Goal: Task Accomplishment & Management: Manage account settings

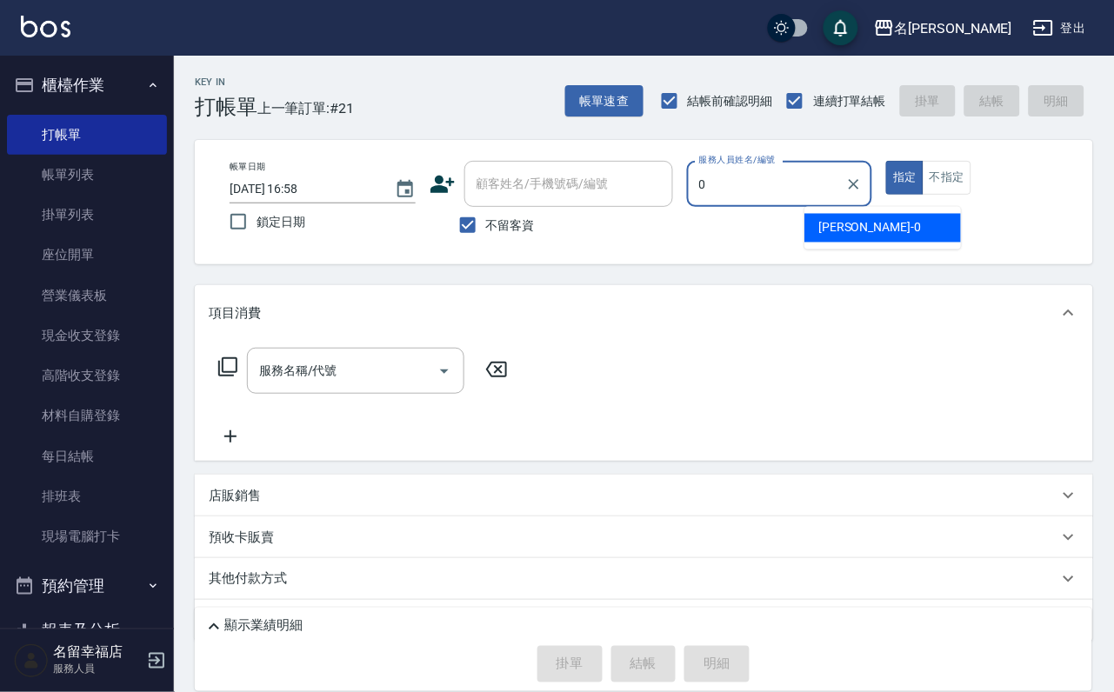
type input "小靜-0"
type button "true"
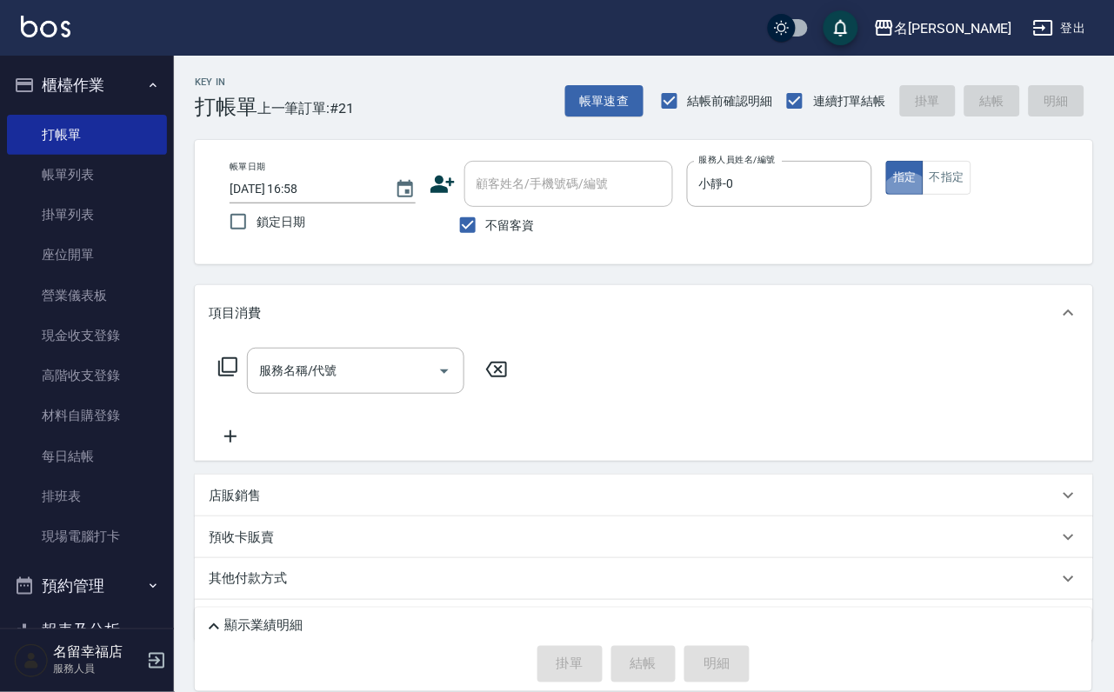
click at [237, 376] on icon at bounding box center [227, 366] width 19 height 19
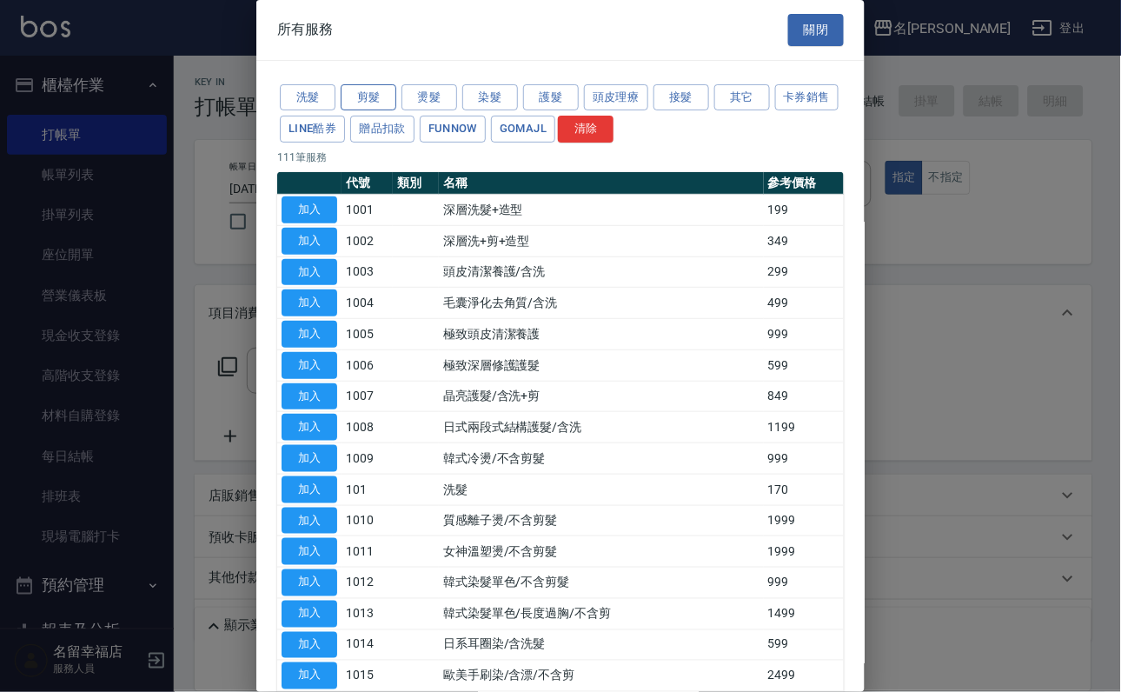
click at [366, 108] on button "剪髮" at bounding box center [369, 97] width 56 height 27
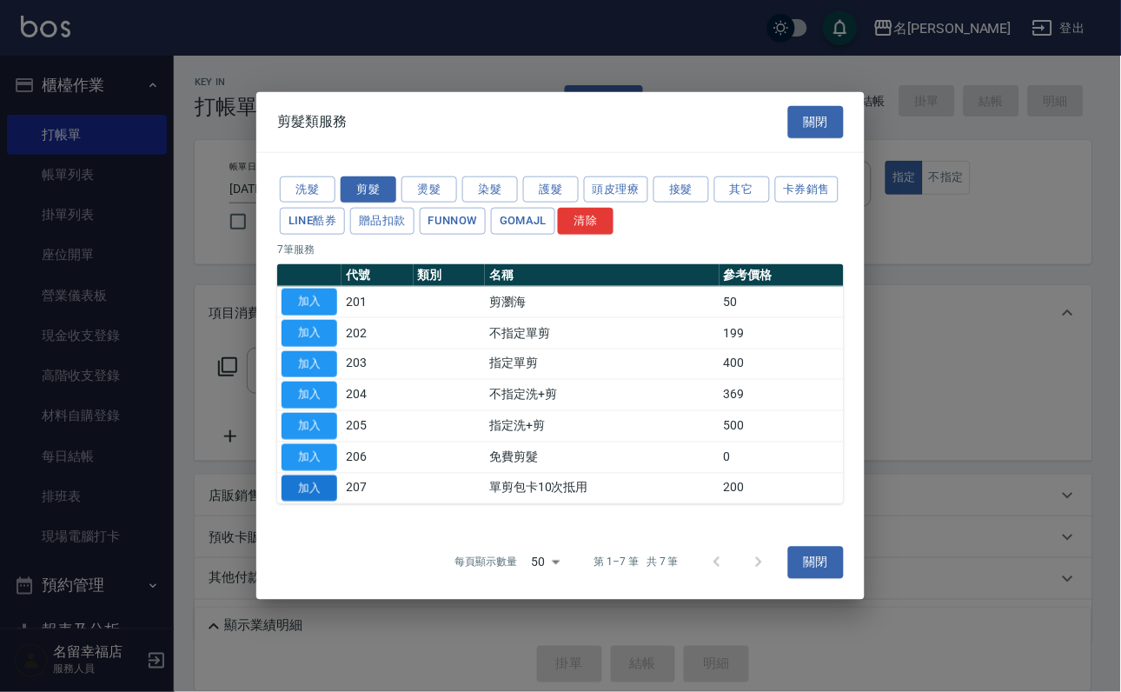
click at [311, 502] on button "加入" at bounding box center [310, 488] width 56 height 27
type input "單剪包卡10次抵用(207)"
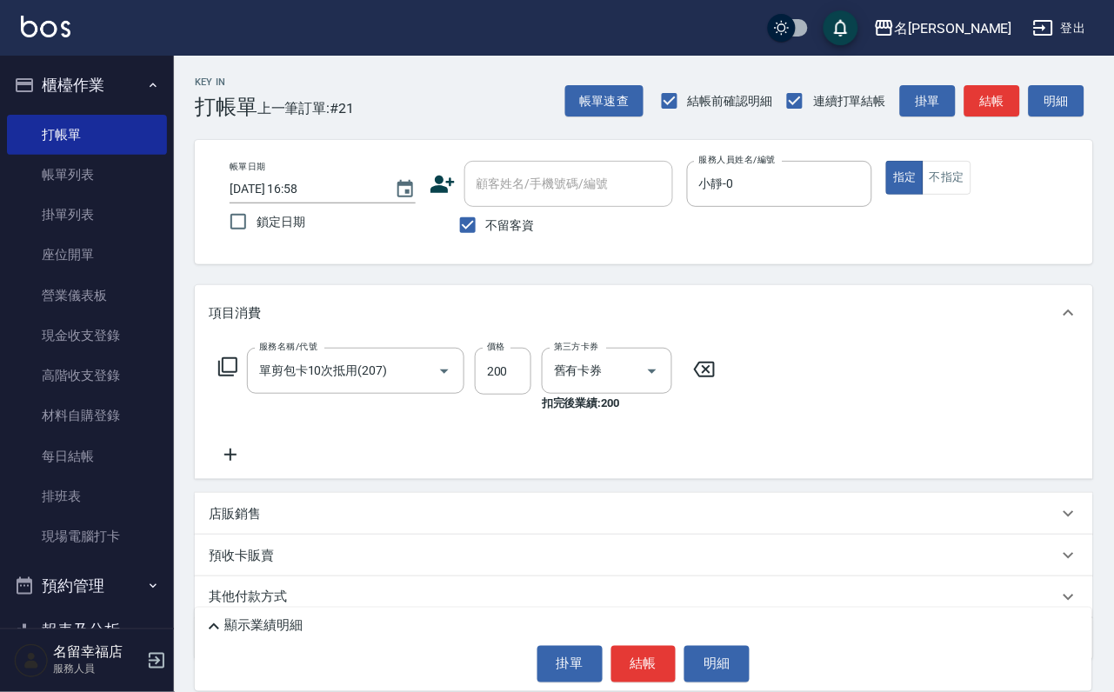
click at [238, 377] on icon at bounding box center [227, 366] width 21 height 21
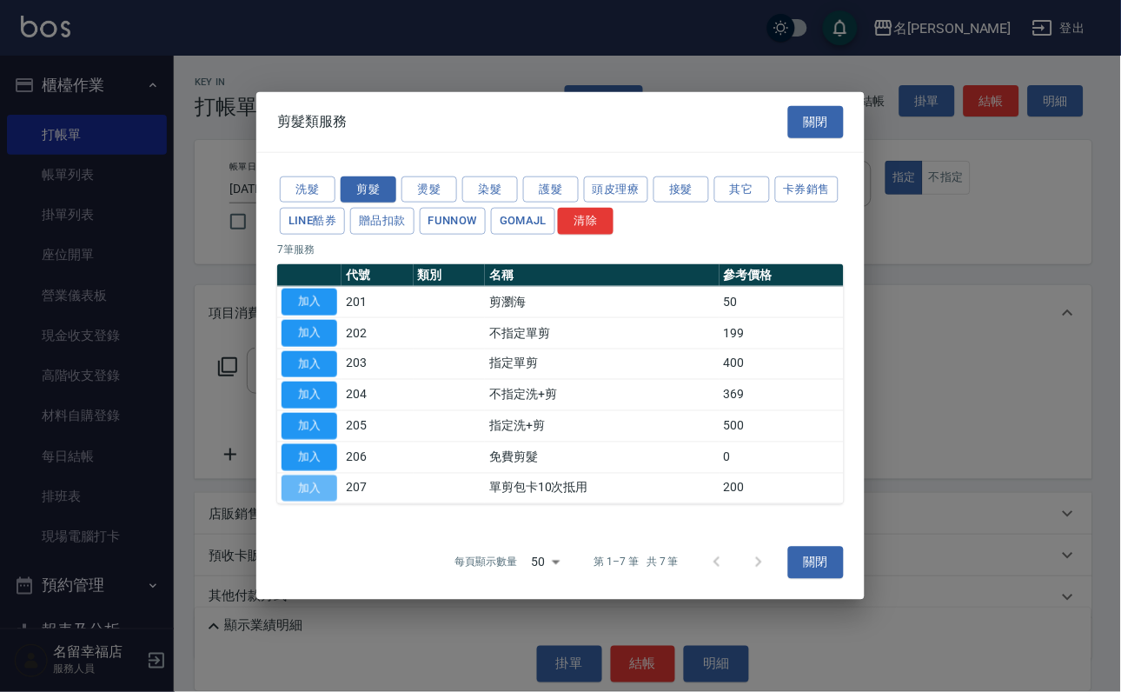
click at [315, 502] on button "加入" at bounding box center [310, 488] width 56 height 27
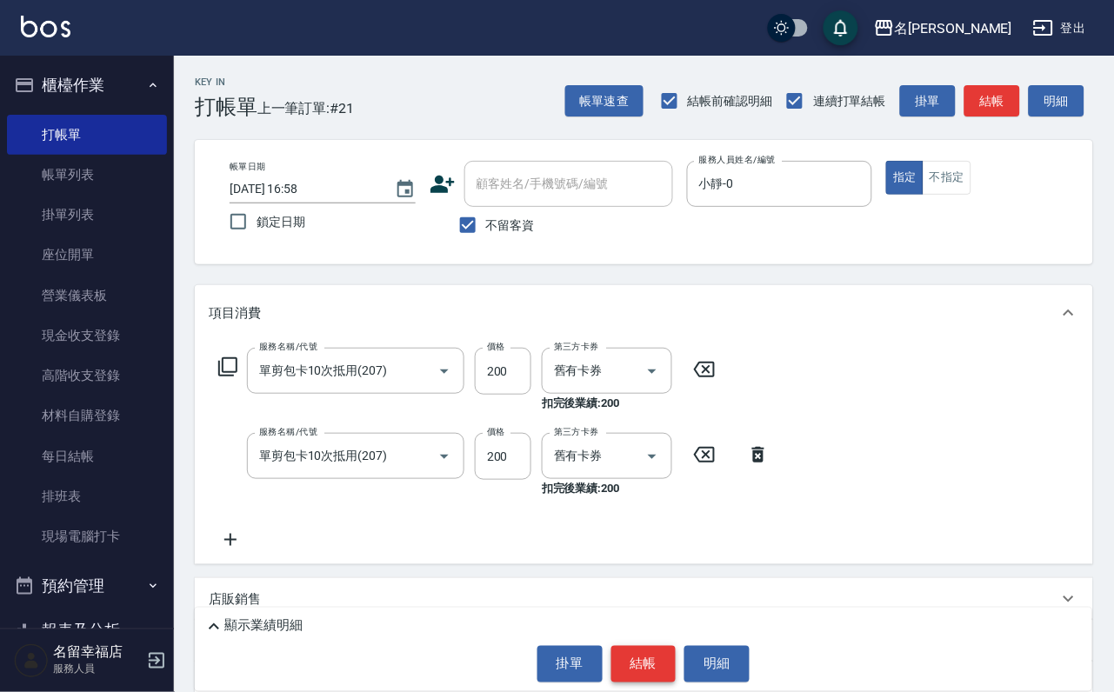
click at [642, 651] on button "結帳" at bounding box center [643, 664] width 65 height 37
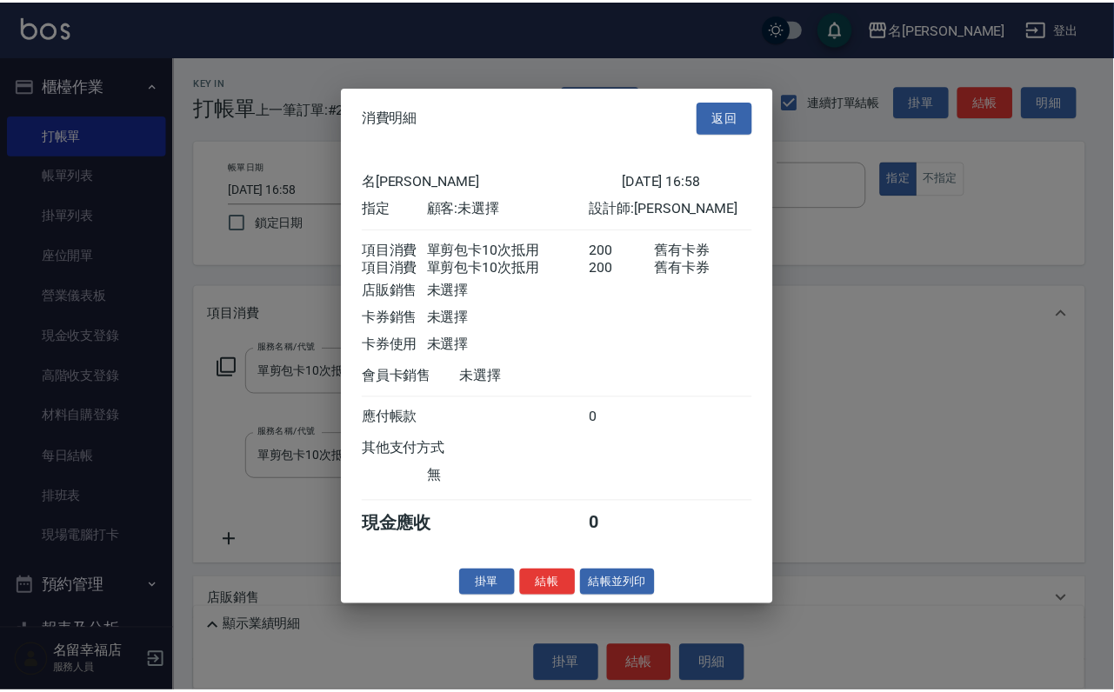
scroll to position [280, 0]
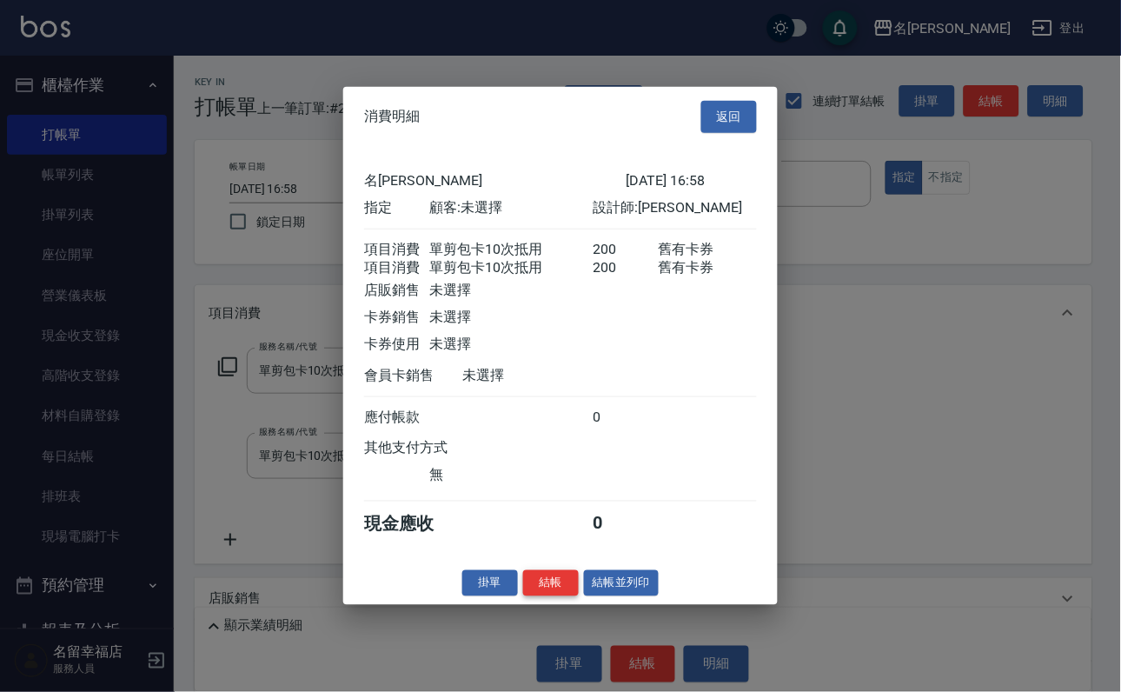
click at [532, 596] on button "結帳" at bounding box center [551, 582] width 56 height 27
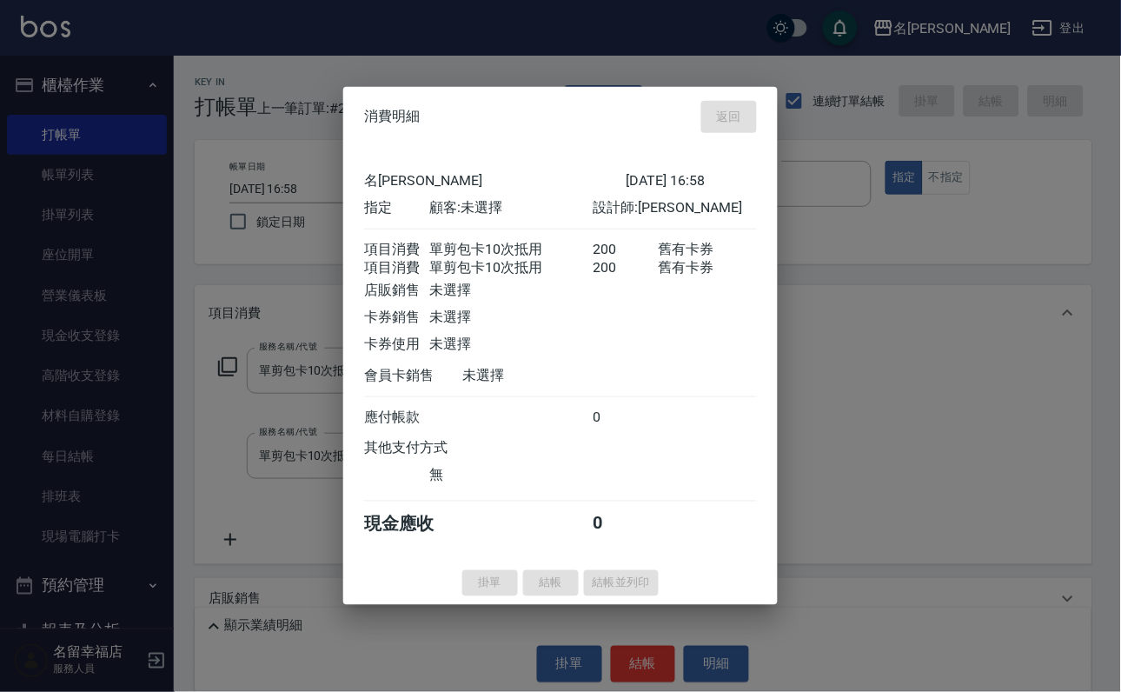
type input "[DATE] 18:22"
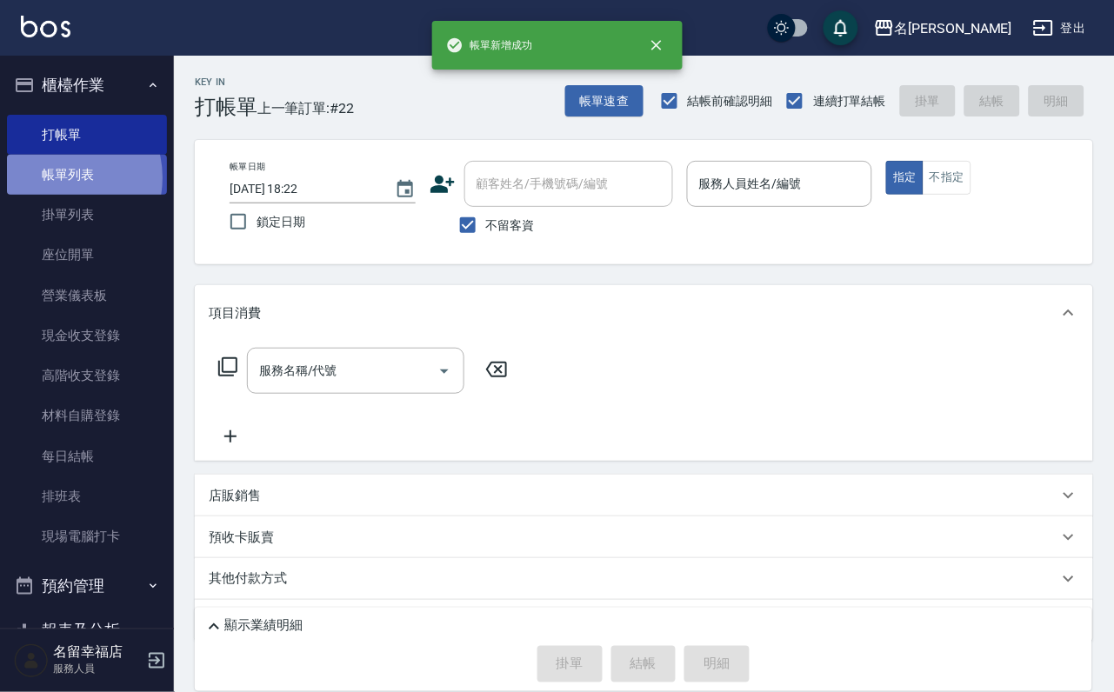
click at [57, 188] on link "帳單列表" at bounding box center [87, 175] width 160 height 40
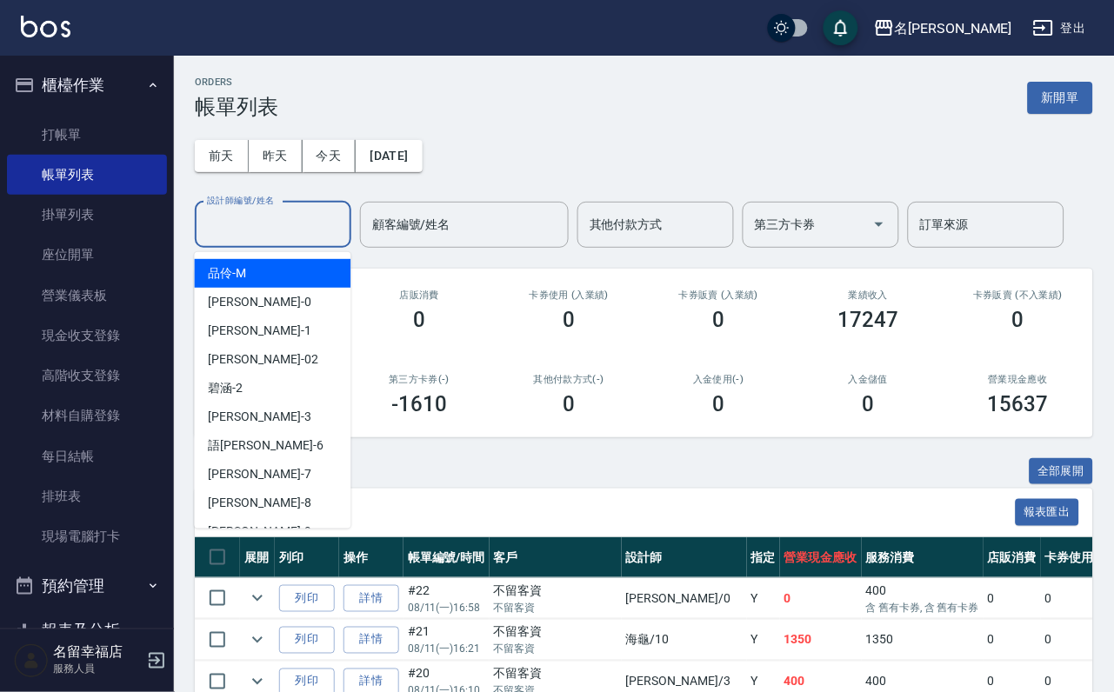
drag, startPoint x: 296, startPoint y: 223, endPoint x: 276, endPoint y: 229, distance: 20.1
click at [297, 225] on input "設計師編號/姓名" at bounding box center [273, 224] width 141 height 30
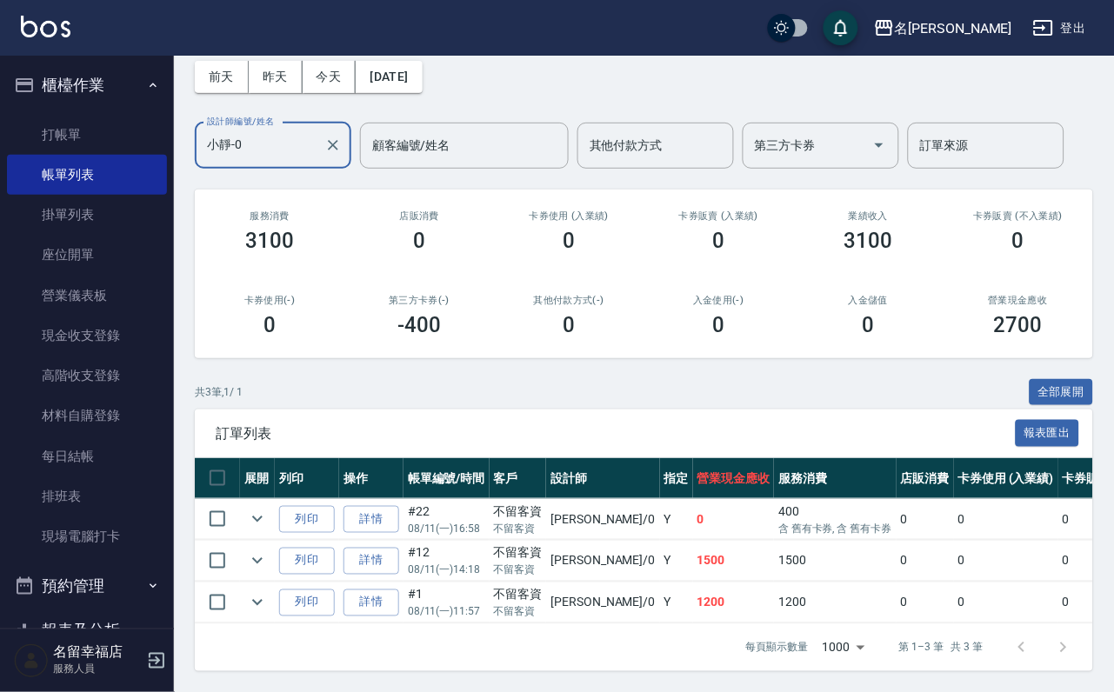
scroll to position [201, 0]
type input "小靜-0"
click at [63, 130] on link "打帳單" at bounding box center [87, 135] width 160 height 40
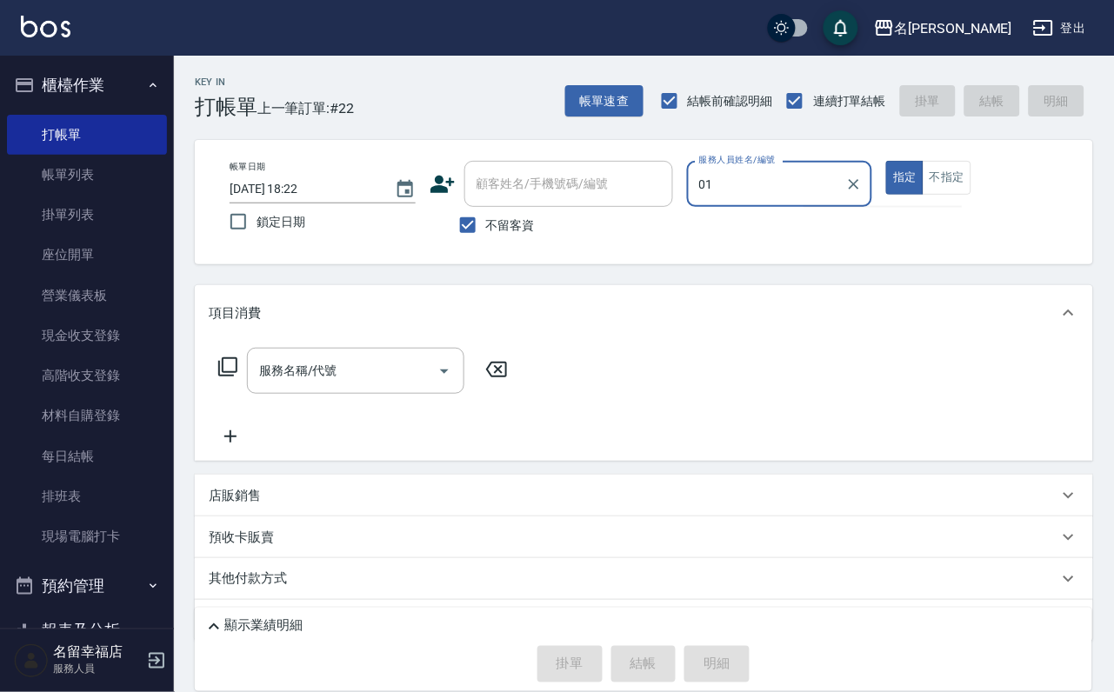
type input "01"
click at [886, 161] on button "指定" at bounding box center [904, 178] width 37 height 34
type button "true"
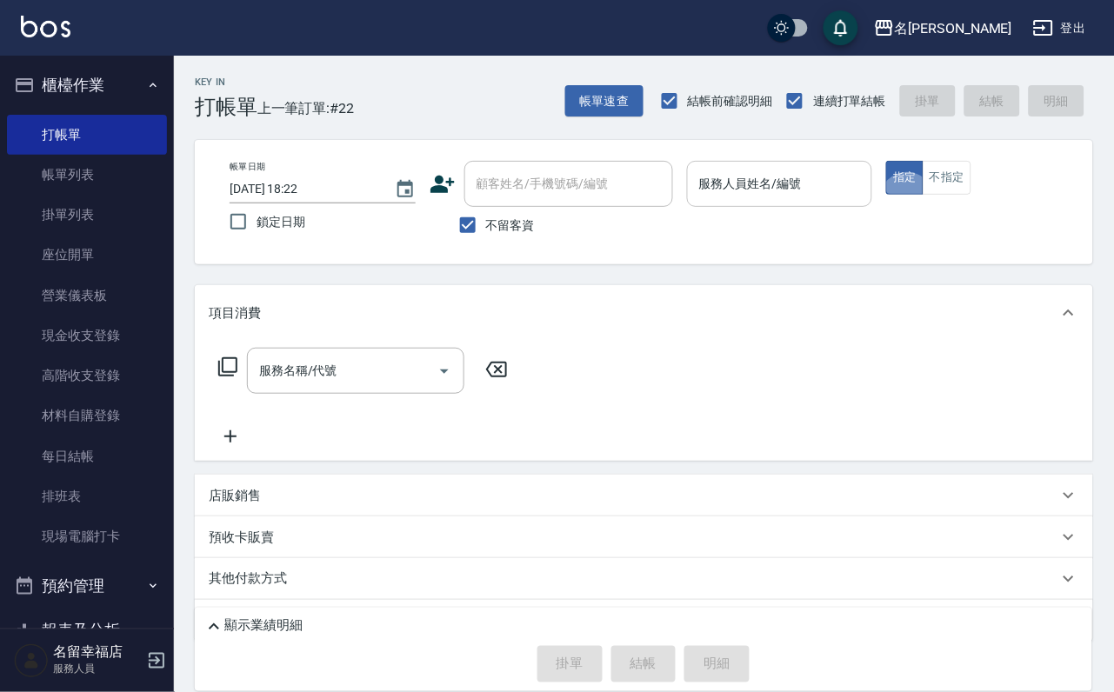
click at [842, 190] on input "服務人員姓名/編號" at bounding box center [780, 184] width 170 height 30
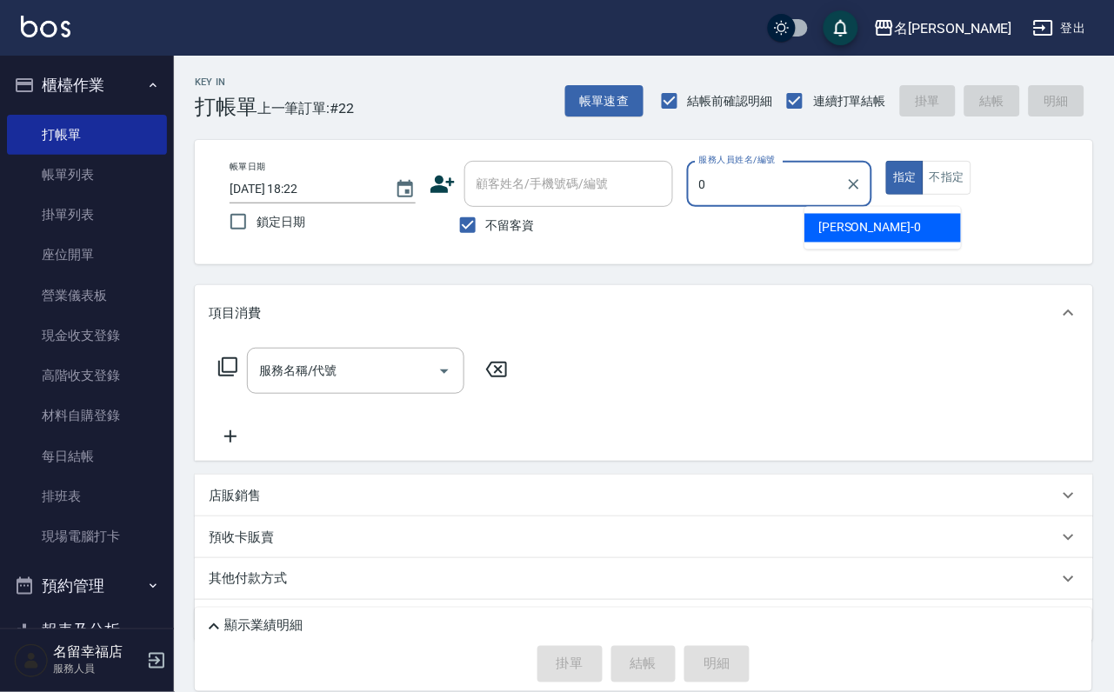
type input "小靜-0"
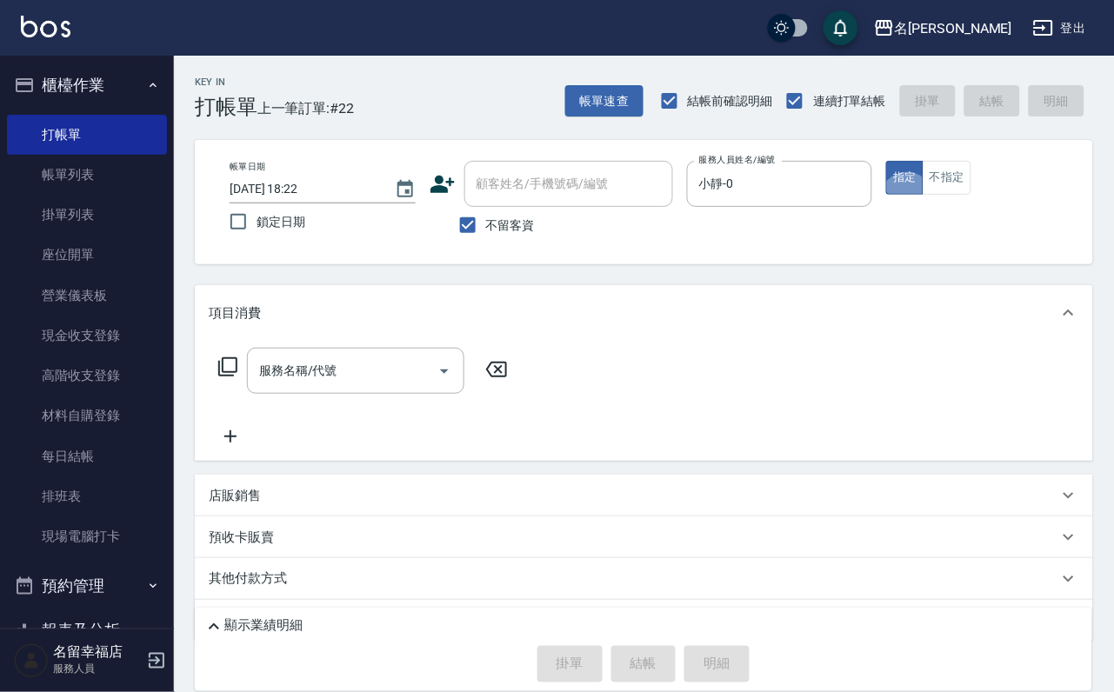
click at [232, 377] on icon at bounding box center [227, 366] width 21 height 21
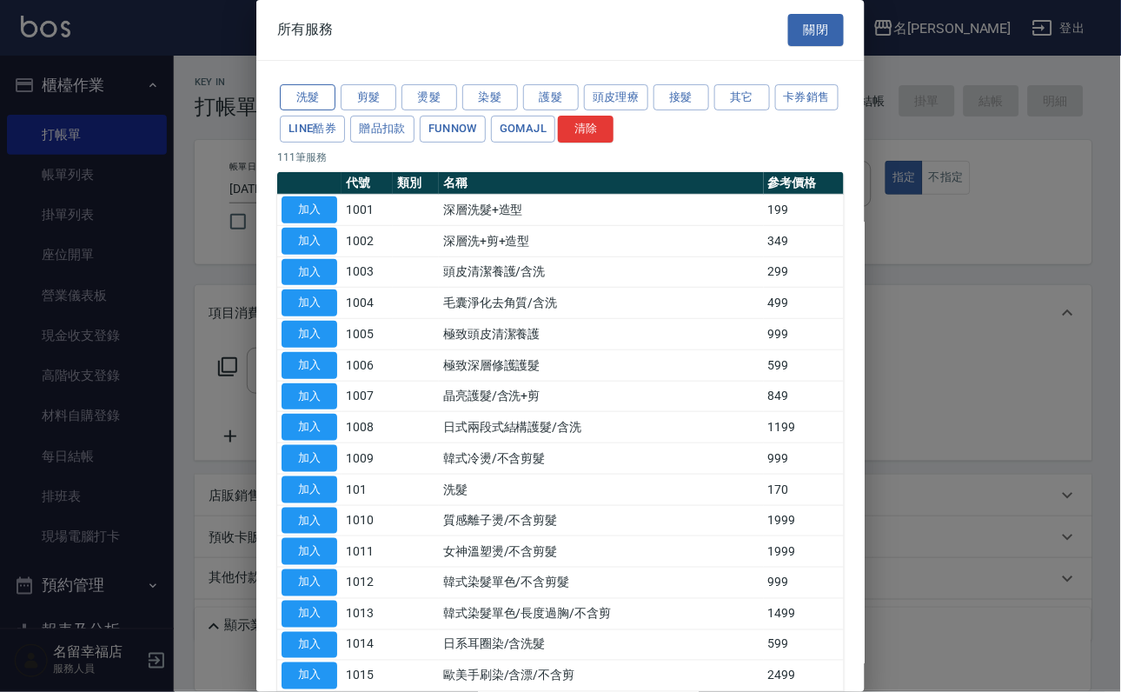
click at [334, 103] on button "洗髮" at bounding box center [308, 97] width 56 height 27
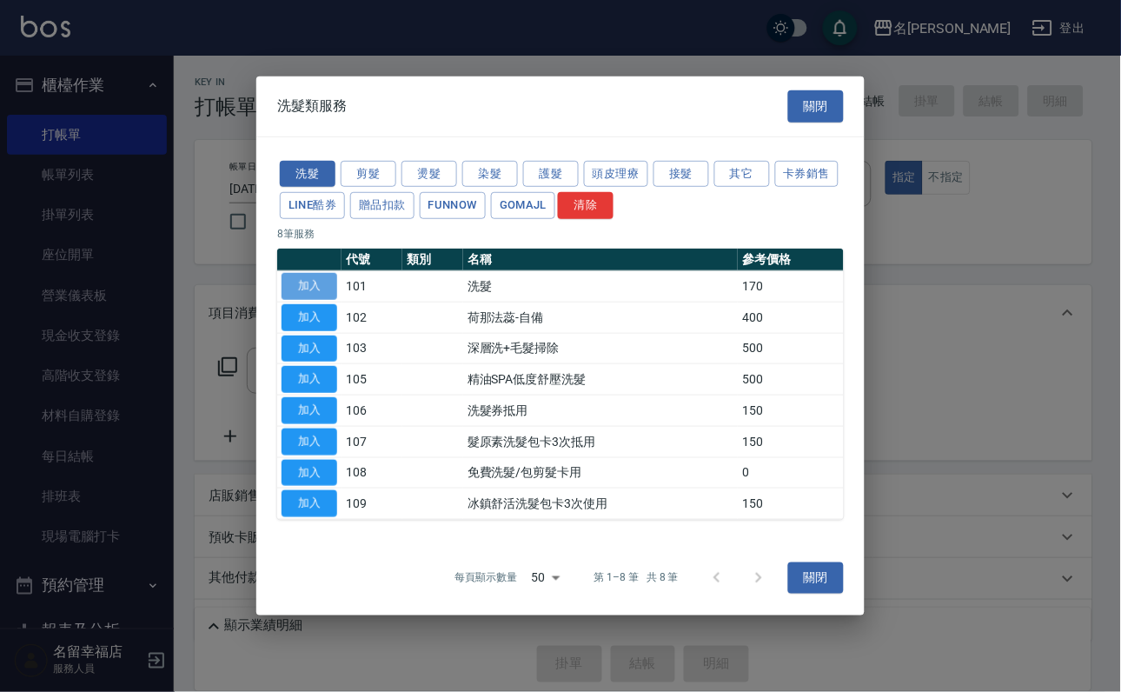
click at [303, 273] on button "加入" at bounding box center [310, 286] width 56 height 27
type input "洗髮(101)"
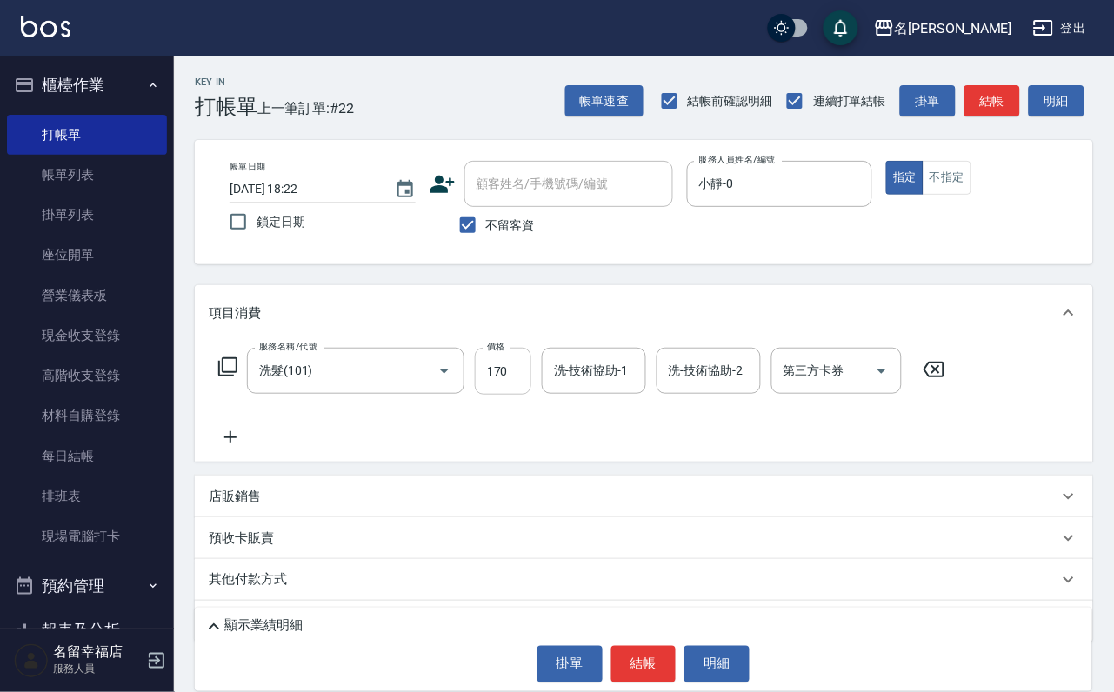
drag, startPoint x: 539, startPoint y: 389, endPoint x: 532, endPoint y: 382, distance: 9.2
click at [531, 389] on input "170" at bounding box center [503, 371] width 57 height 47
type input "250"
type input "小靜-0"
click at [238, 377] on icon at bounding box center [227, 366] width 21 height 21
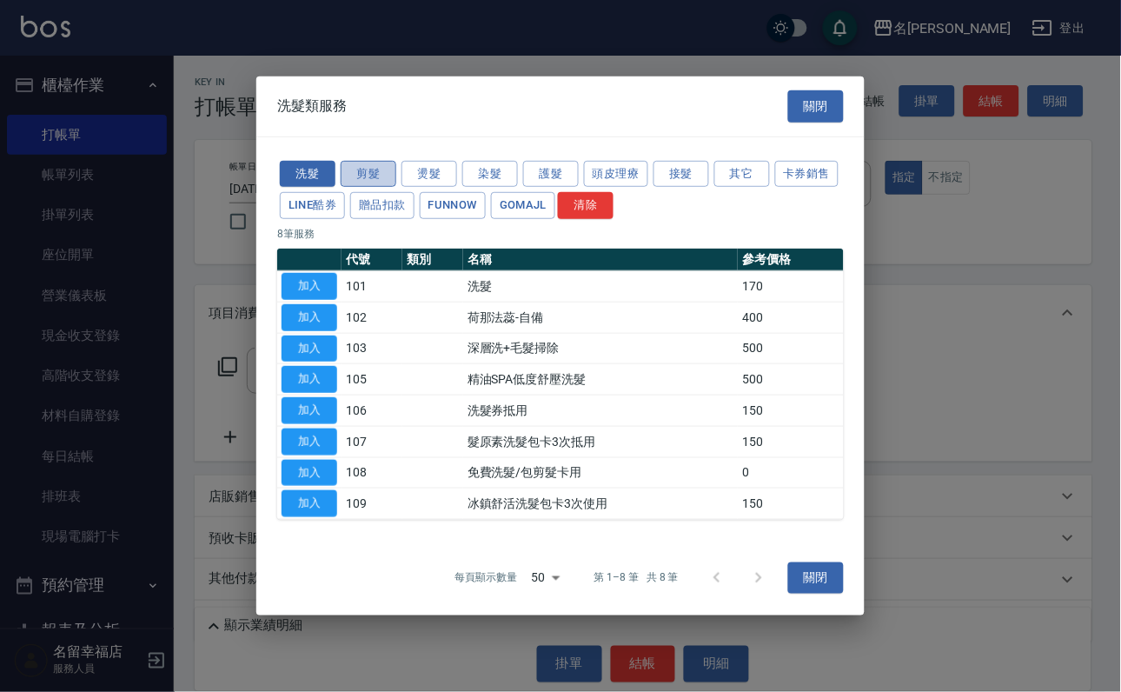
click at [361, 160] on button "剪髮" at bounding box center [369, 173] width 56 height 27
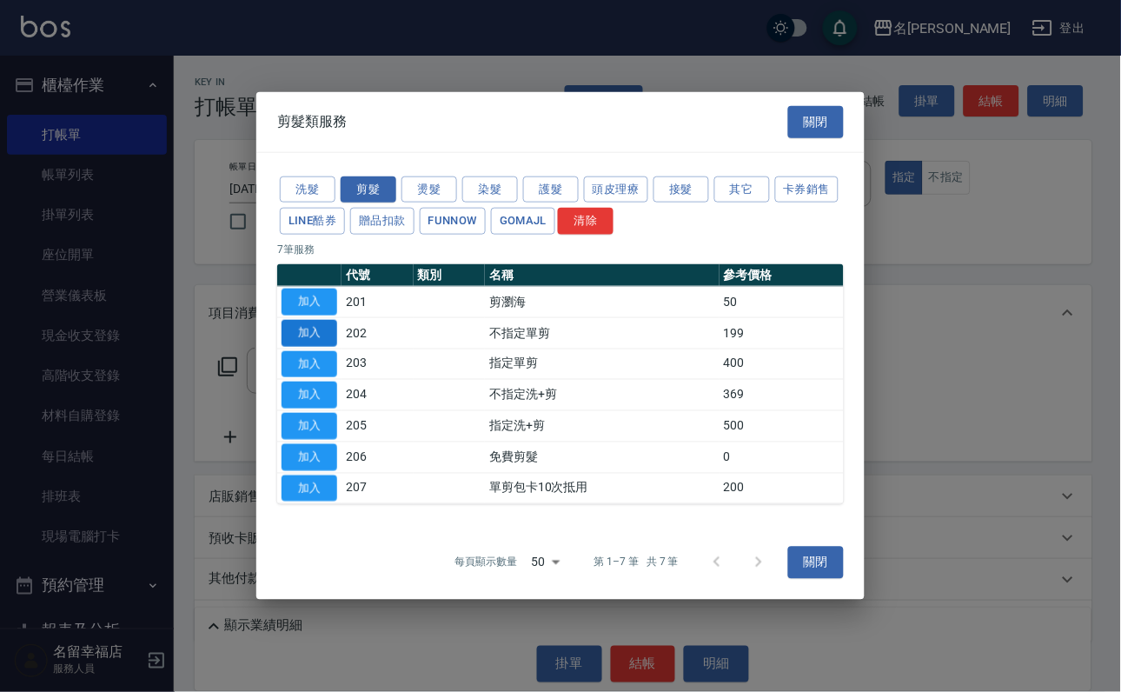
click at [300, 320] on button "加入" at bounding box center [310, 333] width 56 height 27
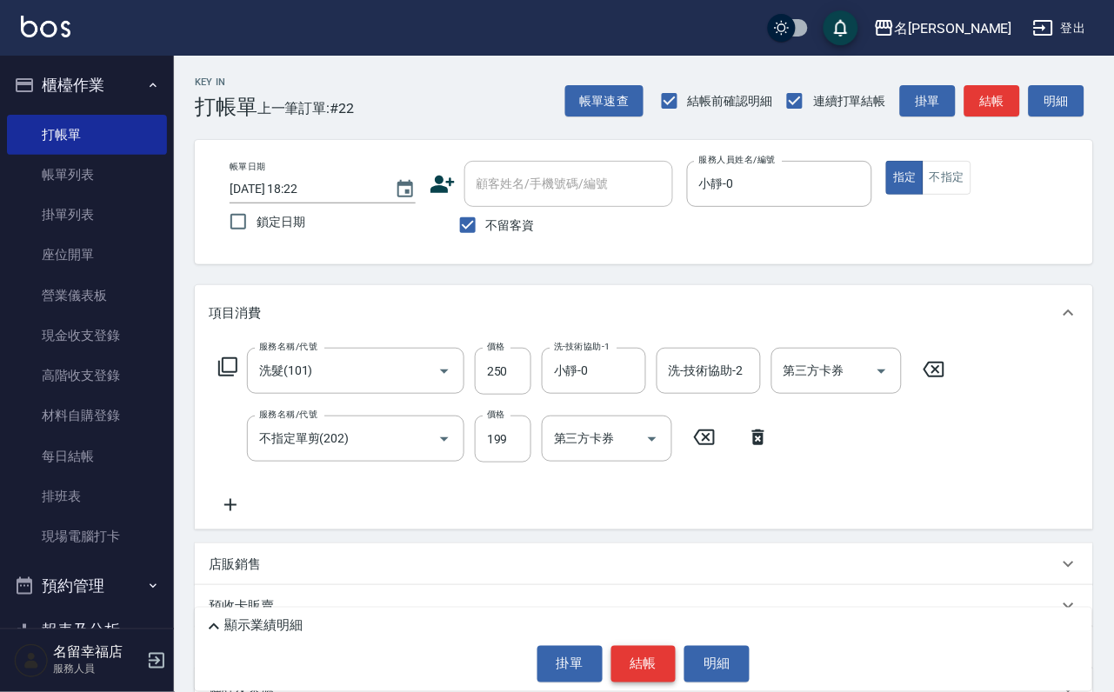
click at [640, 646] on button "結帳" at bounding box center [643, 664] width 65 height 37
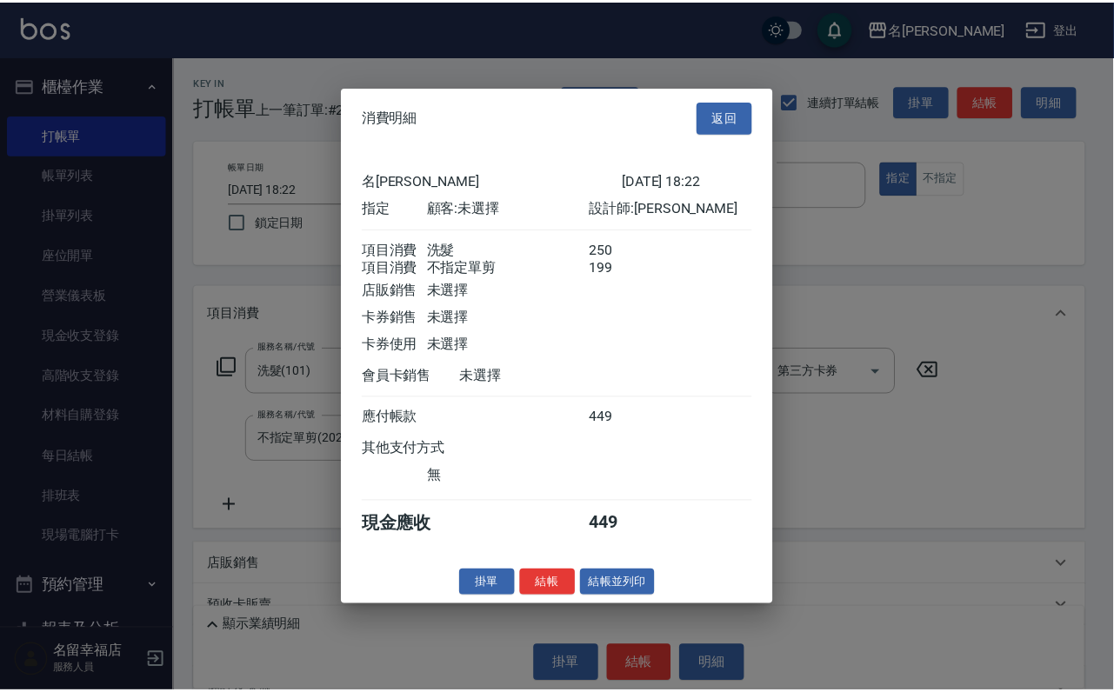
scroll to position [280, 0]
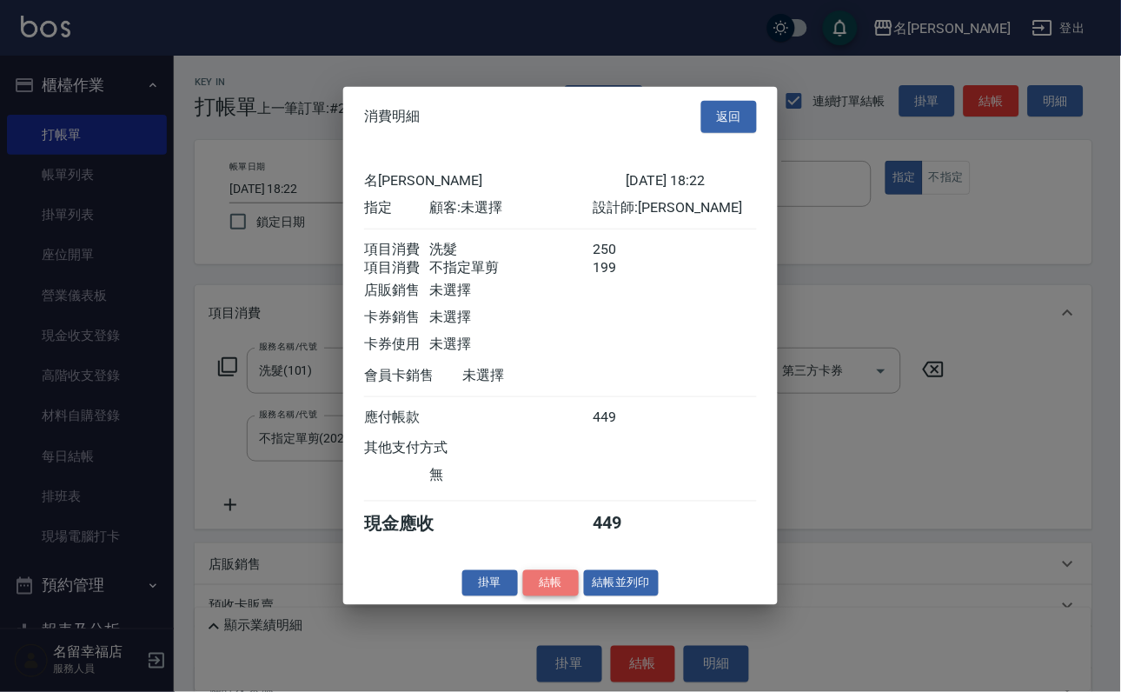
click at [544, 596] on button "結帳" at bounding box center [551, 582] width 56 height 27
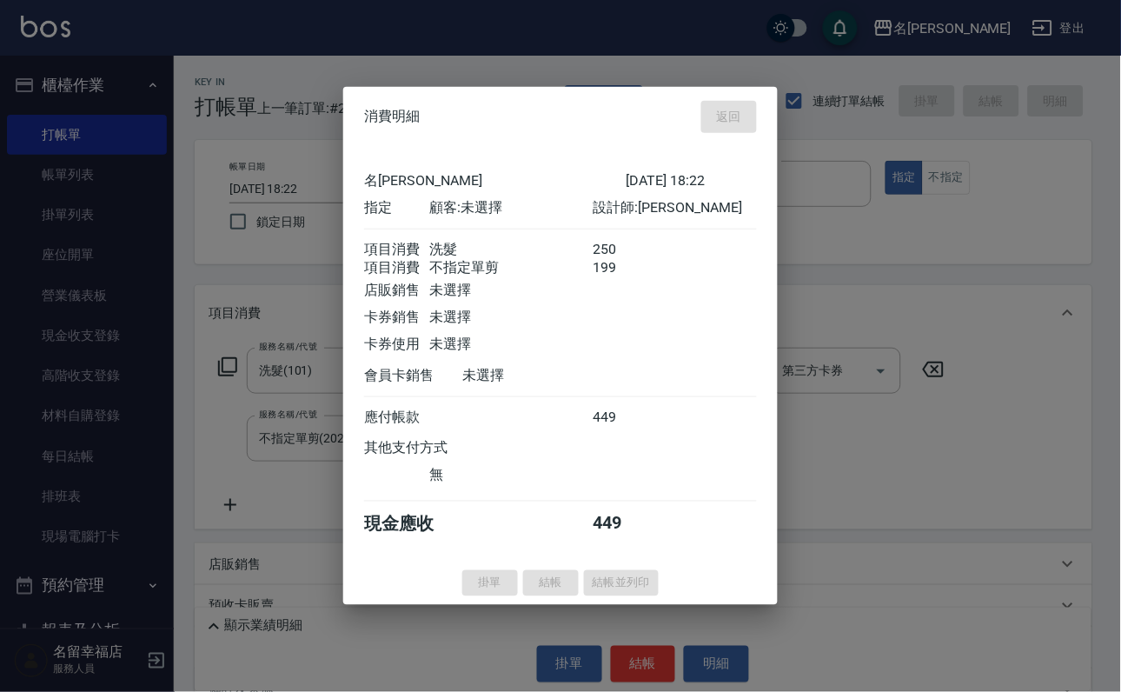
type input "[DATE] 18:23"
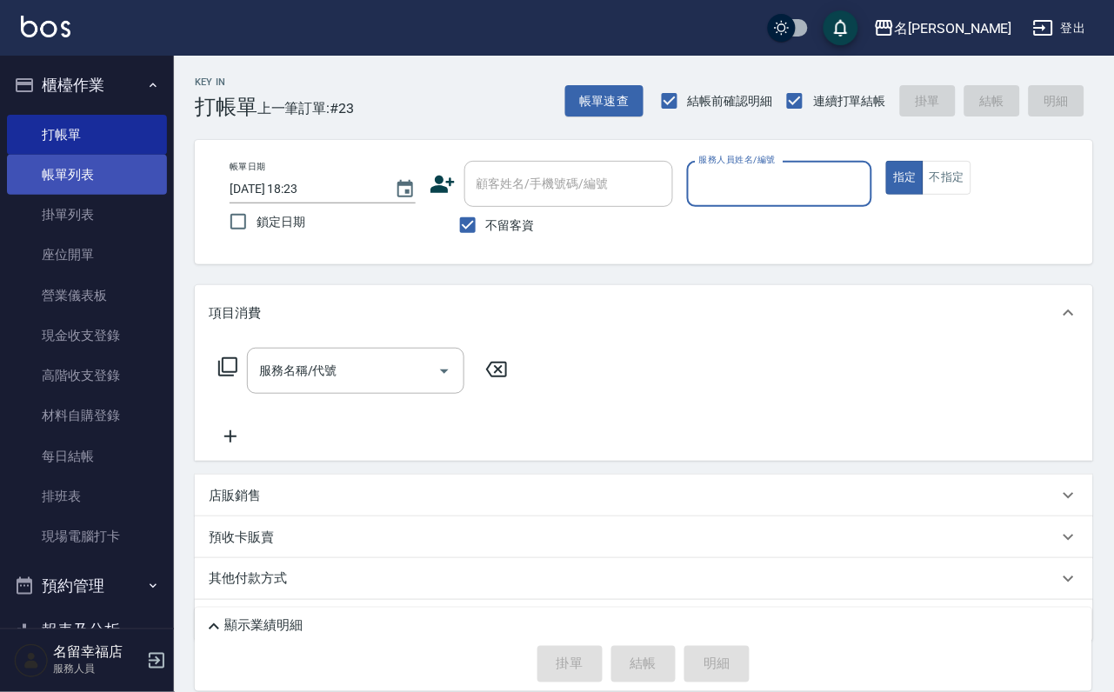
click at [118, 189] on link "帳單列表" at bounding box center [87, 175] width 160 height 40
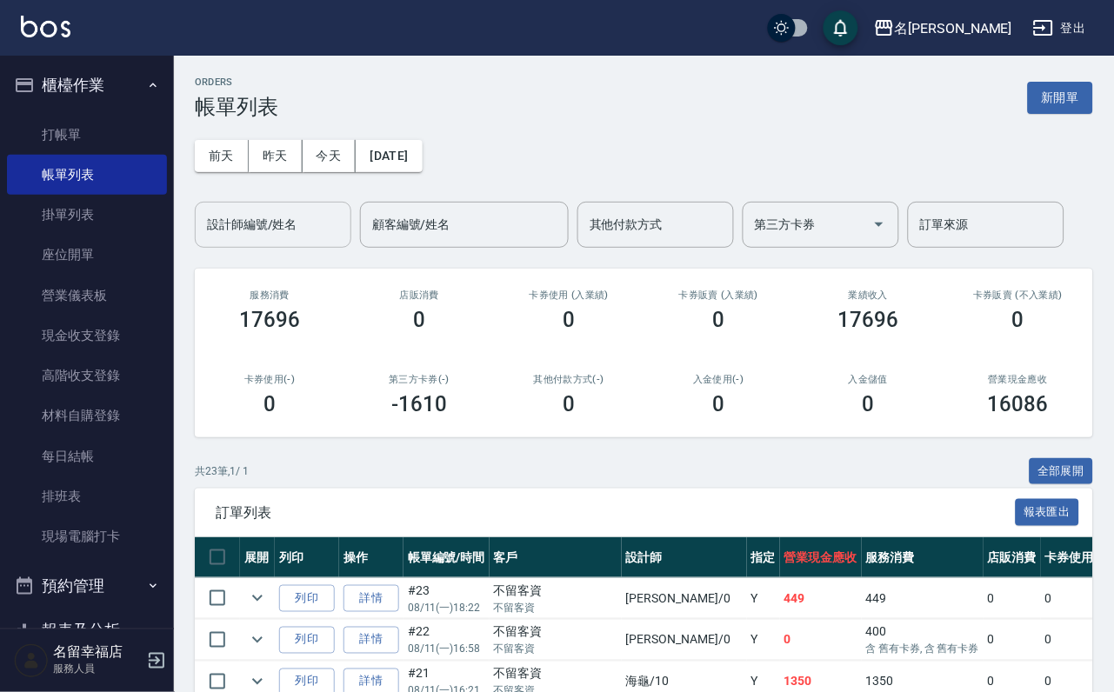
click at [280, 213] on div "設計師編號/姓名" at bounding box center [273, 225] width 156 height 46
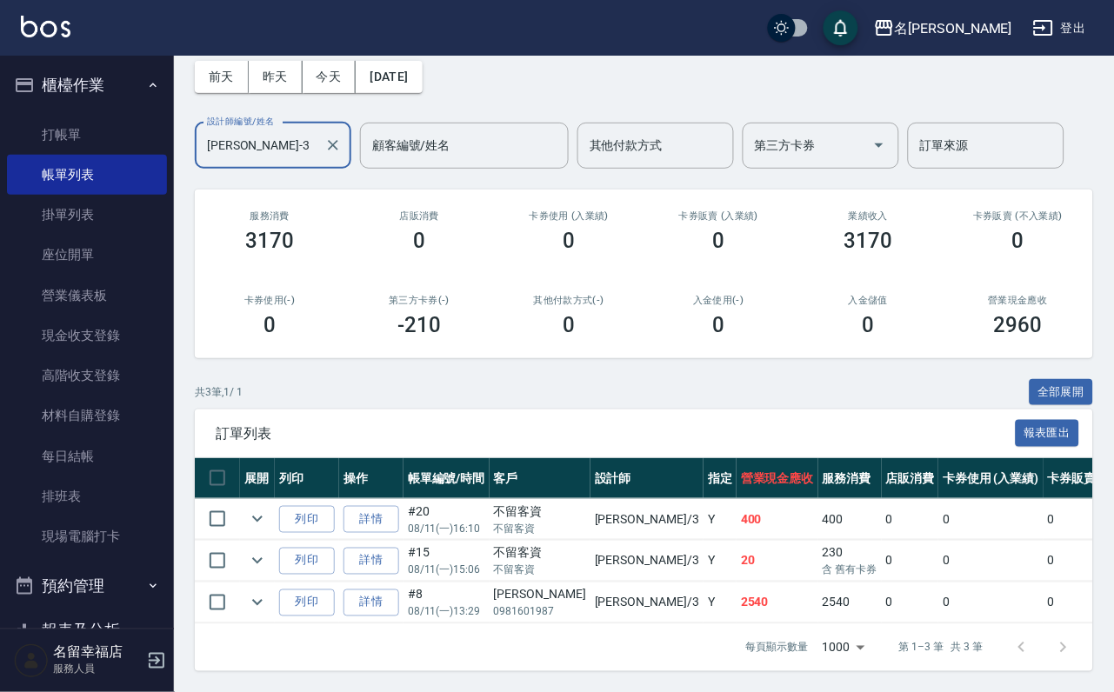
scroll to position [201, 0]
type input "[PERSON_NAME]-3"
click at [111, 143] on link "打帳單" at bounding box center [87, 135] width 160 height 40
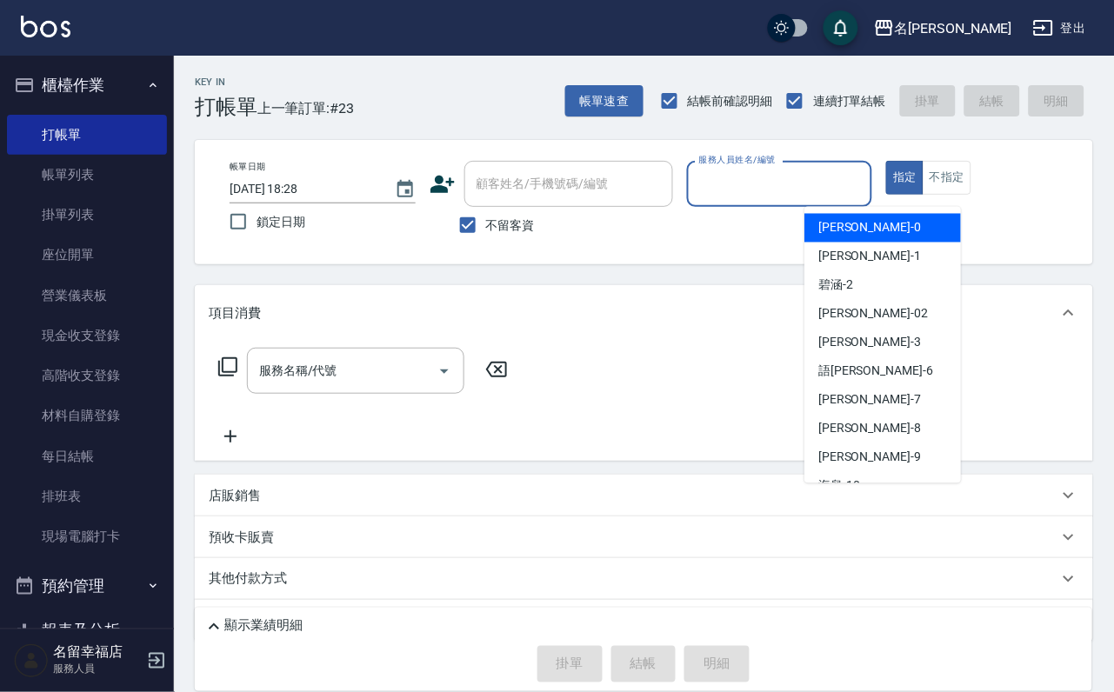
click at [865, 194] on input "服務人員姓名/編號" at bounding box center [780, 184] width 170 height 30
type input "[PERSON_NAME]-3"
type button "true"
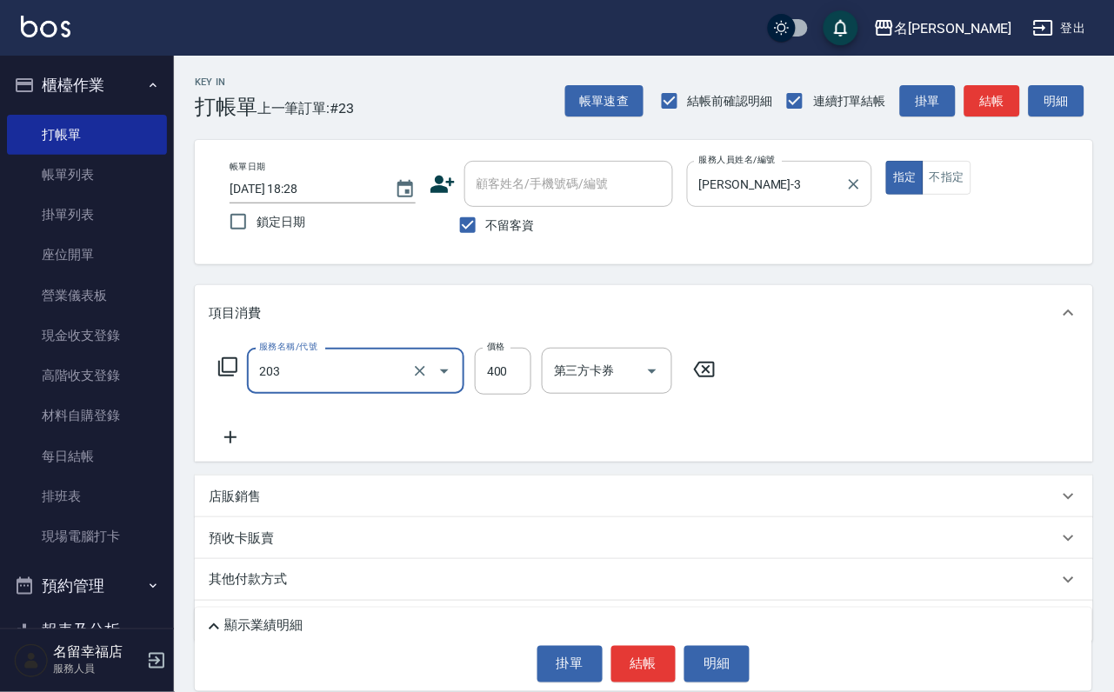
type input "指定單剪(203)"
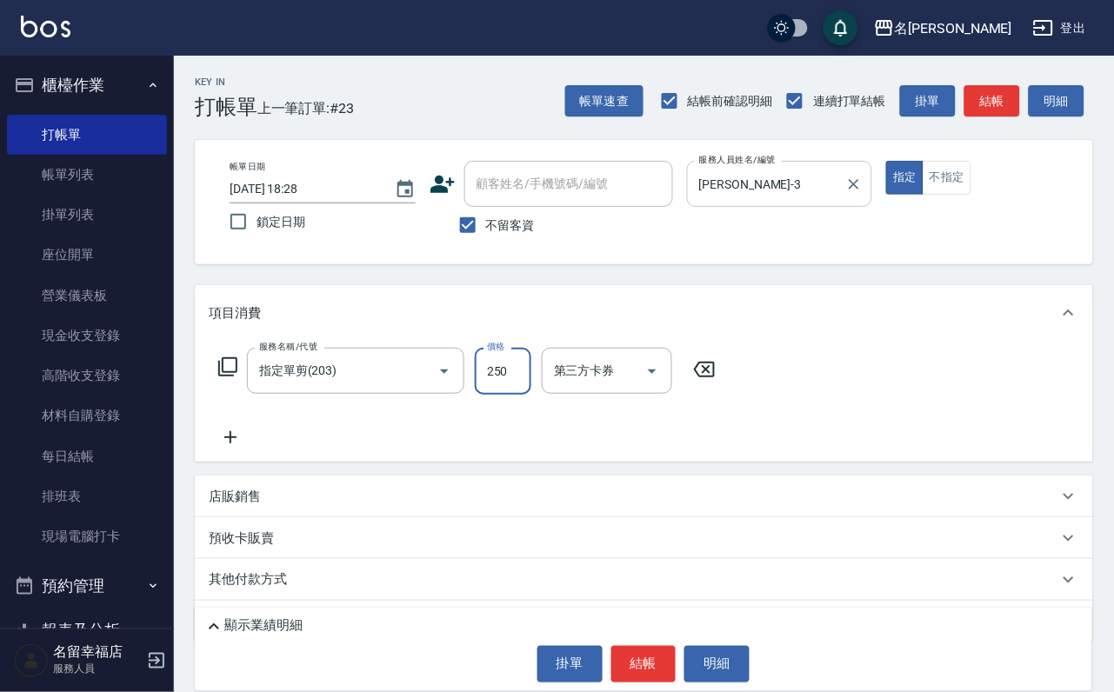
type input "250"
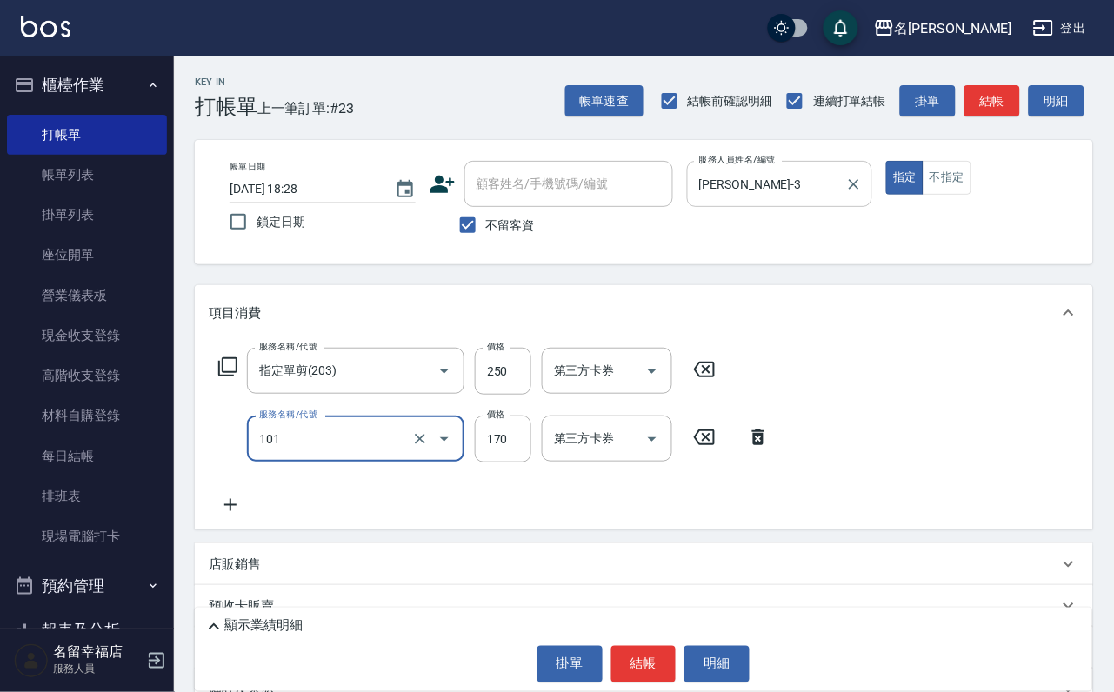
type input "洗髮(101)"
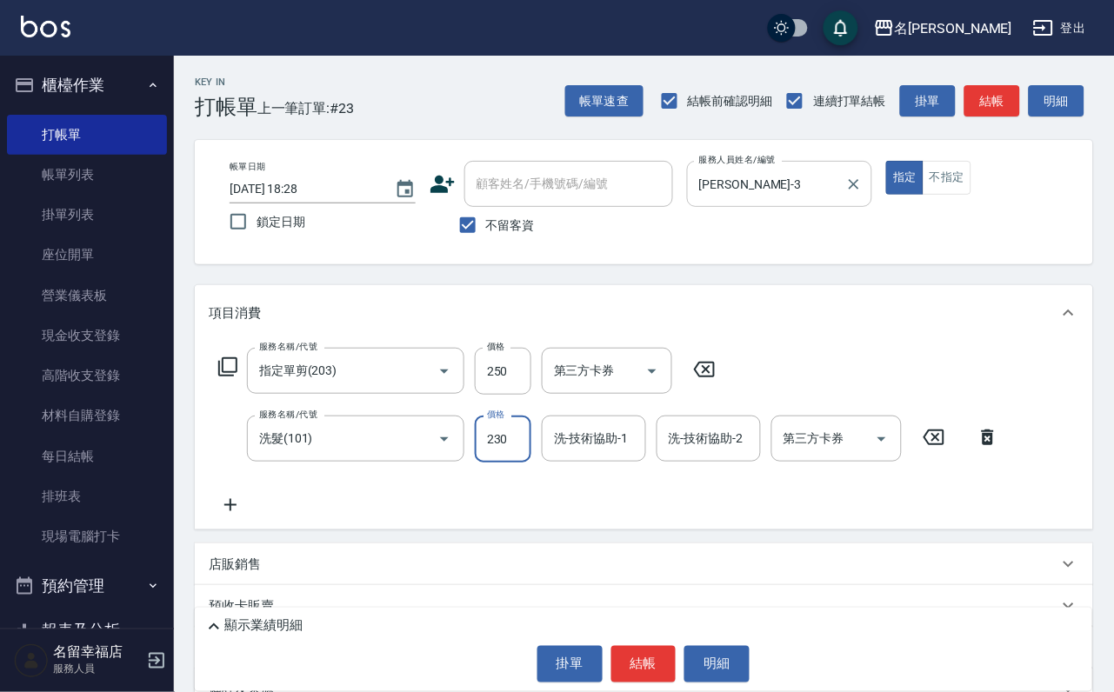
type input "230"
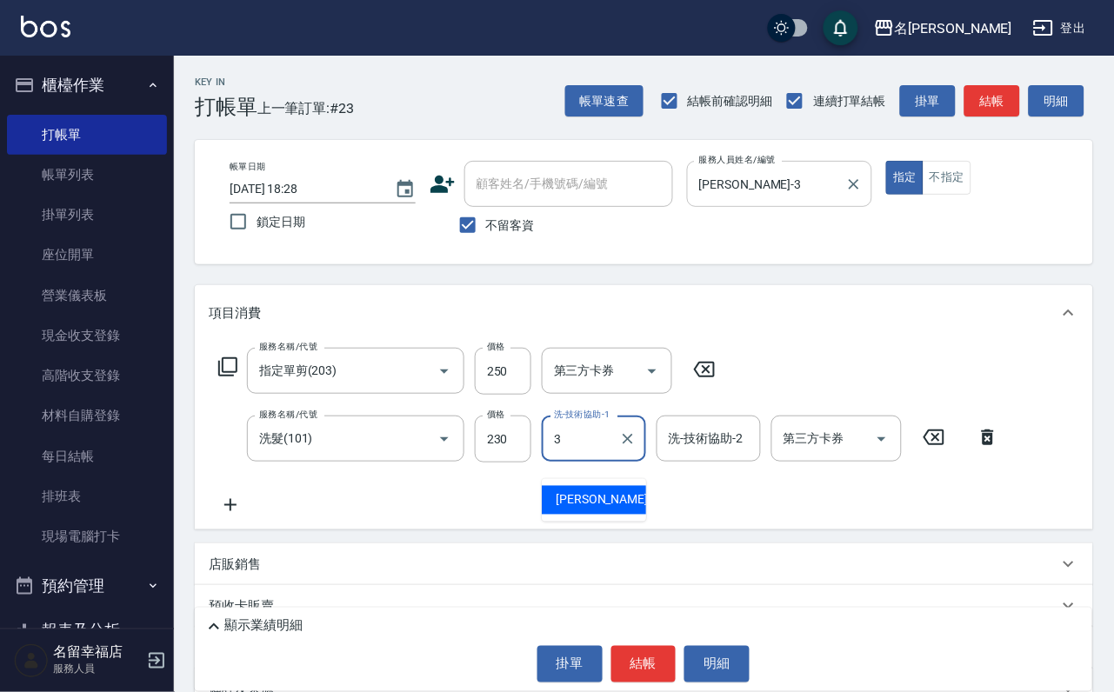
type input "[PERSON_NAME]-3"
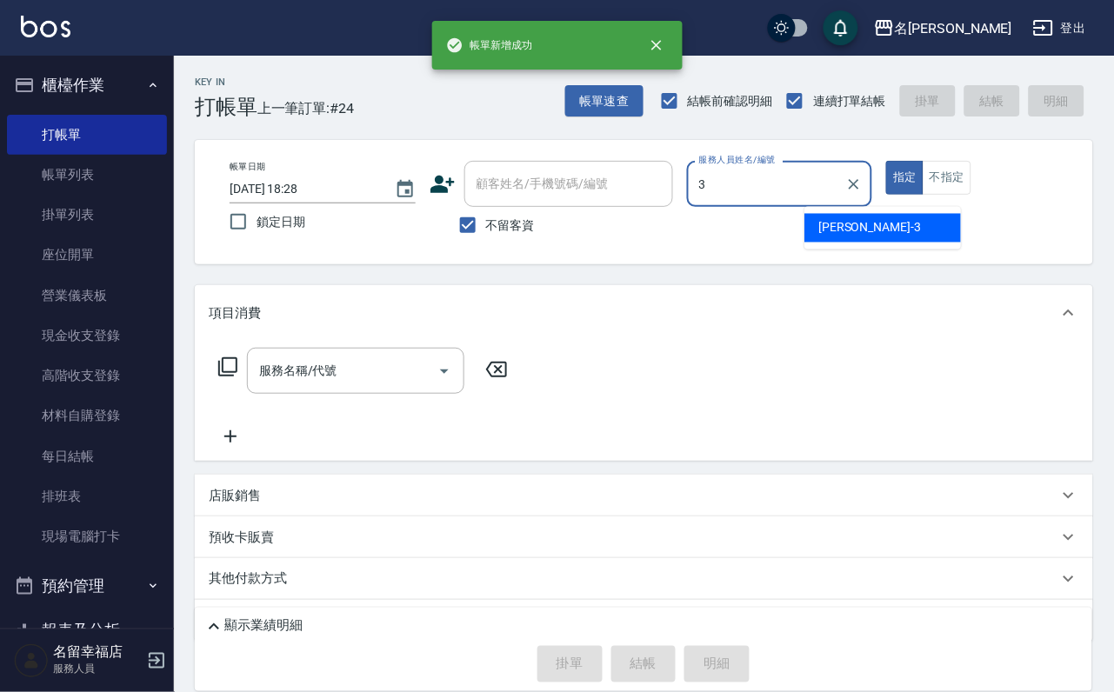
type input "[PERSON_NAME]-3"
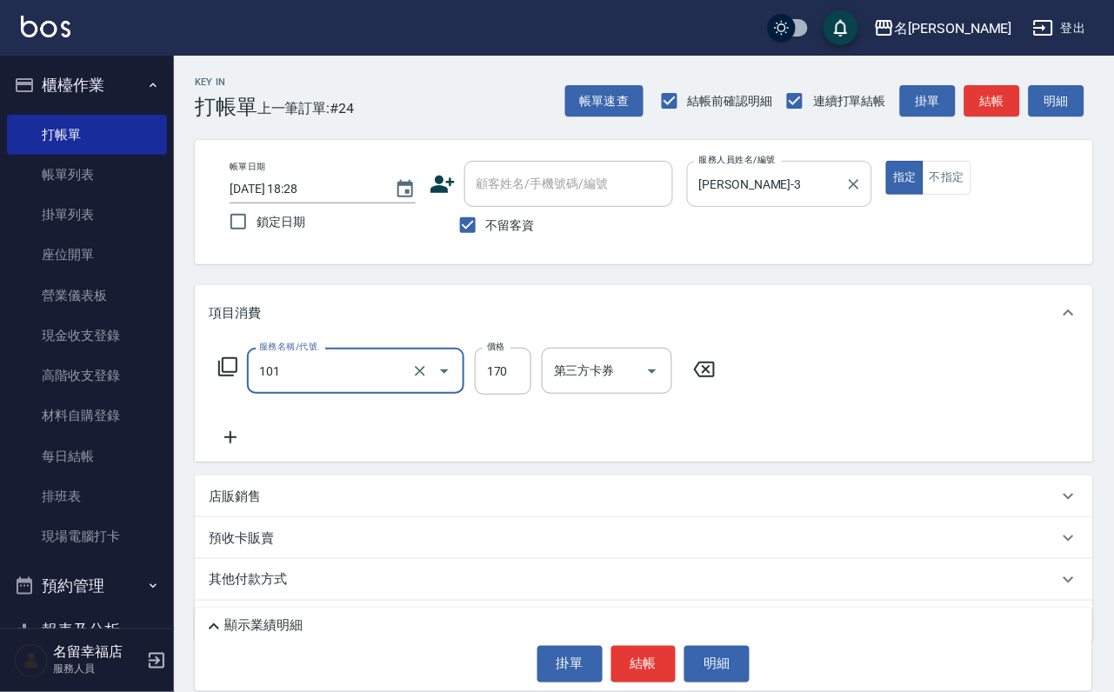
type input "洗髮(101)"
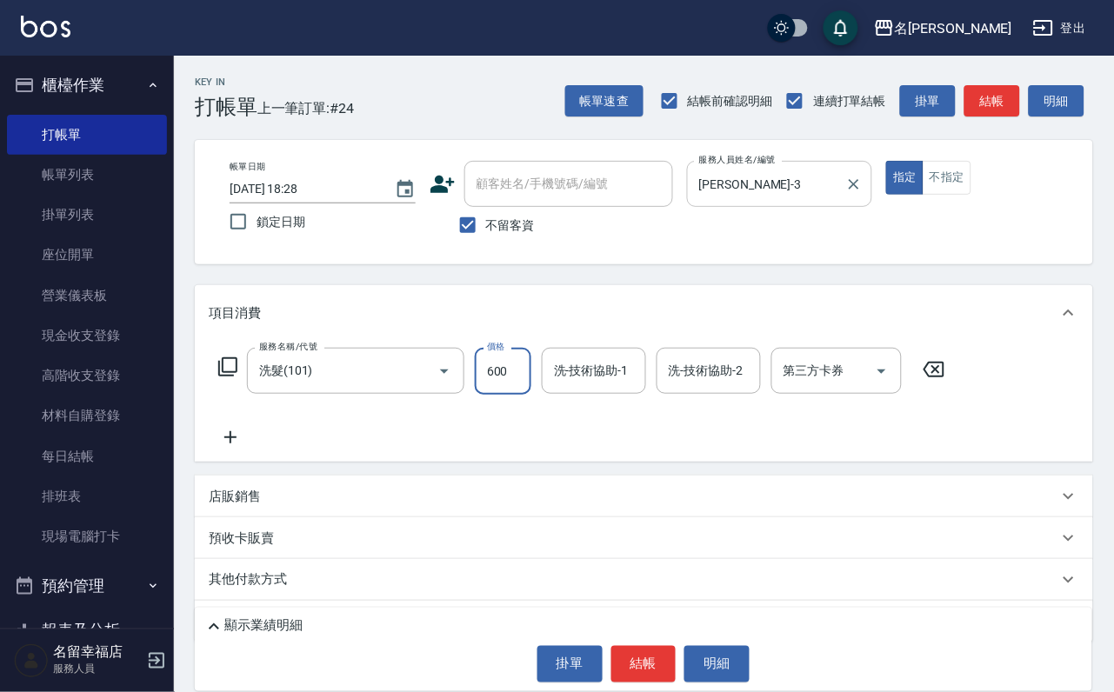
type input "600"
type input "[PERSON_NAME]-3"
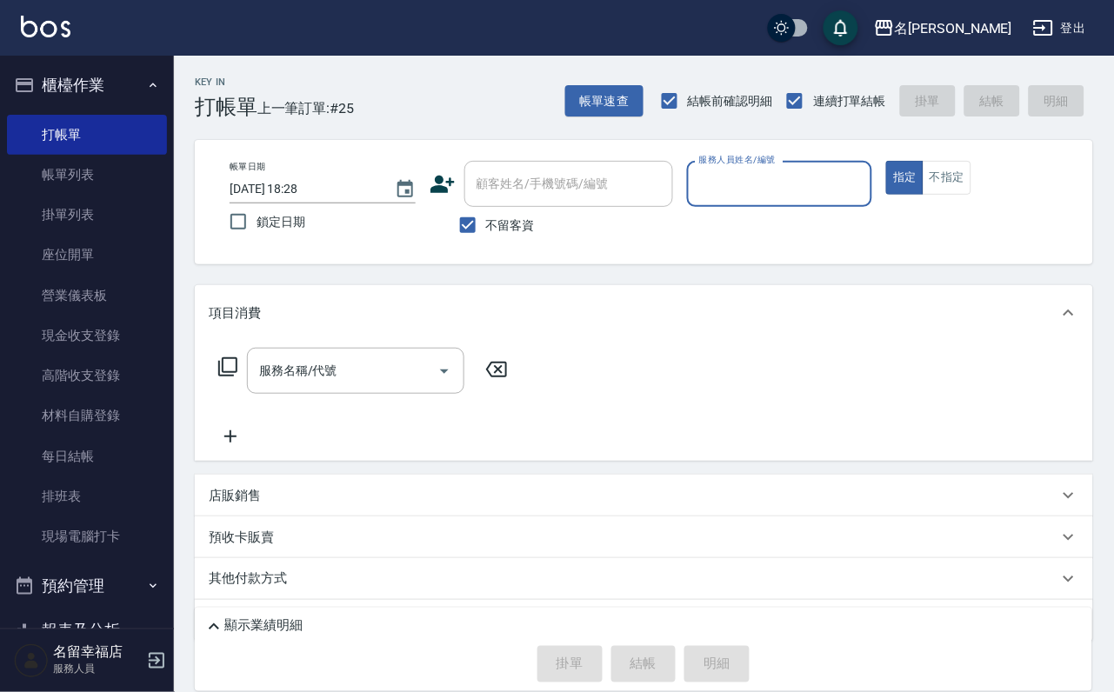
click at [498, 217] on label "不留客資" at bounding box center [491, 225] width 85 height 37
click at [486, 217] on input "不留客資" at bounding box center [467, 225] width 37 height 37
checkbox input "false"
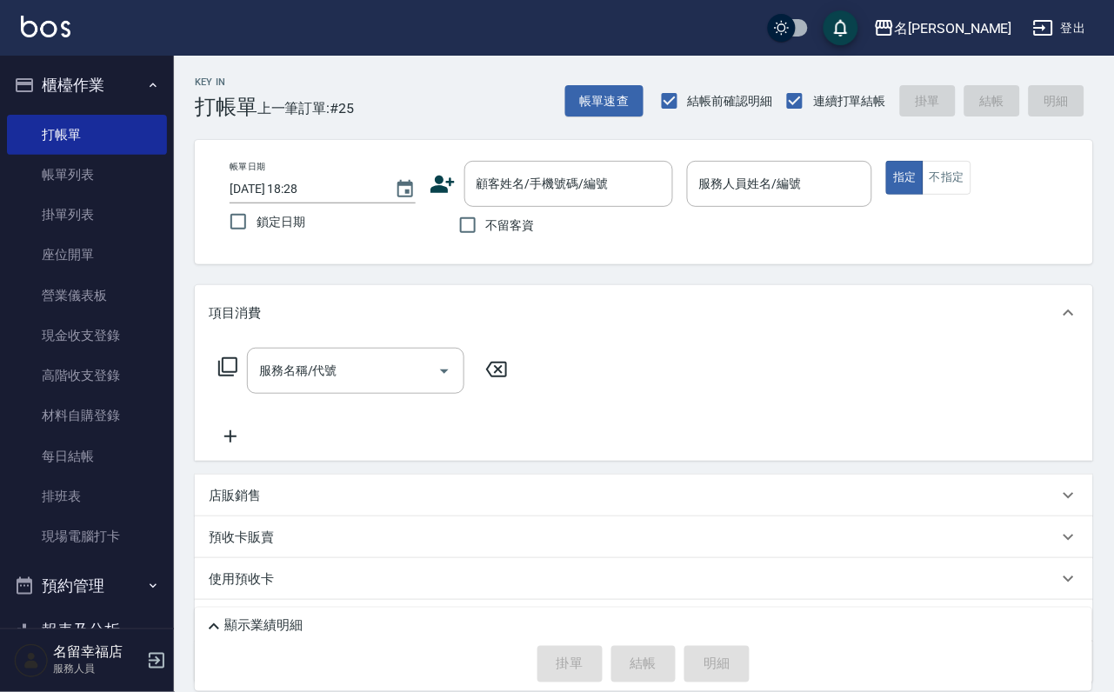
click at [429, 204] on div "顧客姓名/手機號碼/編號 顧客姓名/手機號碼/編號" at bounding box center [550, 184] width 243 height 46
click at [433, 196] on icon at bounding box center [442, 184] width 26 height 26
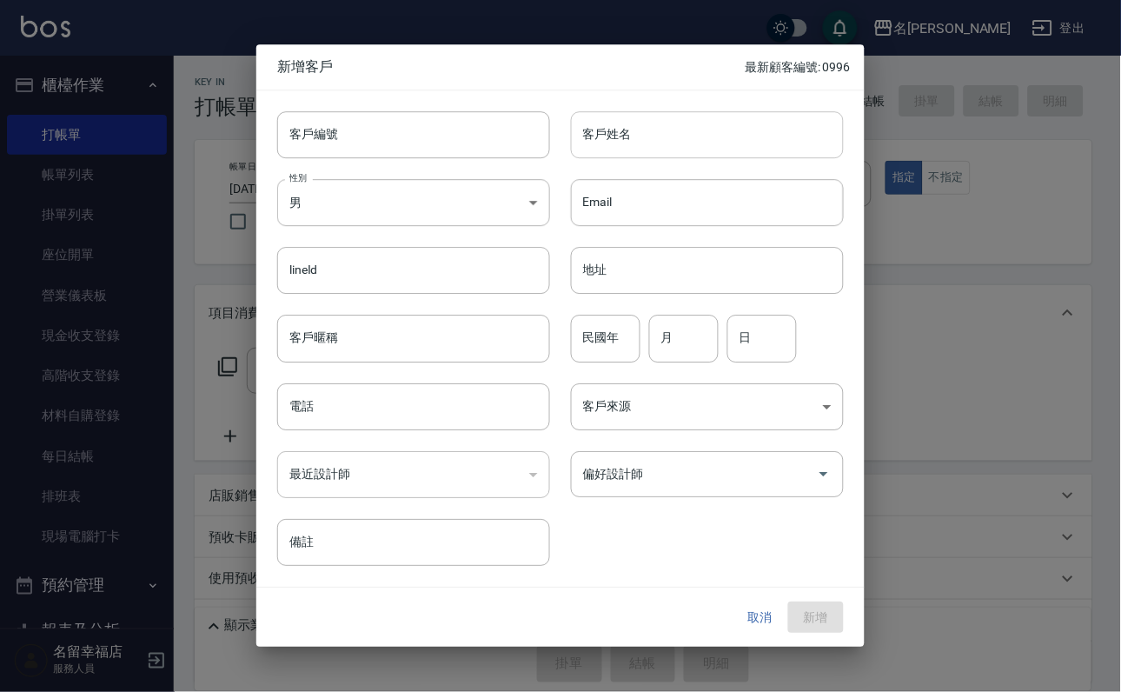
click at [748, 143] on input "客戶姓名" at bounding box center [707, 134] width 273 height 47
type input "[PERSON_NAME]"
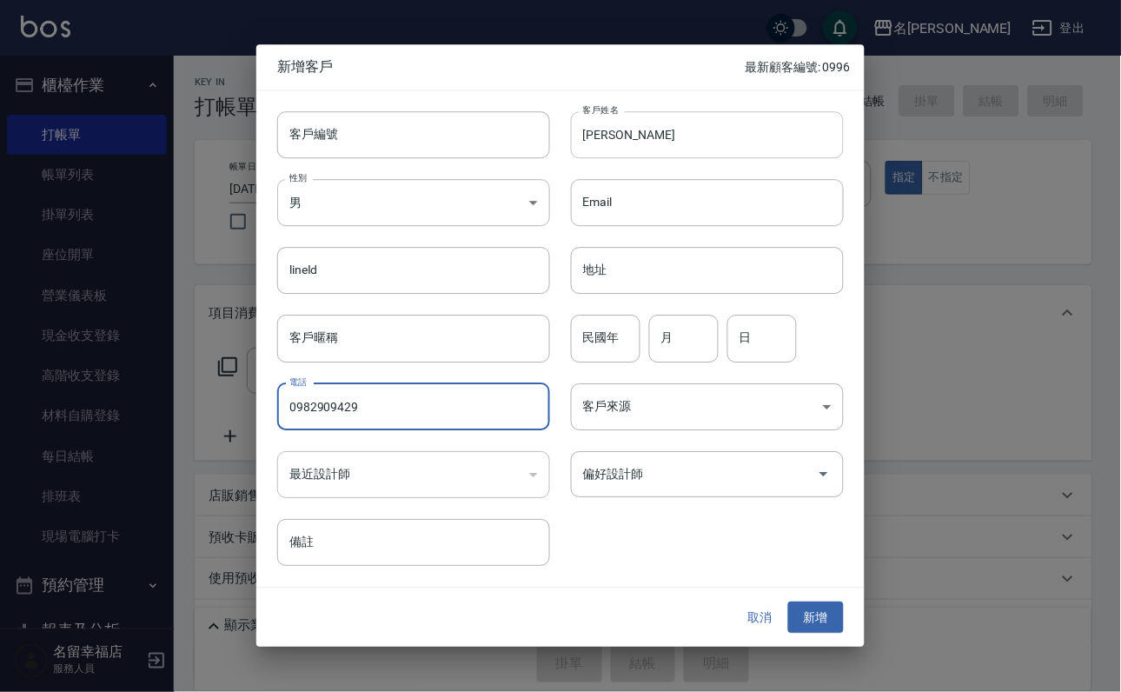
type input "0982909429"
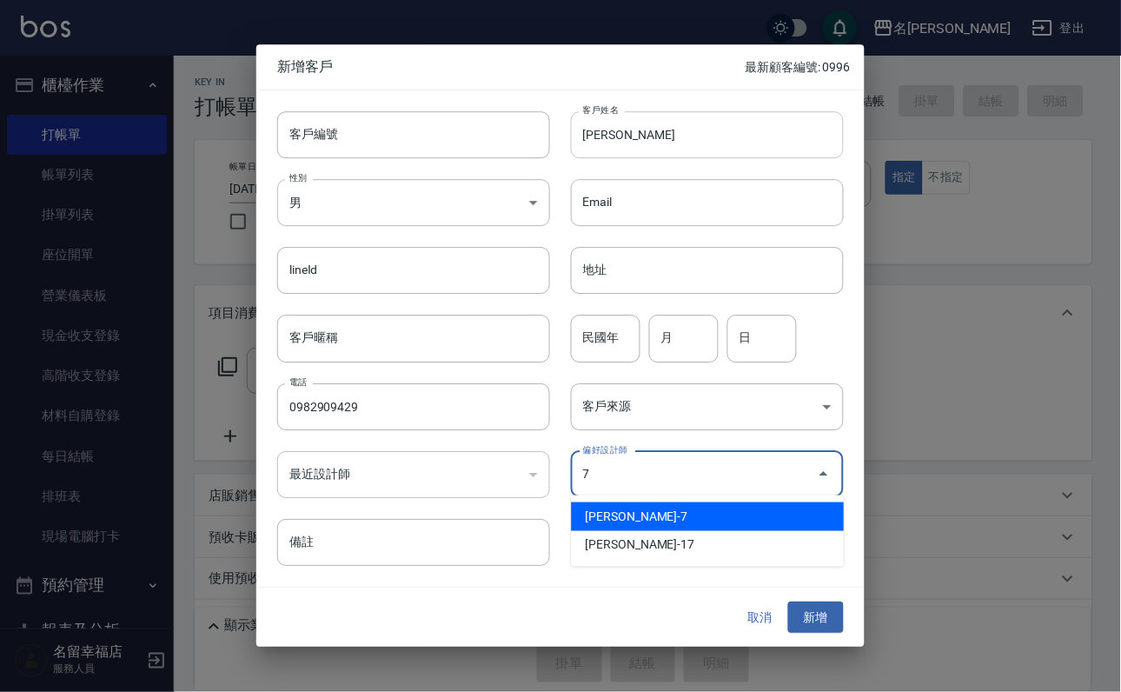
type input "張家瑜"
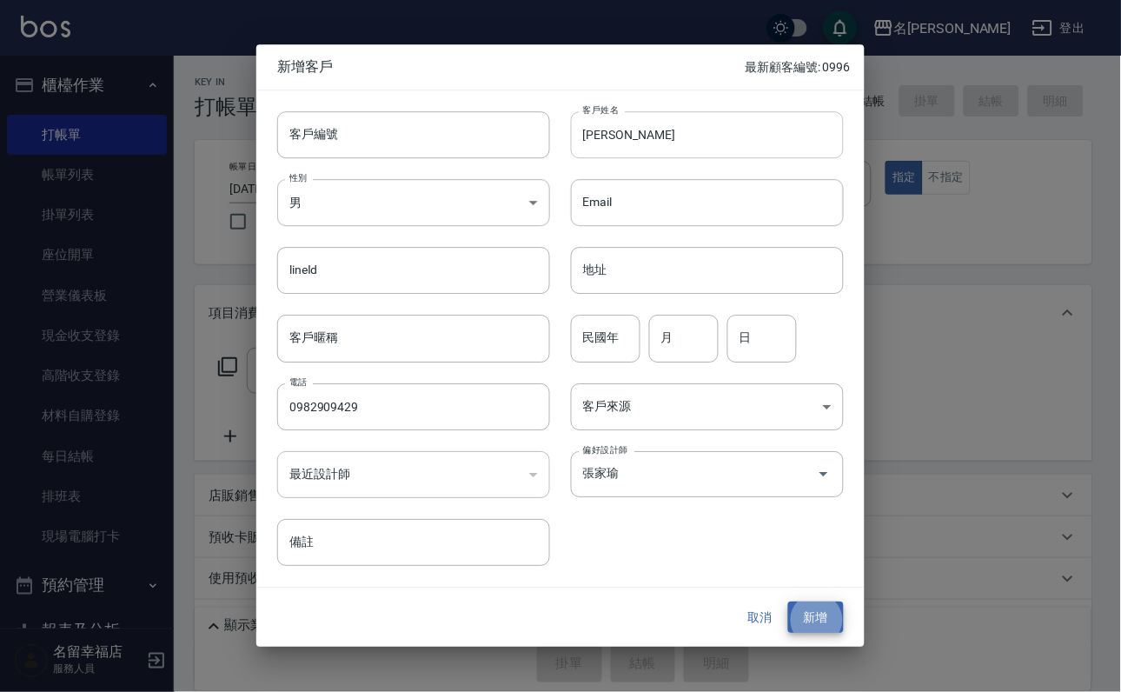
click at [788, 602] on button "新增" at bounding box center [816, 618] width 56 height 32
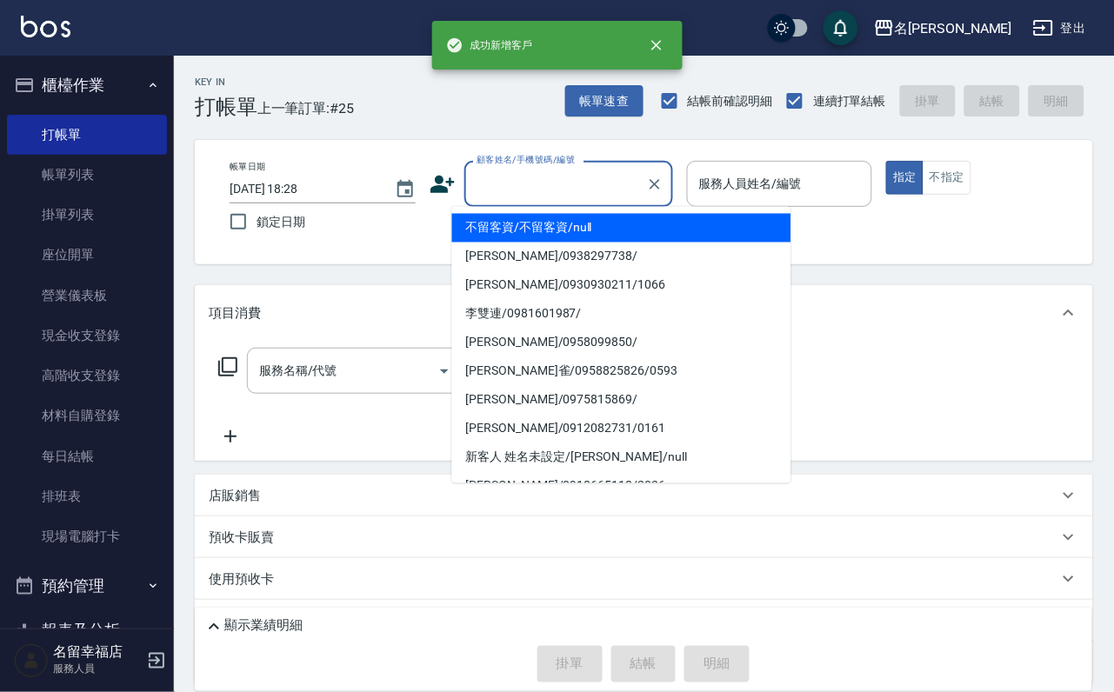
click at [639, 175] on input "顧客姓名/手機號碼/編號" at bounding box center [555, 184] width 167 height 30
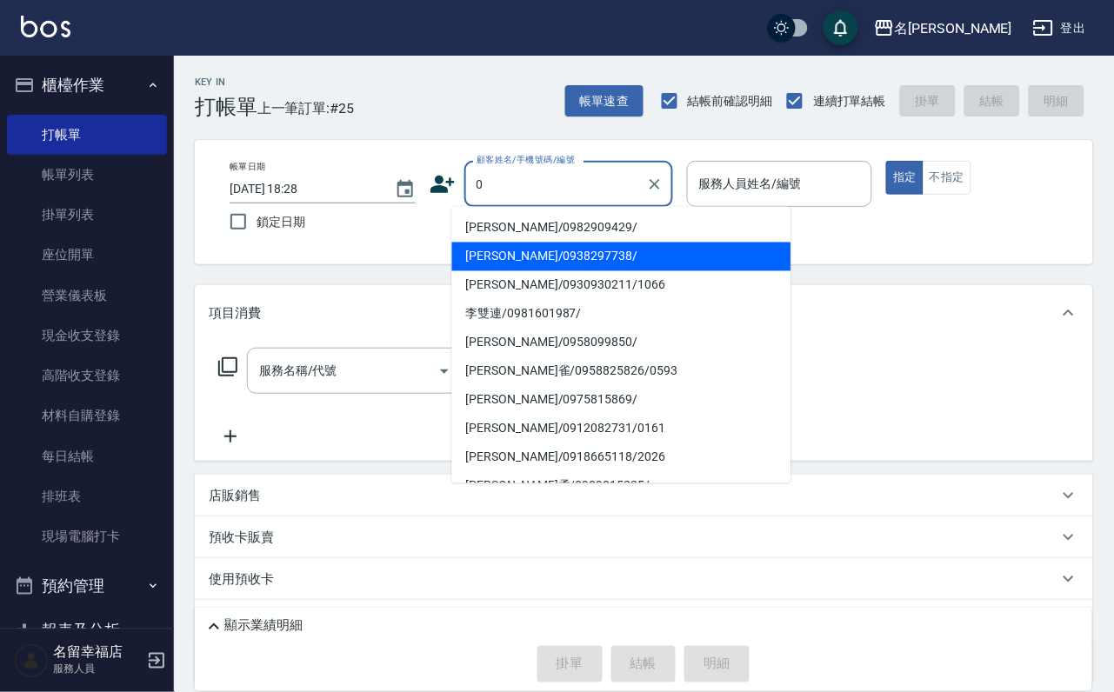
click at [616, 227] on li "[PERSON_NAME]/0982909429/" at bounding box center [621, 228] width 339 height 29
type input "[PERSON_NAME]/0982909429/"
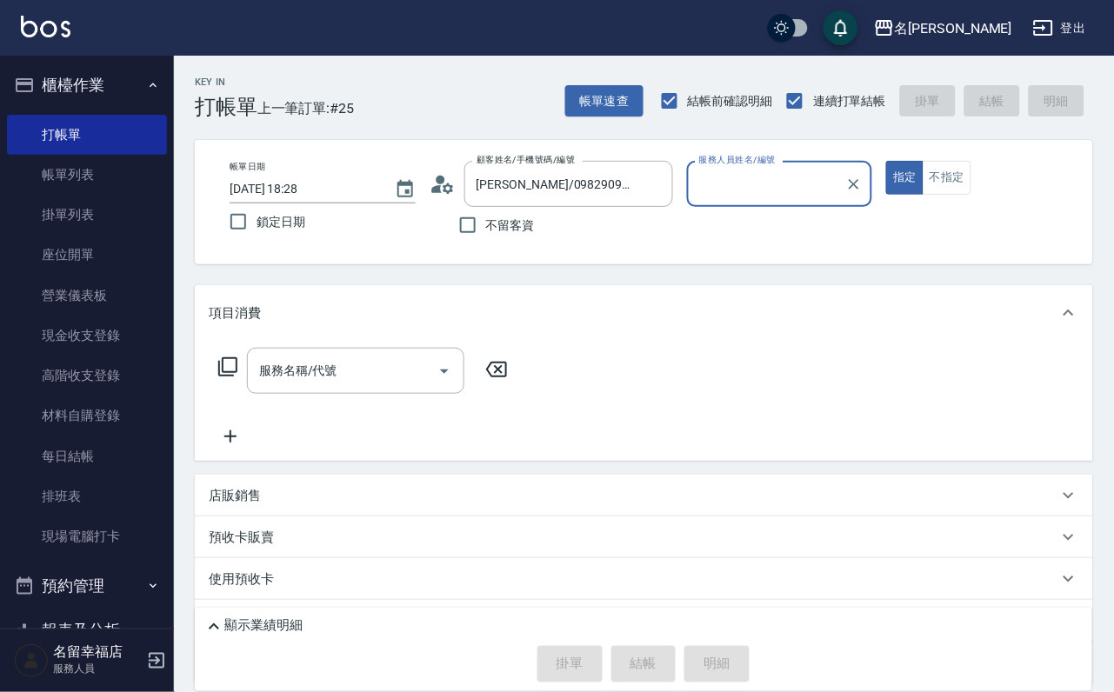
type input "瑜瑜-7"
click at [389, 381] on input "服務名稱/代號" at bounding box center [343, 371] width 176 height 30
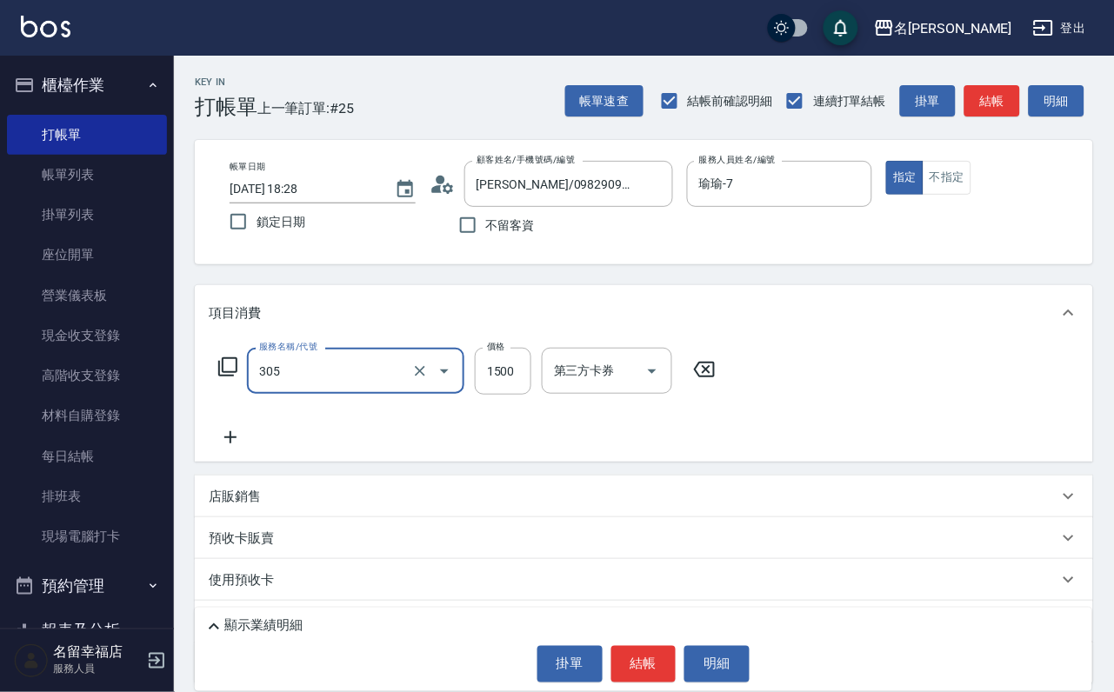
type input "設計燙髮1500(305)"
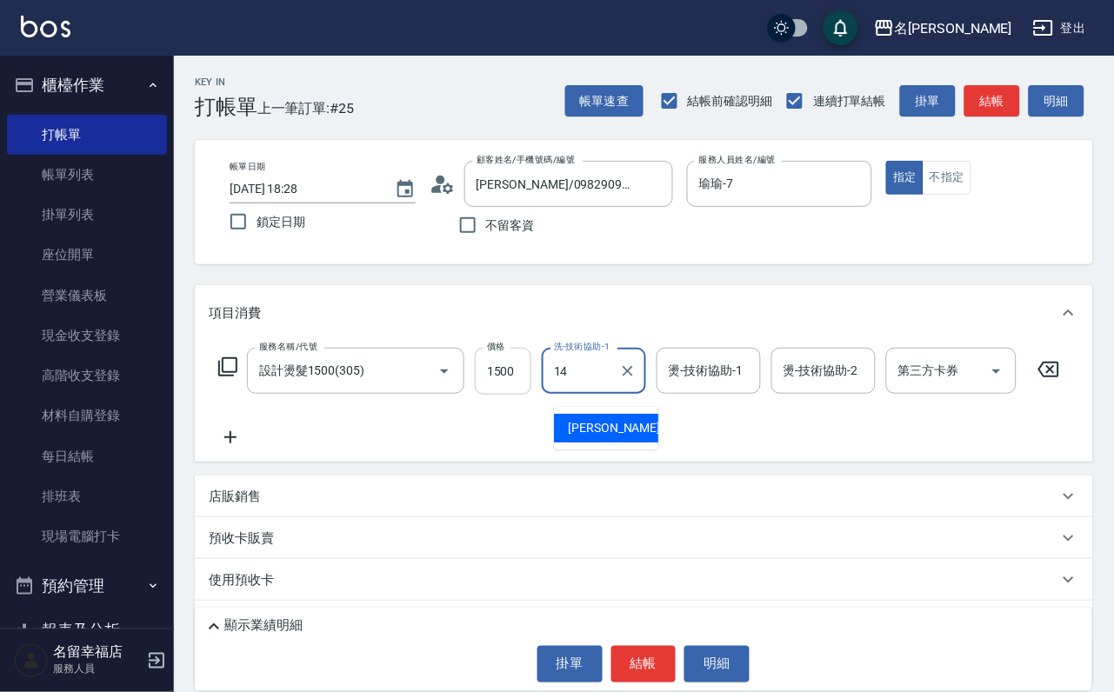
type input "14"
drag, startPoint x: 539, startPoint y: 384, endPoint x: 450, endPoint y: 389, distance: 88.8
click at [531, 385] on input "1500" at bounding box center [503, 371] width 57 height 47
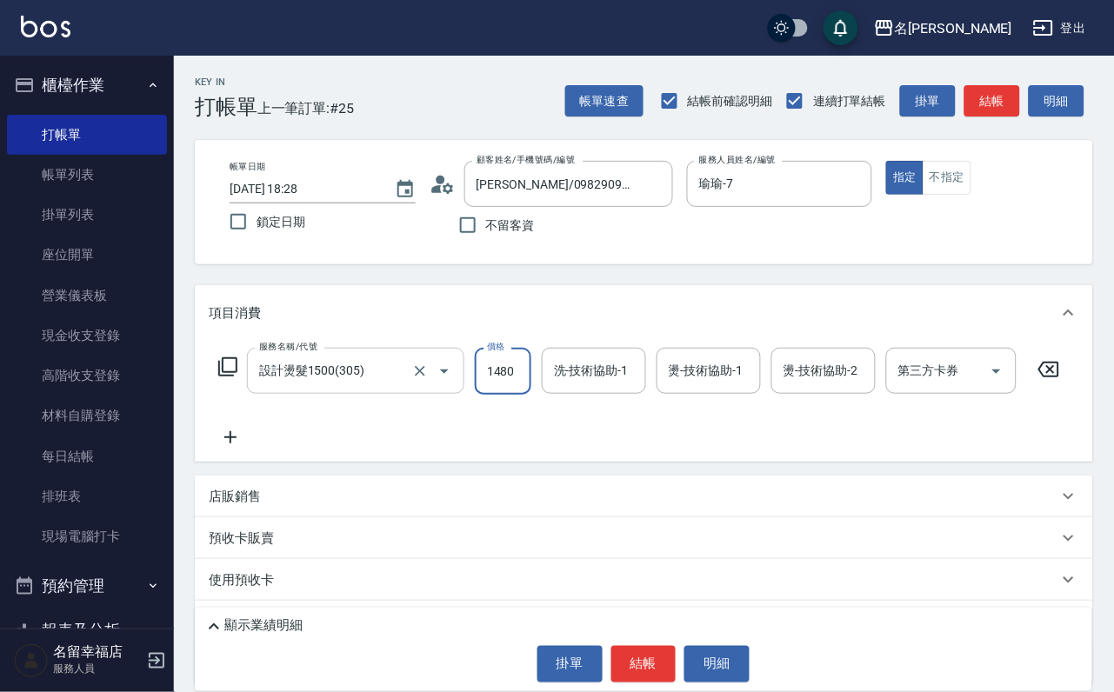
scroll to position [0, 1]
type input "1480"
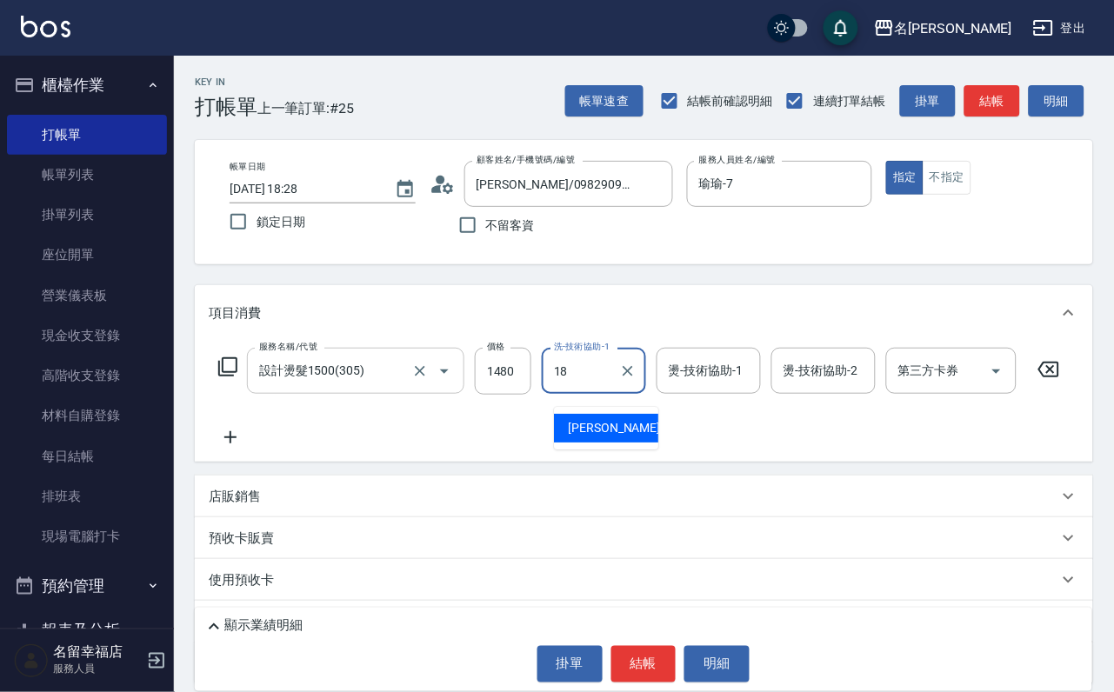
type input "[PERSON_NAME]-18"
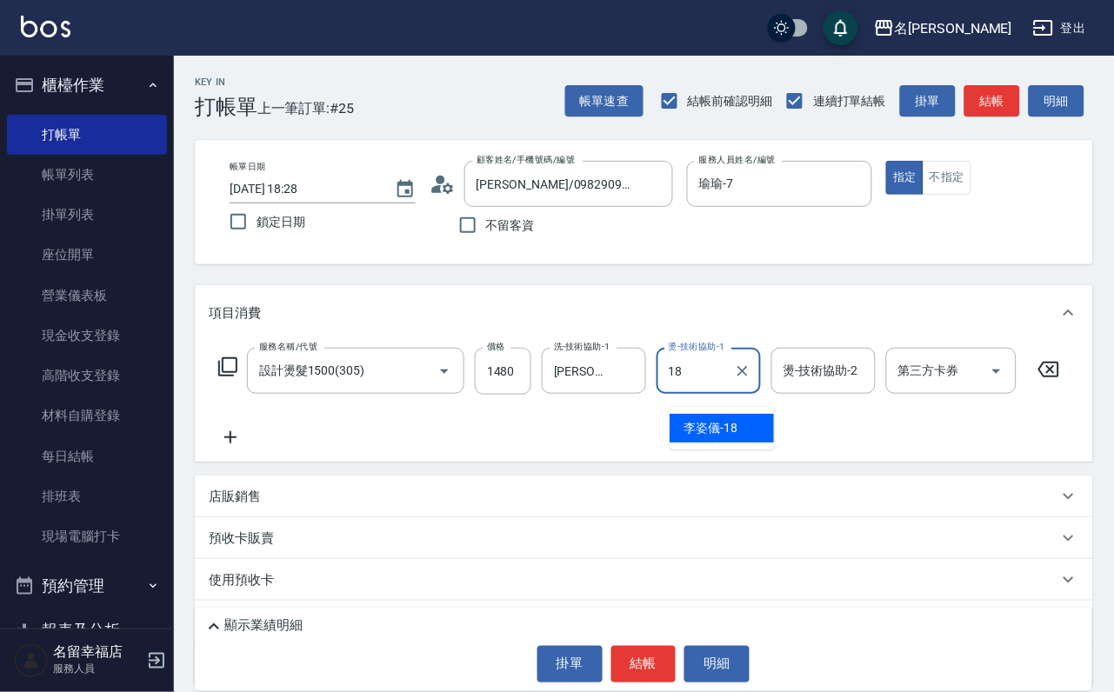
type input "[PERSON_NAME]-18"
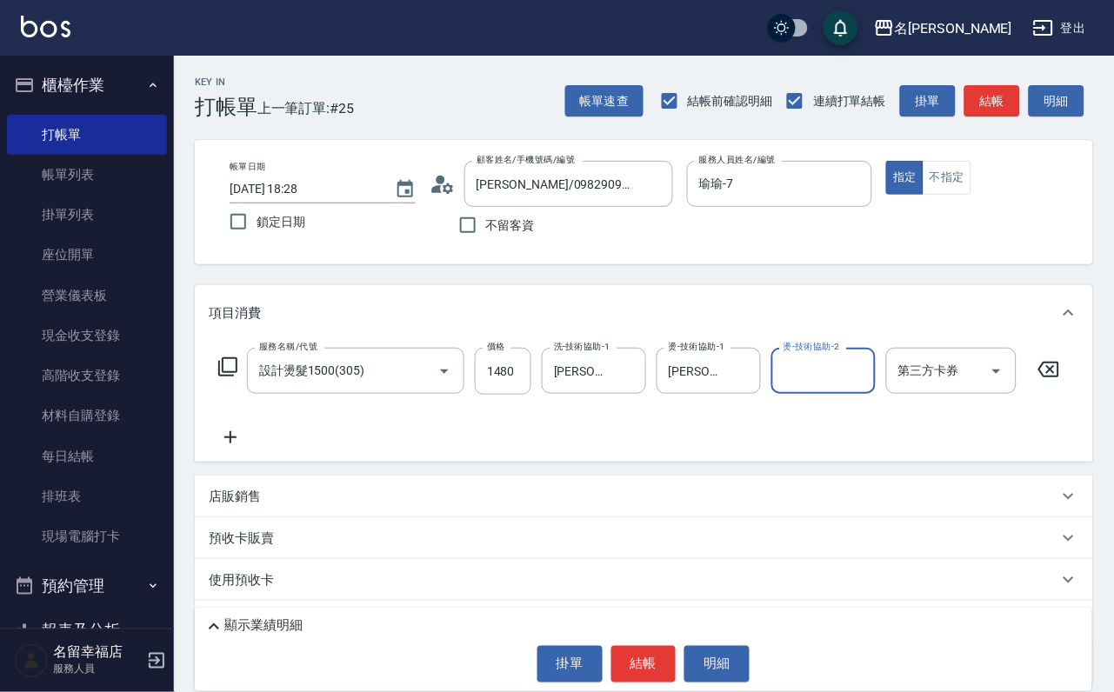
type input "7"
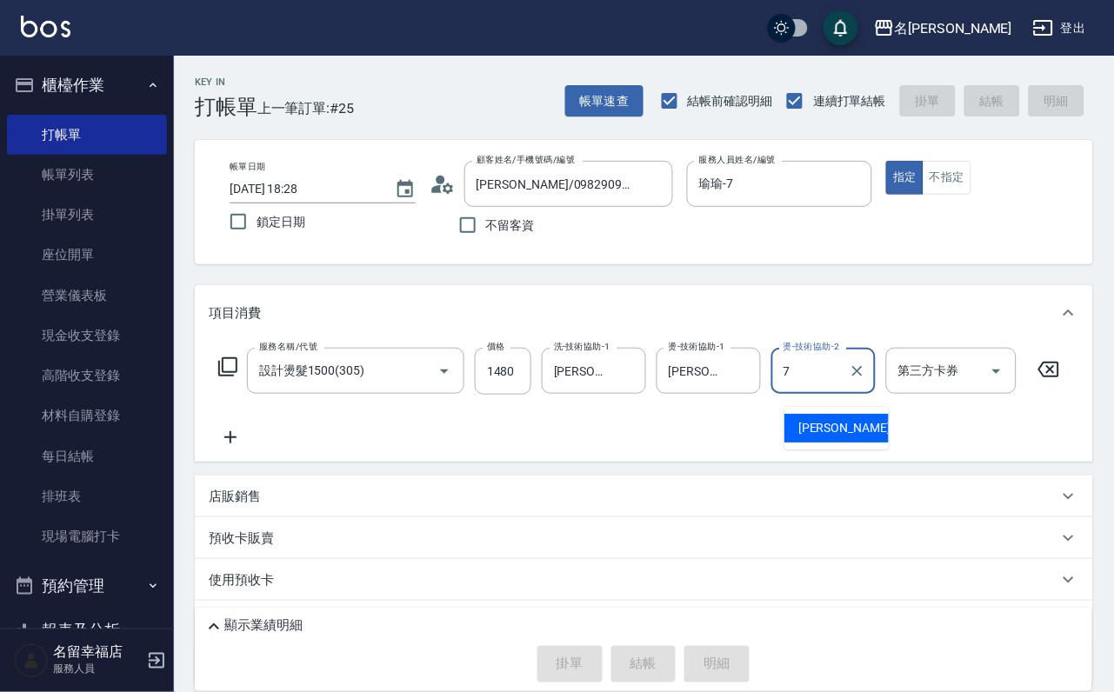
type input "[DATE] 18:33"
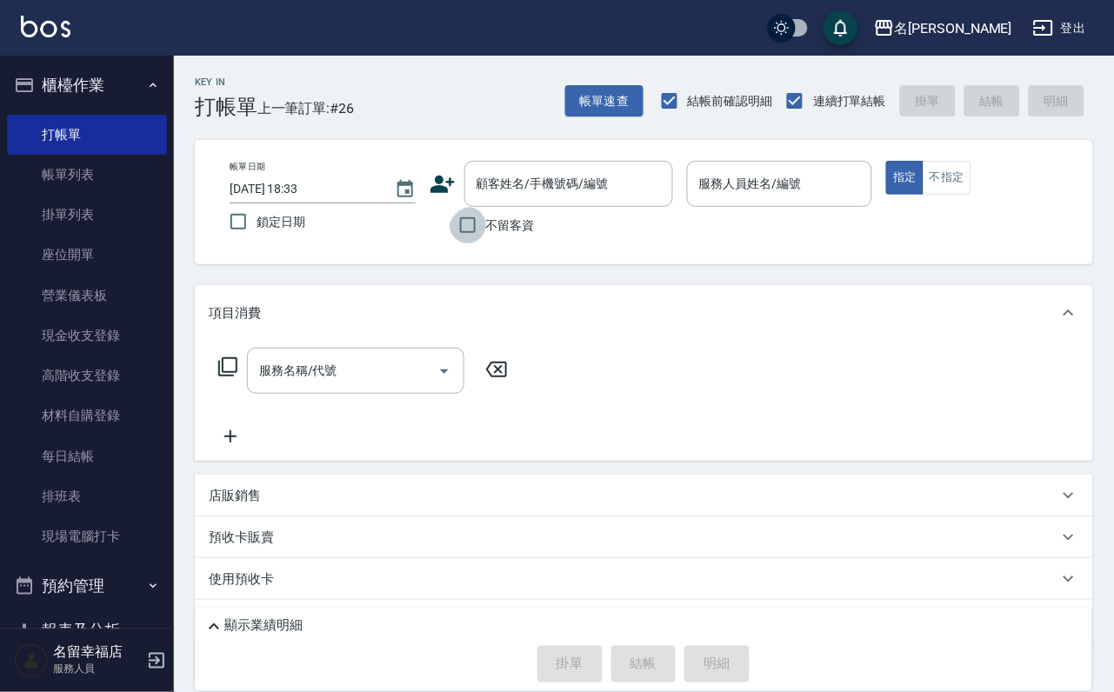
drag, startPoint x: 457, startPoint y: 240, endPoint x: 569, endPoint y: 192, distance: 121.9
click at [457, 239] on input "不留客資" at bounding box center [467, 225] width 37 height 37
checkbox input "true"
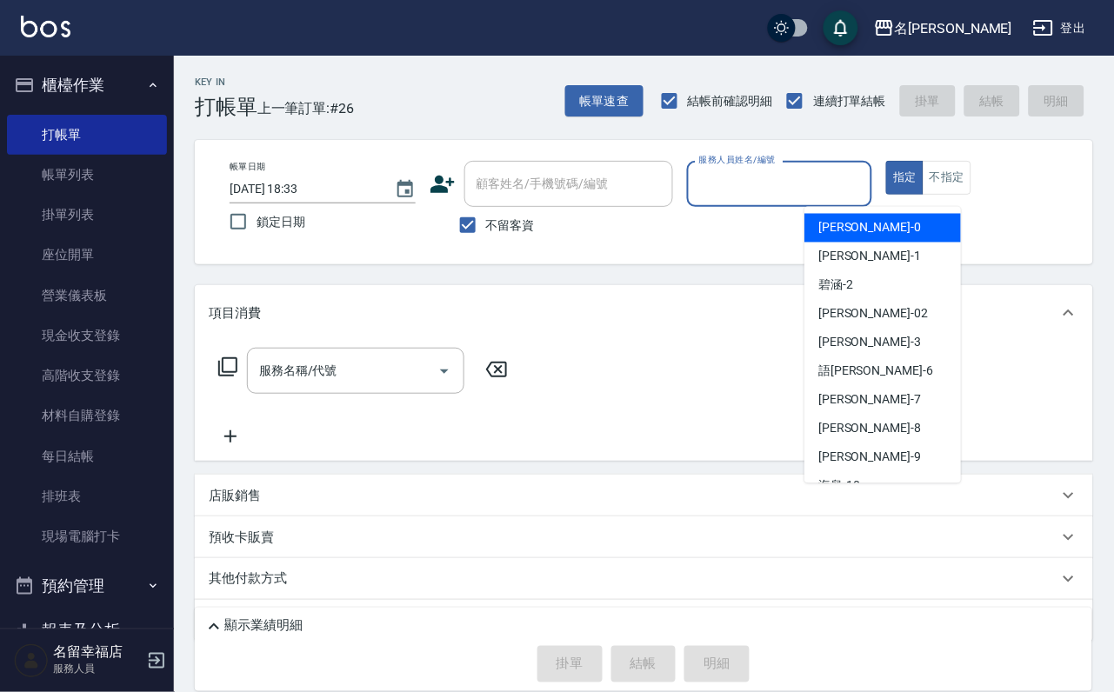
click at [839, 175] on input "服務人員姓名/編號" at bounding box center [780, 184] width 170 height 30
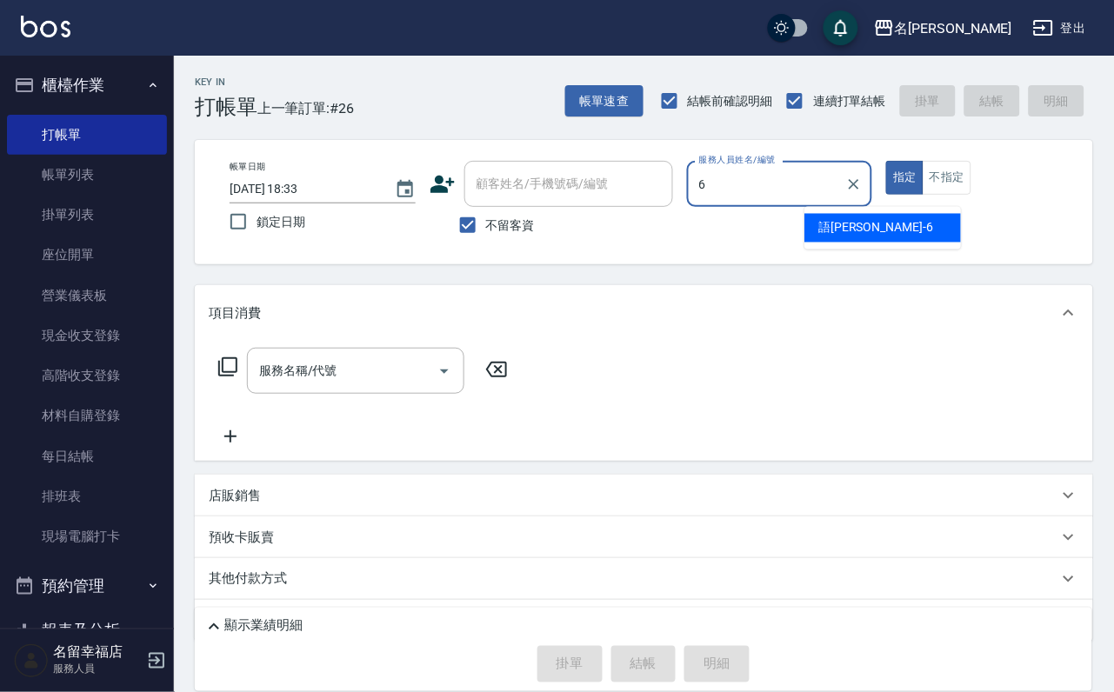
type input "語[PERSON_NAME]-6"
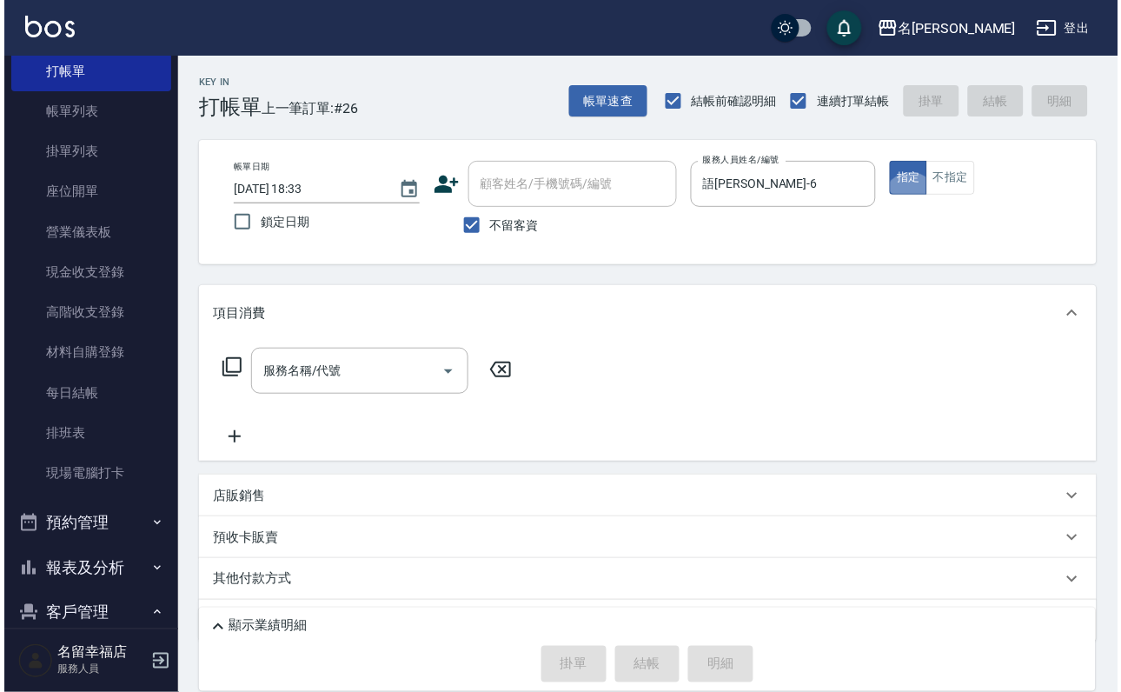
scroll to position [130, 0]
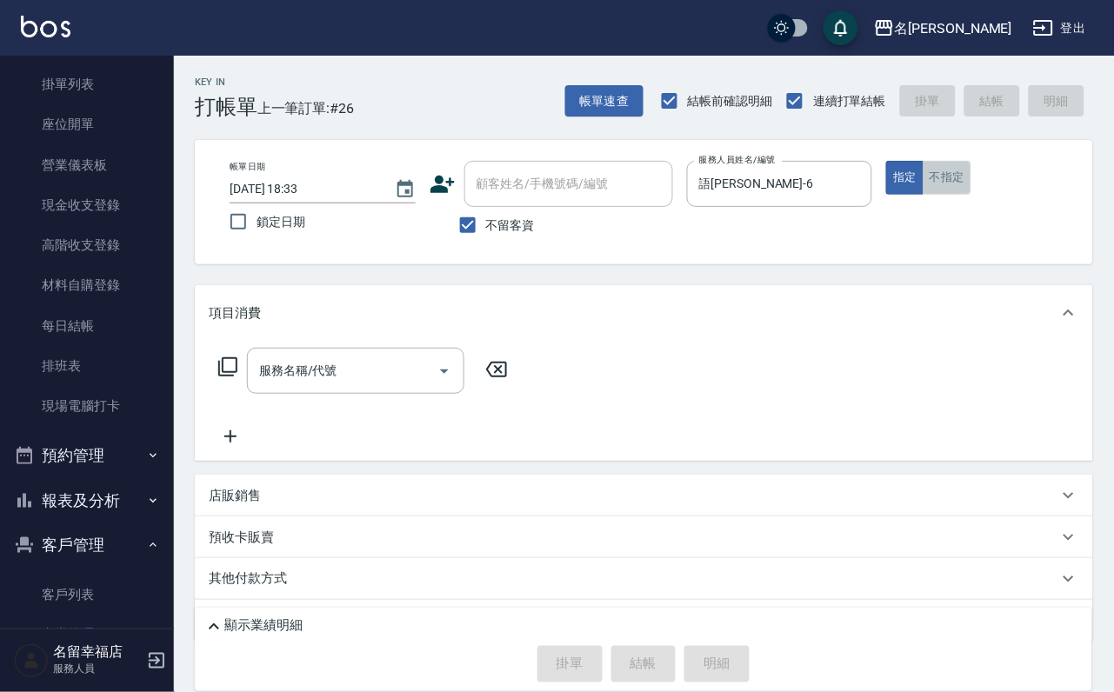
click at [971, 195] on button "不指定" at bounding box center [946, 178] width 49 height 34
click at [233, 377] on icon at bounding box center [227, 366] width 21 height 21
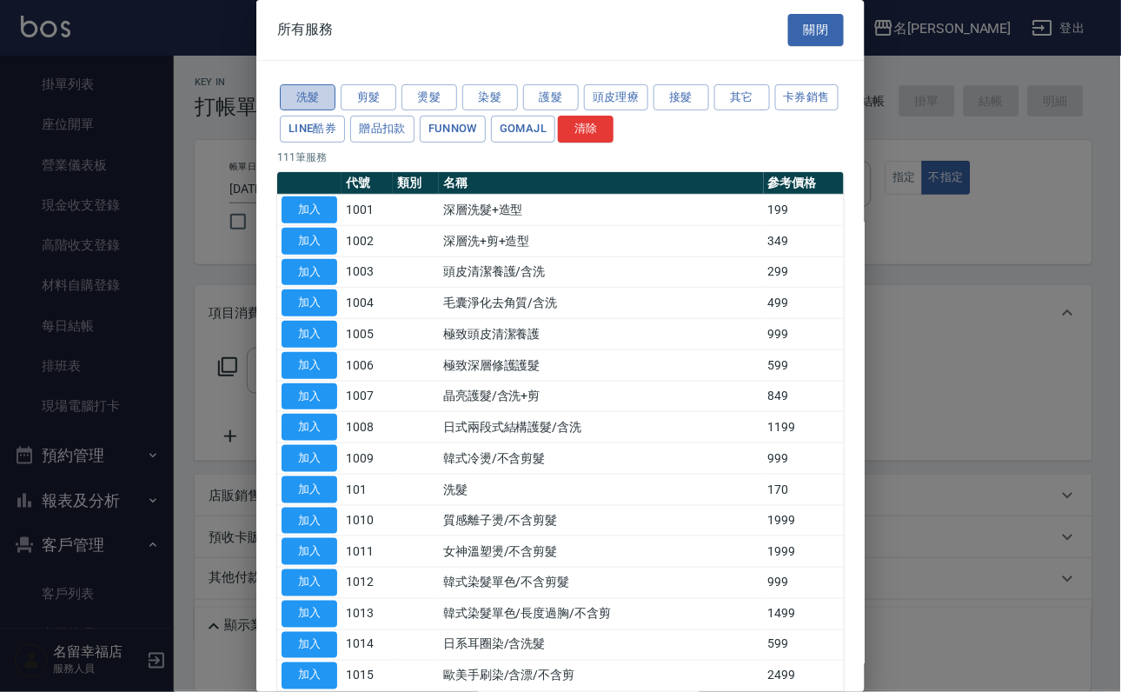
click at [305, 111] on button "洗髮" at bounding box center [308, 97] width 56 height 27
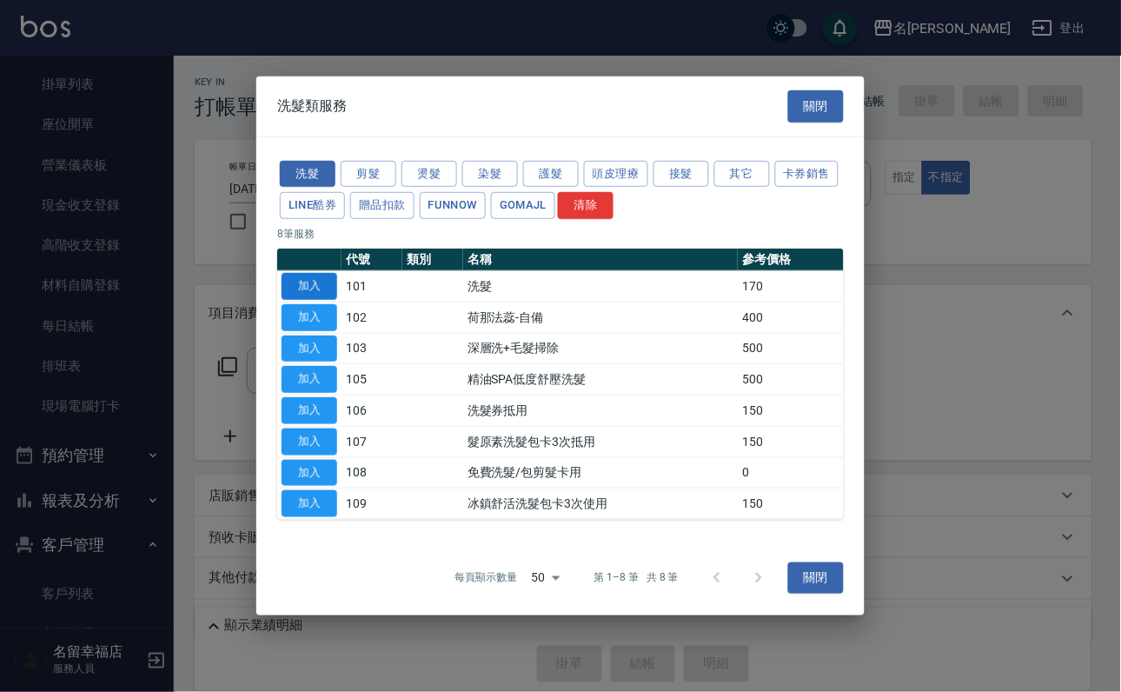
click at [306, 273] on button "加入" at bounding box center [310, 286] width 56 height 27
type input "洗髮(101)"
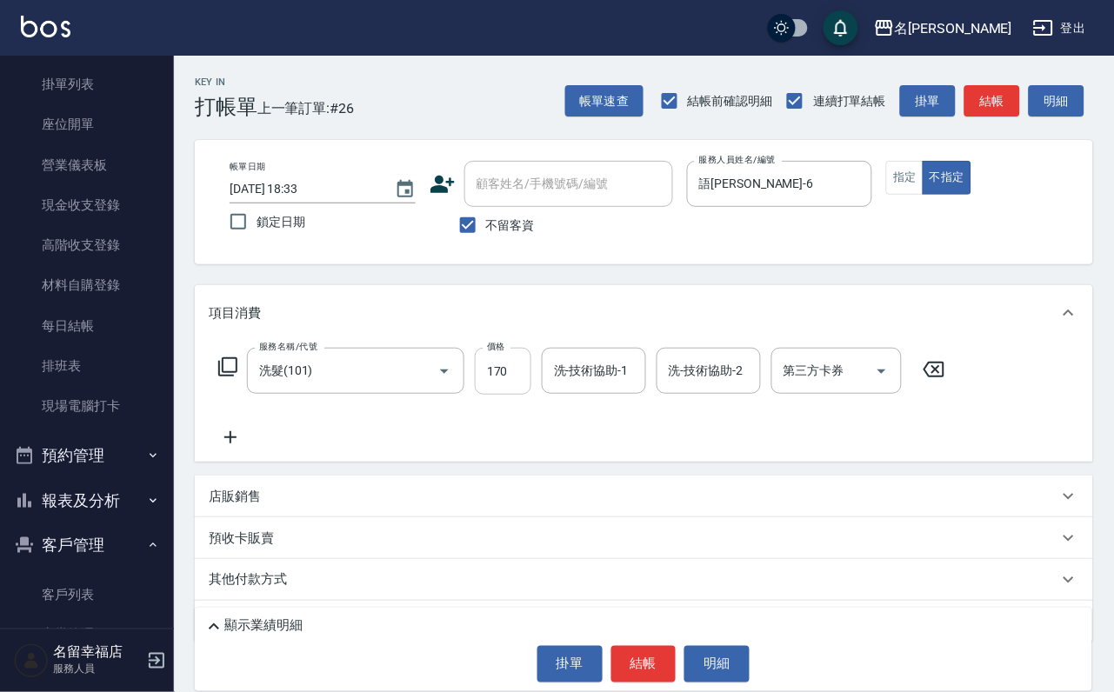
click at [510, 395] on input "170" at bounding box center [503, 371] width 57 height 47
type input "230"
type input "藝馨-24"
click at [222, 377] on icon at bounding box center [227, 366] width 21 height 21
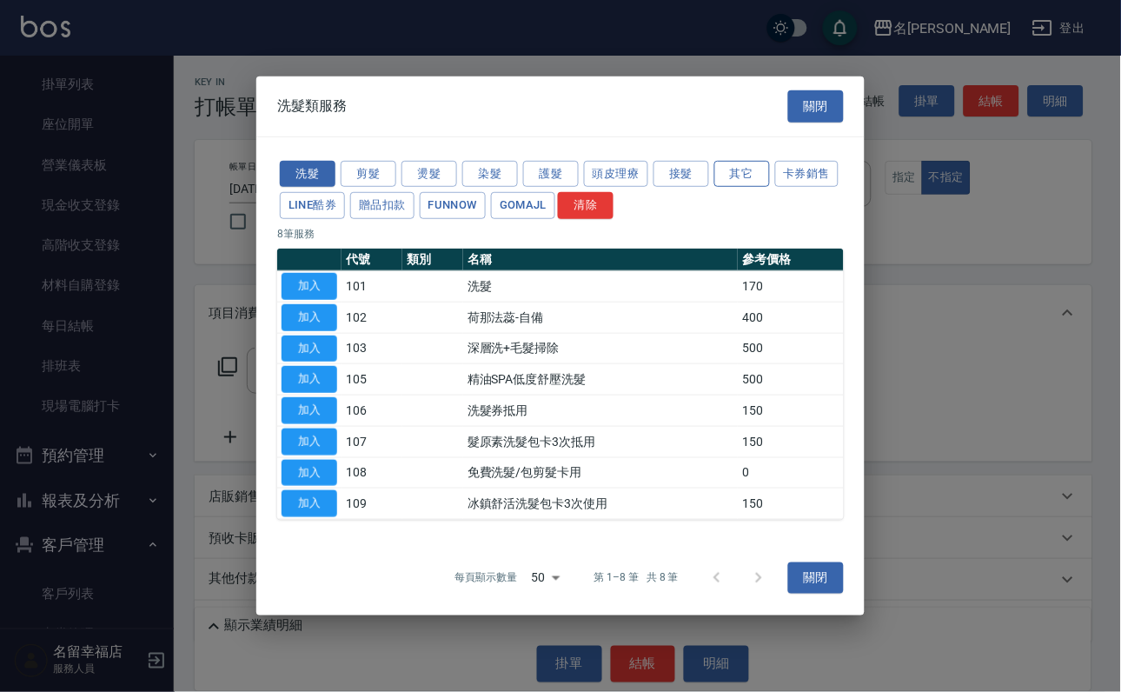
click at [770, 160] on button "其它" at bounding box center [743, 173] width 56 height 27
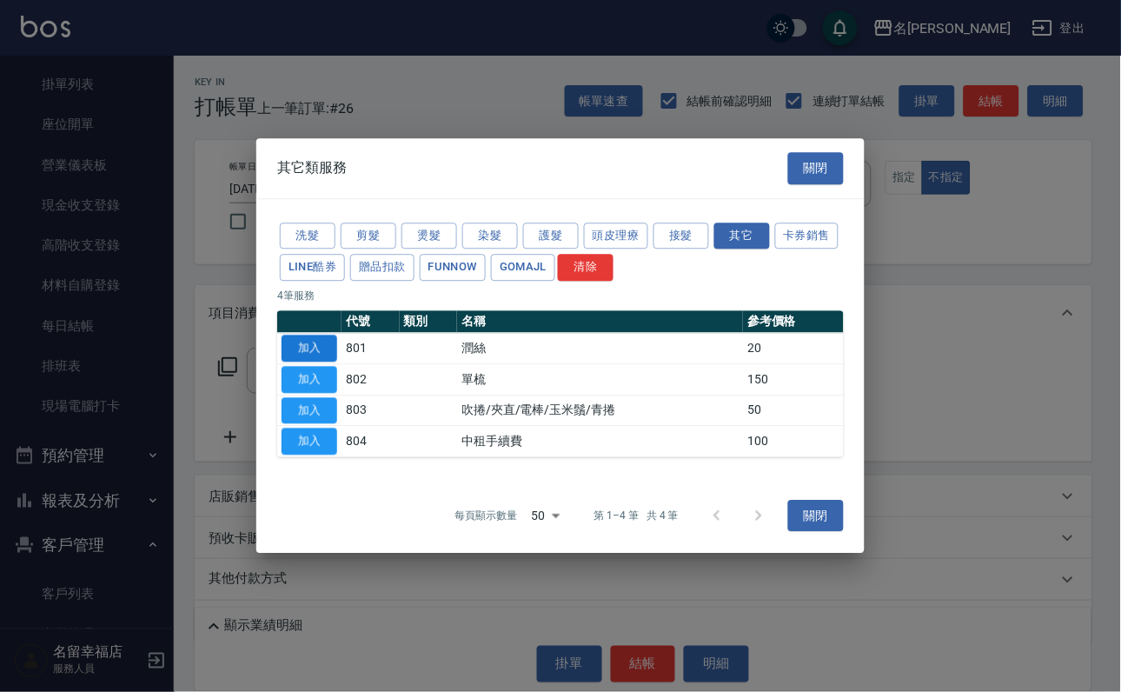
click at [319, 342] on button "加入" at bounding box center [310, 348] width 56 height 27
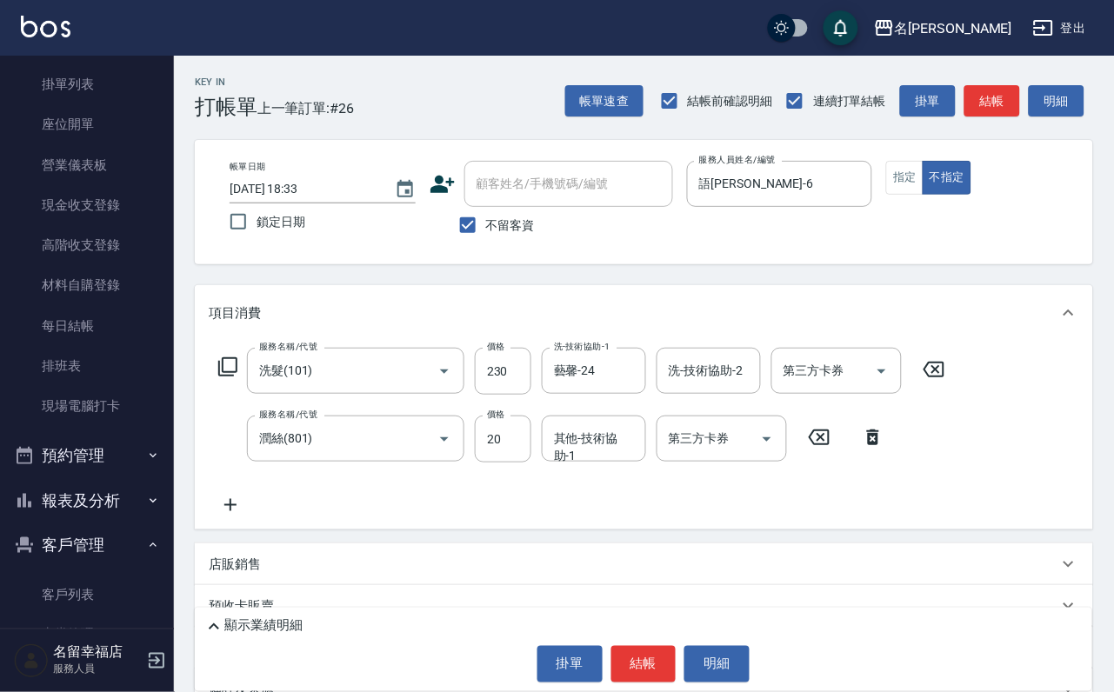
click at [583, 458] on div "其他-技術協助-1 其他-技術協助-1" at bounding box center [594, 439] width 104 height 46
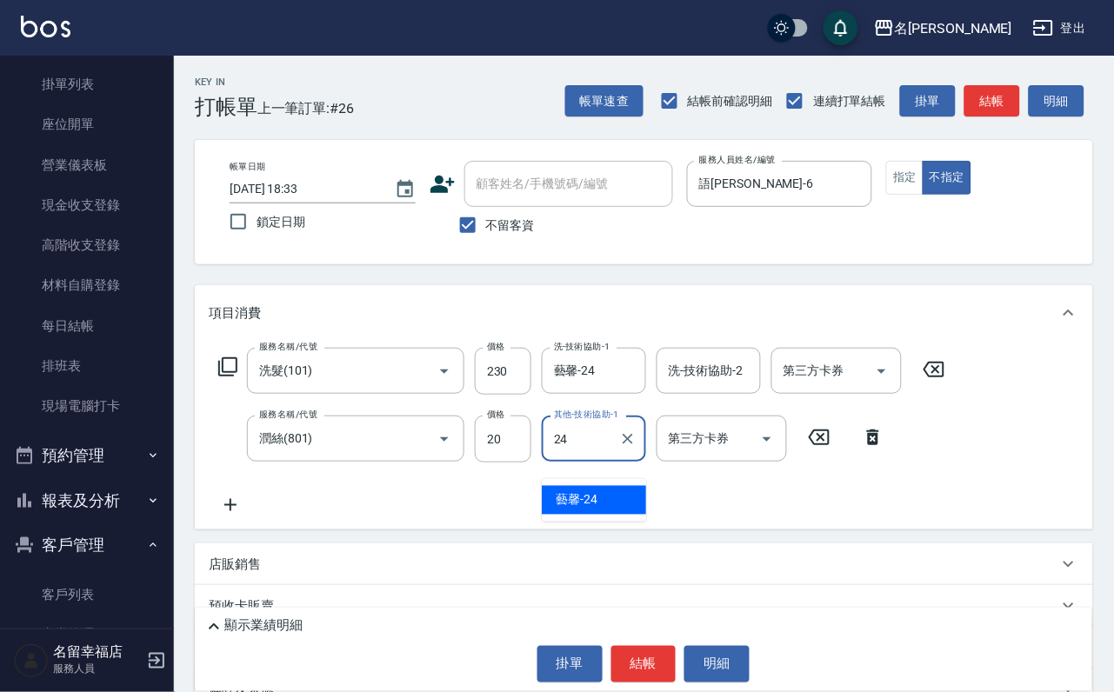
type input "藝馨-24"
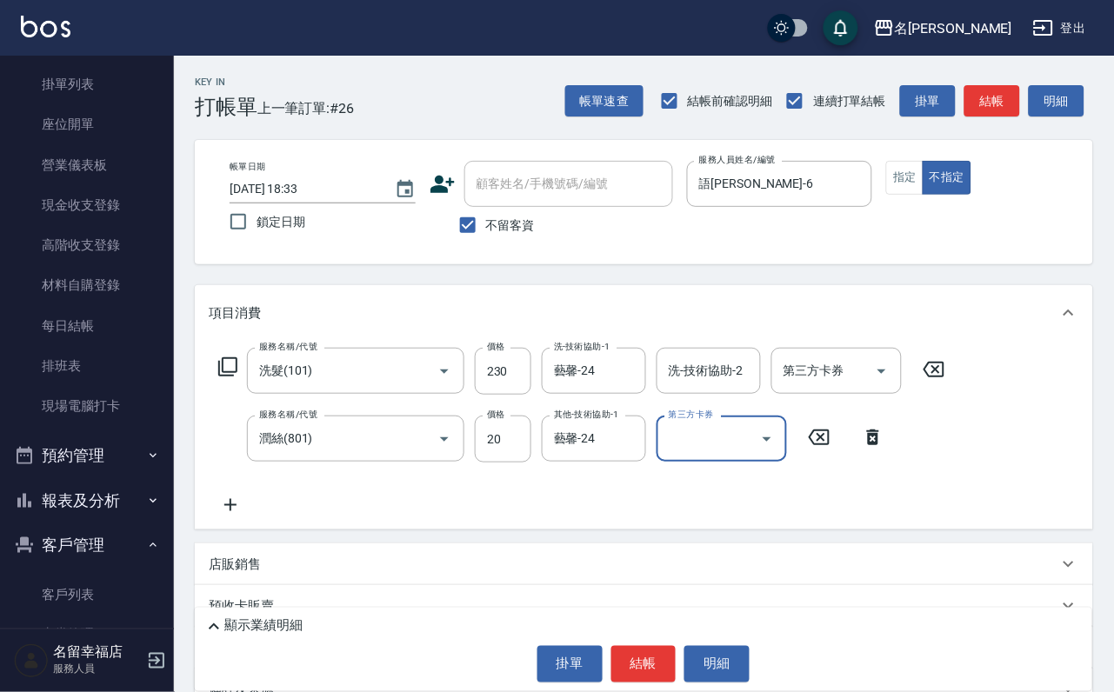
click at [226, 377] on icon at bounding box center [227, 366] width 21 height 21
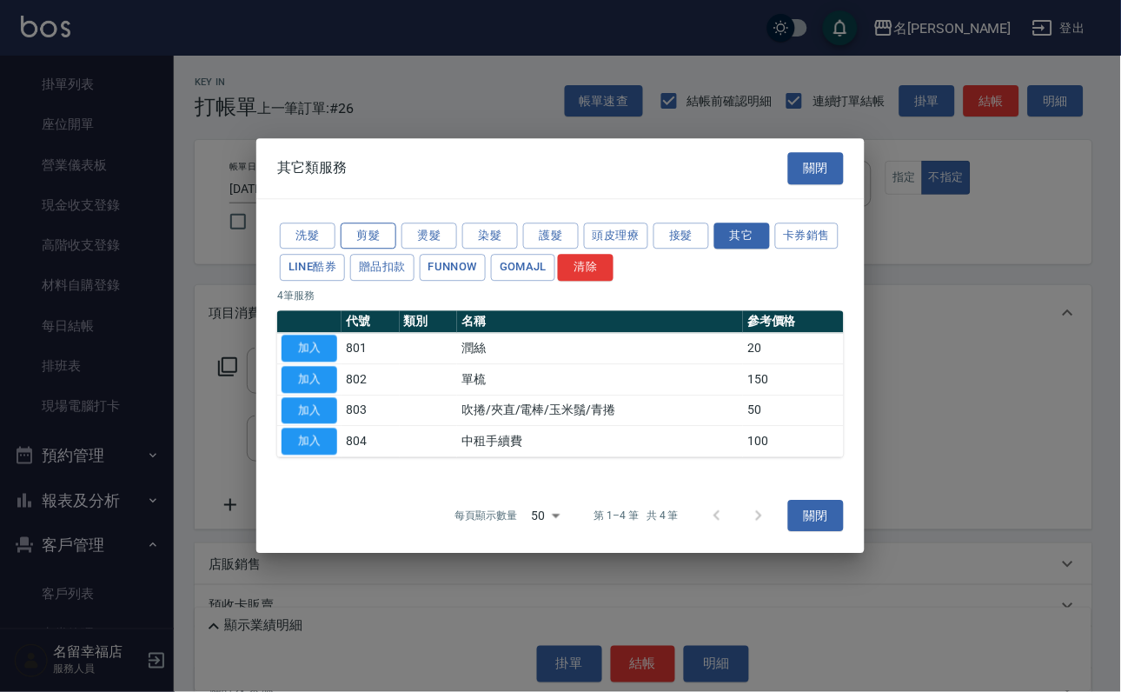
click at [383, 223] on button "剪髮" at bounding box center [369, 236] width 56 height 27
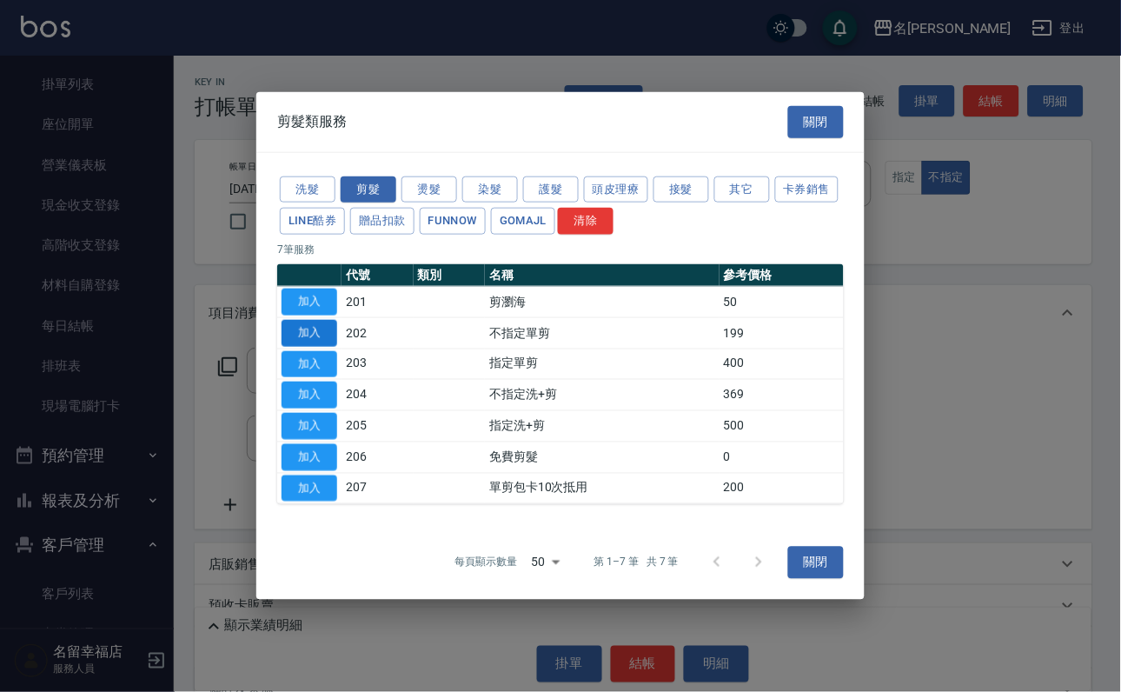
click at [300, 320] on button "加入" at bounding box center [310, 333] width 56 height 27
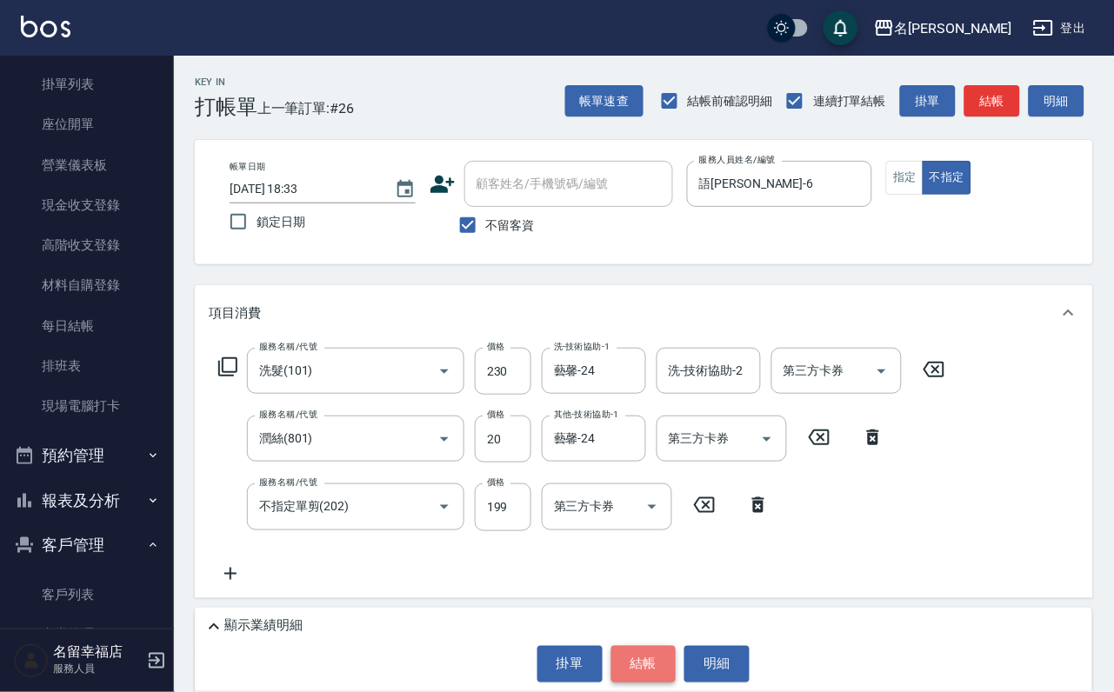
click at [660, 666] on button "結帳" at bounding box center [643, 664] width 65 height 37
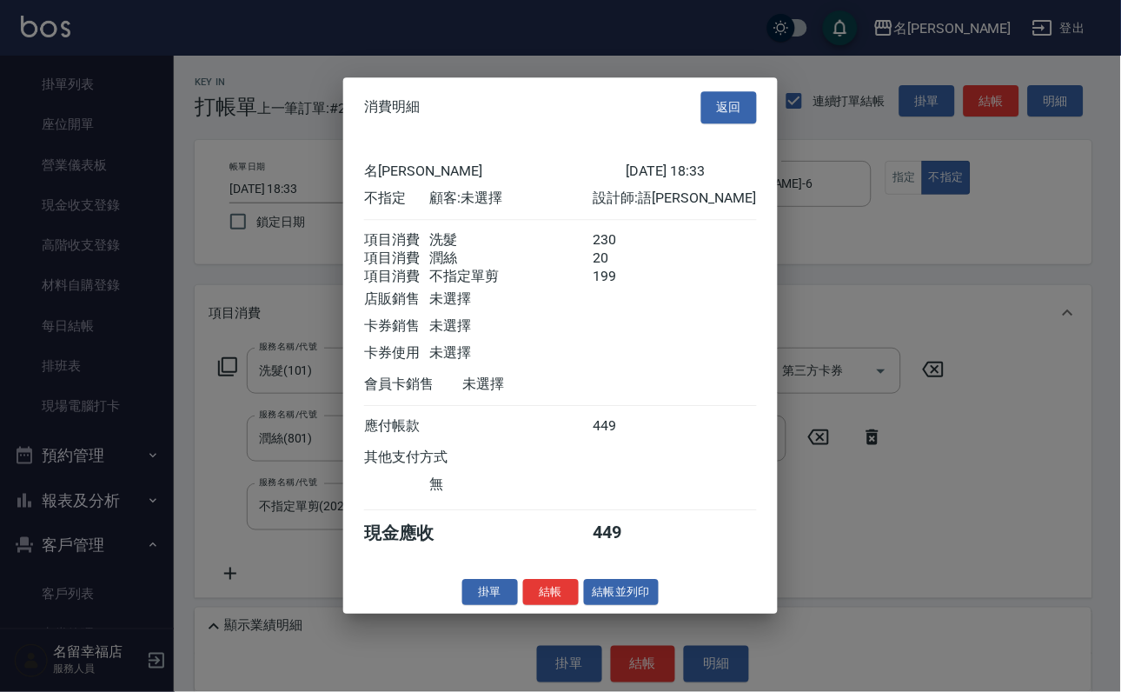
scroll to position [377, 0]
click at [642, 606] on button "結帳並列印" at bounding box center [622, 592] width 76 height 27
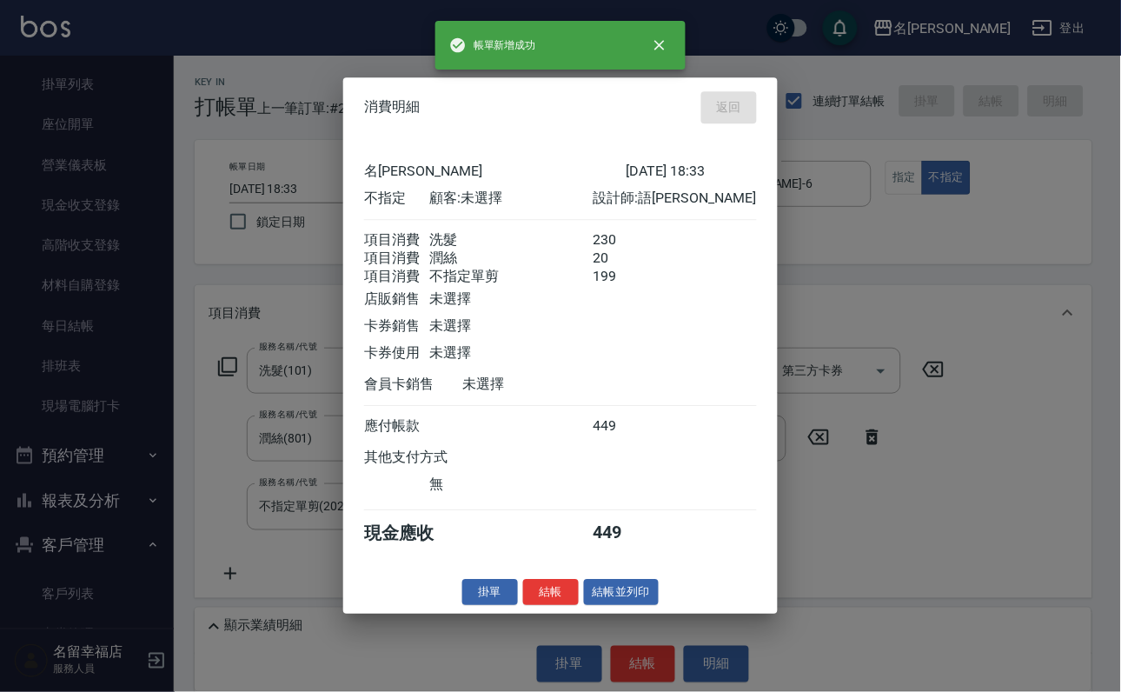
type input "[DATE] 18:44"
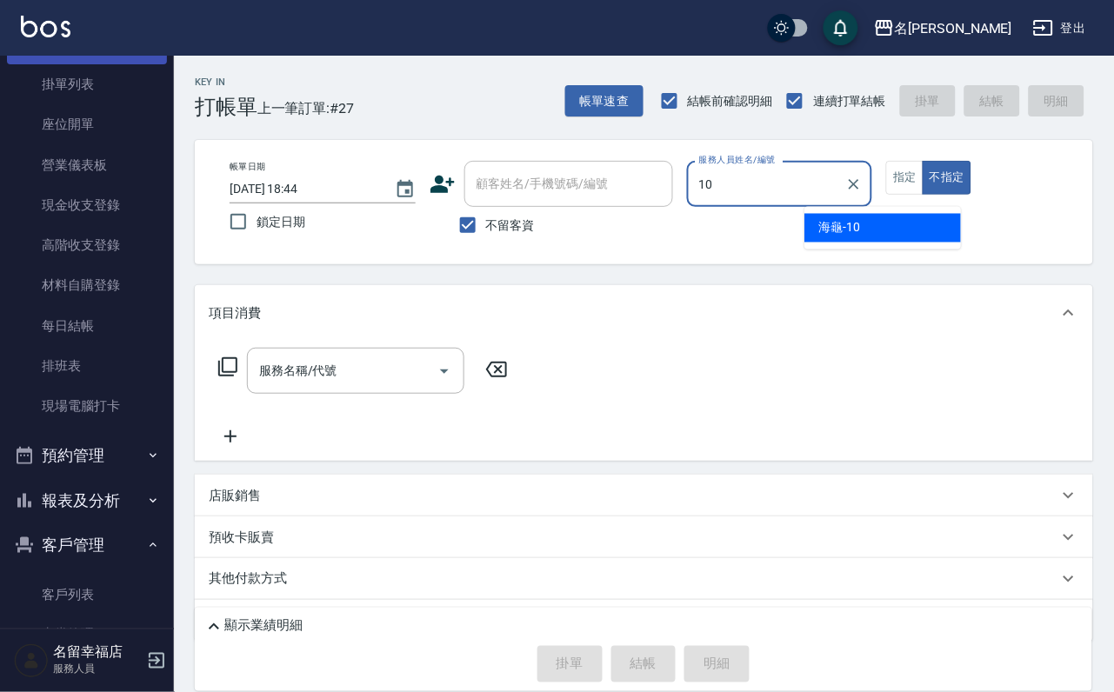
type input "海龜-10"
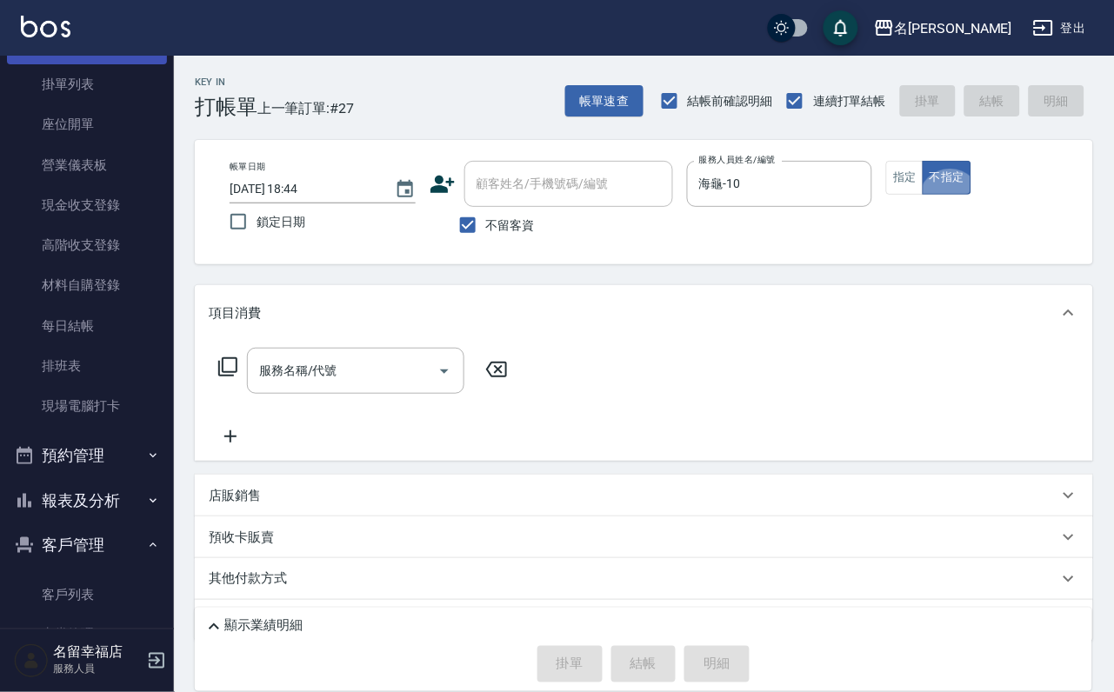
type button "false"
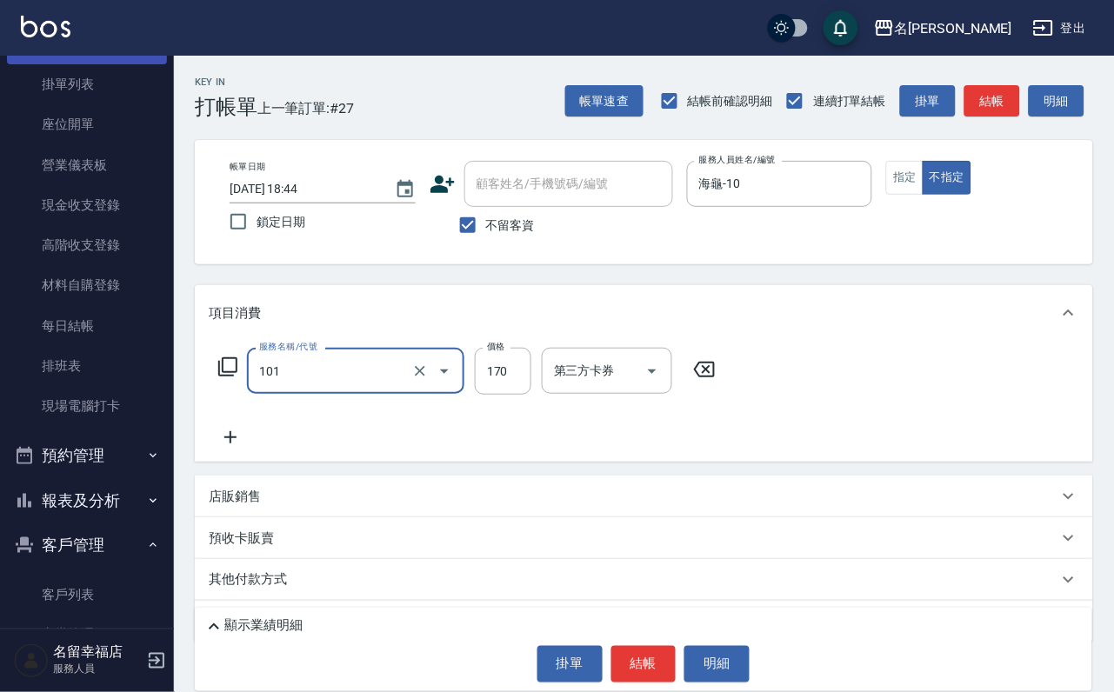
type input "洗髮(101)"
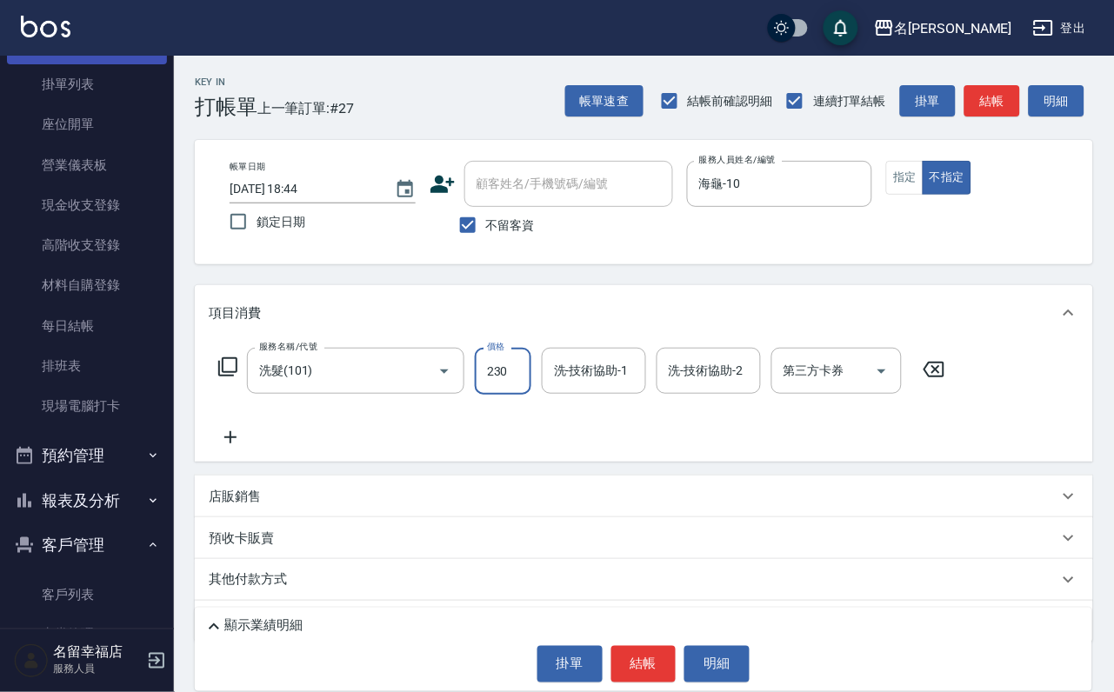
type input "230"
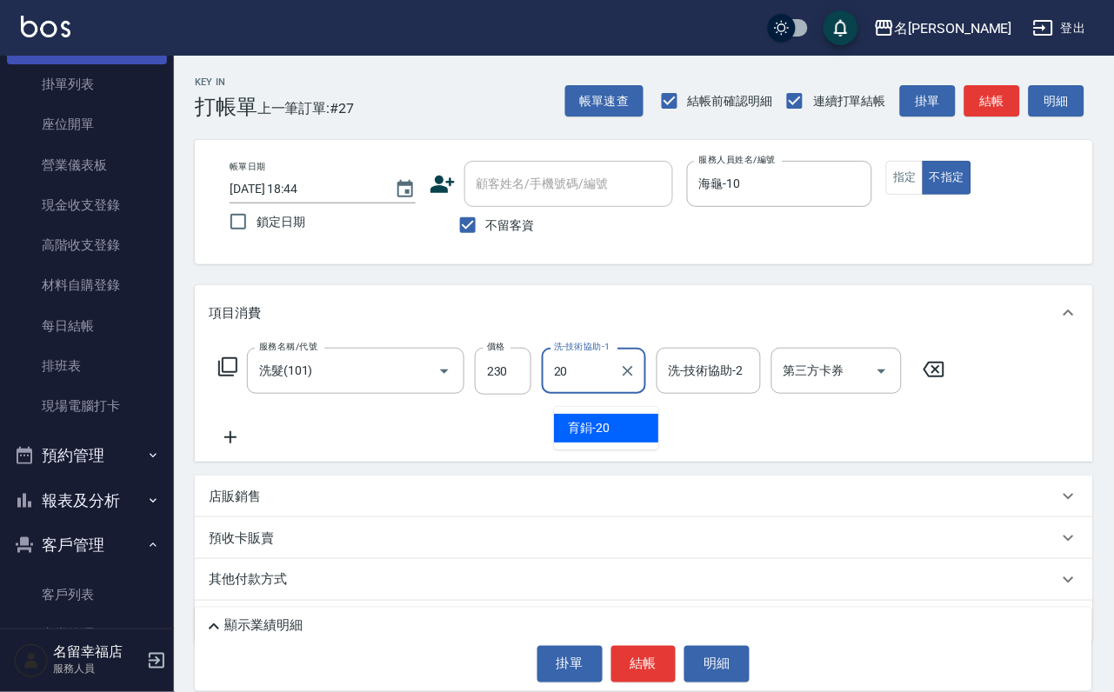
type input "育鋗-20"
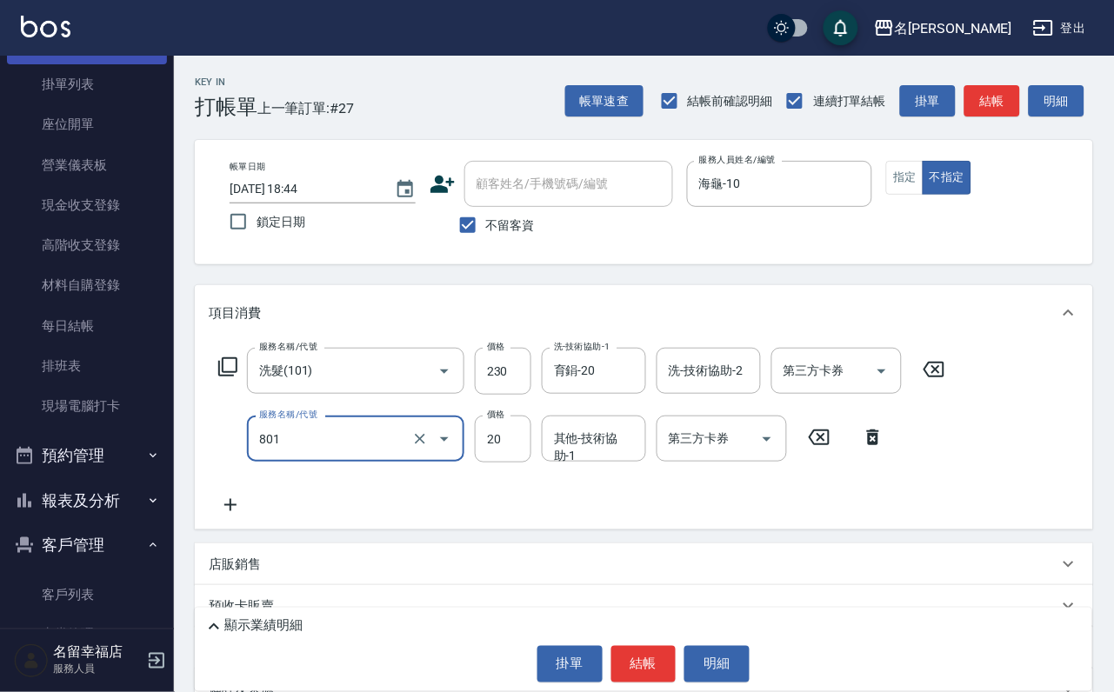
type input "潤絲(801)"
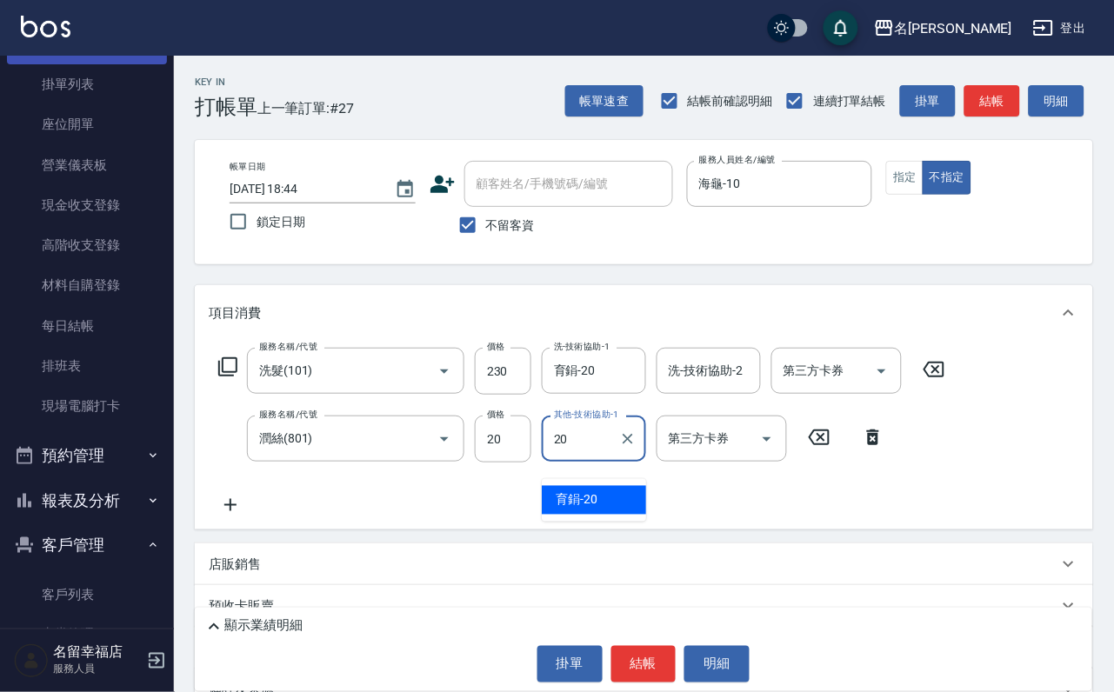
type input "育鋗-20"
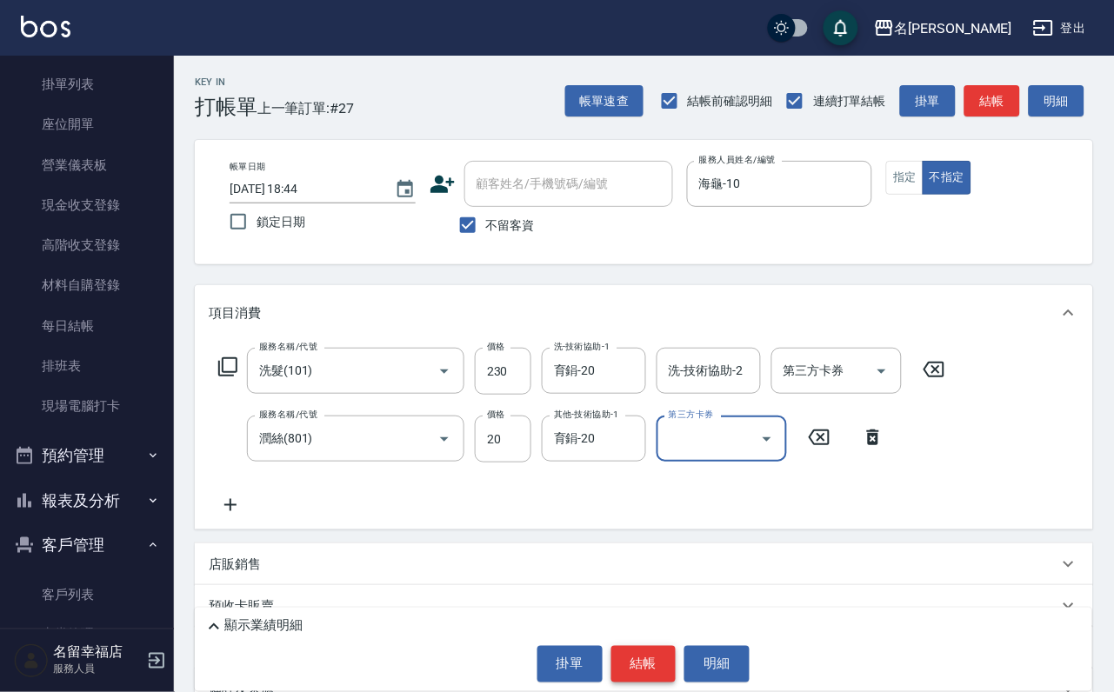
click at [635, 662] on button "結帳" at bounding box center [643, 664] width 65 height 37
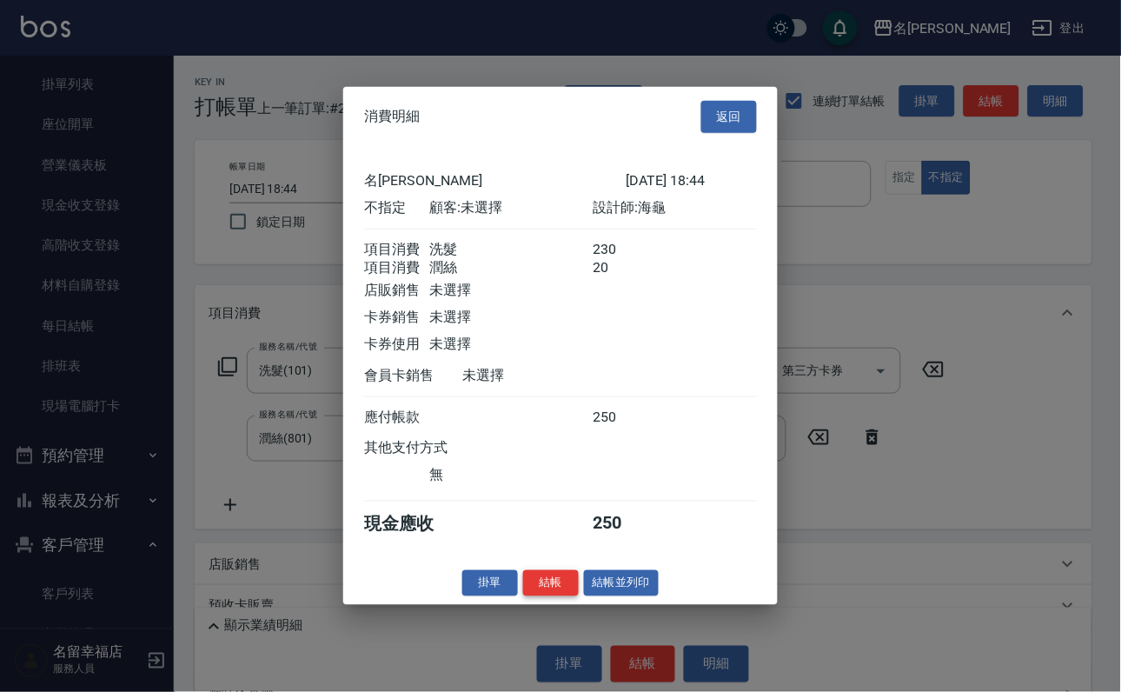
scroll to position [312, 0]
click at [531, 596] on button "結帳" at bounding box center [551, 582] width 56 height 27
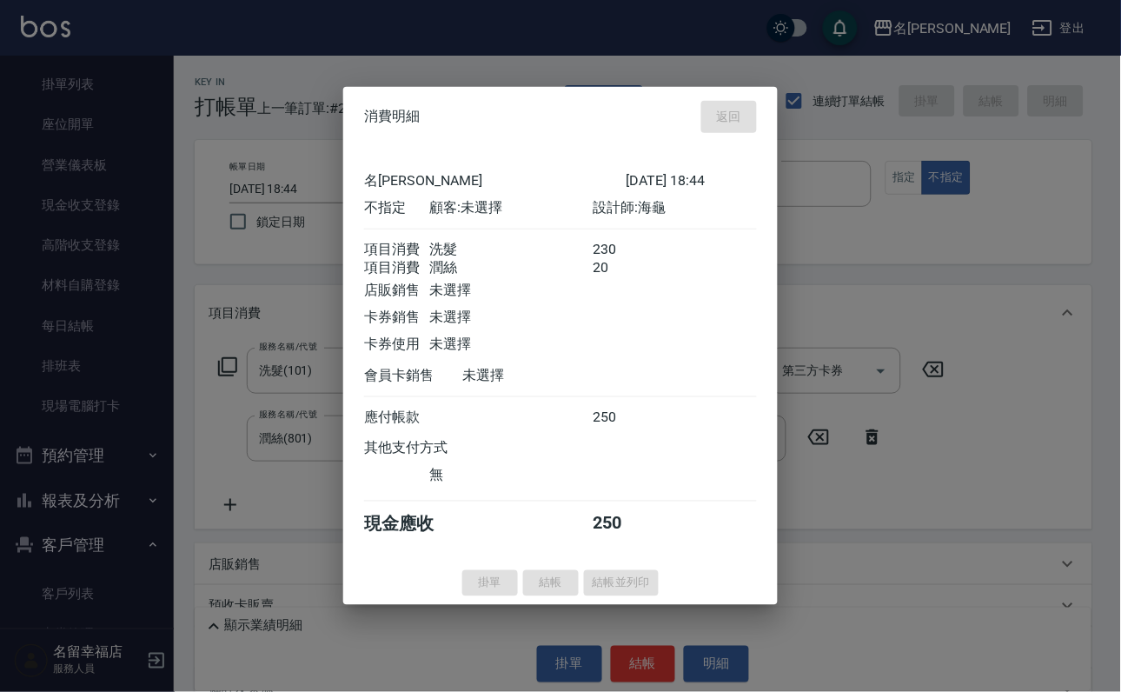
type input "[DATE] 18:48"
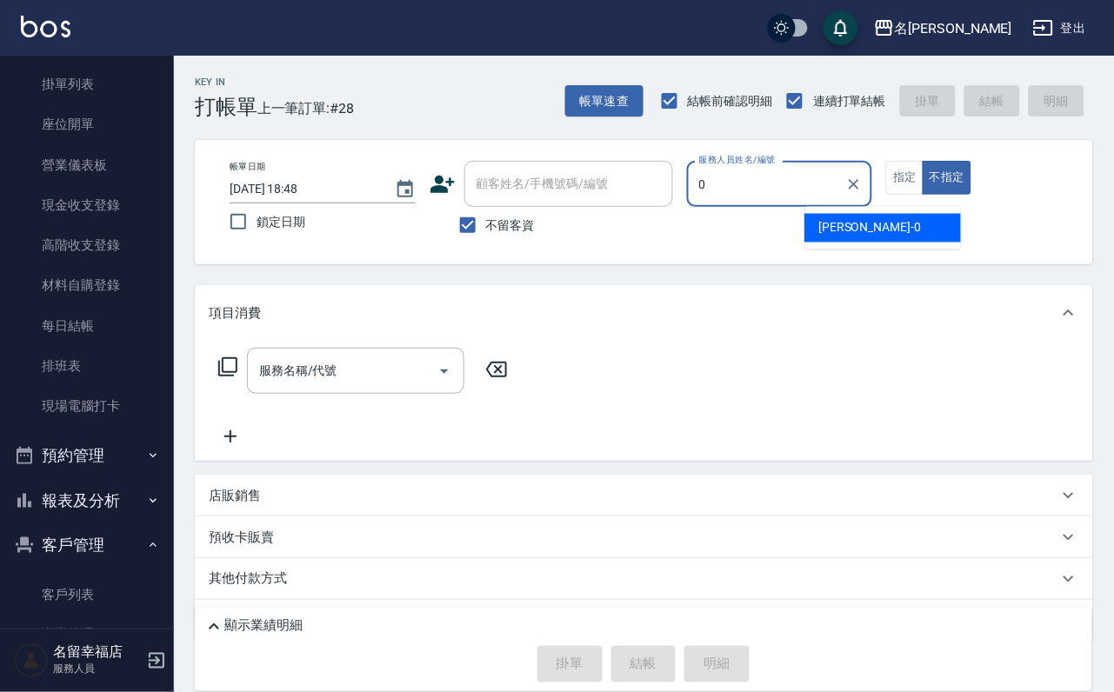
type input "小靜-0"
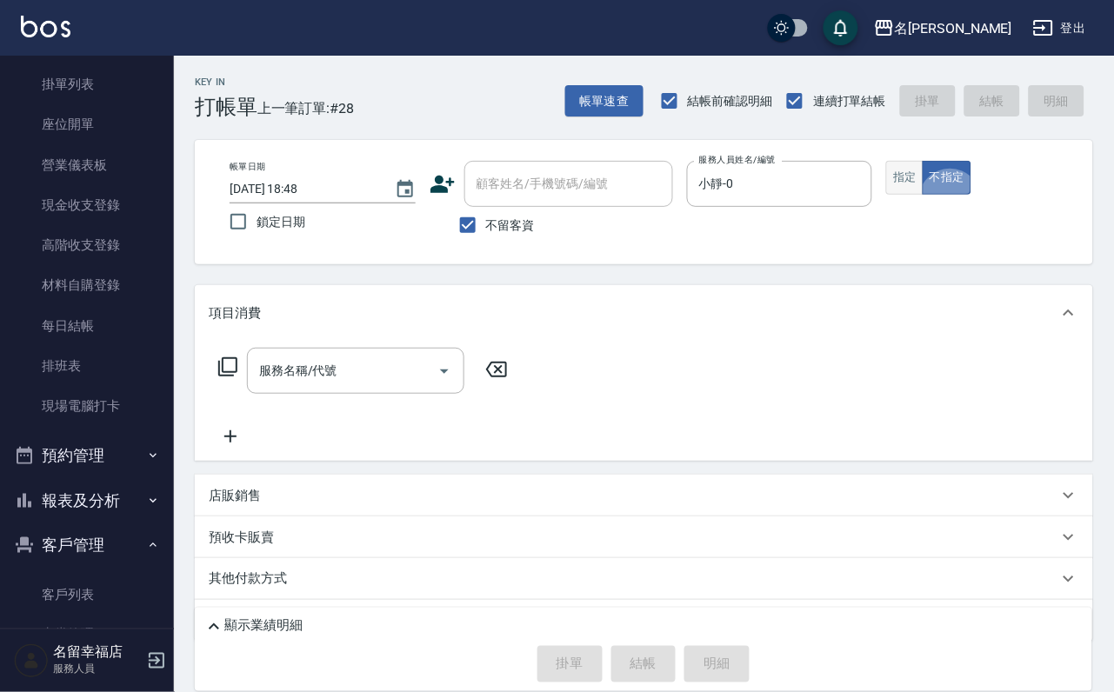
click at [923, 195] on button "指定" at bounding box center [904, 178] width 37 height 34
click at [238, 376] on icon at bounding box center [227, 366] width 21 height 21
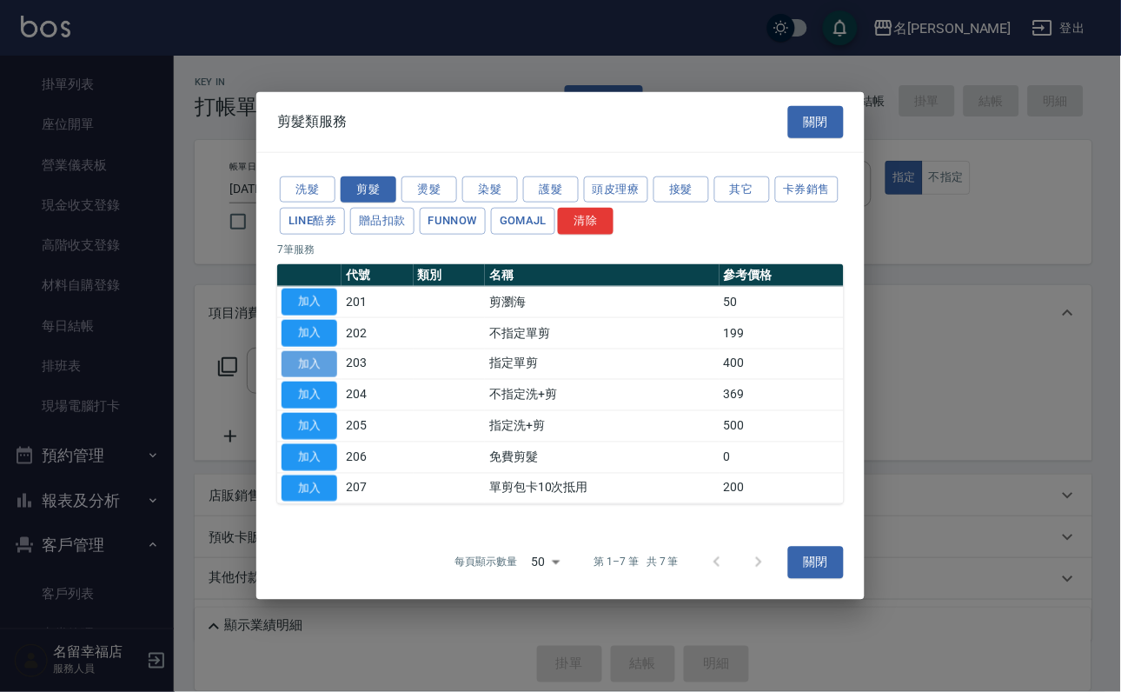
click at [306, 360] on button "加入" at bounding box center [310, 363] width 56 height 27
type input "指定單剪(203)"
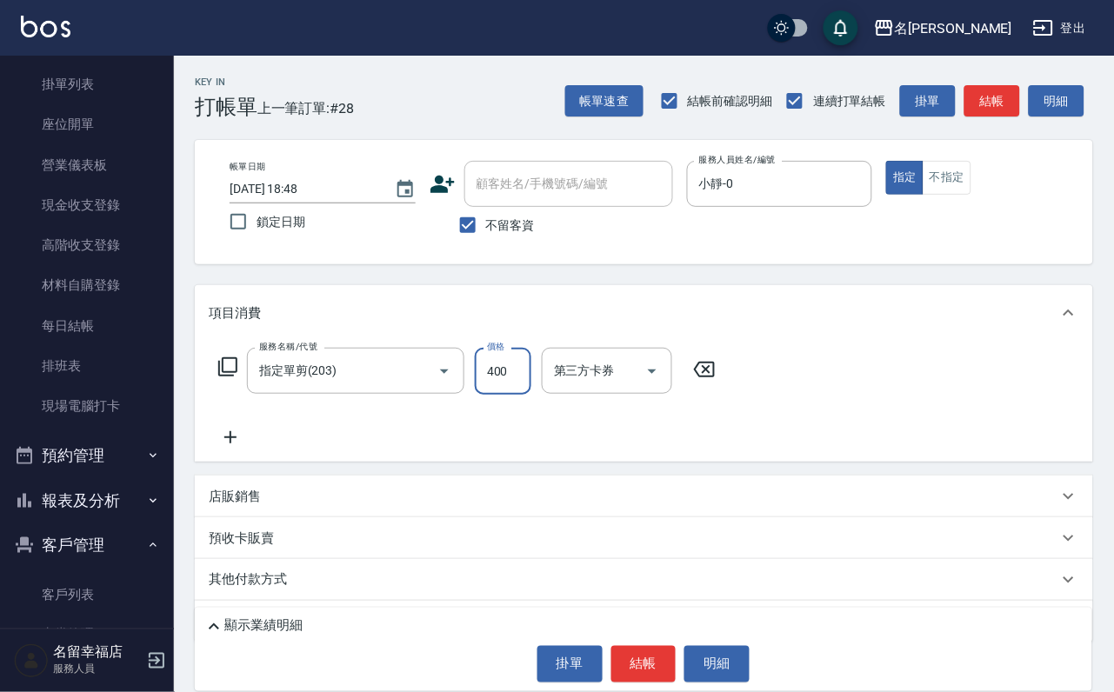
click at [519, 384] on input "400" at bounding box center [503, 371] width 57 height 47
type input "300"
click at [637, 646] on button "結帳" at bounding box center [643, 664] width 65 height 37
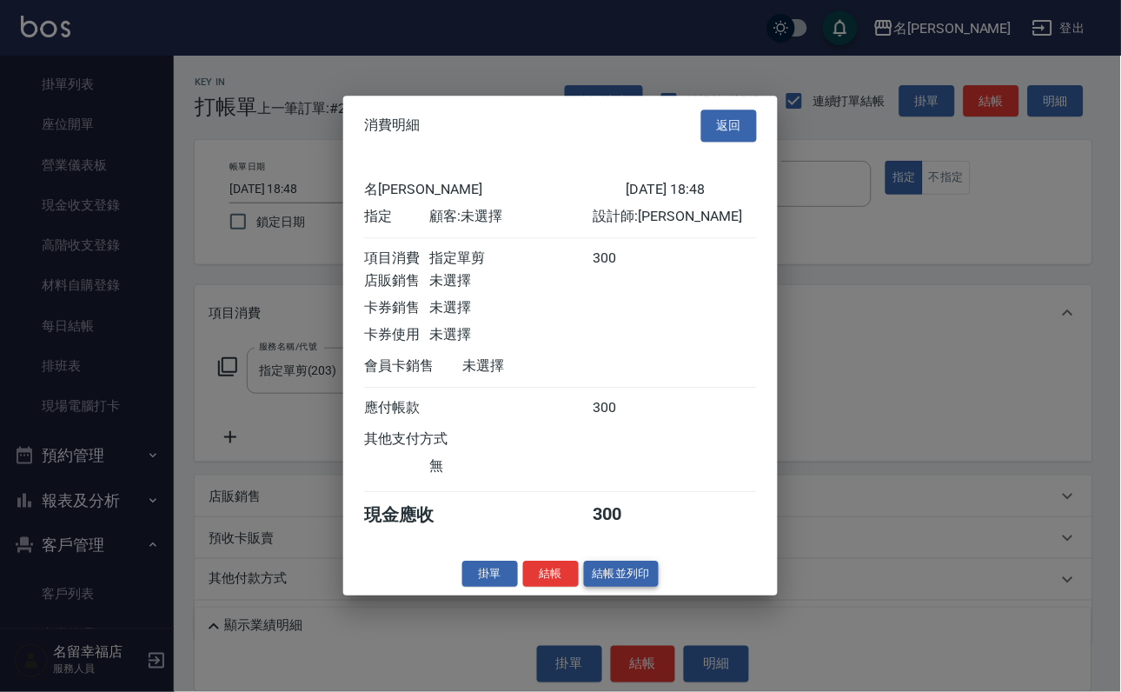
scroll to position [215, 0]
click at [537, 588] on button "結帳" at bounding box center [551, 574] width 56 height 27
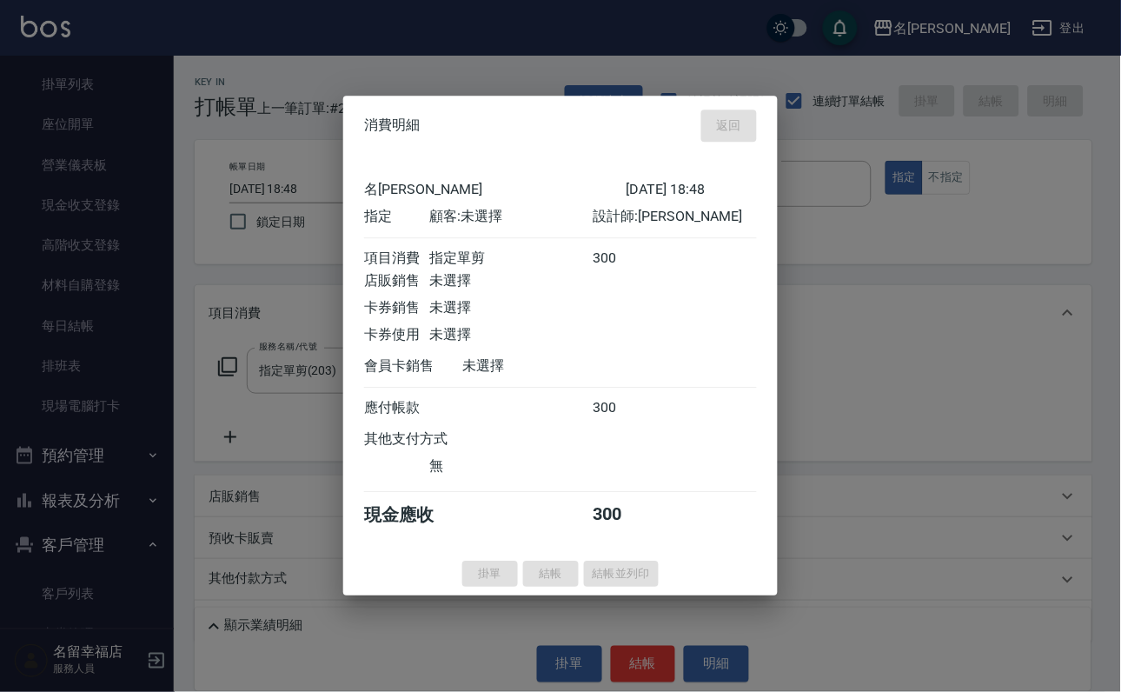
type input "[DATE] 18:51"
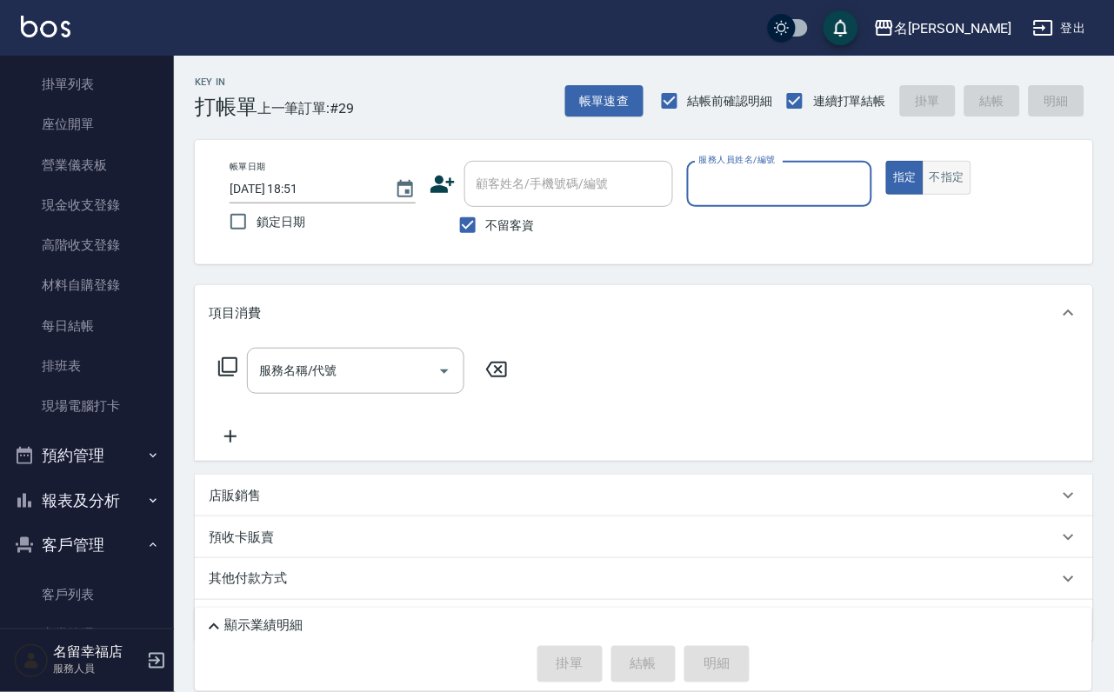
click at [971, 195] on button "不指定" at bounding box center [946, 178] width 49 height 34
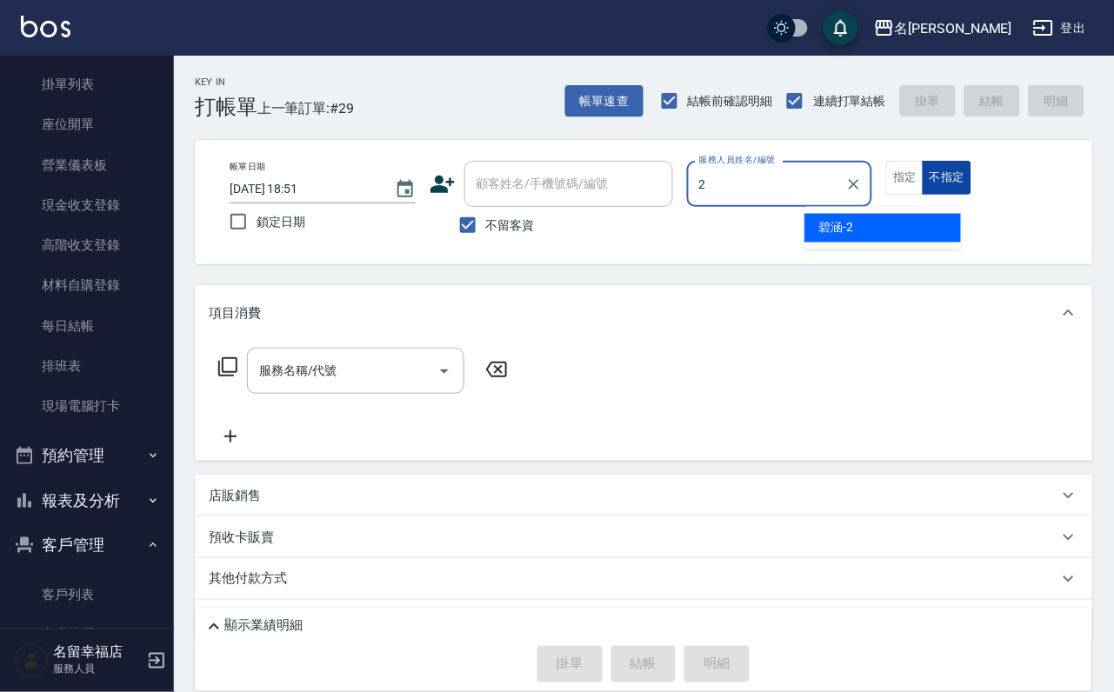
type input "碧涵-2"
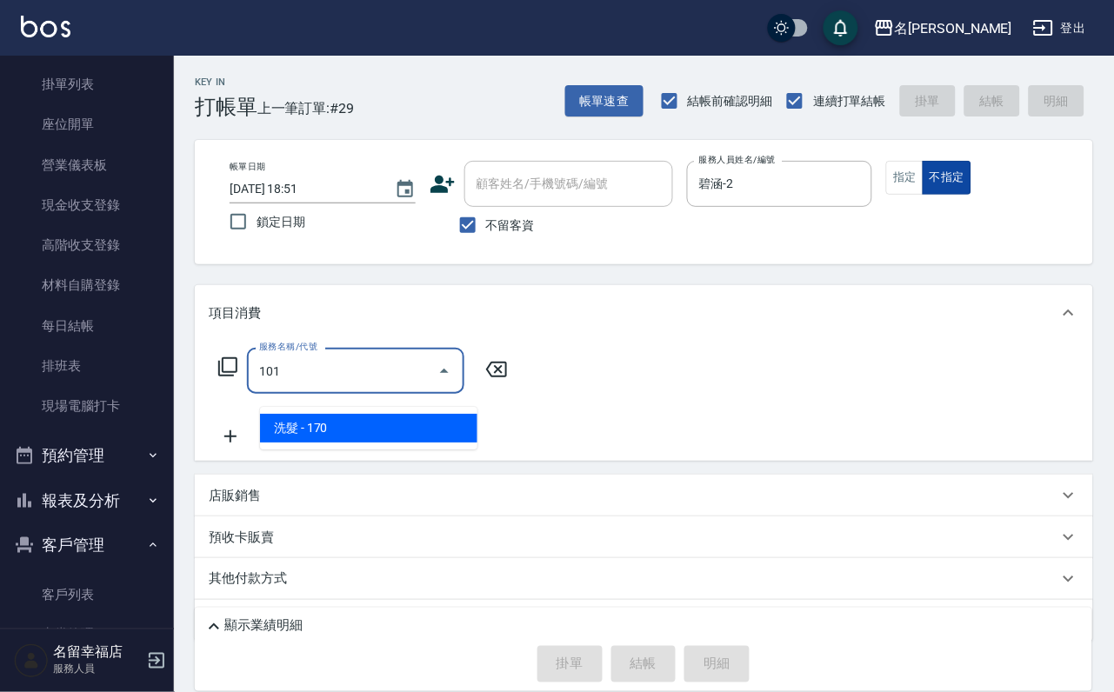
type input "洗髮(101)"
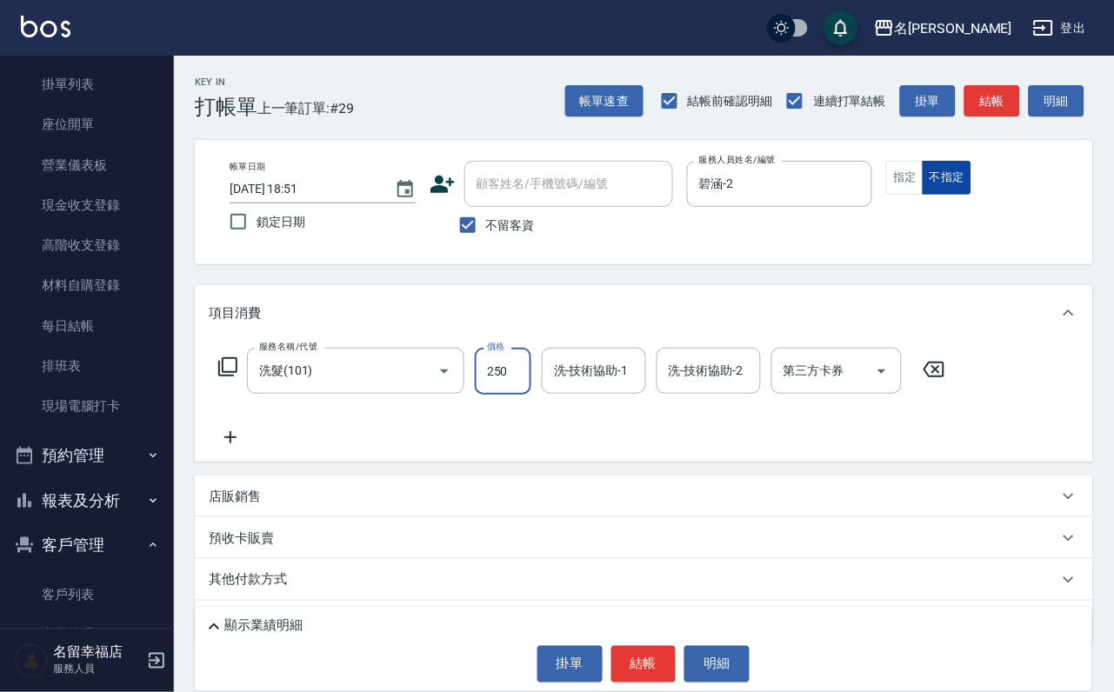
type input "250"
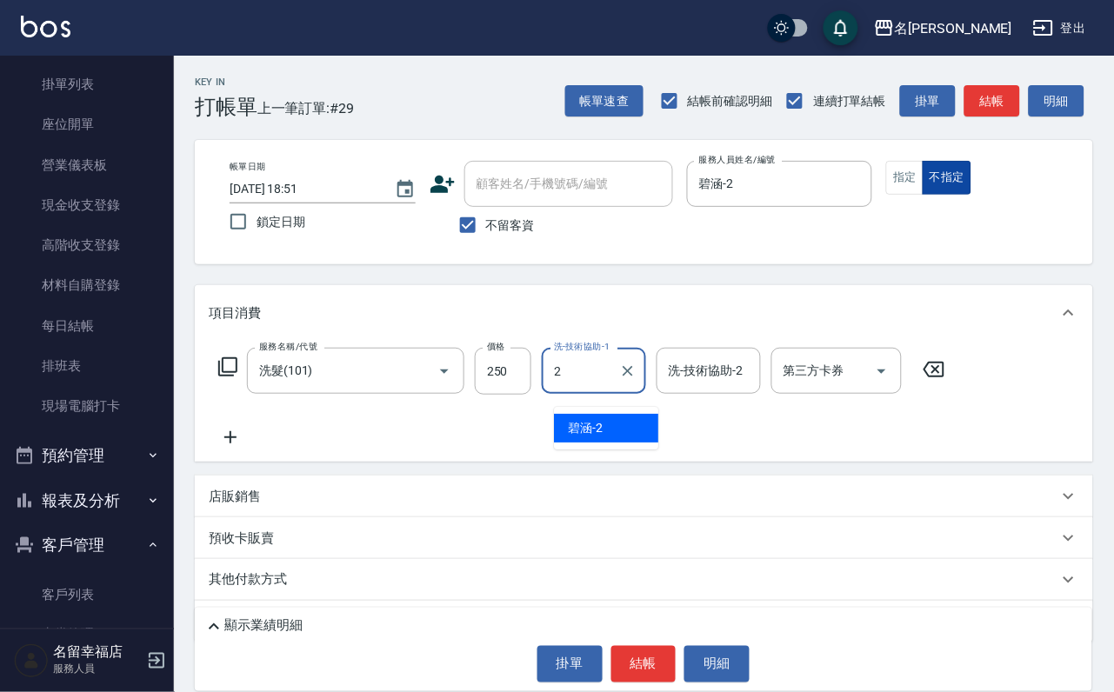
type input "碧涵-2"
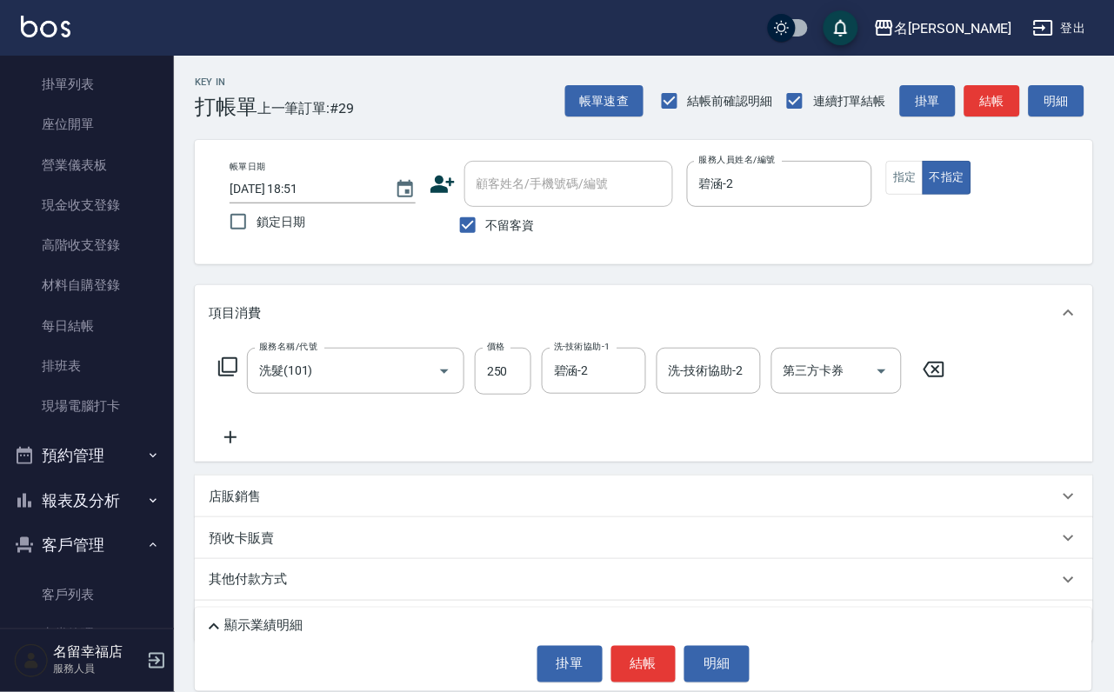
click at [225, 376] on icon at bounding box center [227, 366] width 19 height 19
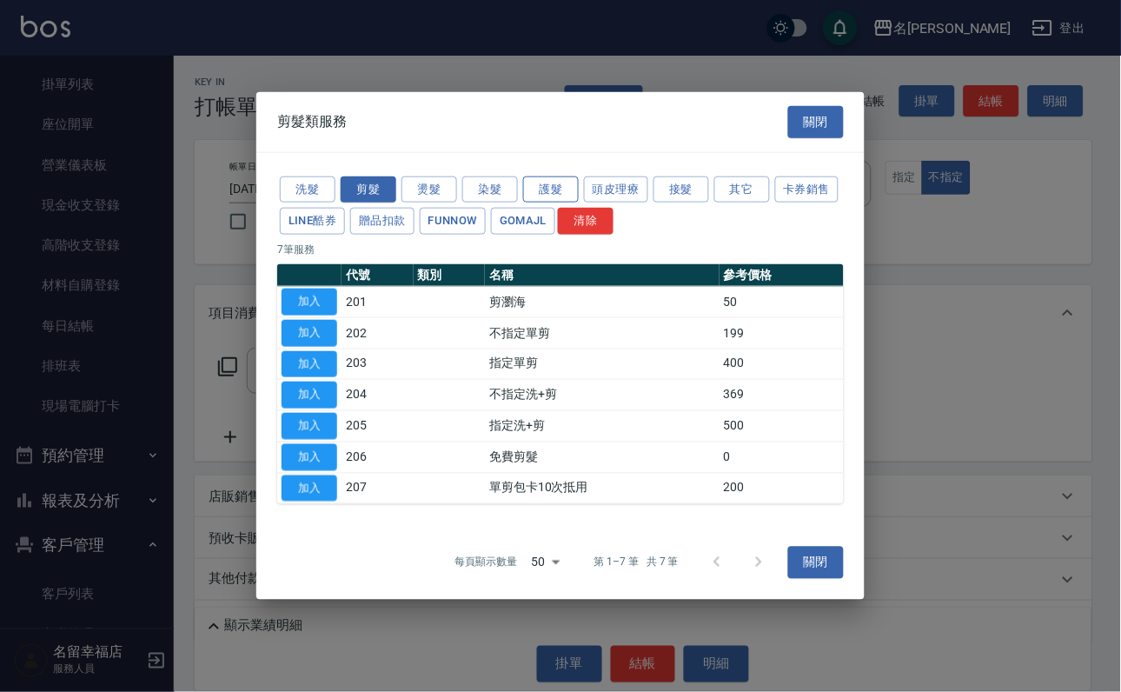
click at [541, 176] on button "護髮" at bounding box center [551, 189] width 56 height 27
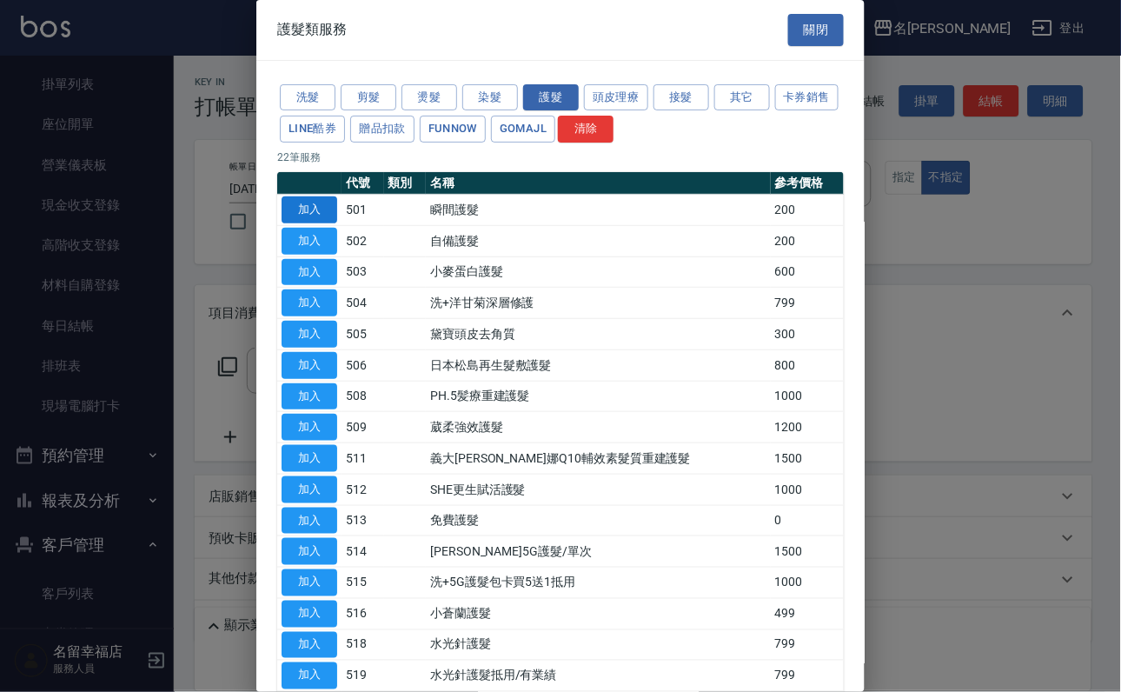
click at [299, 223] on button "加入" at bounding box center [310, 209] width 56 height 27
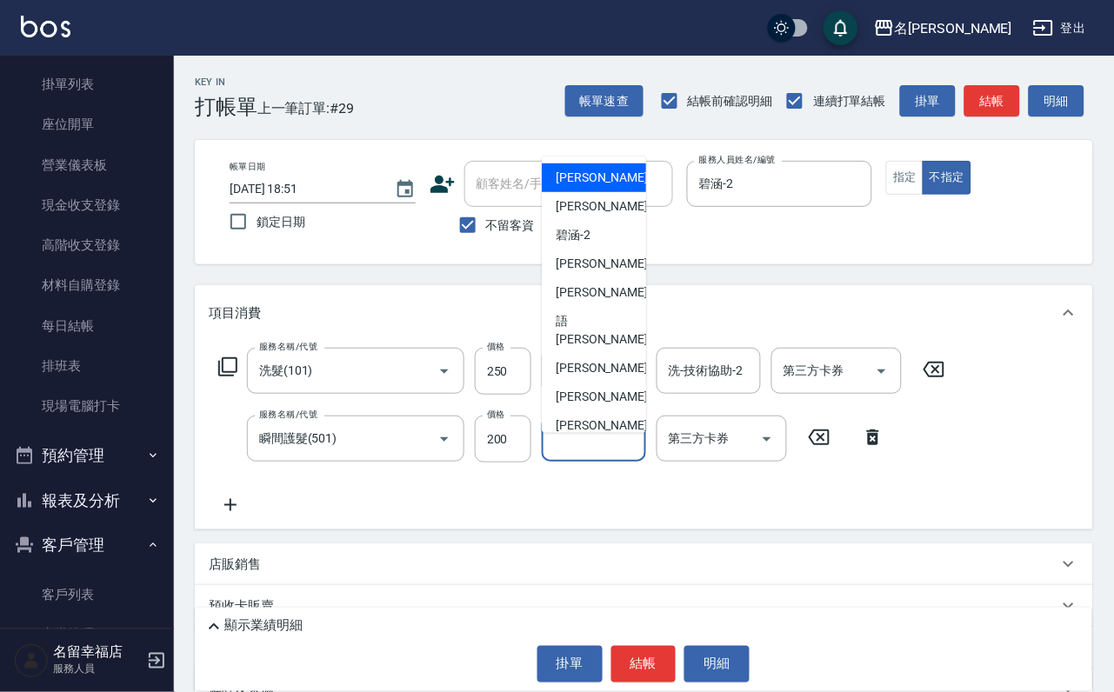
click at [592, 454] on input "護-技術協助-1" at bounding box center [593, 438] width 89 height 30
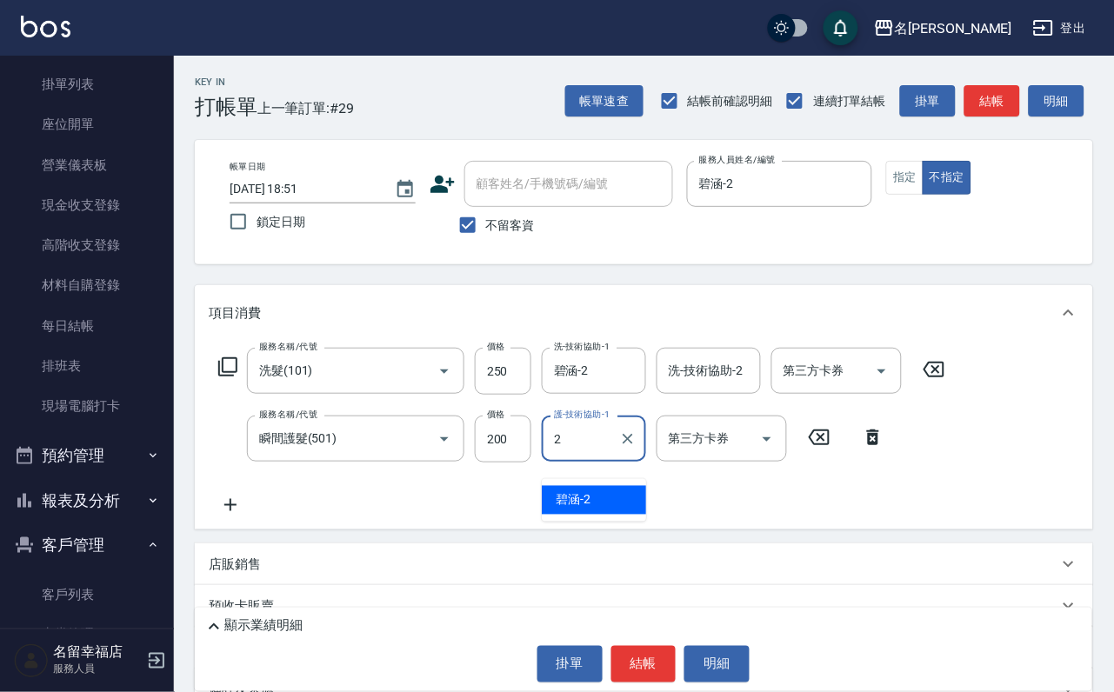
type input "碧涵-2"
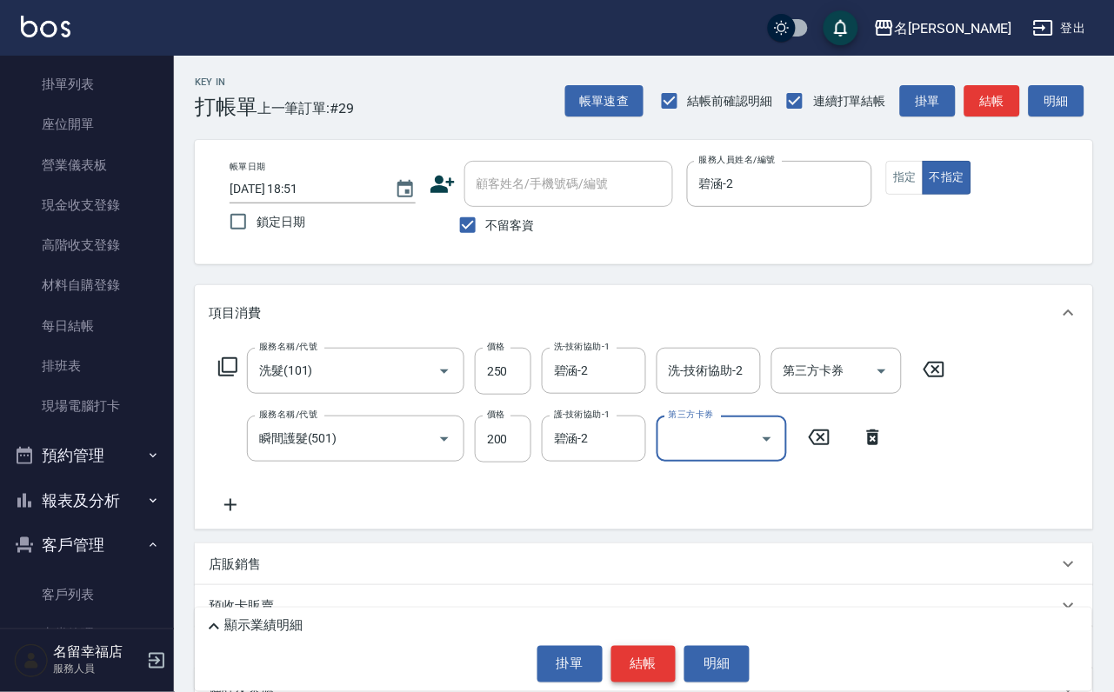
click at [648, 648] on button "結帳" at bounding box center [643, 664] width 65 height 37
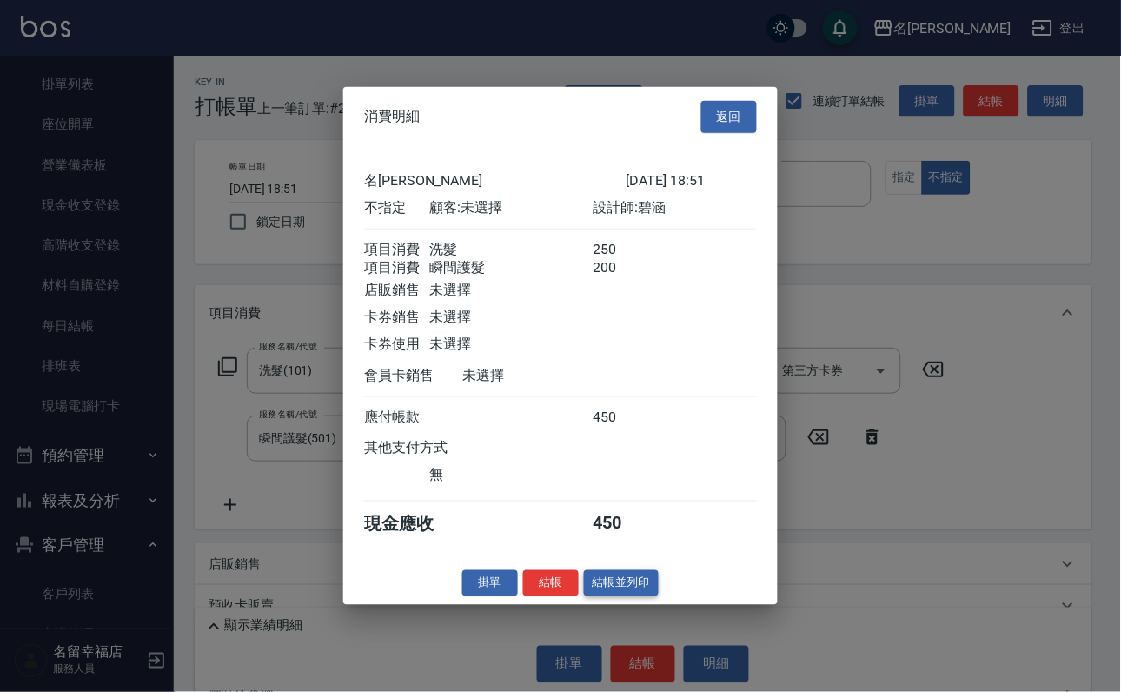
scroll to position [312, 0]
click at [546, 596] on button "結帳" at bounding box center [551, 582] width 56 height 27
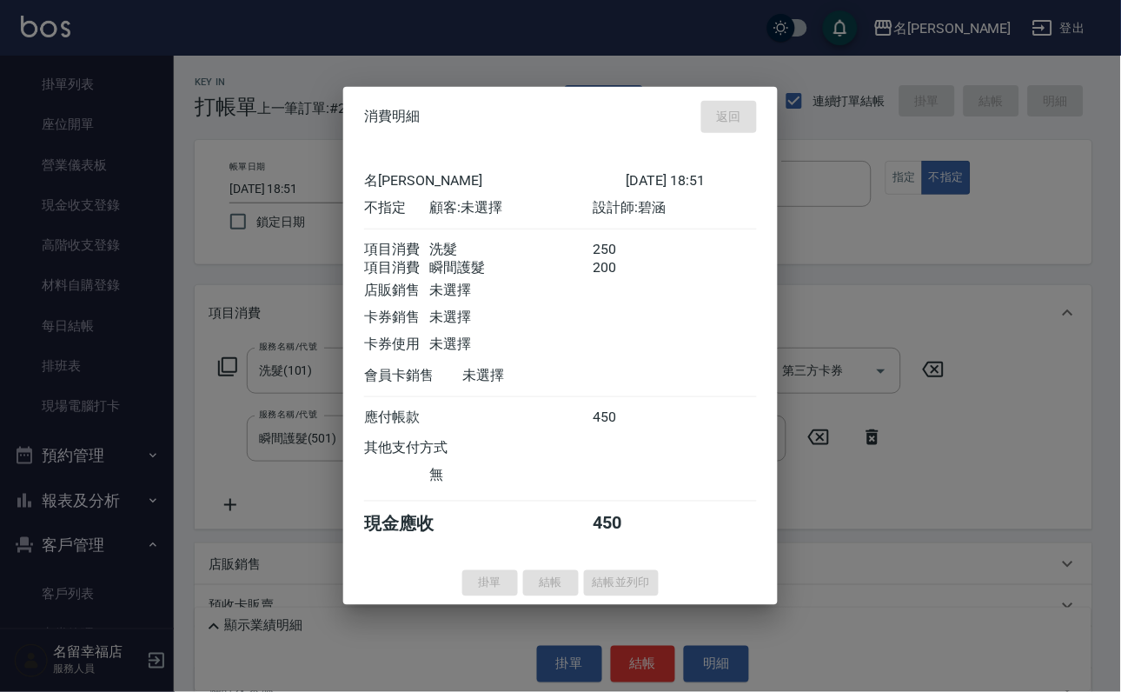
type input "[DATE] 19:02"
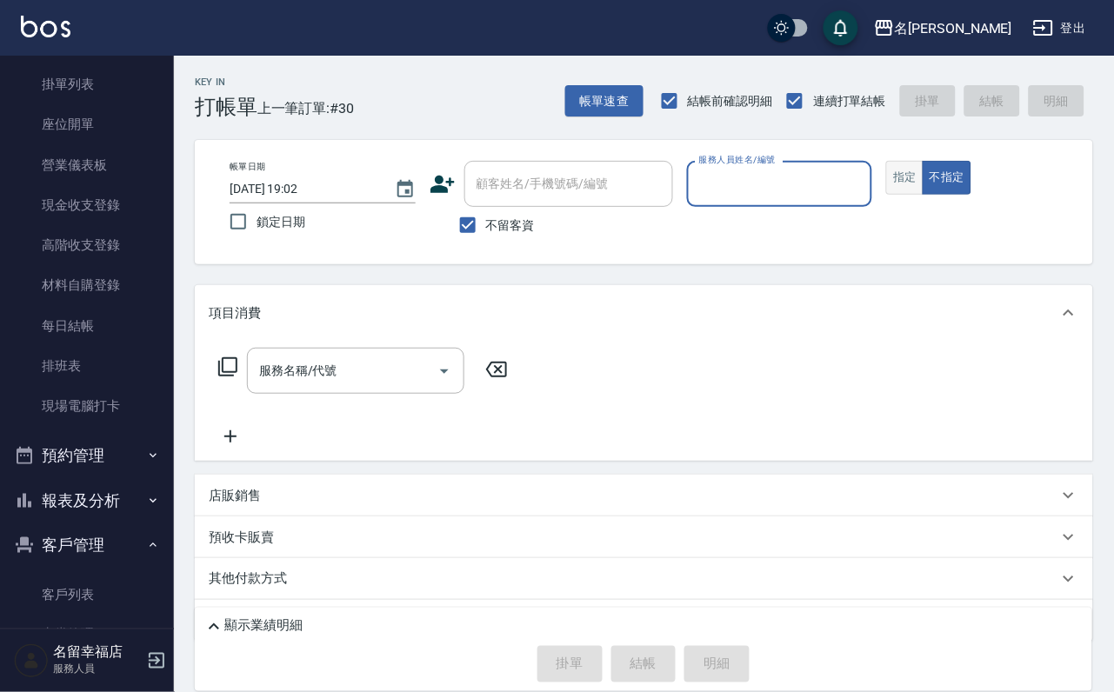
click at [923, 195] on button "指定" at bounding box center [904, 178] width 37 height 34
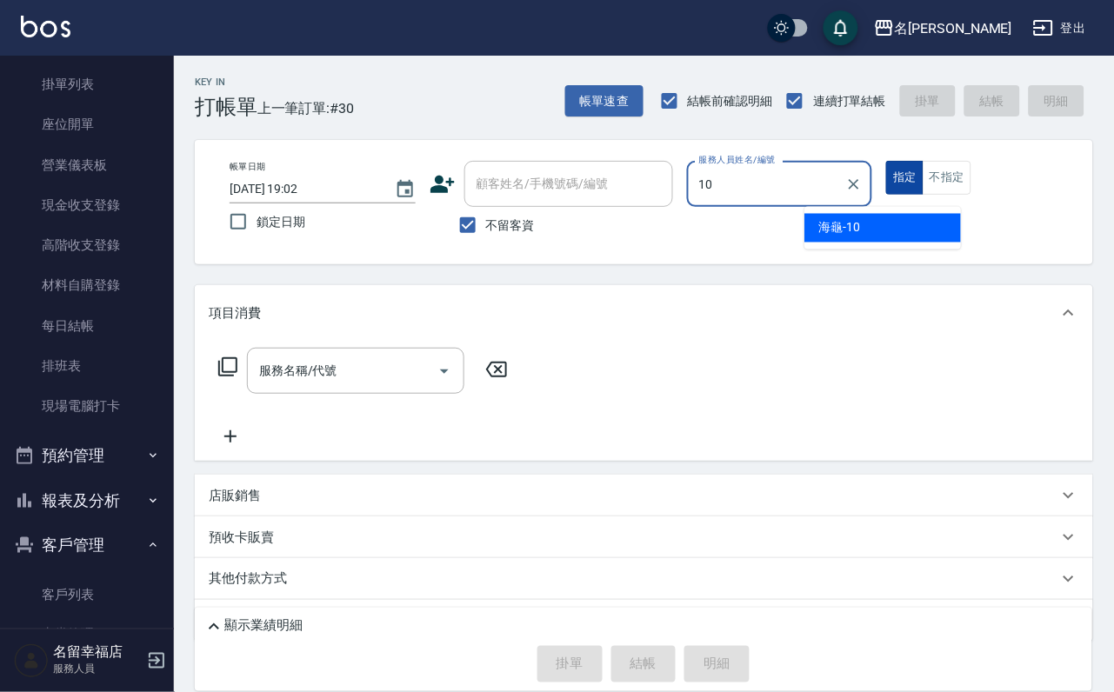
type input "海龜-10"
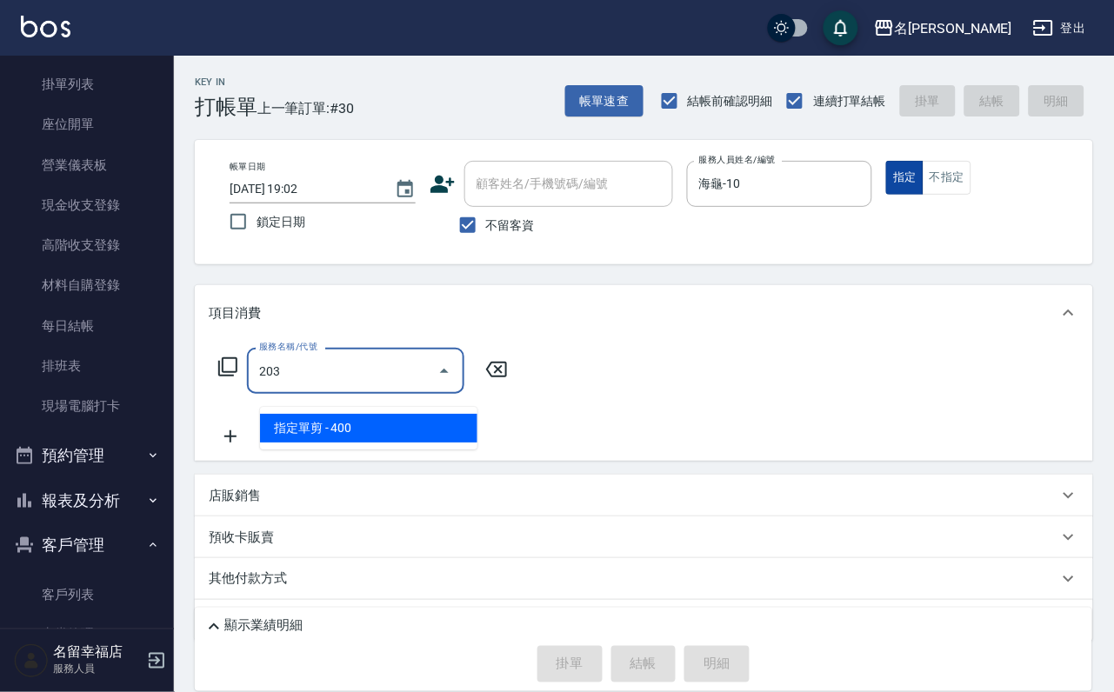
type input "指定單剪(203)"
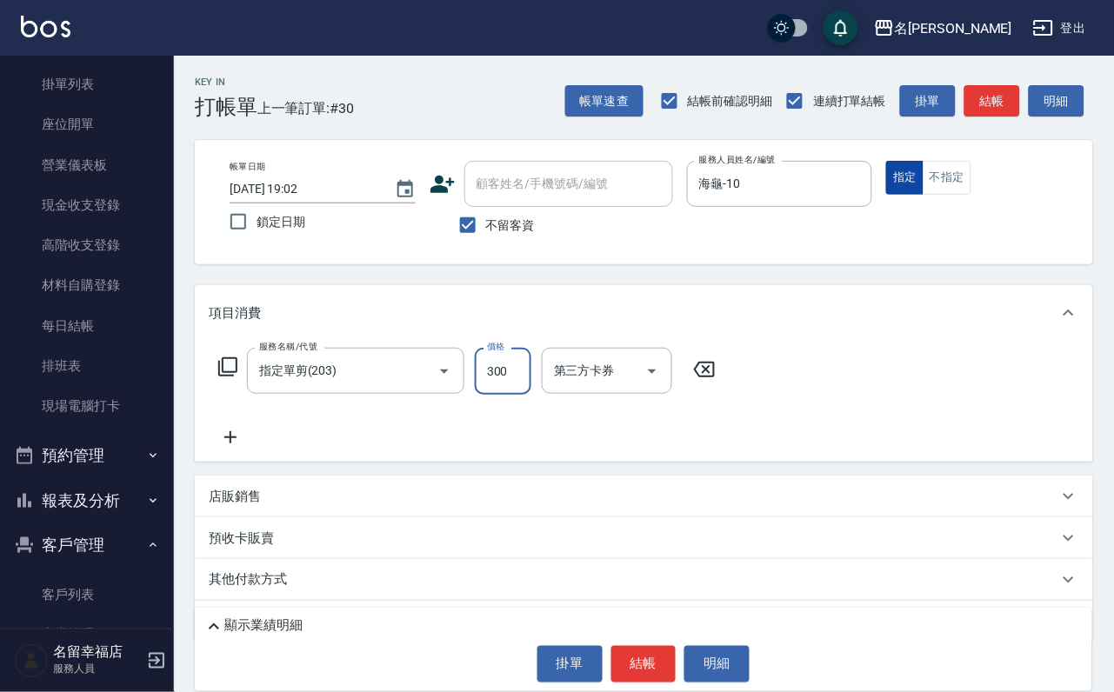
type input "300"
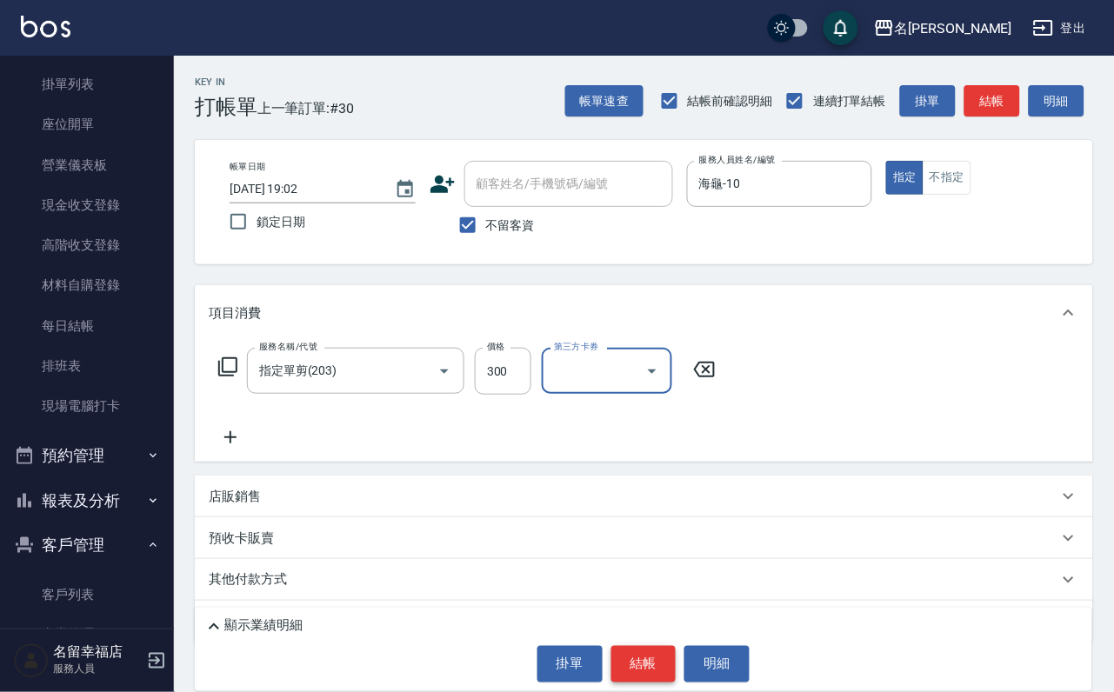
click at [631, 669] on button "結帳" at bounding box center [643, 664] width 65 height 37
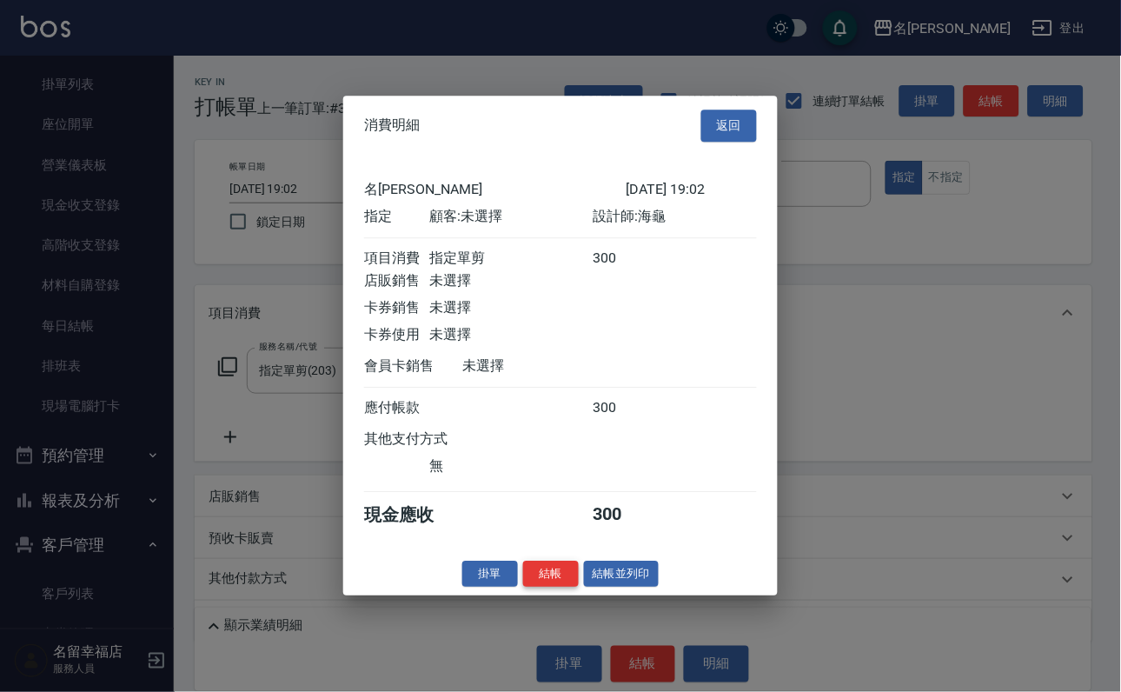
scroll to position [215, 0]
click at [530, 588] on button "結帳" at bounding box center [551, 574] width 56 height 27
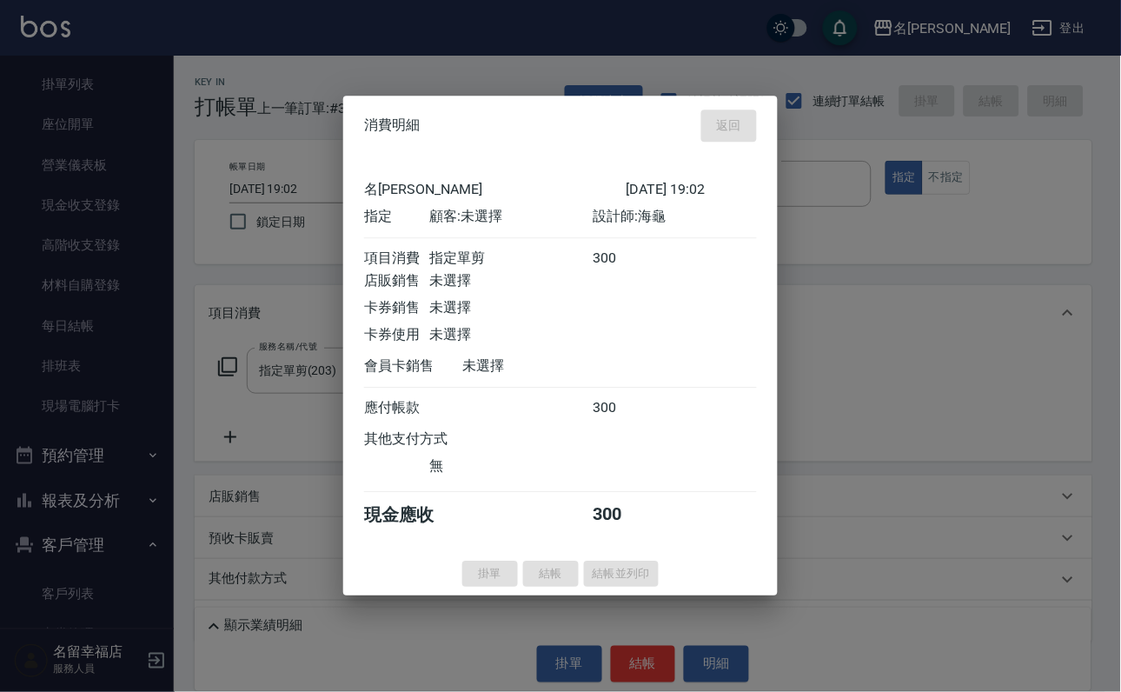
type input "[DATE] 19:09"
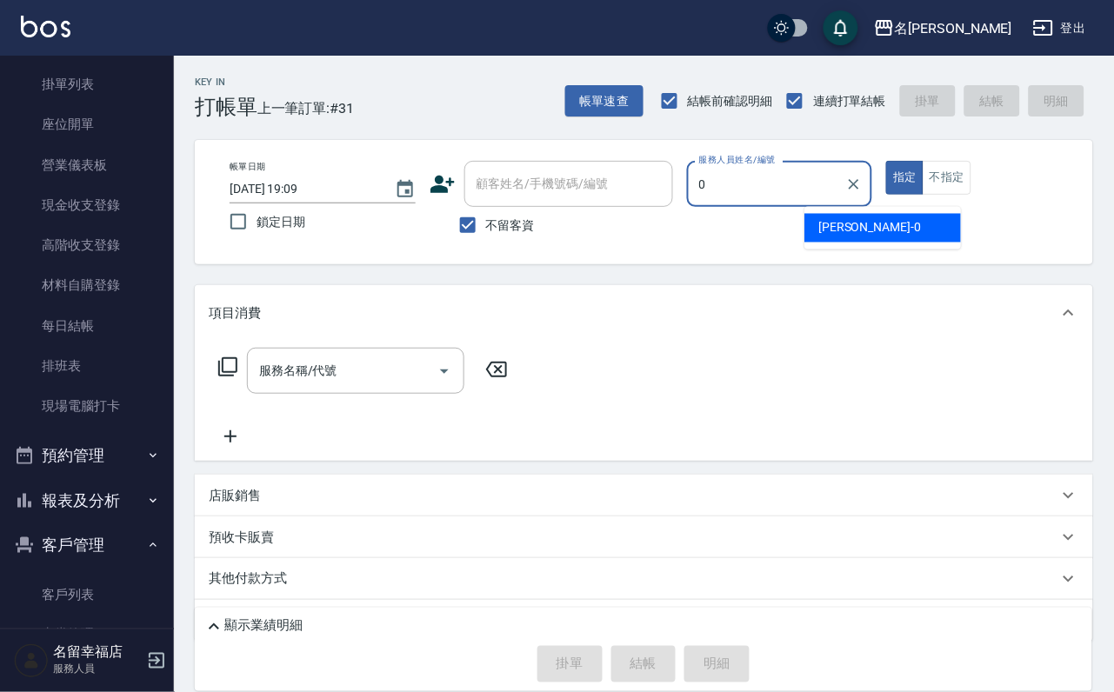
type input "小靜-0"
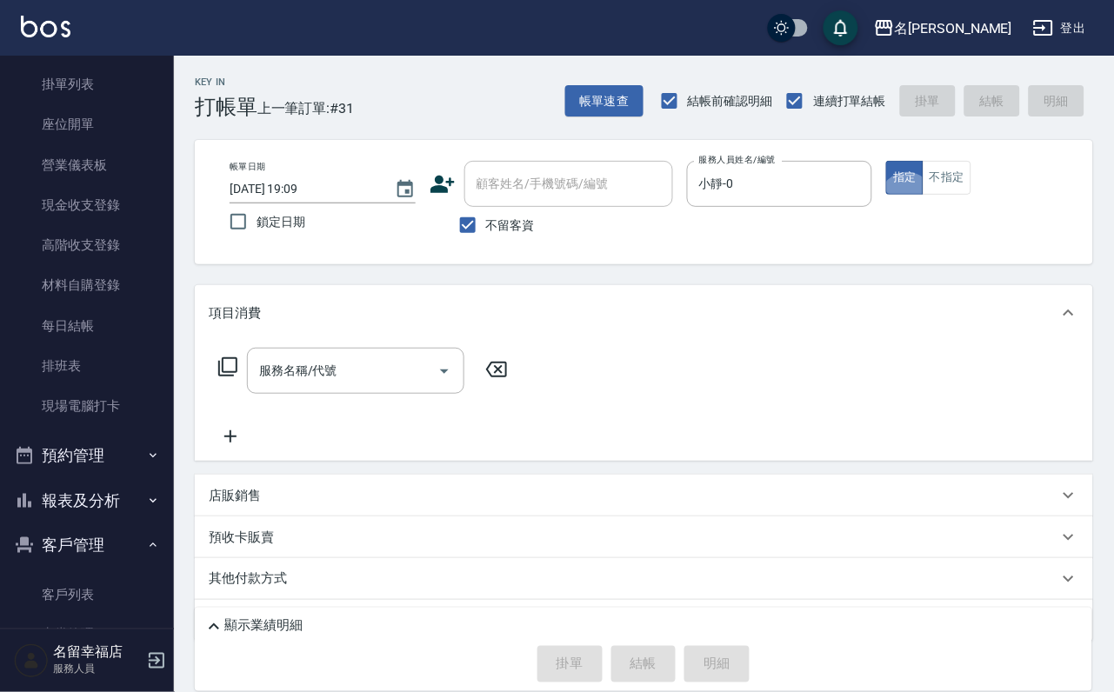
click at [236, 377] on icon at bounding box center [227, 366] width 21 height 21
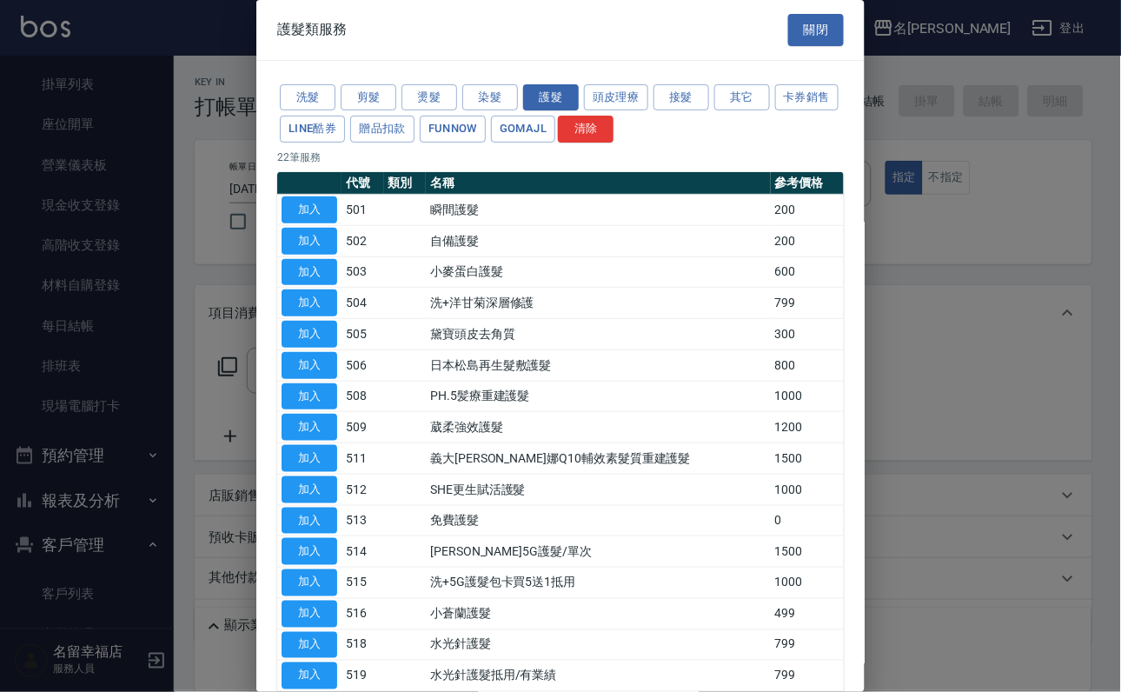
click at [1031, 185] on div at bounding box center [560, 346] width 1121 height 692
click at [1031, 183] on div at bounding box center [560, 346] width 1121 height 692
drag, startPoint x: 1037, startPoint y: 181, endPoint x: 1007, endPoint y: 143, distance: 47.7
click at [1037, 182] on div at bounding box center [560, 346] width 1121 height 692
click at [815, 21] on button "關閉" at bounding box center [816, 30] width 56 height 32
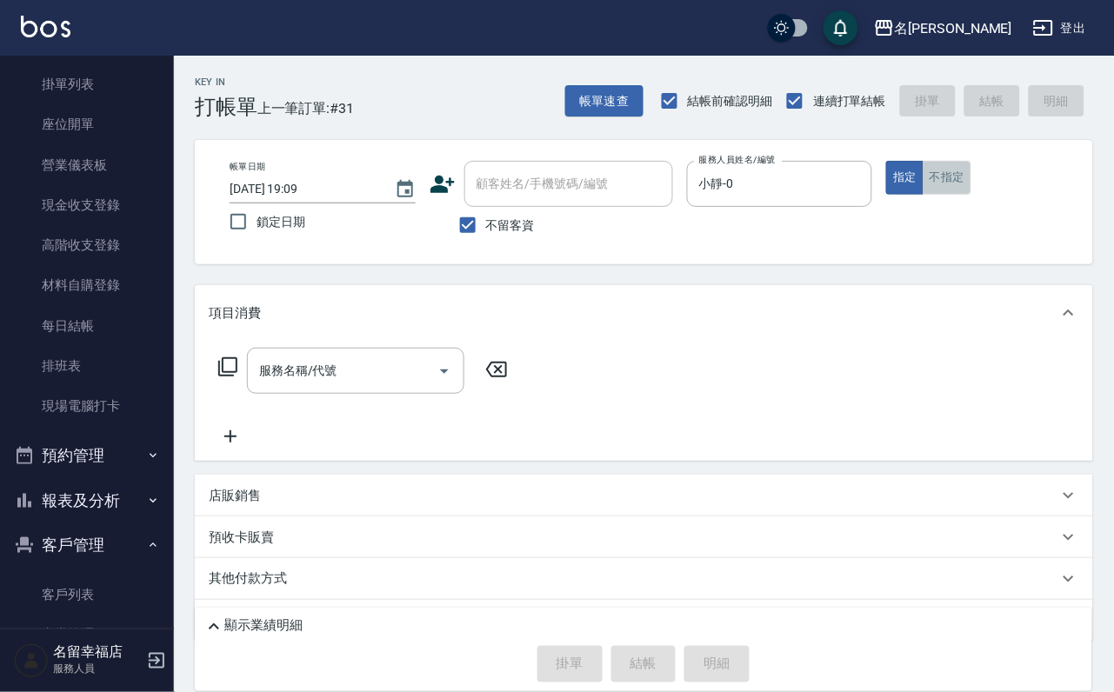
click at [971, 184] on button "不指定" at bounding box center [946, 178] width 49 height 34
click at [227, 377] on icon at bounding box center [227, 366] width 21 height 21
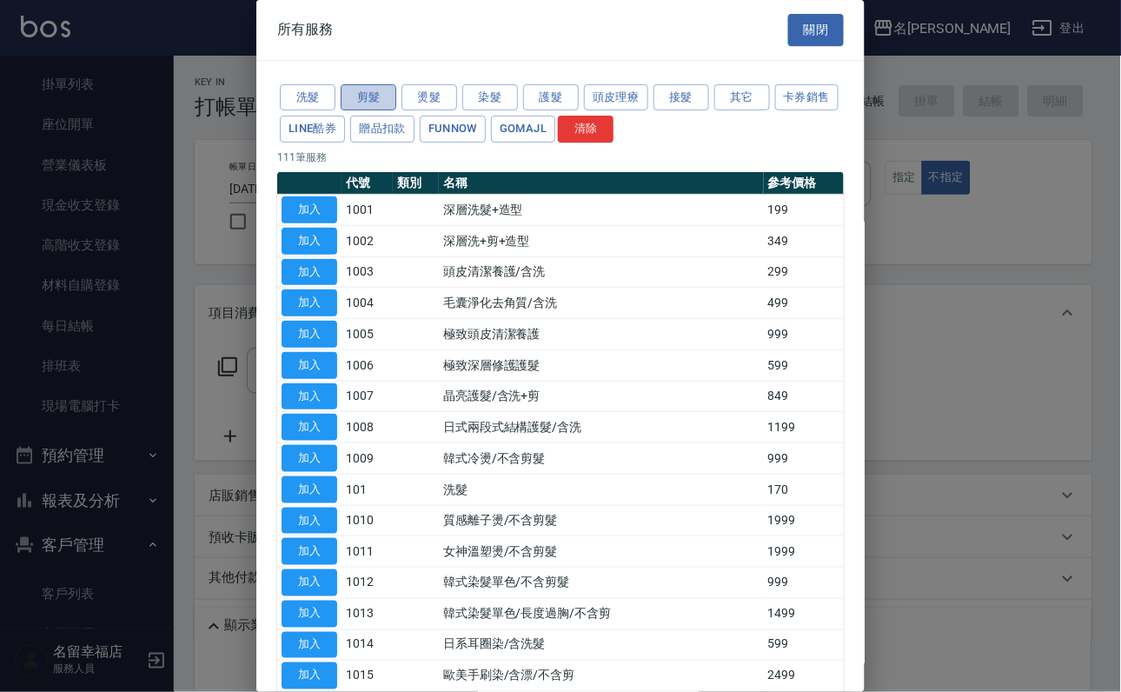
click at [381, 110] on button "剪髮" at bounding box center [369, 97] width 56 height 27
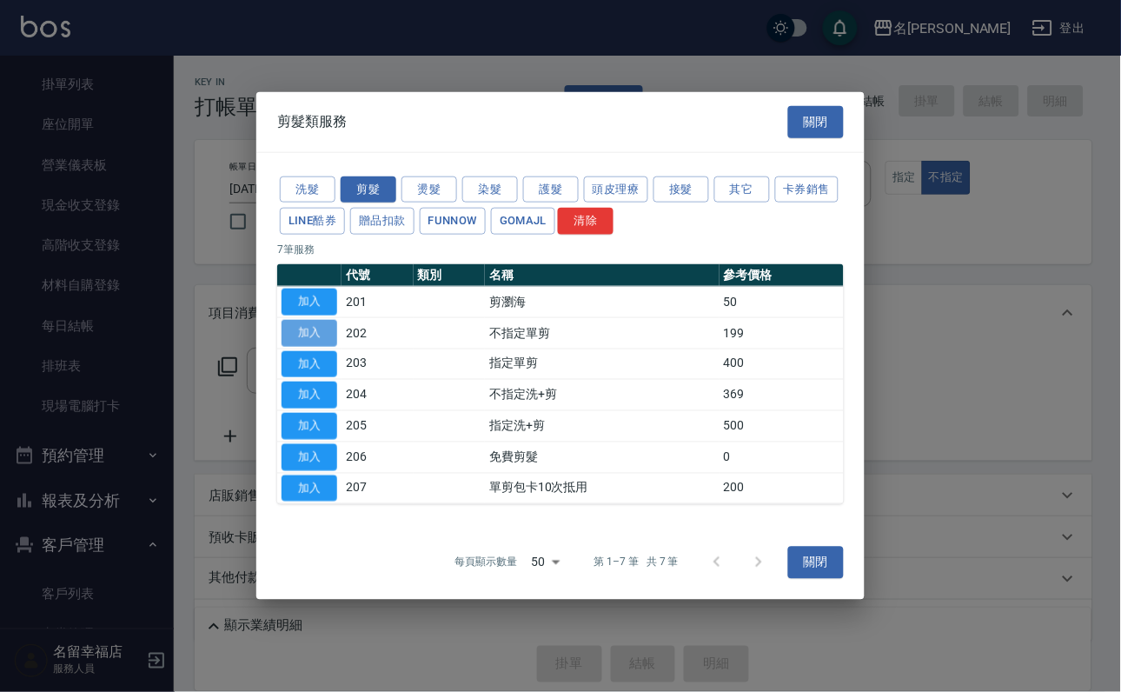
click at [330, 321] on button "加入" at bounding box center [310, 333] width 56 height 27
type input "不指定單剪(202)"
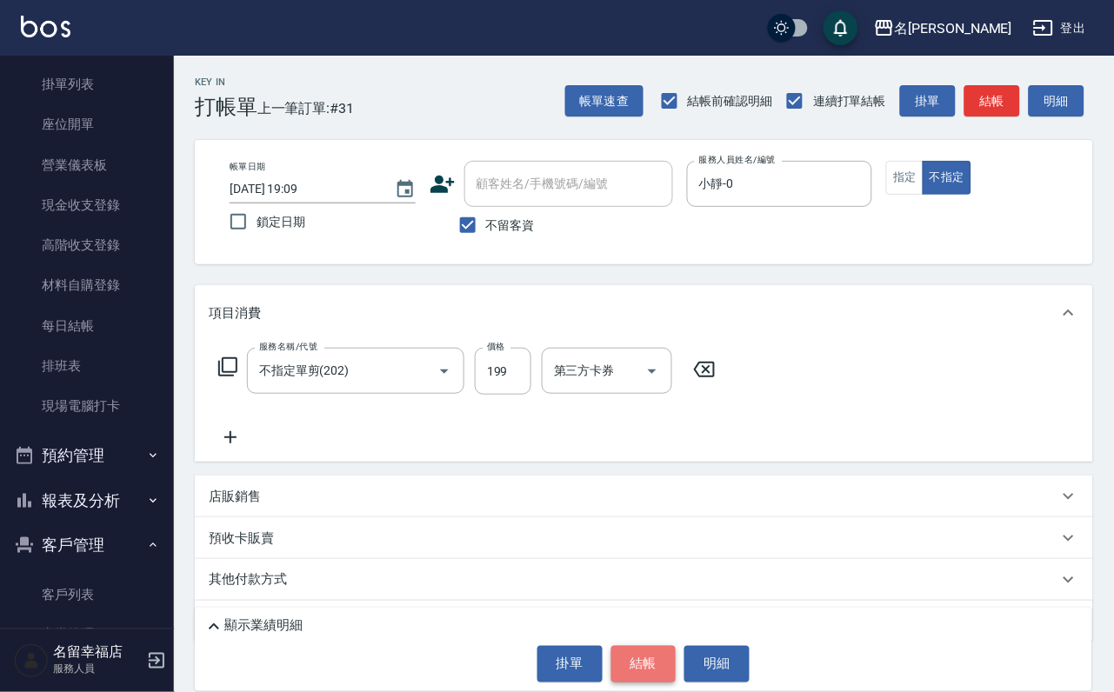
click at [658, 651] on button "結帳" at bounding box center [643, 664] width 65 height 37
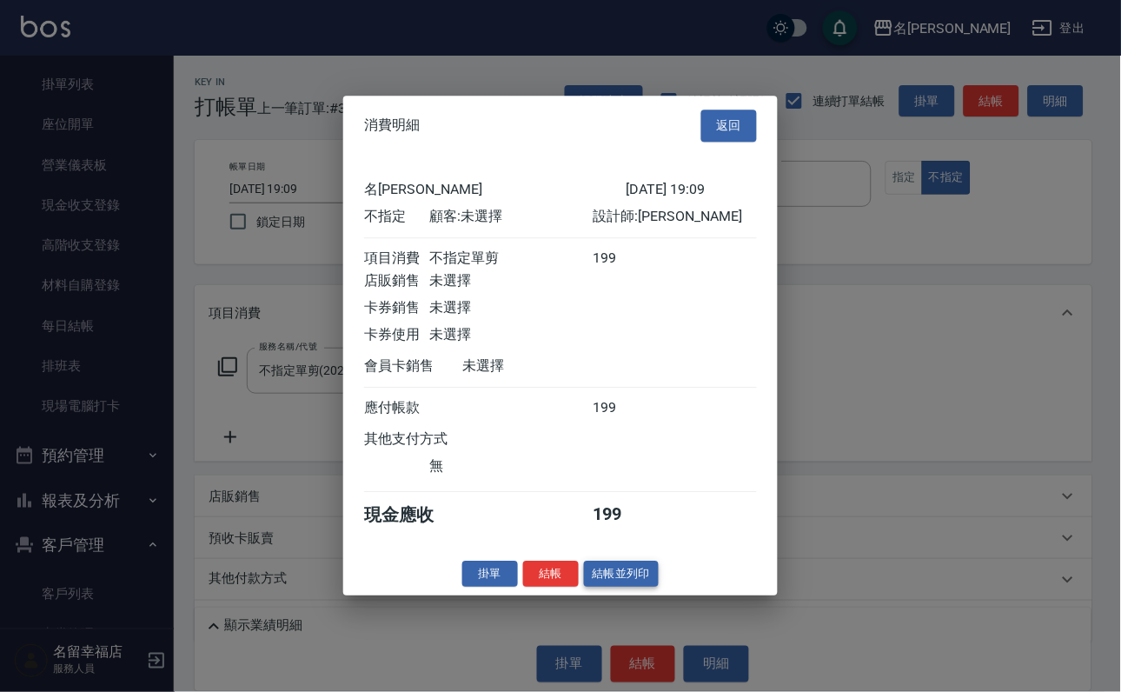
scroll to position [247, 0]
click at [524, 588] on button "結帳" at bounding box center [551, 574] width 56 height 27
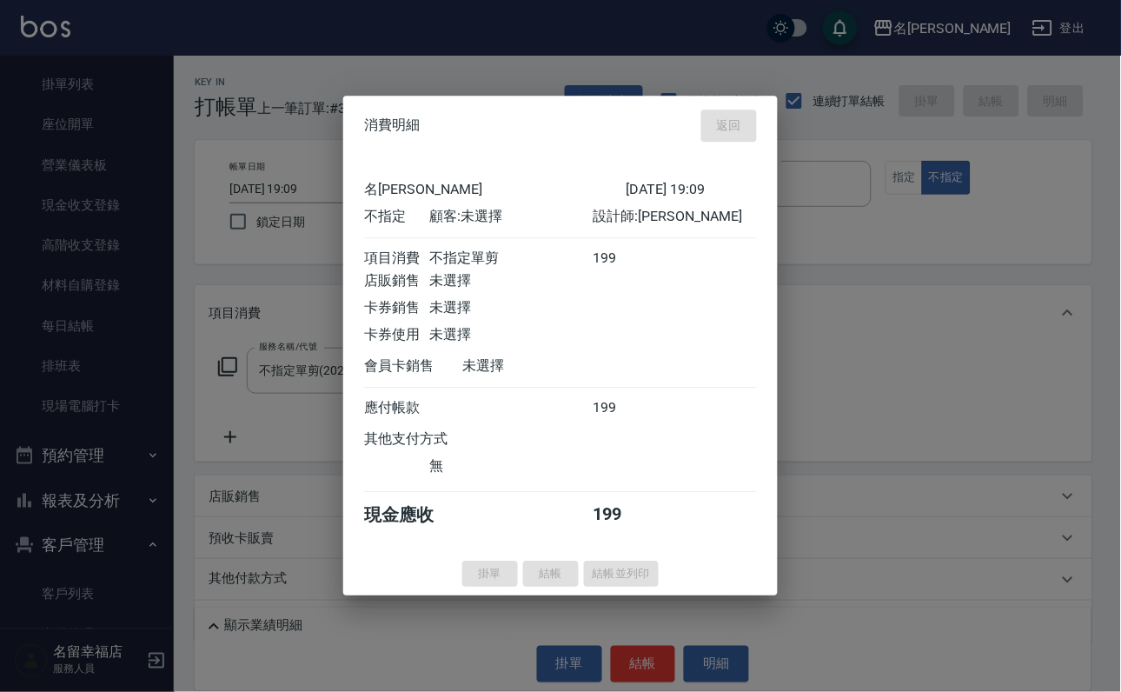
type input "[DATE] 19:11"
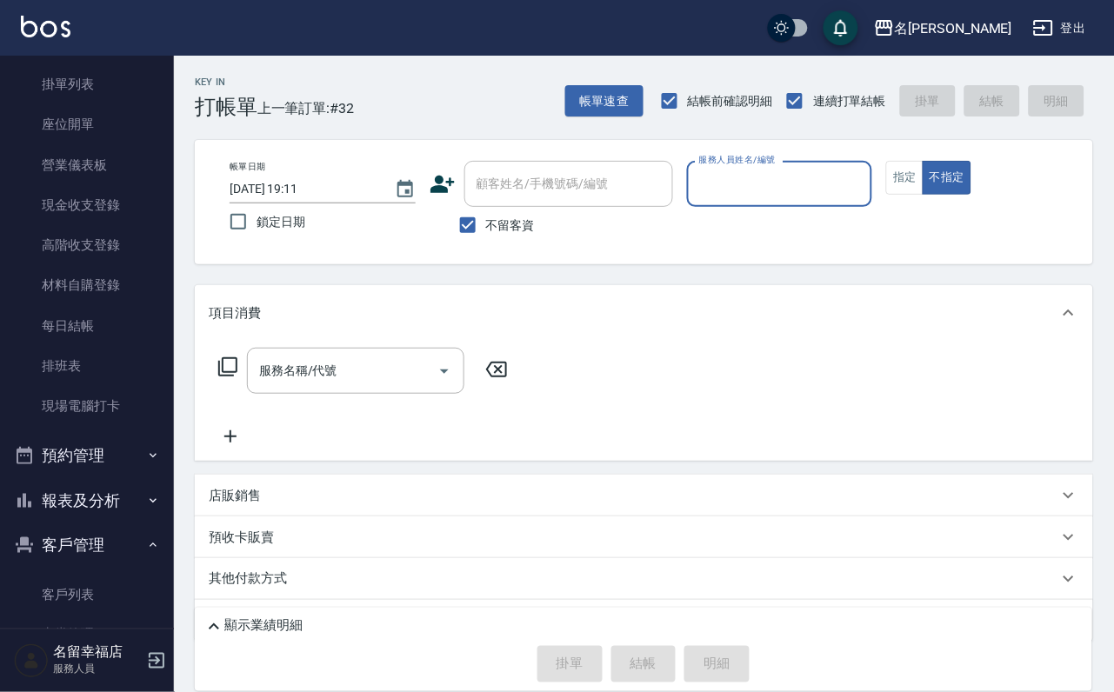
click at [865, 183] on input "服務人員姓名/編號" at bounding box center [780, 184] width 170 height 30
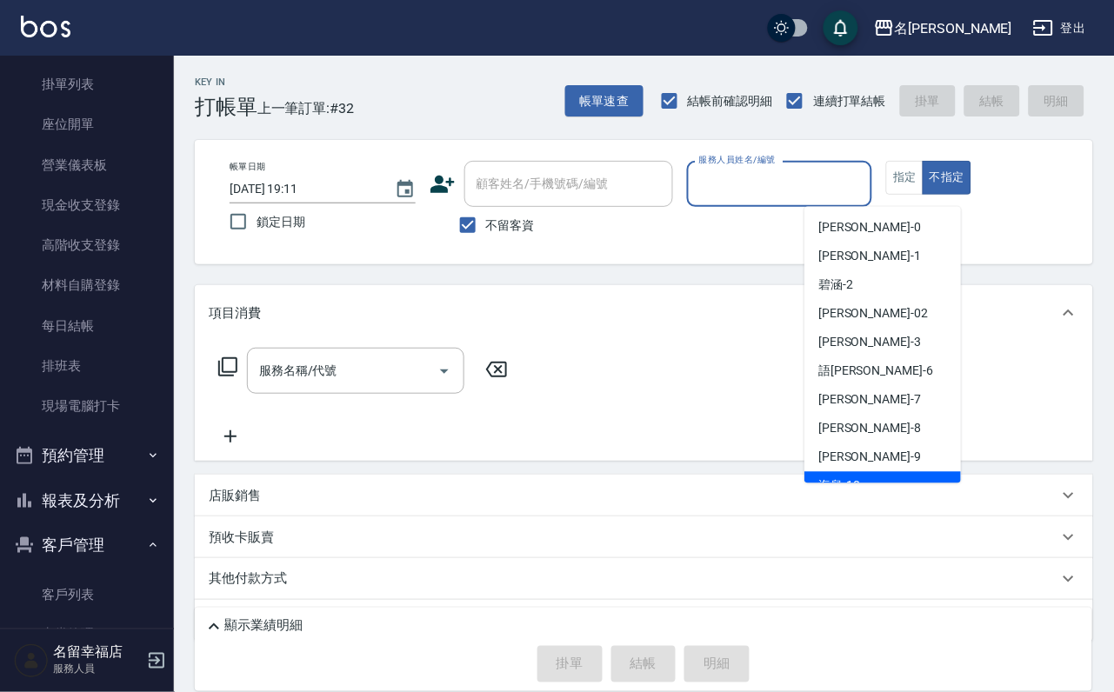
click at [886, 479] on div "海龜 -10" at bounding box center [882, 486] width 156 height 29
type input "海龜-10"
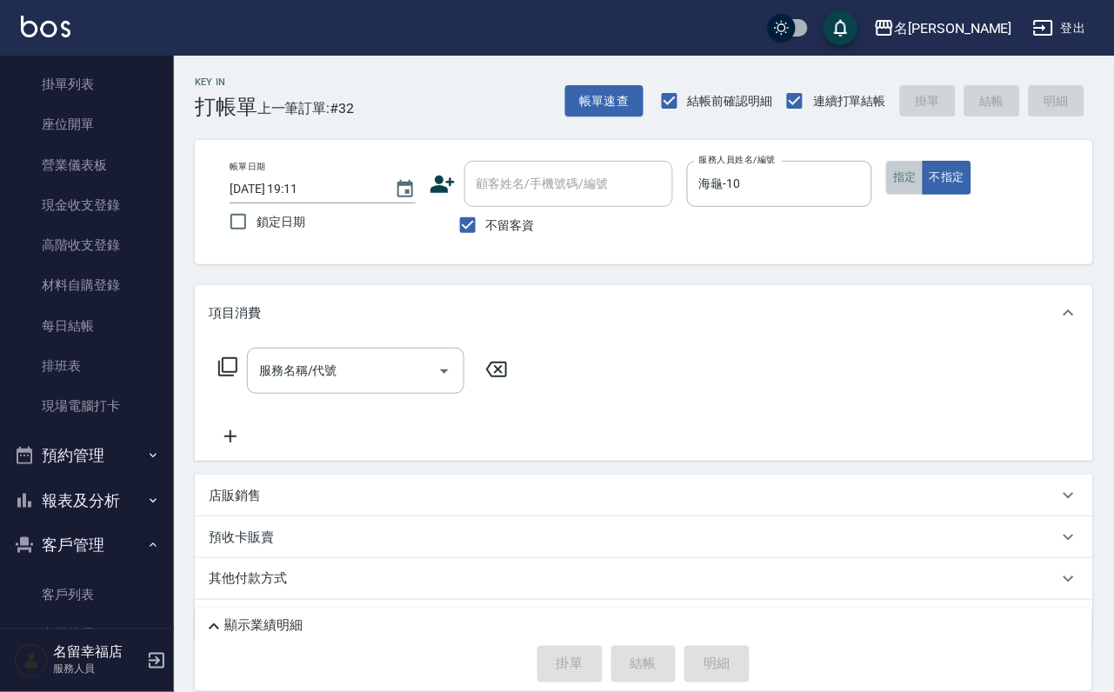
click at [923, 195] on button "指定" at bounding box center [904, 178] width 37 height 34
click at [393, 386] on input "服務名稱/代號" at bounding box center [343, 371] width 176 height 30
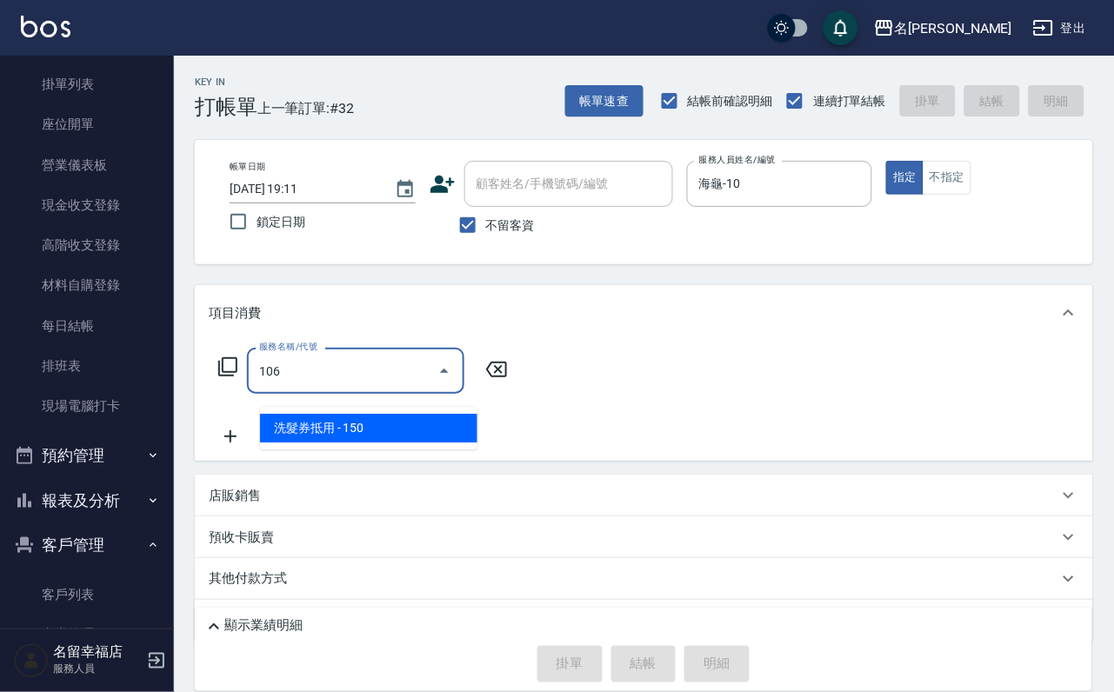
click at [305, 433] on span "洗髮券抵用 - 150" at bounding box center [368, 428] width 217 height 29
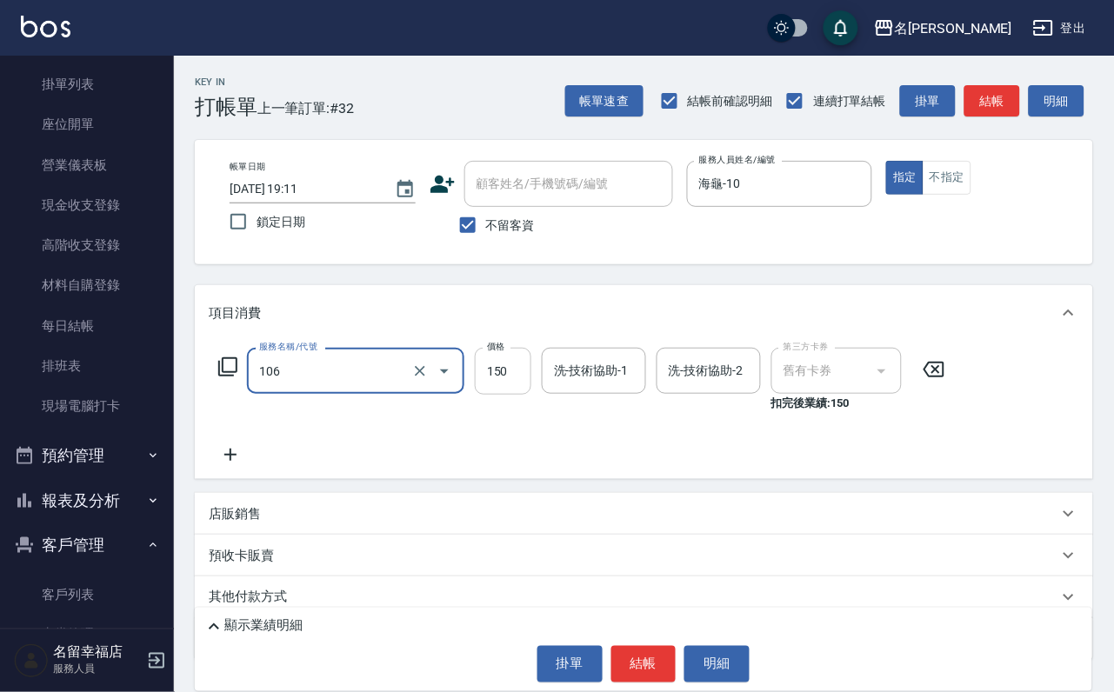
type input "洗髮券抵用(106)"
click at [527, 369] on input "150" at bounding box center [503, 371] width 57 height 47
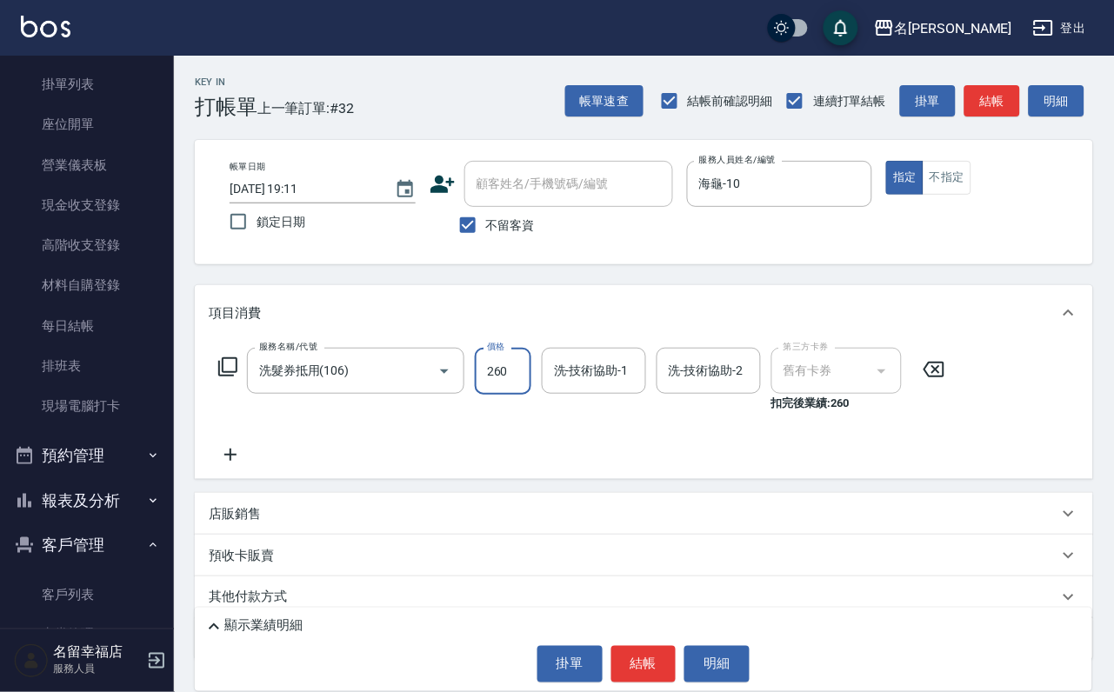
type input "260"
click at [603, 375] on div "洗-技術協助-1 洗-技術協助-1" at bounding box center [594, 371] width 104 height 46
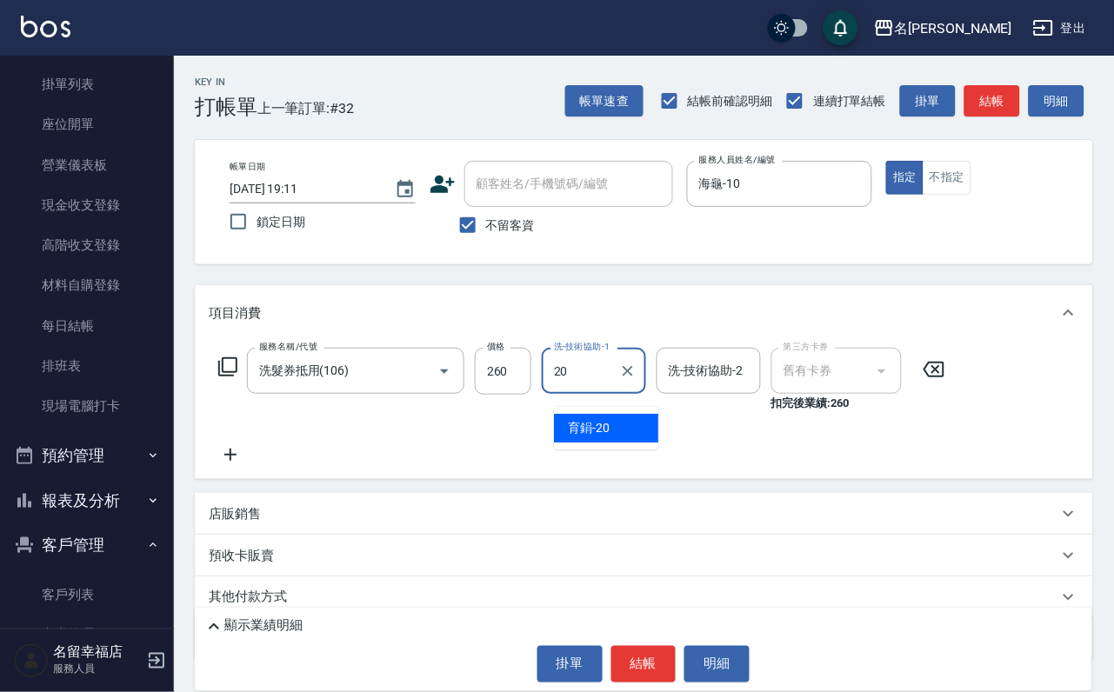
click at [609, 428] on span "育鋗 -20" at bounding box center [589, 428] width 42 height 18
type input "育鋗-20"
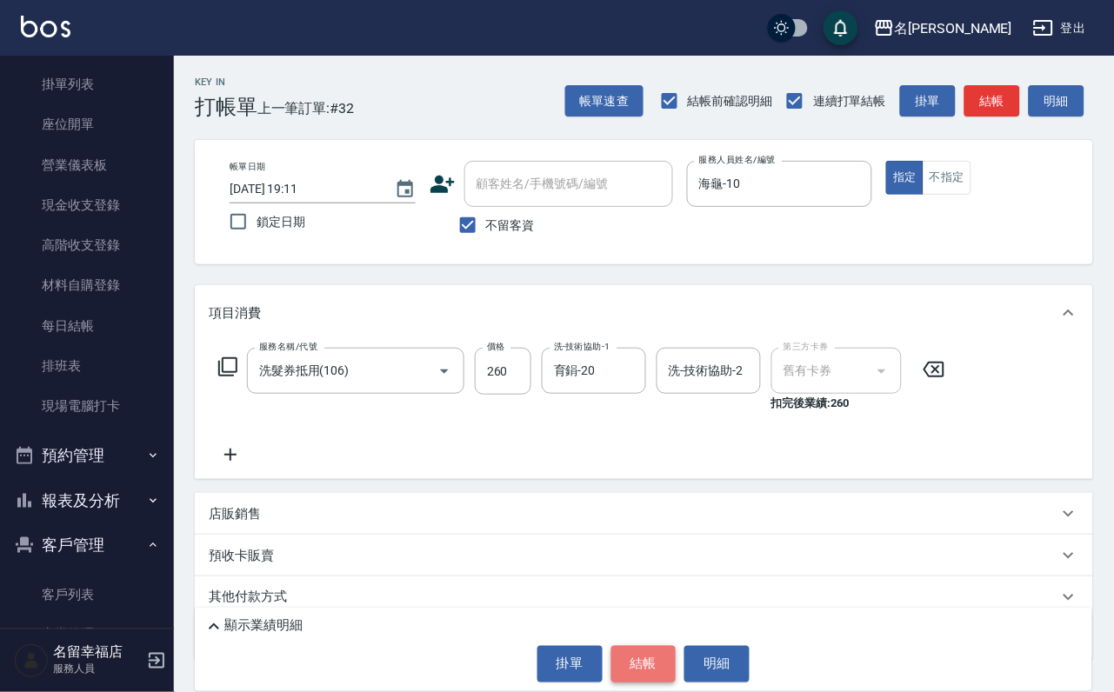
click at [651, 668] on button "結帳" at bounding box center [643, 664] width 65 height 37
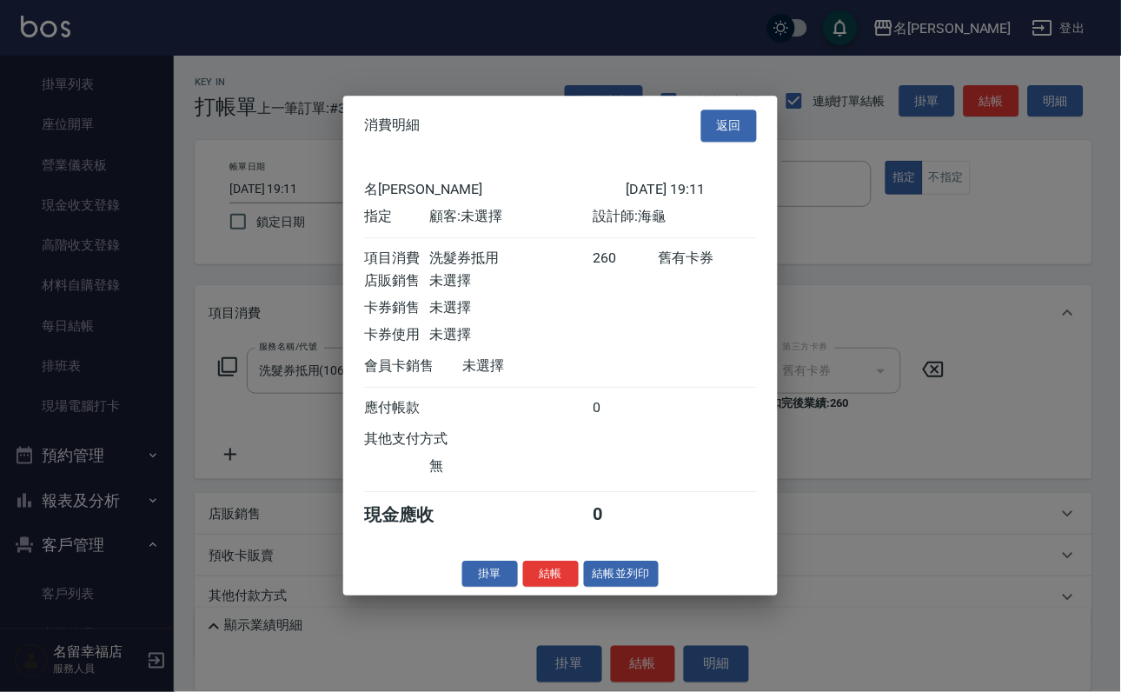
scroll to position [215, 0]
click at [535, 588] on button "結帳" at bounding box center [551, 574] width 56 height 27
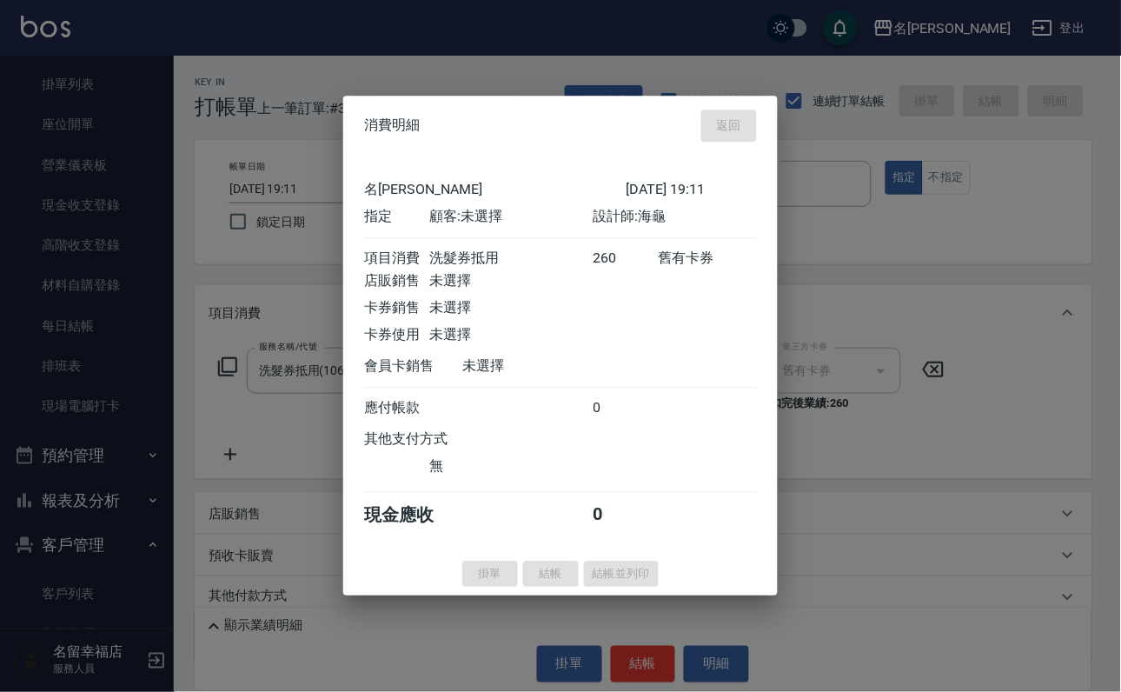
type input "[DATE] 19:12"
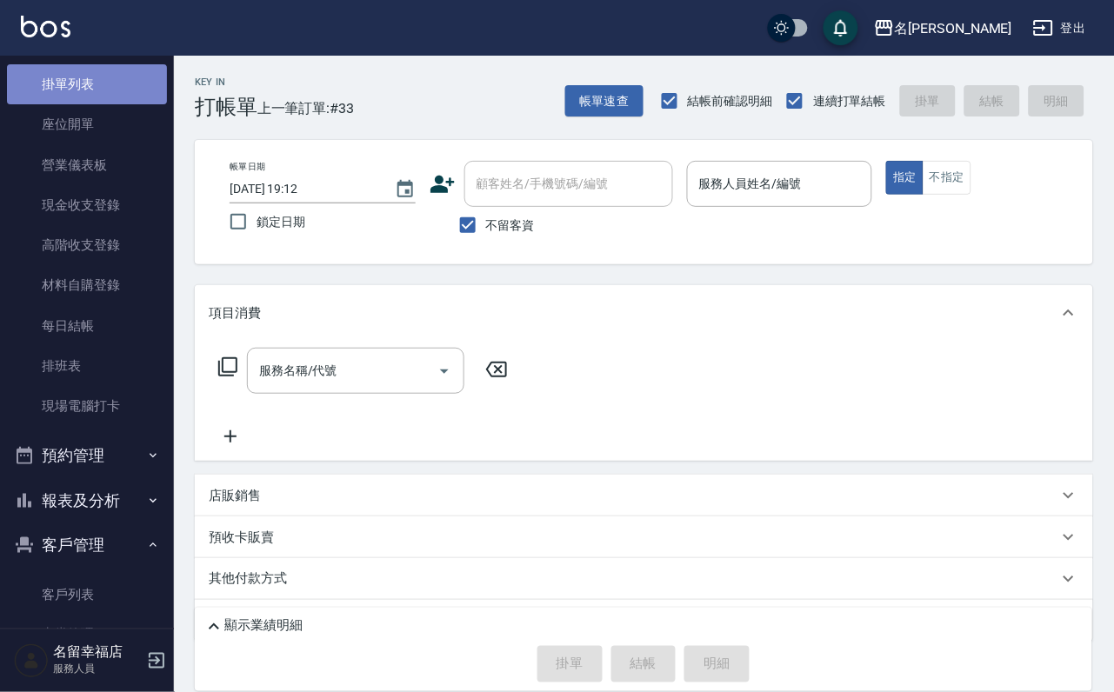
click at [126, 104] on link "掛單列表" at bounding box center [87, 84] width 160 height 40
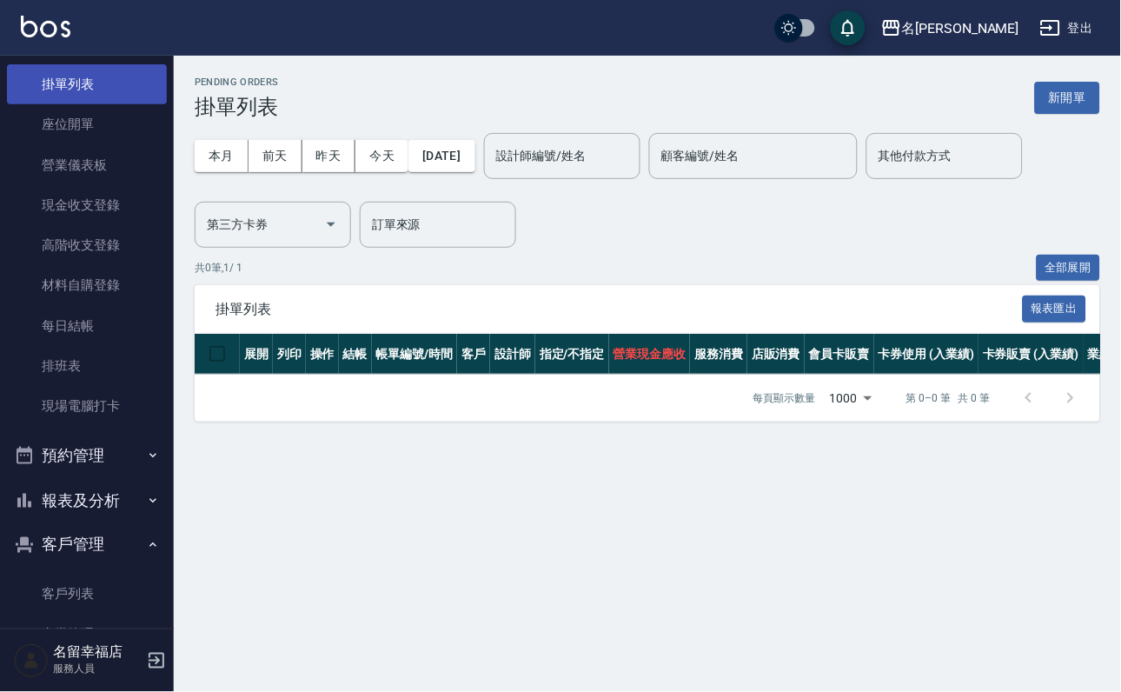
click at [97, 104] on link "掛單列表" at bounding box center [87, 84] width 160 height 40
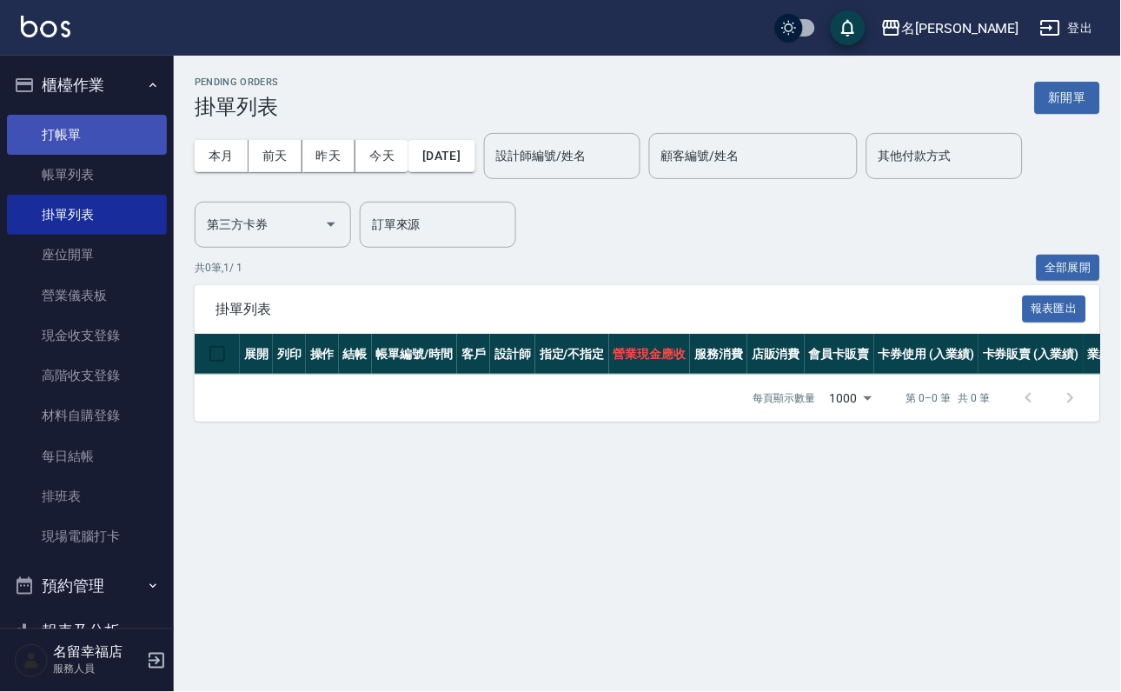
click at [93, 151] on link "打帳單" at bounding box center [87, 135] width 160 height 40
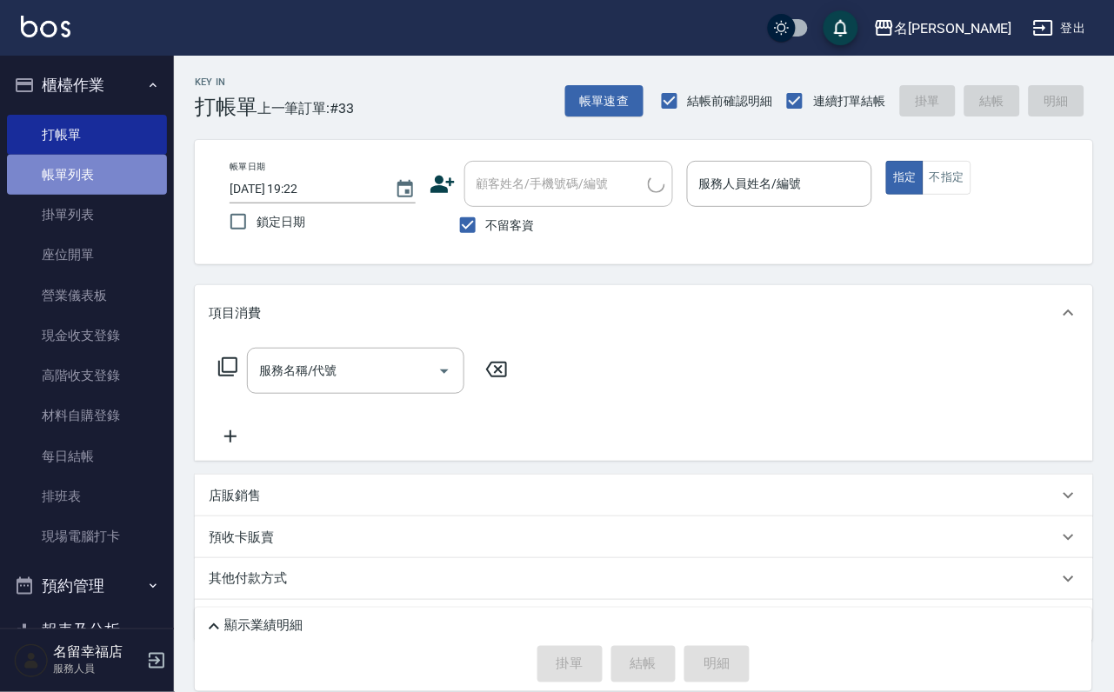
click at [88, 173] on link "帳單列表" at bounding box center [87, 175] width 160 height 40
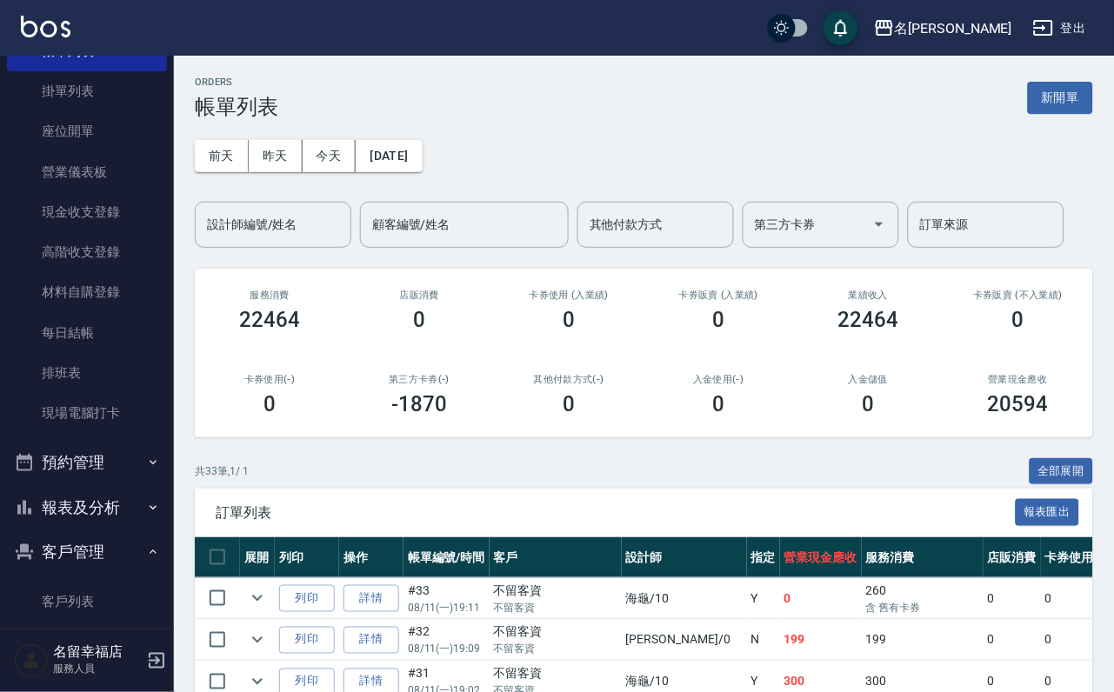
scroll to position [342, 0]
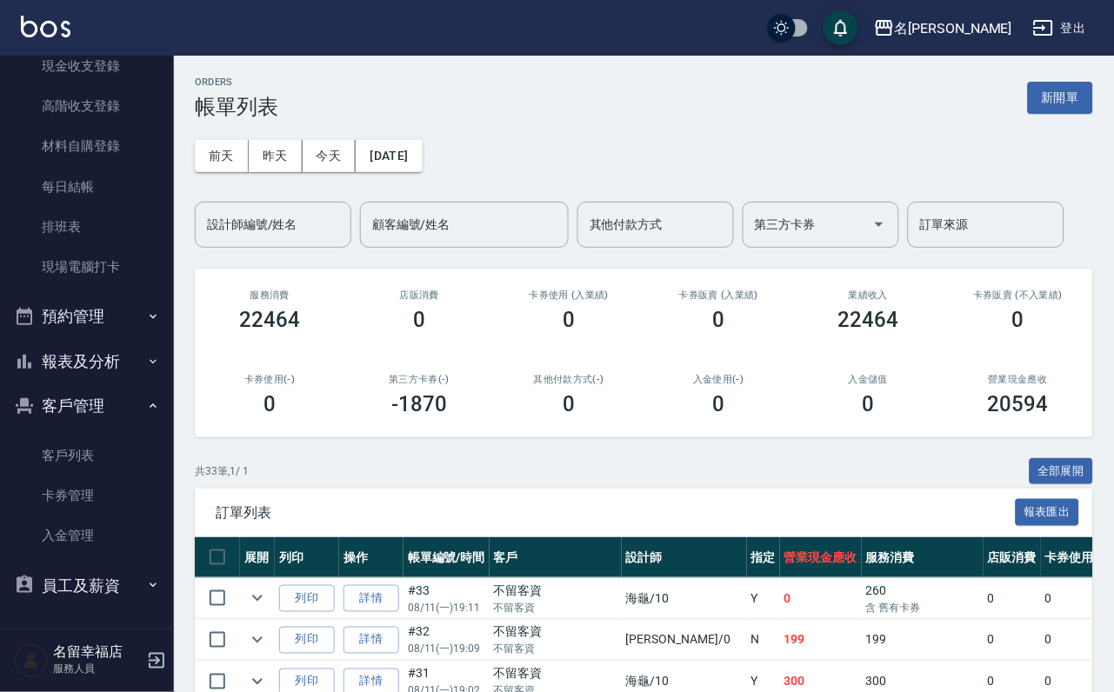
click at [106, 339] on button "報表及分析" at bounding box center [87, 361] width 160 height 45
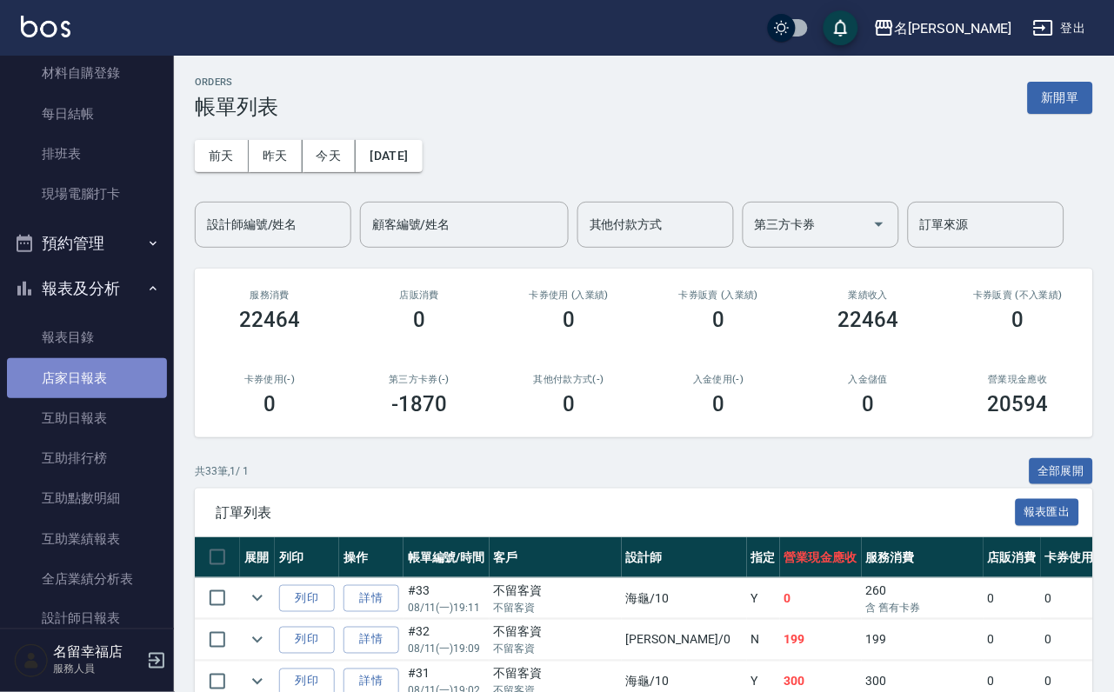
click at [90, 398] on link "店家日報表" at bounding box center [87, 378] width 160 height 40
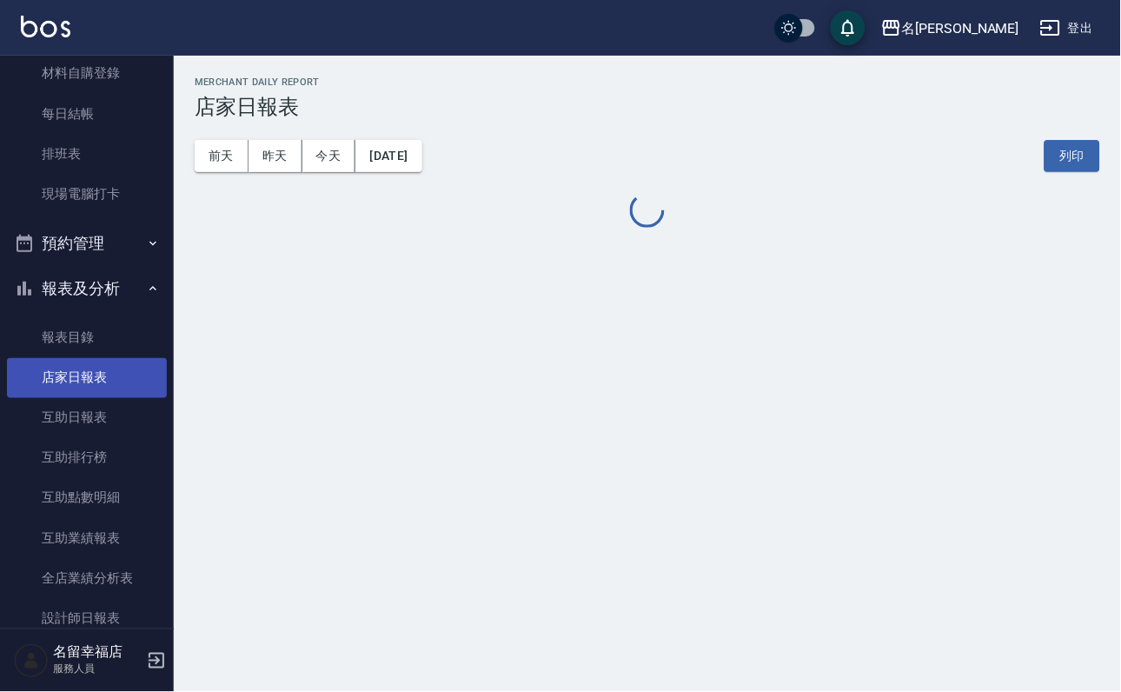
click at [90, 398] on link "店家日報表" at bounding box center [87, 378] width 160 height 40
click at [422, 150] on button "[DATE]" at bounding box center [389, 156] width 66 height 32
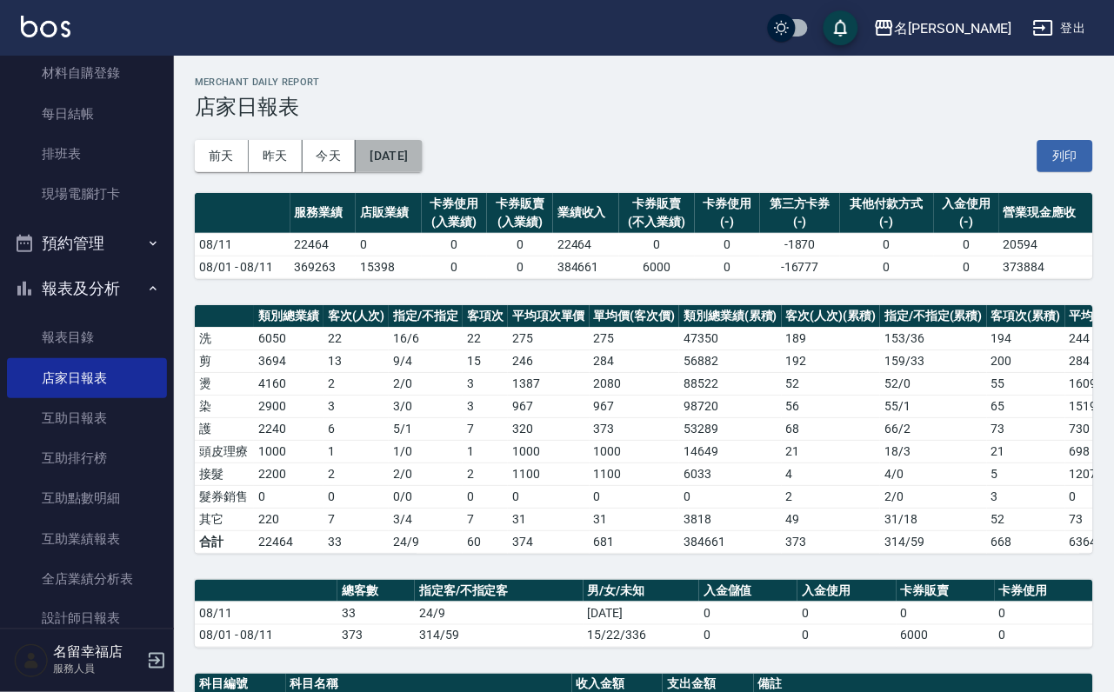
click at [422, 156] on button "[DATE]" at bounding box center [389, 156] width 66 height 32
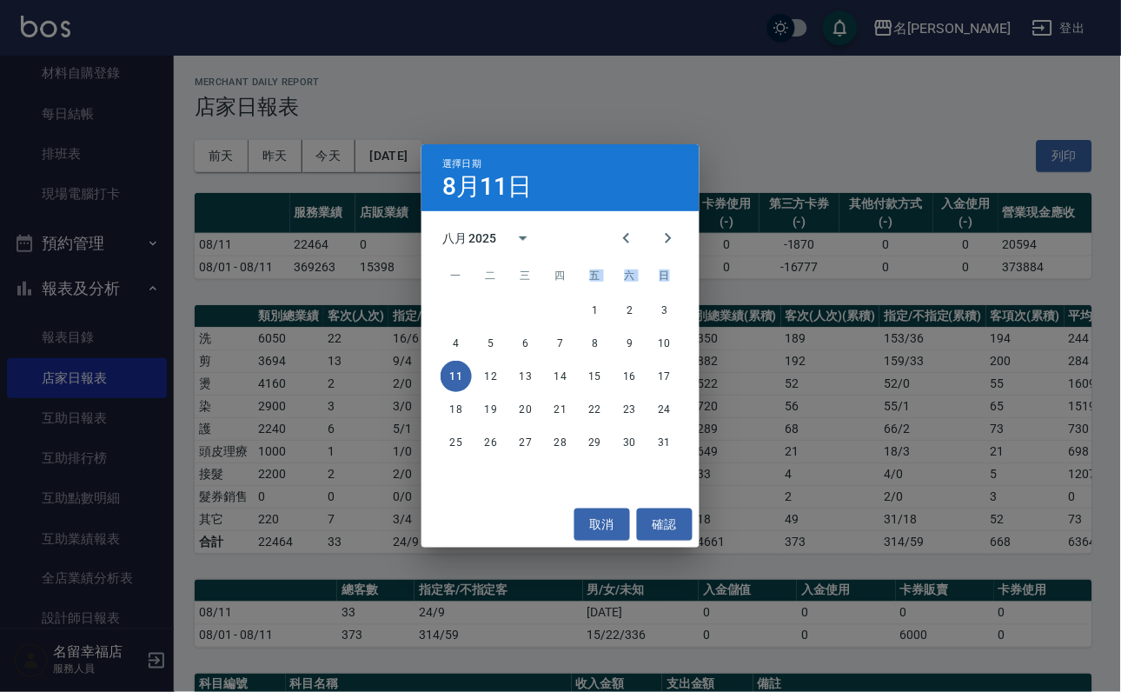
click at [587, 290] on div "一 二 三 四 五 六 日 1 2 3 4 5 6 7 8 9 10 11 12 13 14 15 16 17 18 19 20 21 22 23 24 25…" at bounding box center [561, 379] width 278 height 243
click at [595, 309] on button "1" at bounding box center [595, 310] width 31 height 31
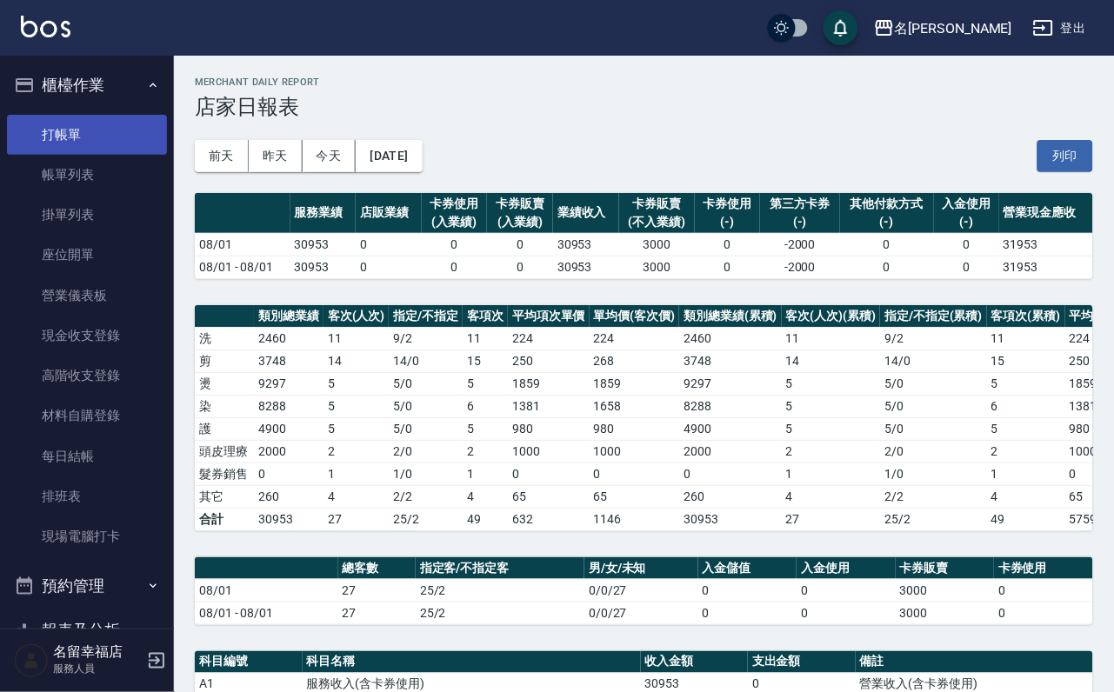
click at [114, 155] on link "打帳單" at bounding box center [87, 135] width 160 height 40
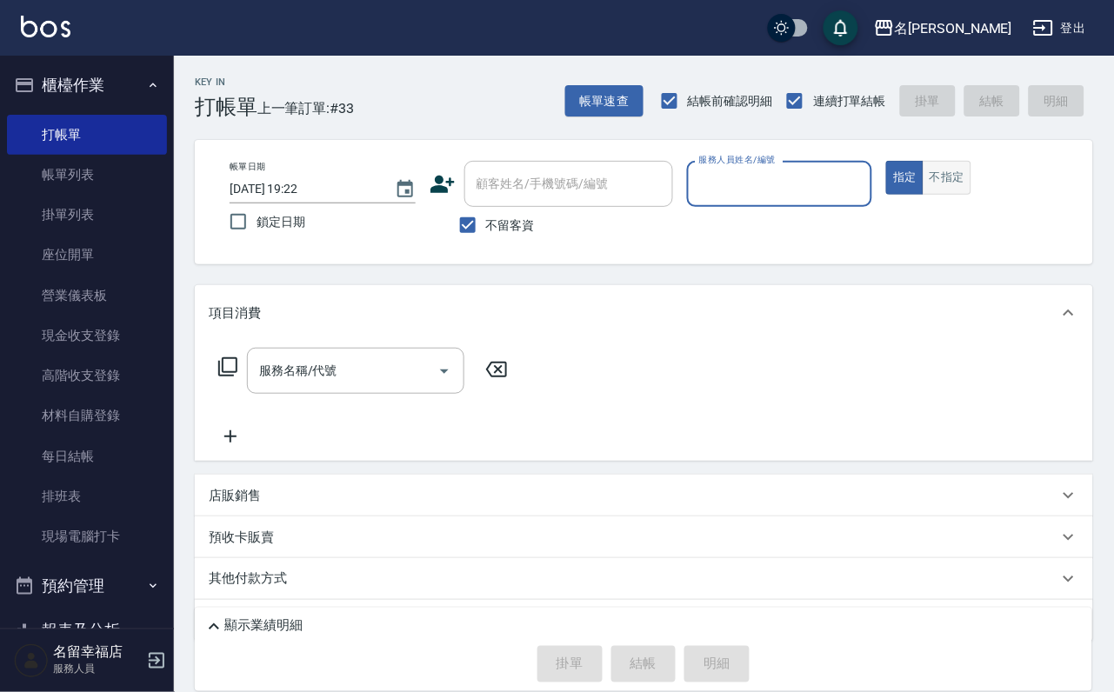
click at [971, 182] on button "不指定" at bounding box center [946, 178] width 49 height 34
click at [847, 196] on input "服務人員姓名/編號" at bounding box center [780, 184] width 170 height 30
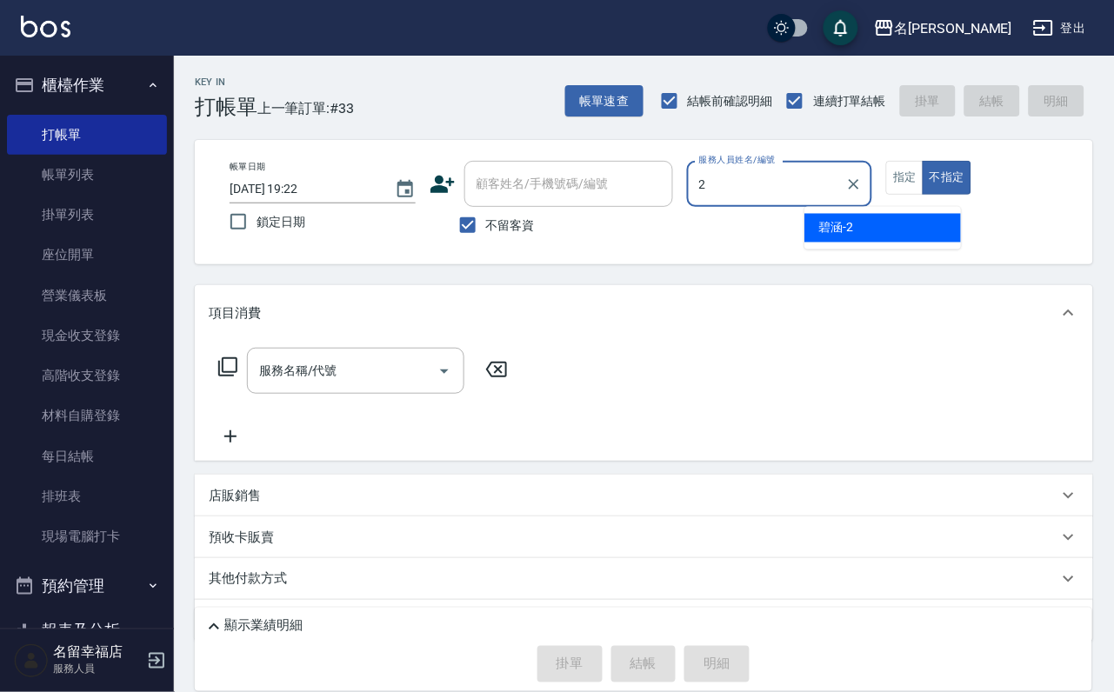
type input "碧涵-2"
type button "false"
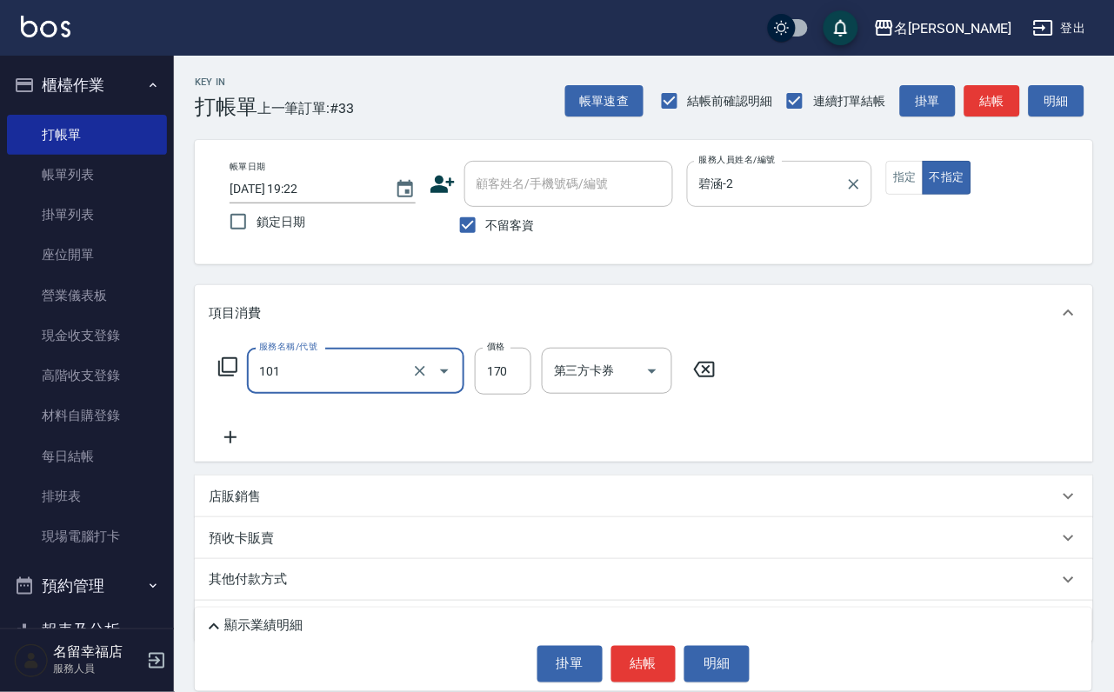
type input "洗髮(101)"
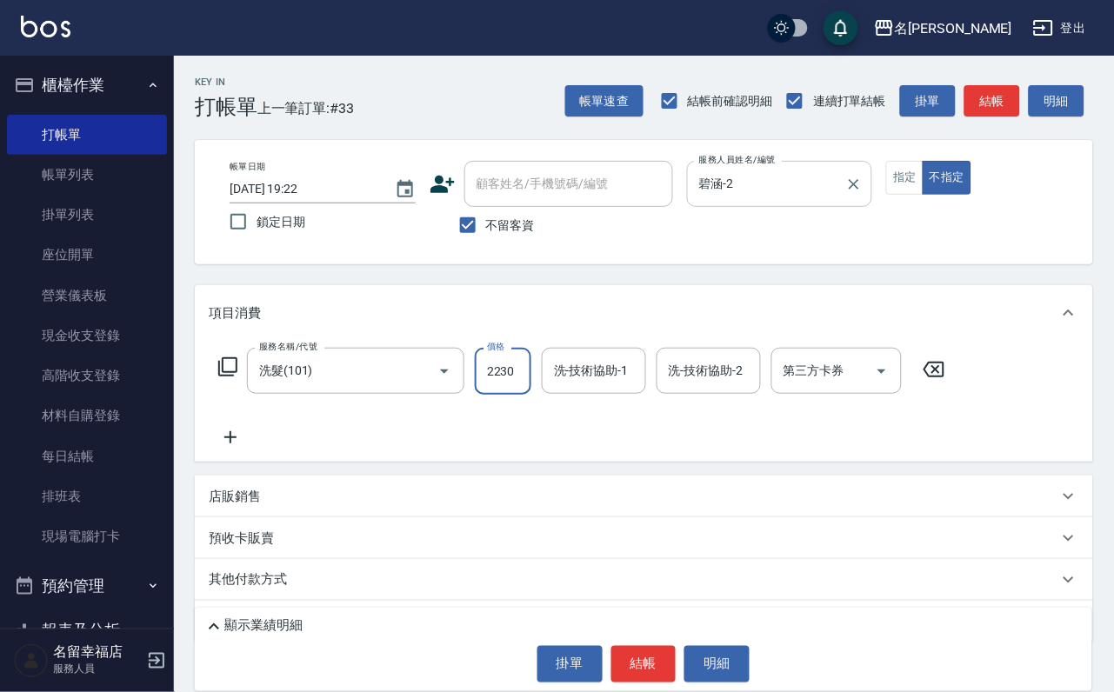
scroll to position [0, 1]
type input "2230"
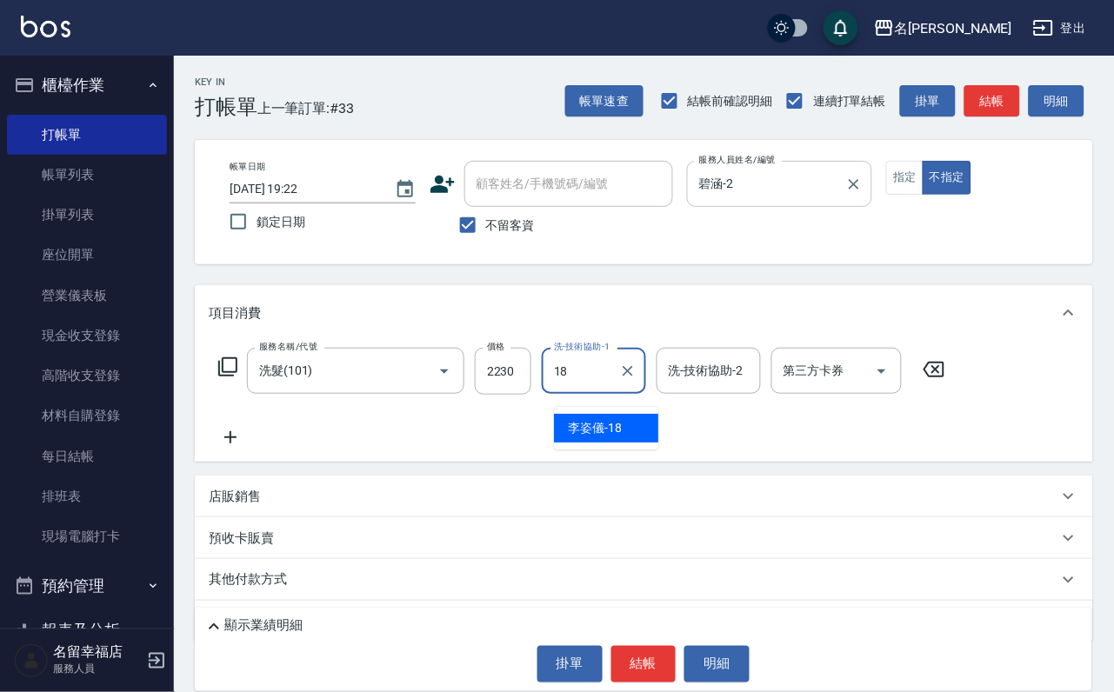
type input "[PERSON_NAME]-18"
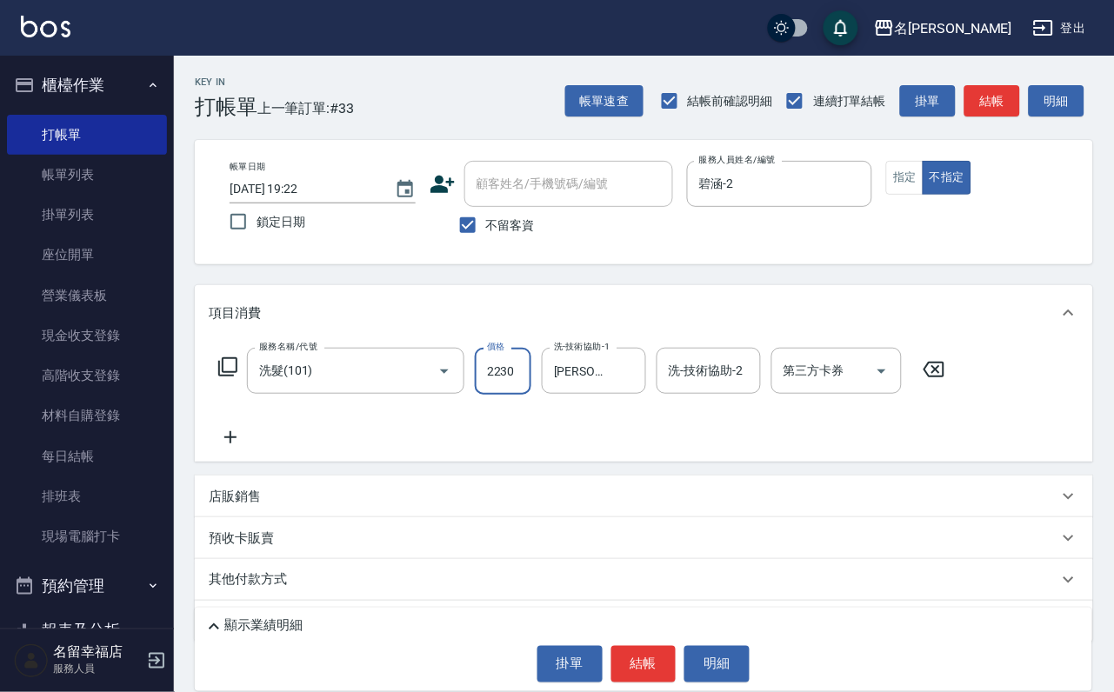
click at [510, 383] on input "2230" at bounding box center [503, 371] width 57 height 47
type input "230"
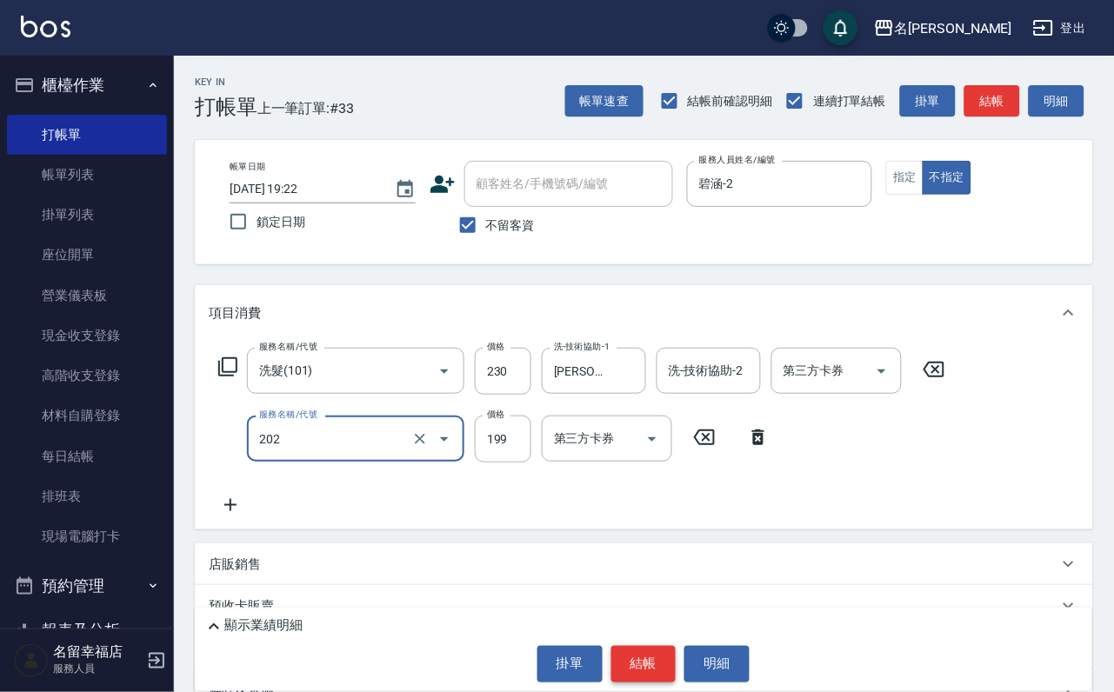
type input "不指定單剪(202)"
click at [661, 658] on button "結帳" at bounding box center [643, 664] width 65 height 37
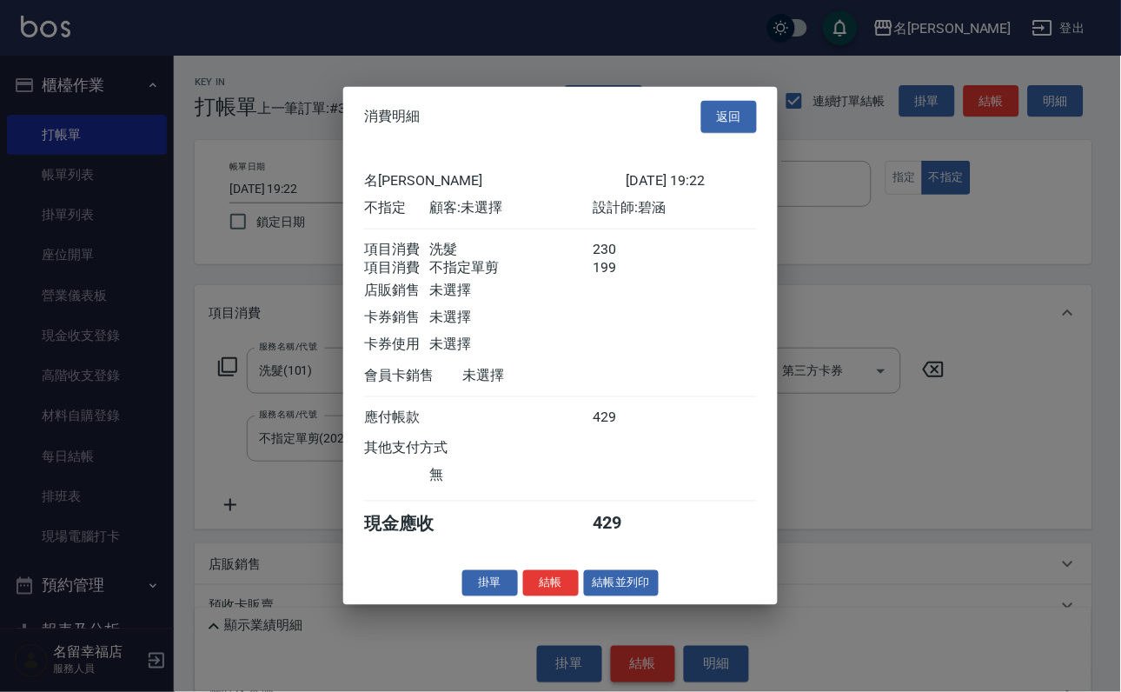
scroll to position [312, 0]
click at [608, 596] on button "結帳並列印" at bounding box center [622, 582] width 76 height 27
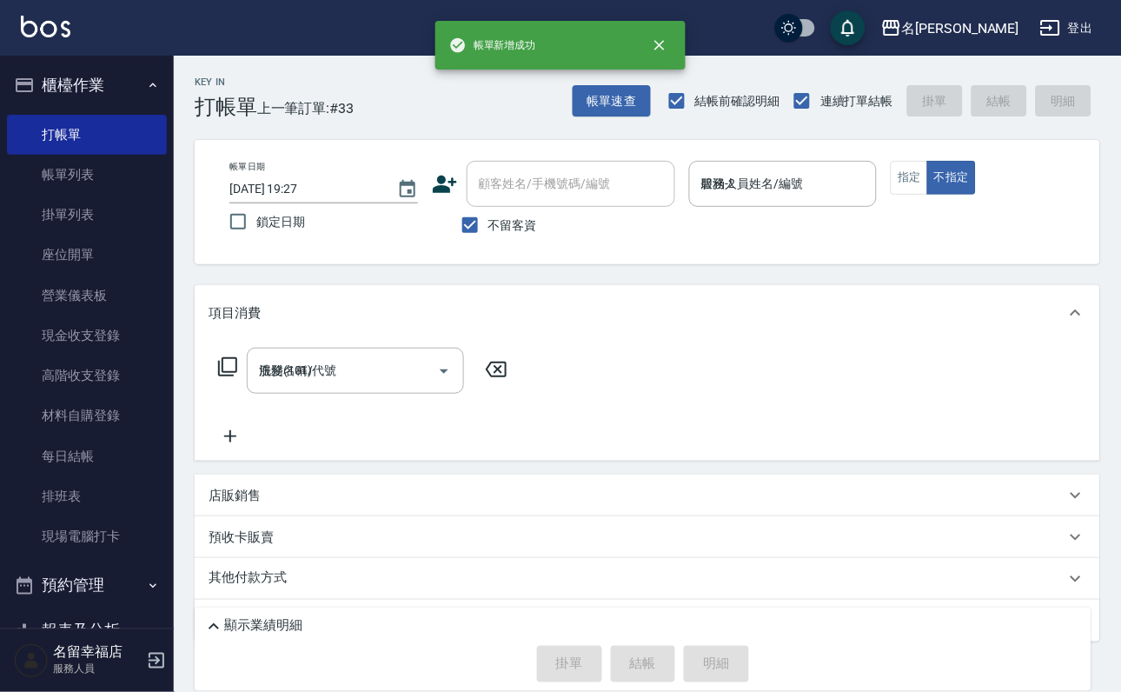
type input "[DATE] 19:27"
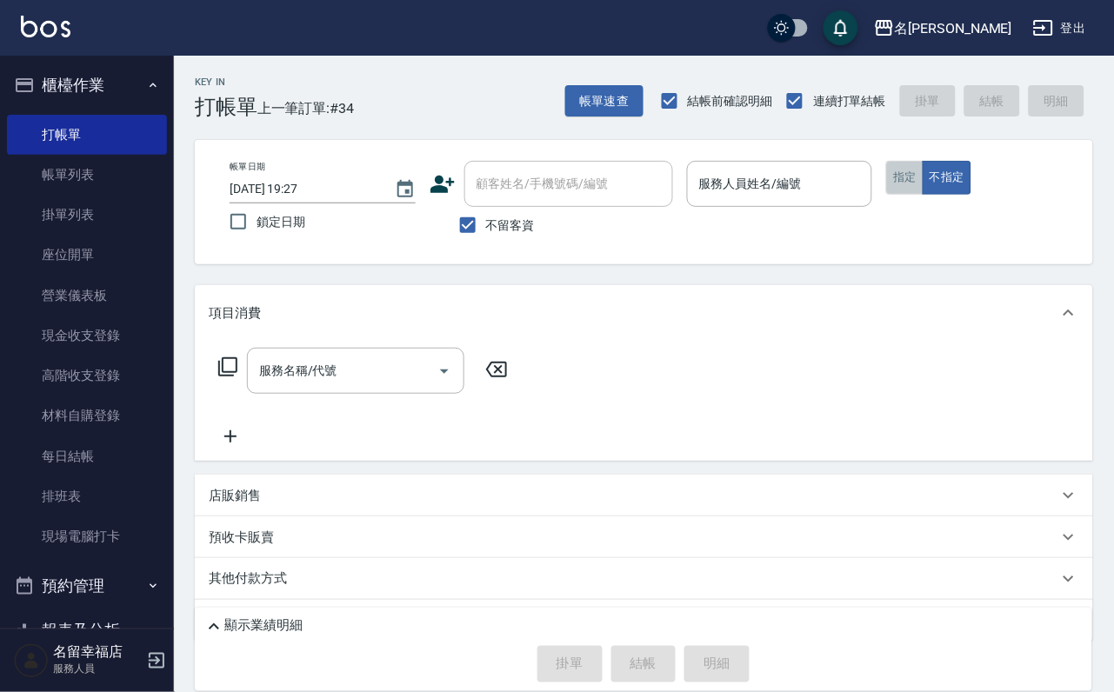
click at [923, 195] on button "指定" at bounding box center [904, 178] width 37 height 34
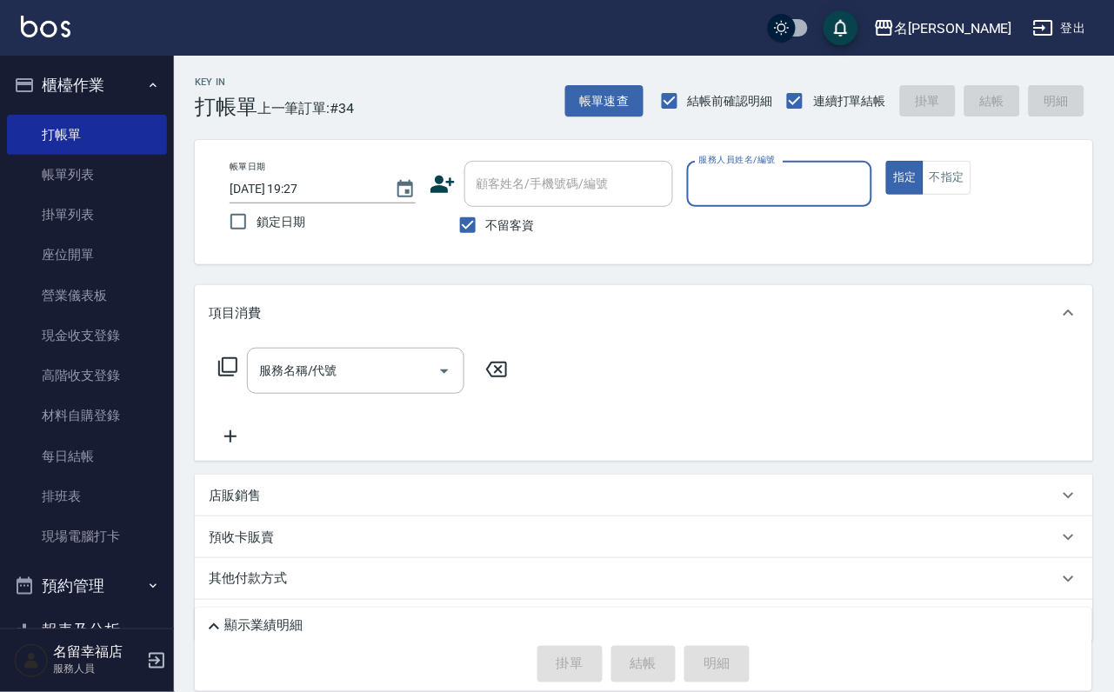
click at [865, 181] on input "服務人員姓名/編號" at bounding box center [780, 184] width 170 height 30
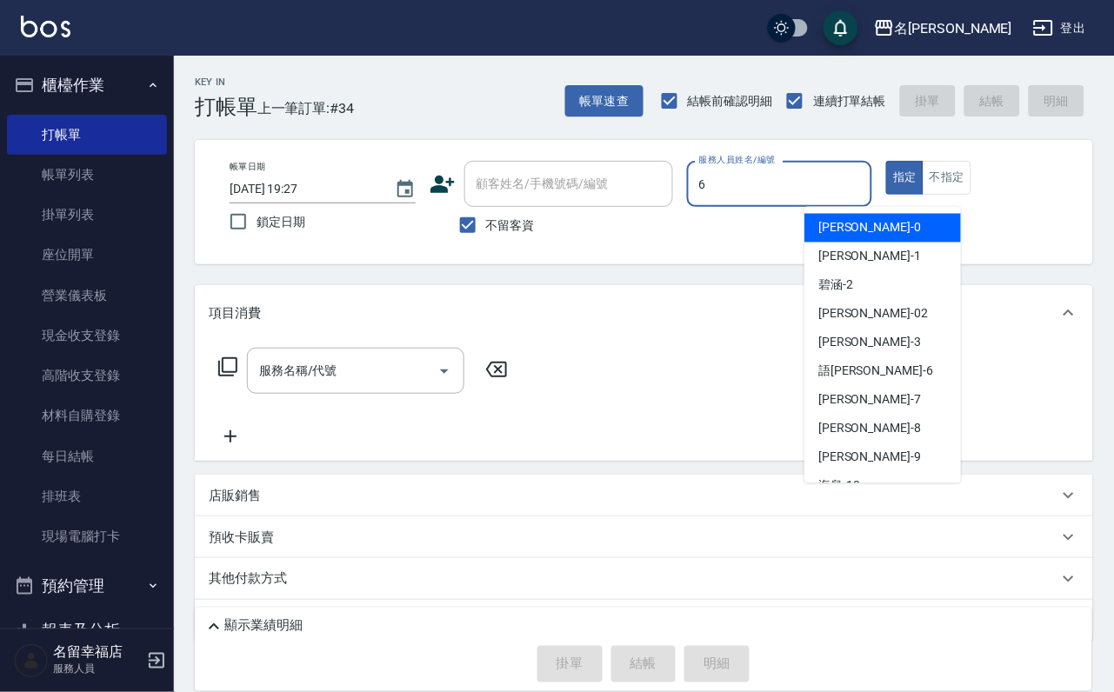
type input "語[PERSON_NAME]-6"
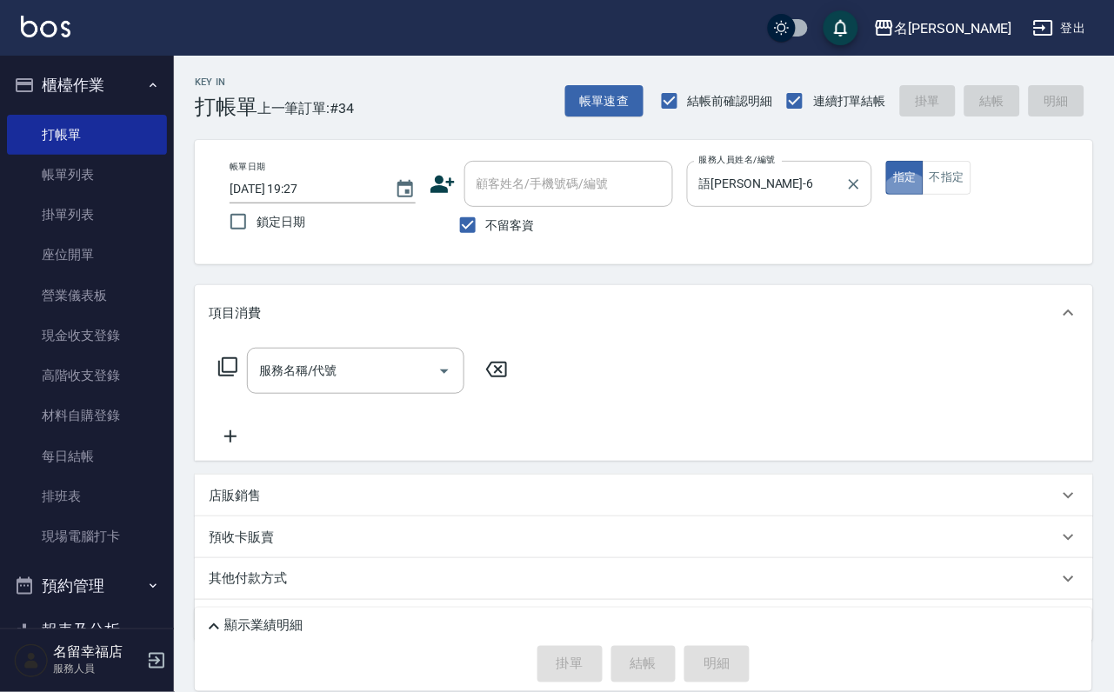
type button "true"
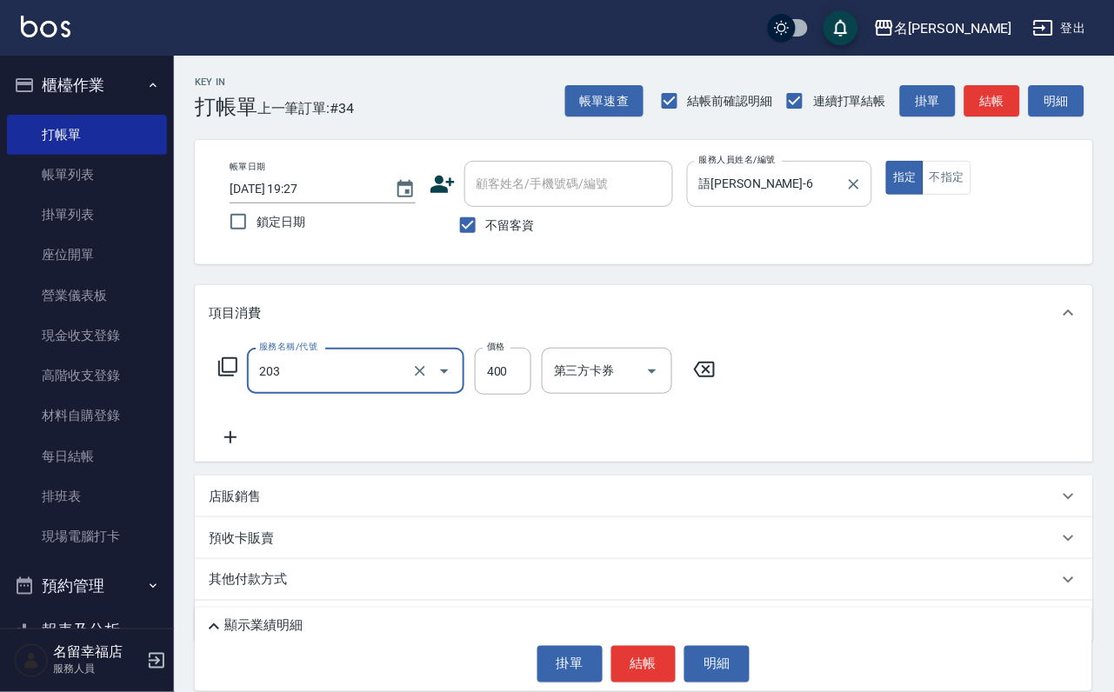
type input "指定單剪(203)"
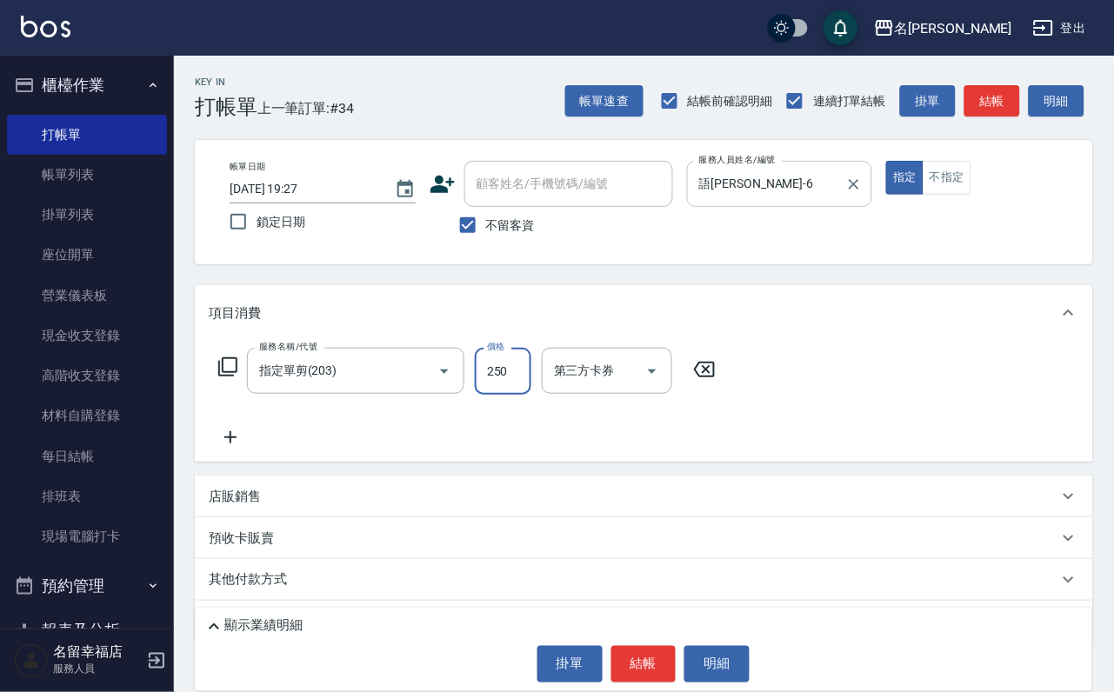
type input "250"
drag, startPoint x: 660, startPoint y: 661, endPoint x: 651, endPoint y: 662, distance: 8.7
click at [661, 661] on button "結帳" at bounding box center [643, 664] width 65 height 37
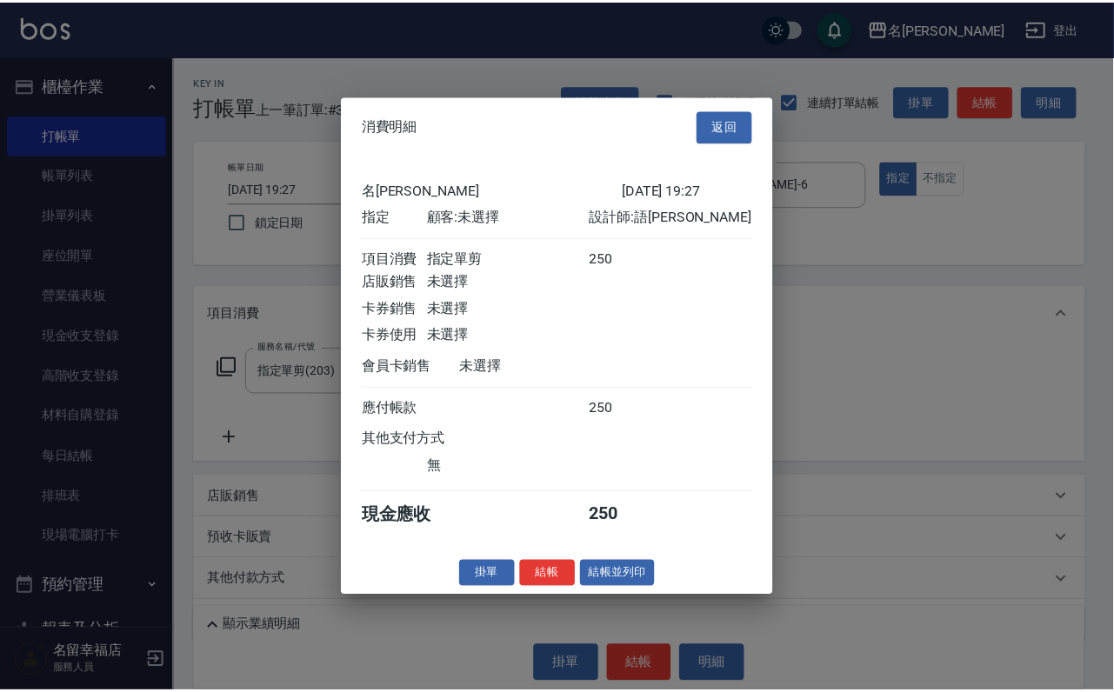
scroll to position [215, 0]
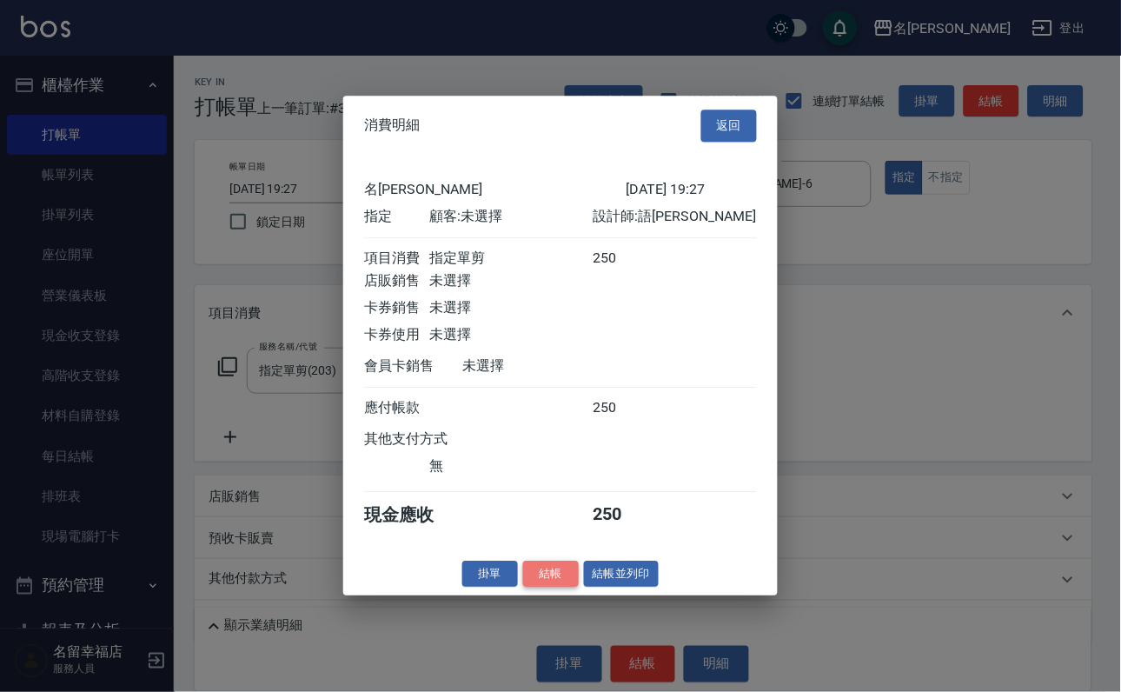
click at [524, 588] on button "結帳" at bounding box center [551, 574] width 56 height 27
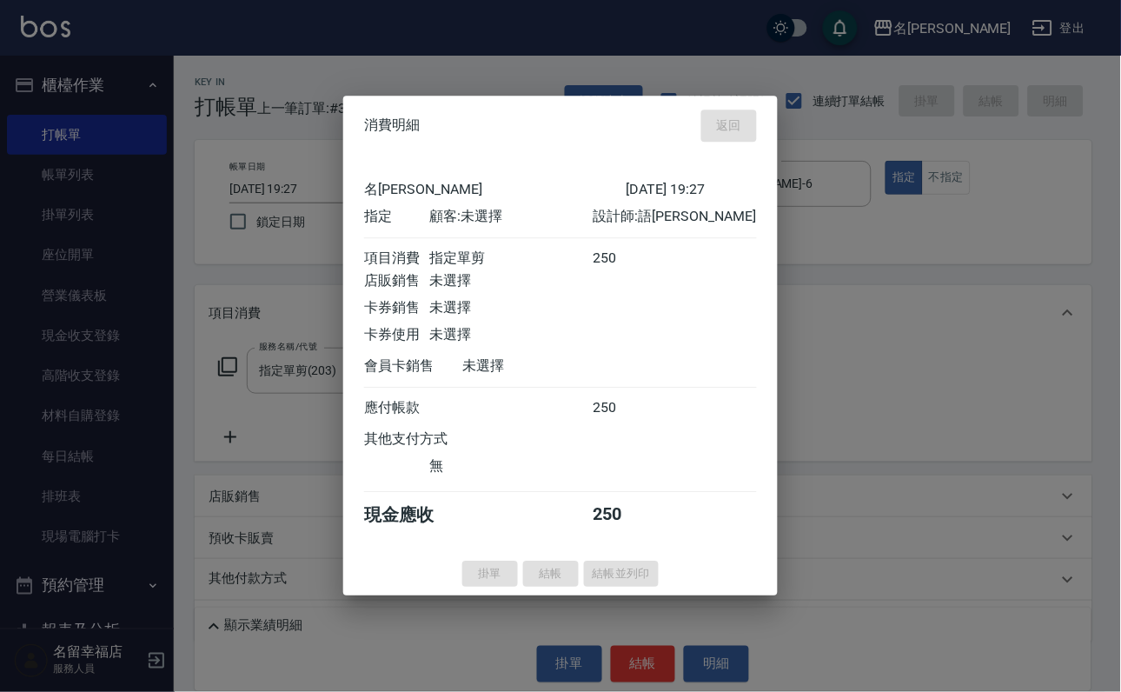
type input "[DATE] 19:42"
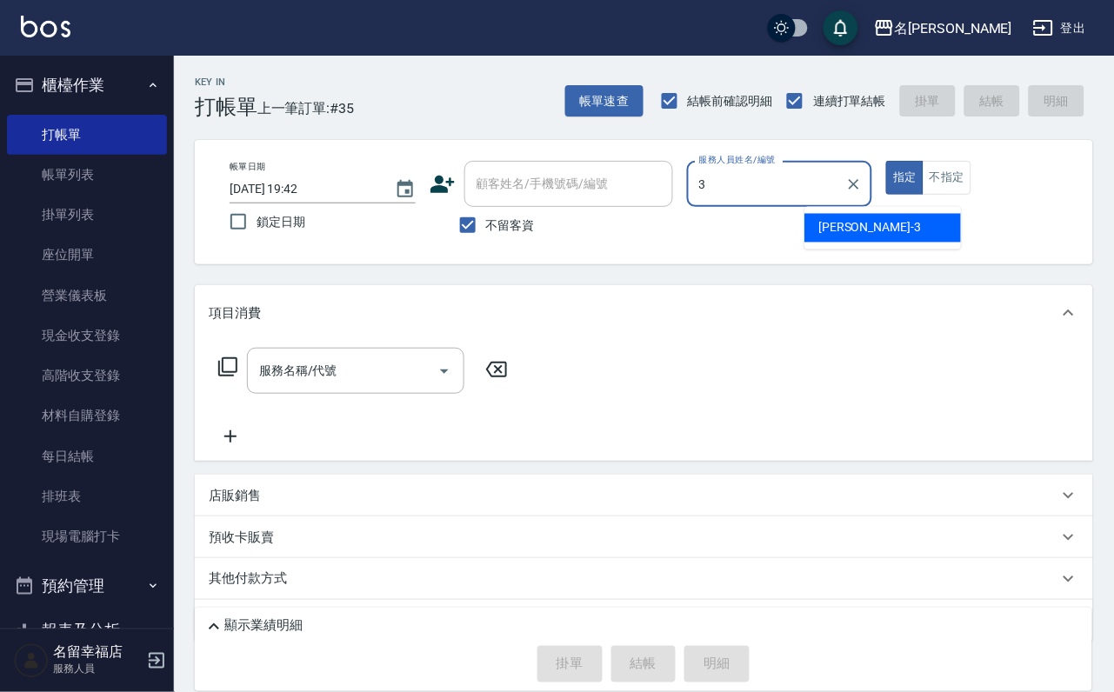
type input "[PERSON_NAME]-3"
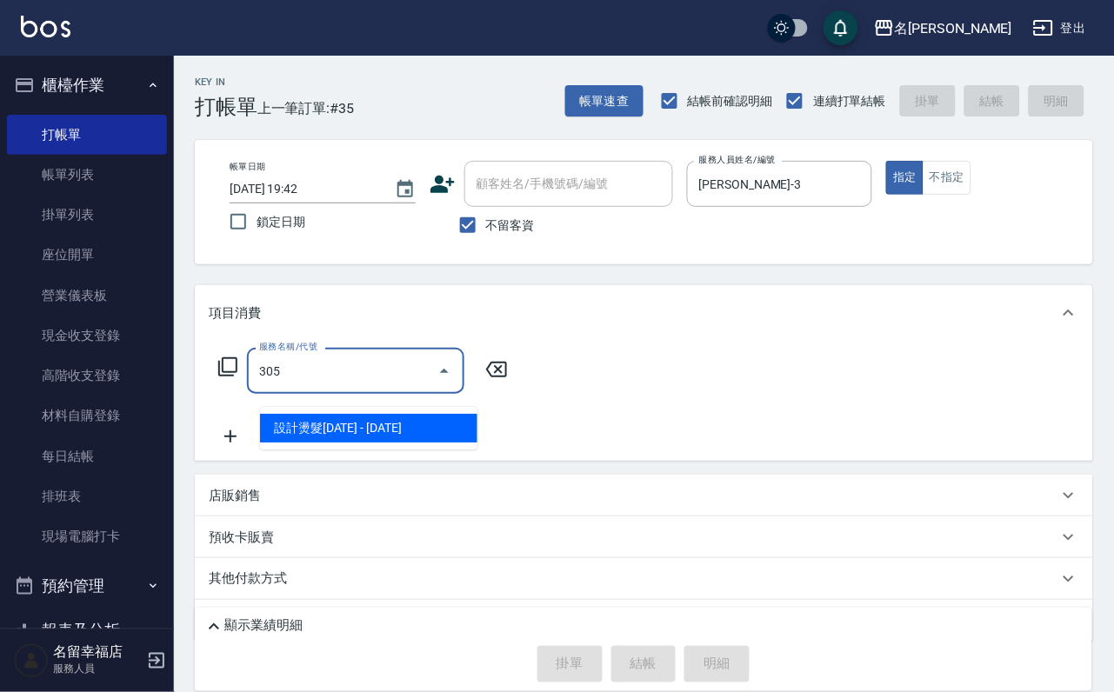
type input "設計燙髮1500(305)"
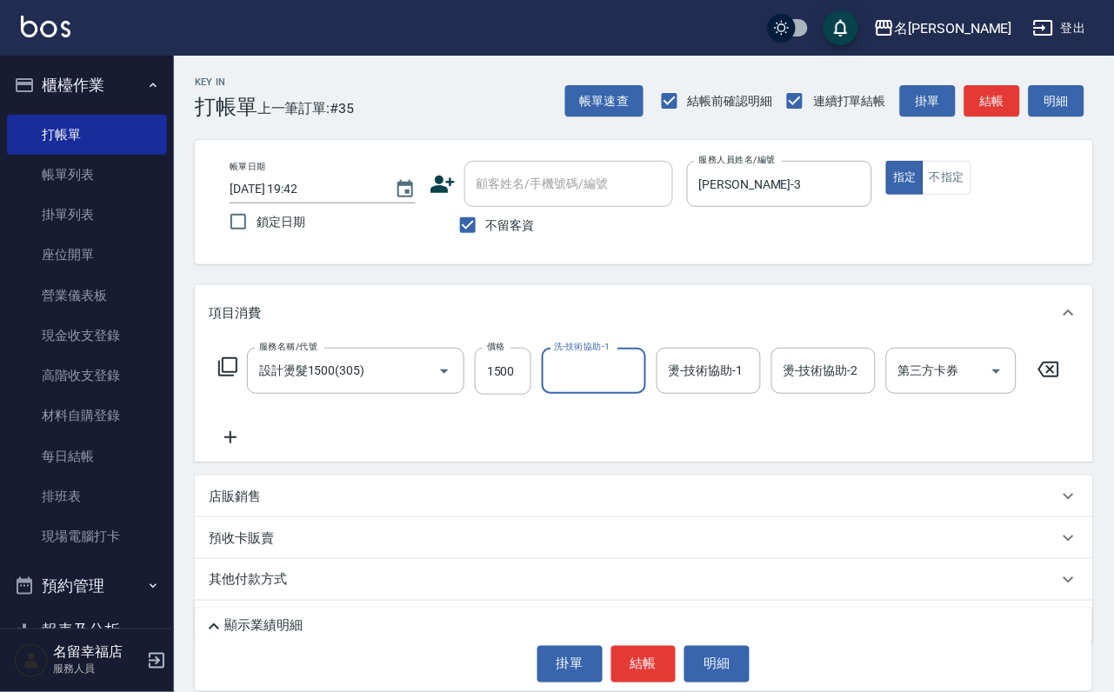
scroll to position [0, 0]
type input "[PERSON_NAME]-3"
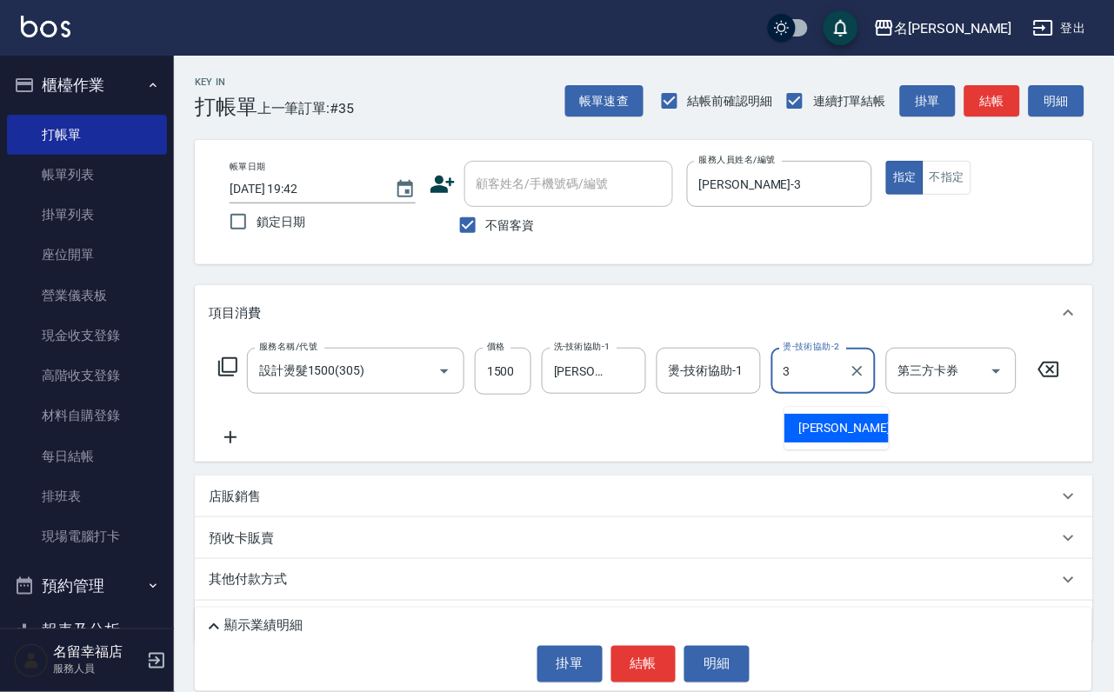
type input "[PERSON_NAME]-3"
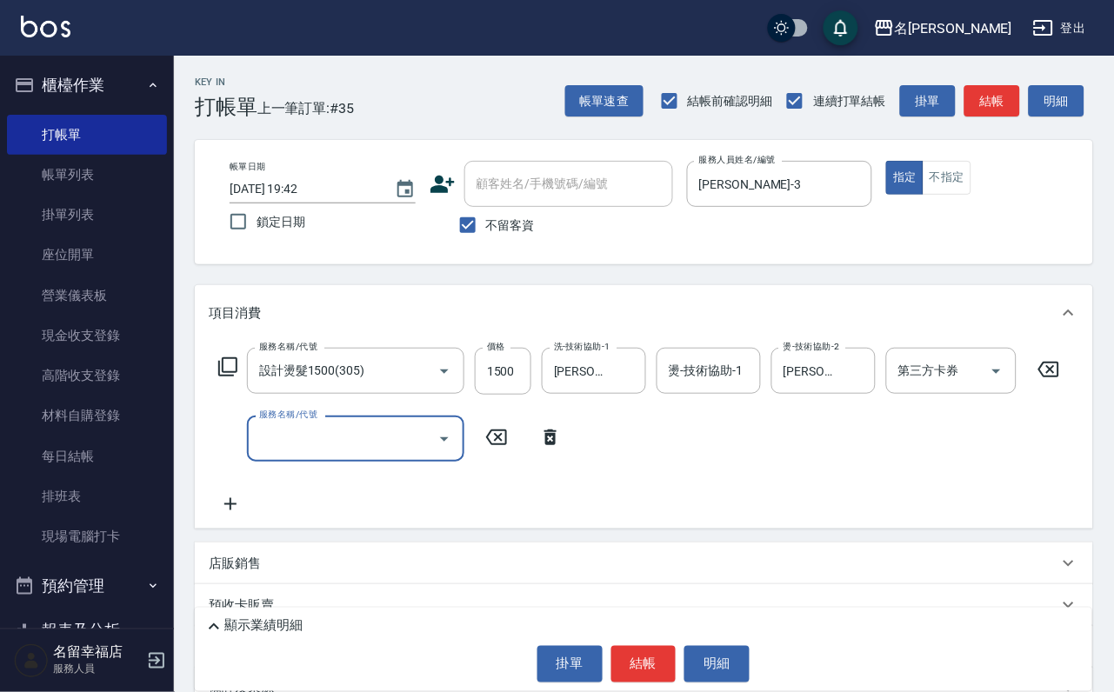
click at [236, 416] on div "服務名稱/代號 設計燙髮1500(305) 服務名稱/代號 價格 1500 價格 洗-技術協助-1 [PERSON_NAME]-3 洗-技術協助-1 燙-技術…" at bounding box center [639, 431] width 861 height 167
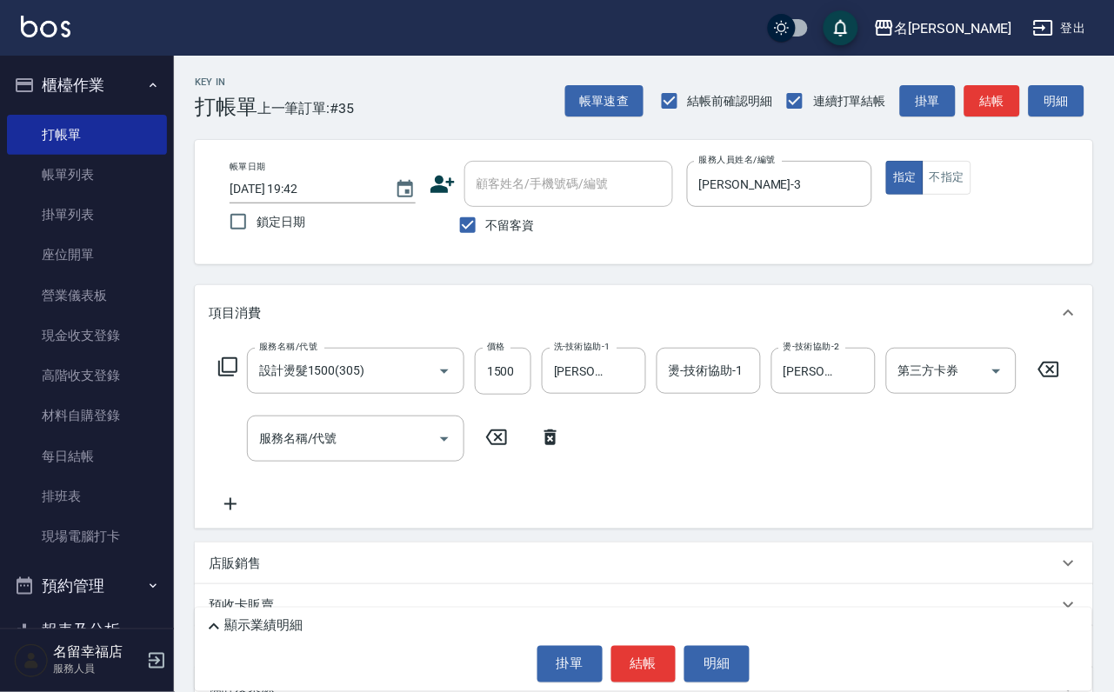
click at [231, 377] on icon at bounding box center [227, 366] width 21 height 21
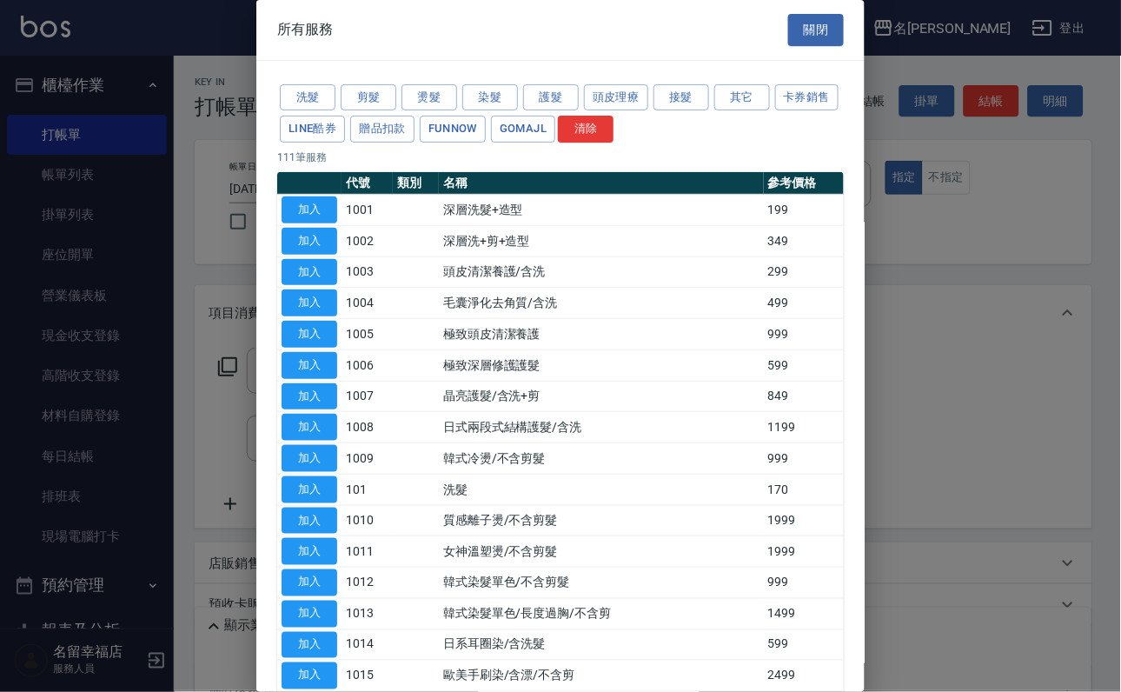
click at [816, 50] on div "所有服務 關閉" at bounding box center [560, 30] width 608 height 60
click at [807, 35] on button "關閉" at bounding box center [816, 30] width 56 height 32
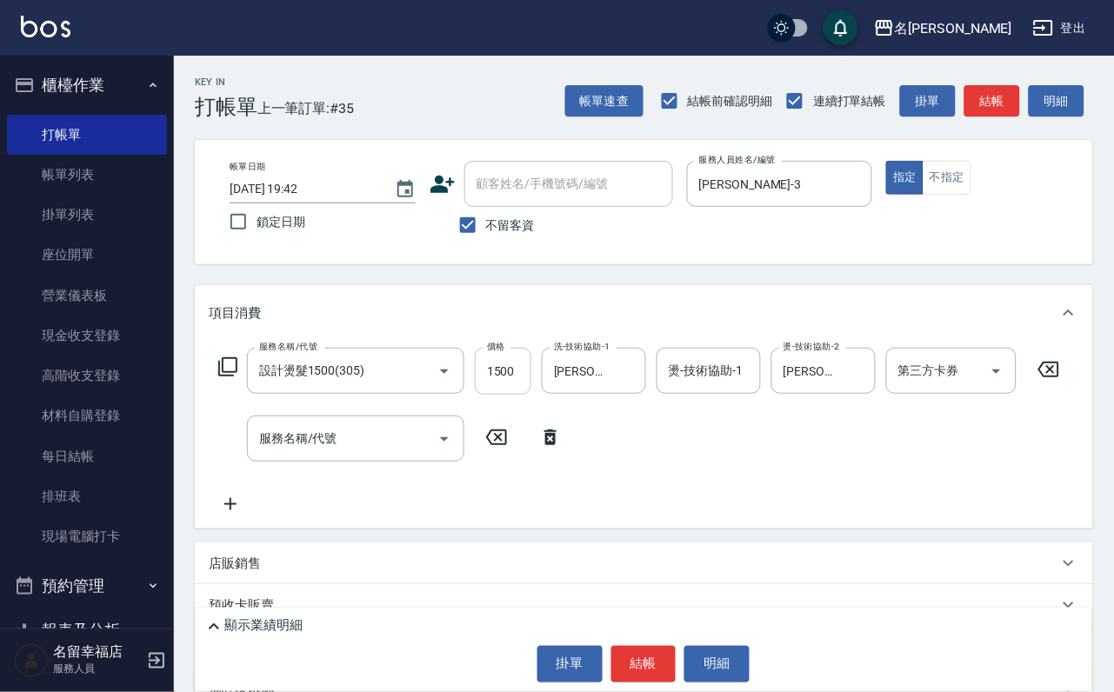
click at [531, 386] on input "1500" at bounding box center [503, 371] width 57 height 47
type input "1900"
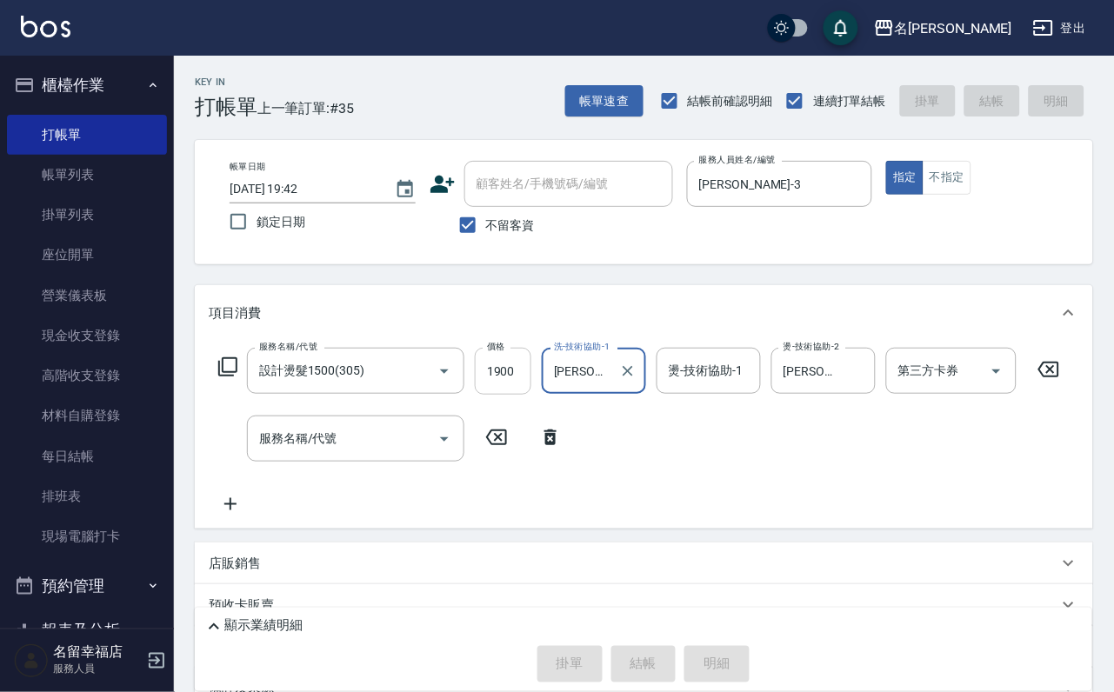
type input "[DATE] 19:43"
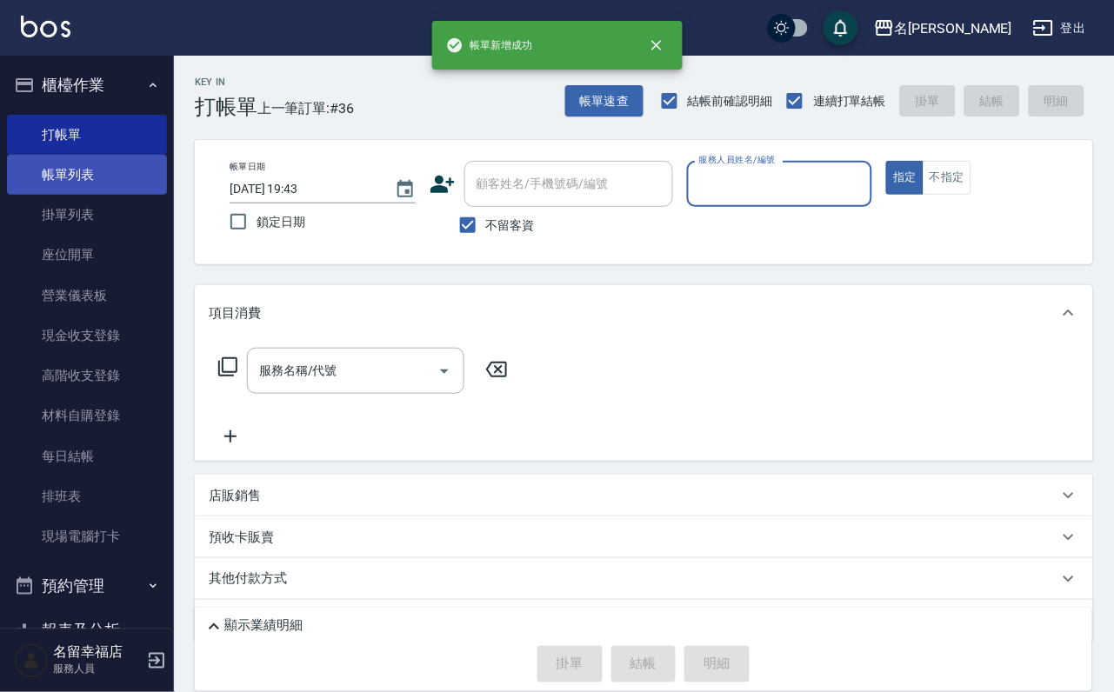
click at [102, 183] on link "帳單列表" at bounding box center [87, 175] width 160 height 40
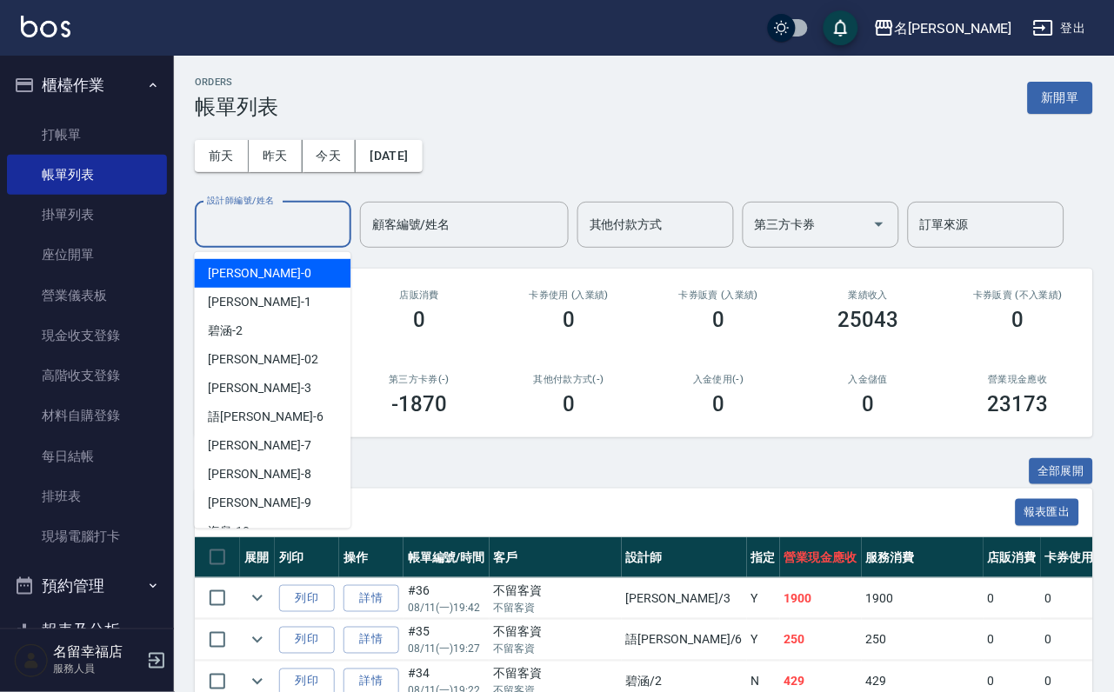
click at [298, 223] on input "設計師編號/姓名" at bounding box center [273, 224] width 141 height 30
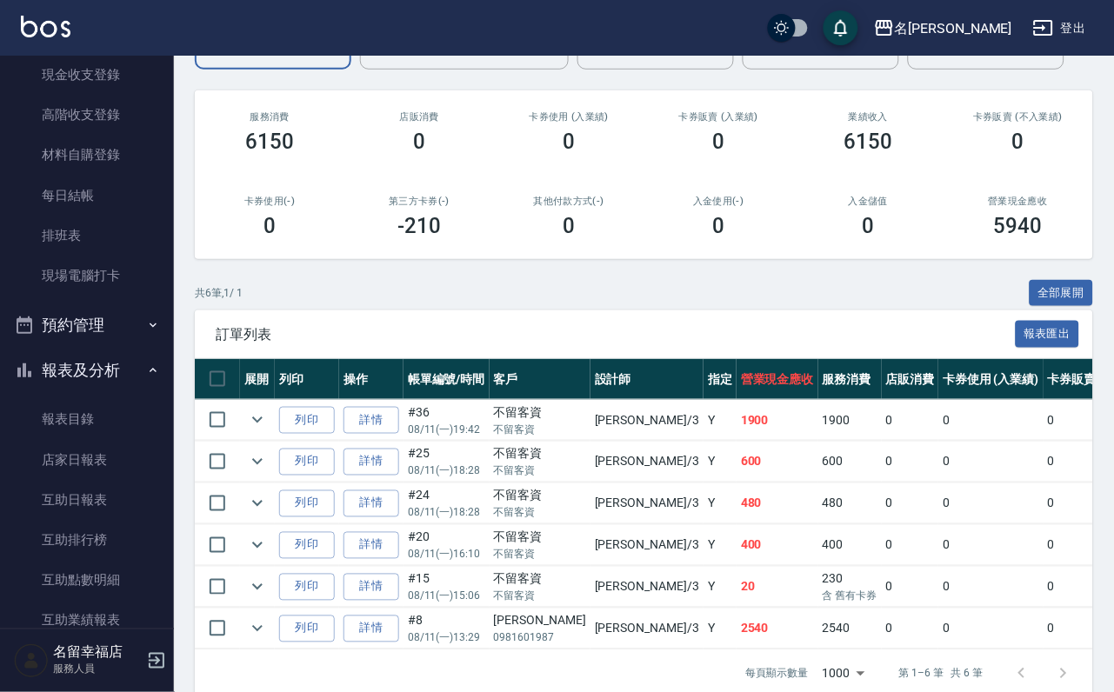
scroll to position [365, 0]
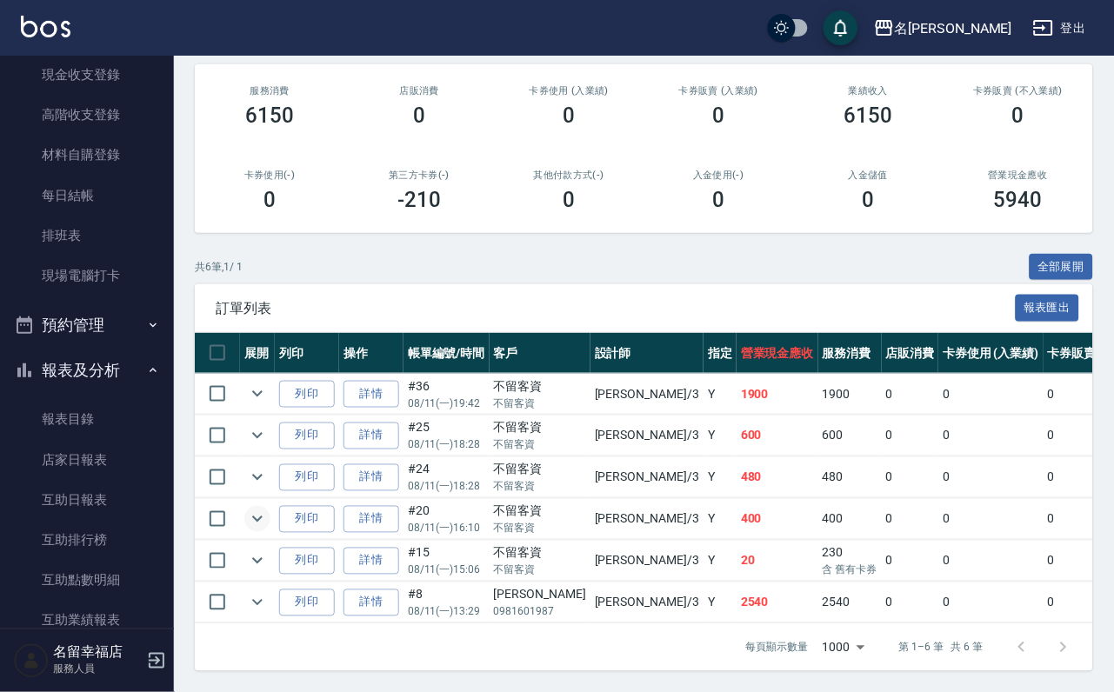
type input "[PERSON_NAME]-3"
click at [268, 509] on icon "expand row" at bounding box center [257, 519] width 21 height 21
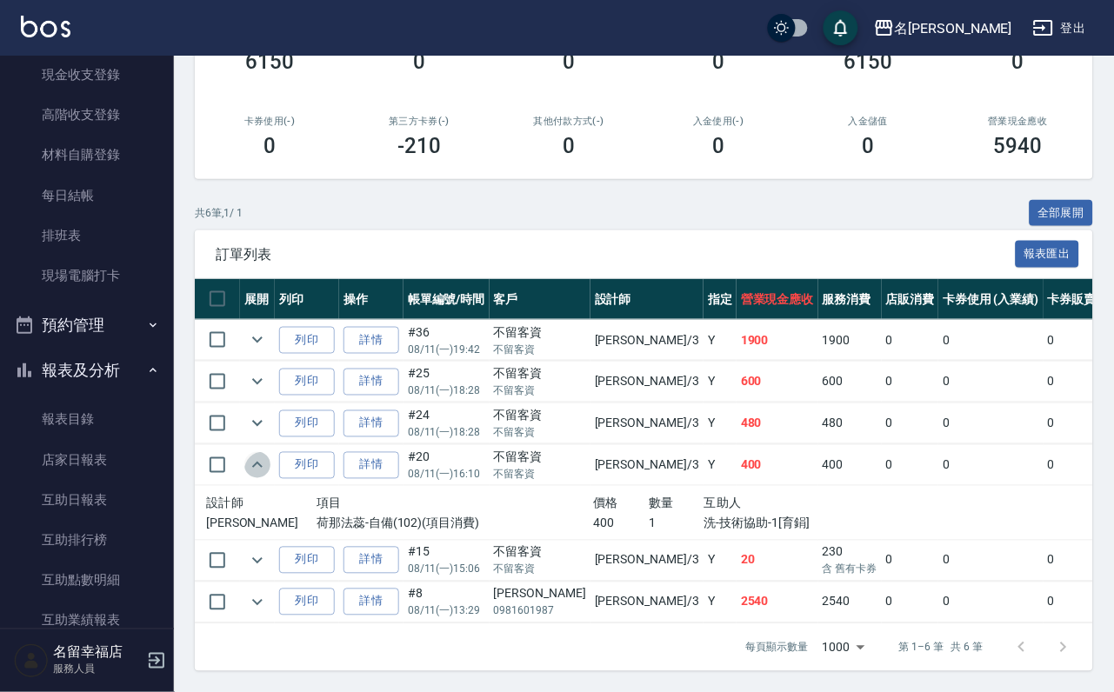
drag, startPoint x: 280, startPoint y: 460, endPoint x: 283, endPoint y: 472, distance: 12.7
click at [268, 472] on icon "expand row" at bounding box center [257, 465] width 21 height 21
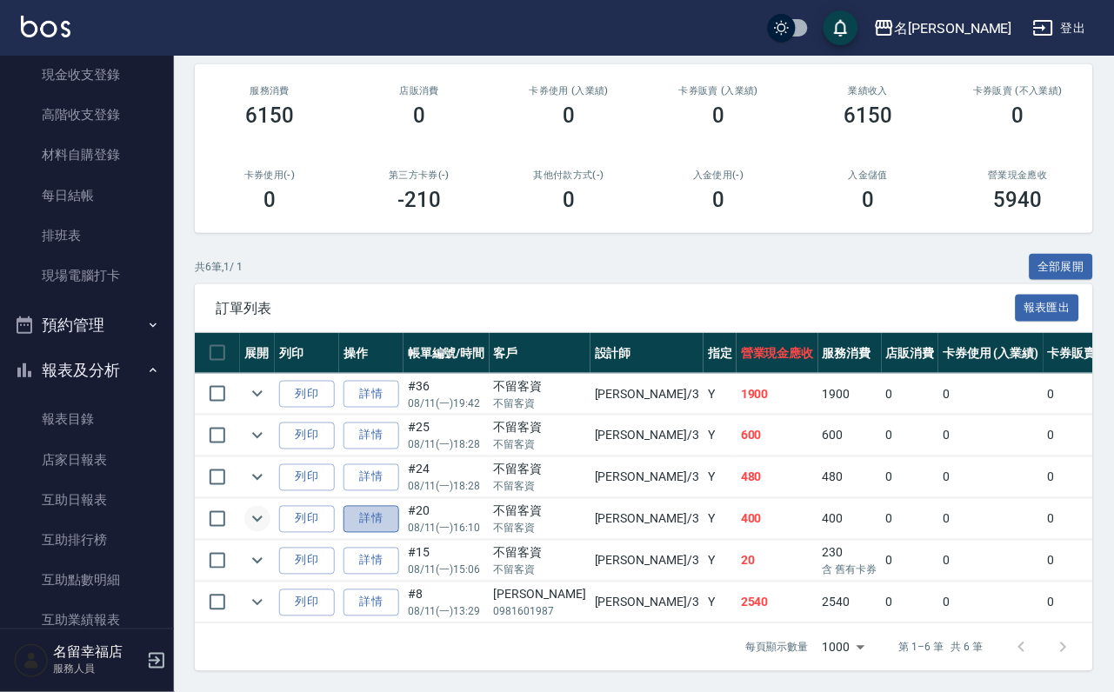
click at [395, 506] on link "詳情" at bounding box center [371, 519] width 56 height 27
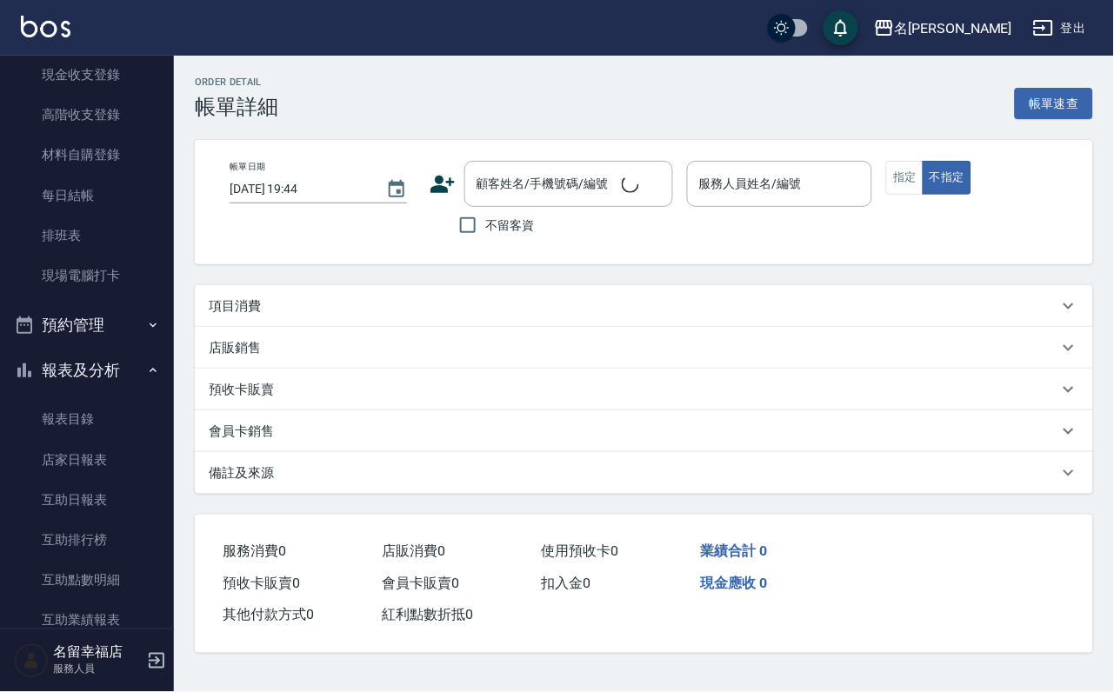
type input "[DATE] 16:10"
checkbox input "true"
type input "[PERSON_NAME]-3"
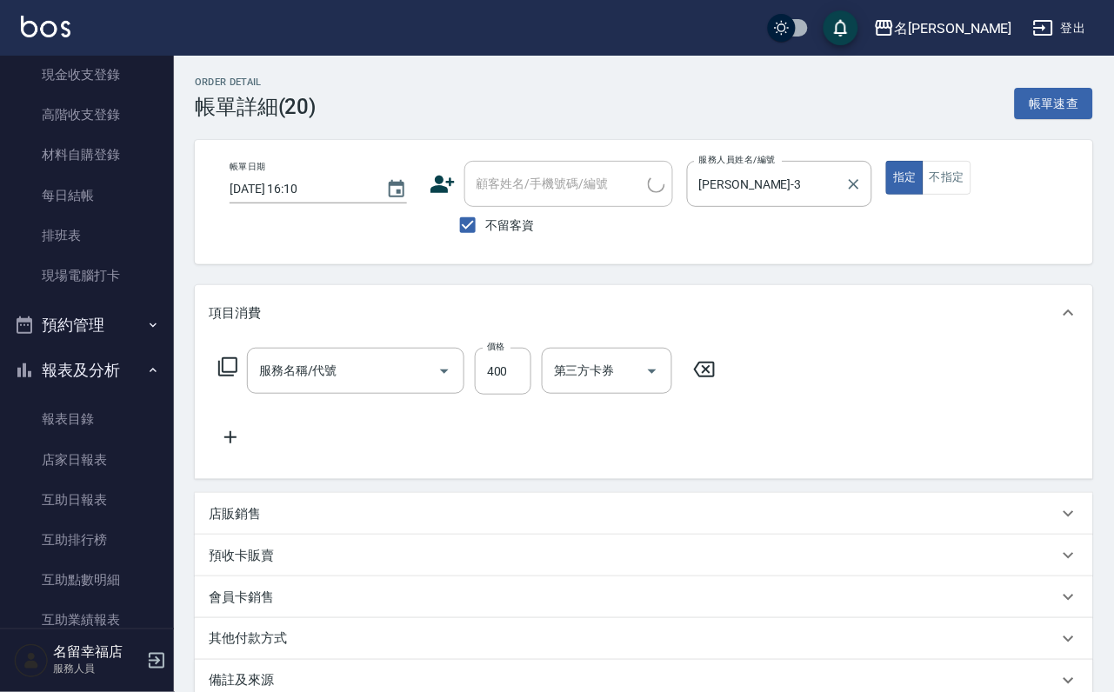
type input "荷那法蕊-自備(102)"
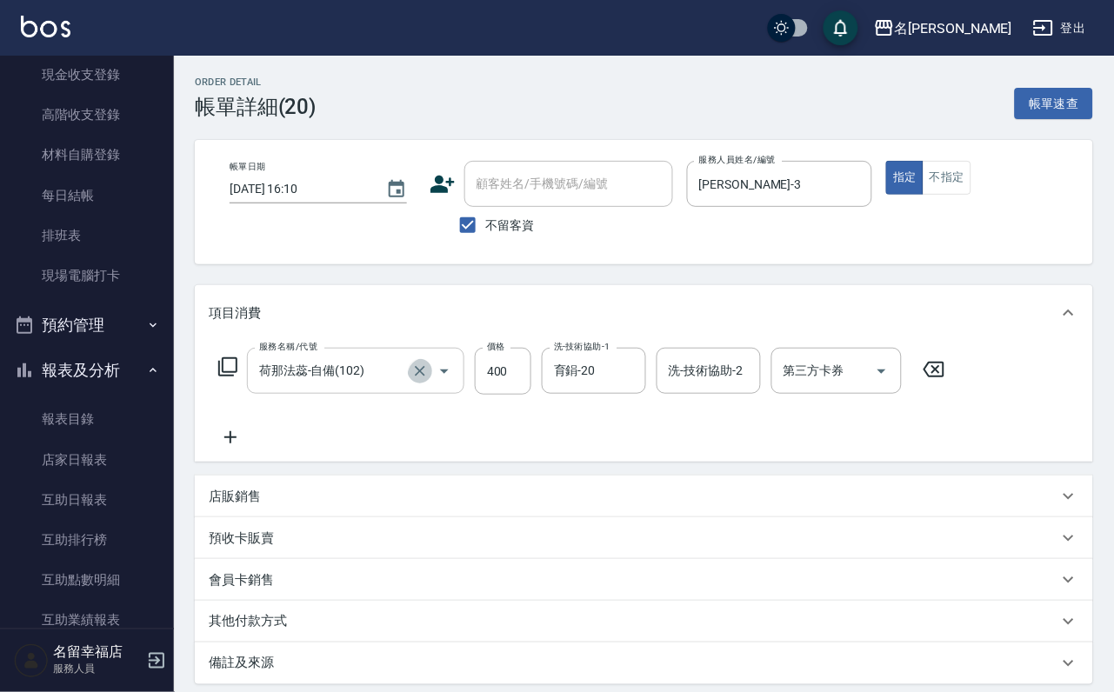
drag, startPoint x: 422, startPoint y: 376, endPoint x: 413, endPoint y: 376, distance: 8.7
click at [421, 376] on icon "Clear" at bounding box center [419, 370] width 17 height 17
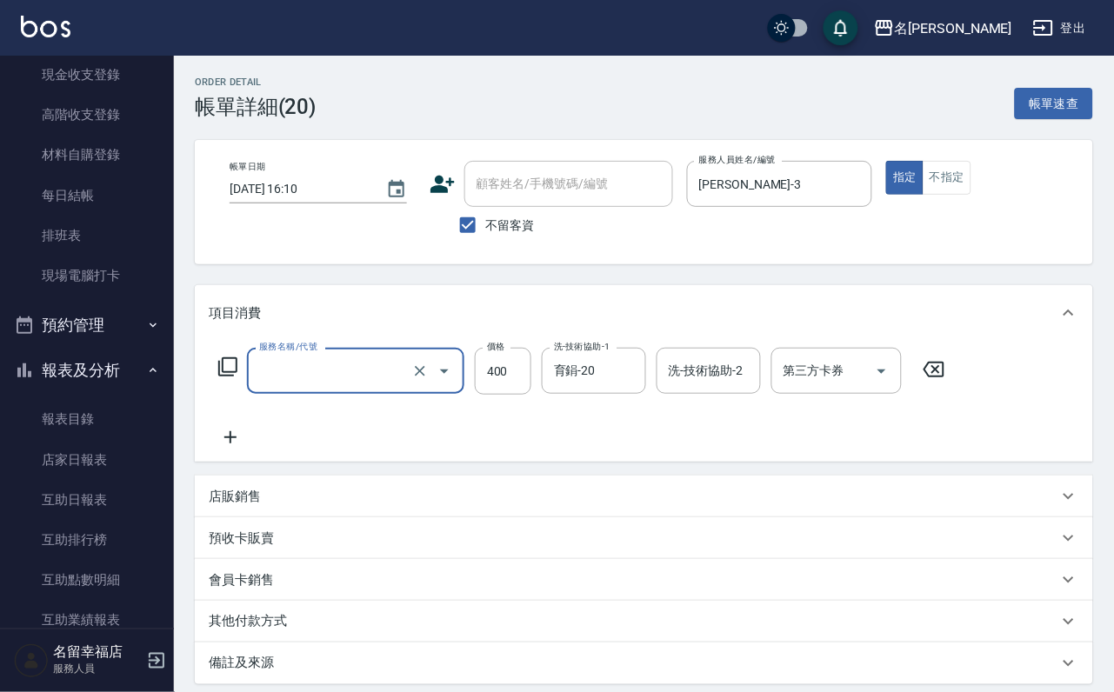
click at [384, 379] on input "服務名稱/代號" at bounding box center [331, 371] width 153 height 30
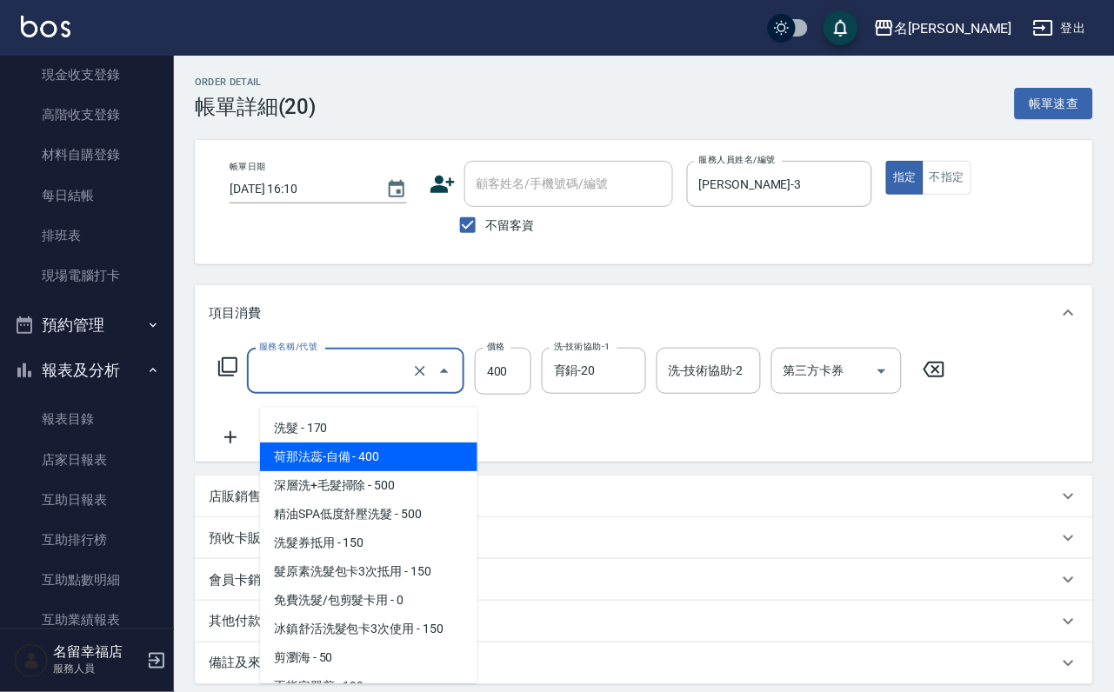
type input "荷那法蕊-自備(102)"
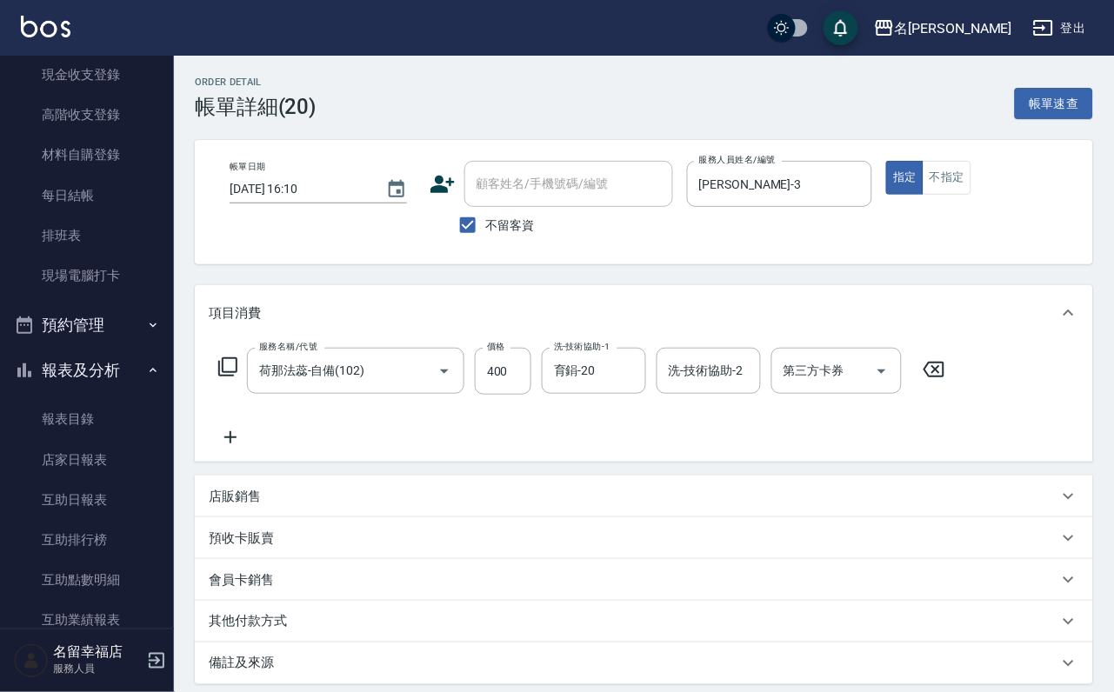
drag, startPoint x: 259, startPoint y: 396, endPoint x: 249, endPoint y: 392, distance: 11.0
click at [251, 392] on div "服務名稱/代號 荷那法蕊-自備(102) 服務名稱/代號 價格 400 價格 洗-技術協助-1 育鋗-20 洗-技術協助-1 洗-技術協助-2 洗-技術協助-…" at bounding box center [582, 371] width 747 height 47
click at [237, 376] on icon at bounding box center [227, 366] width 19 height 19
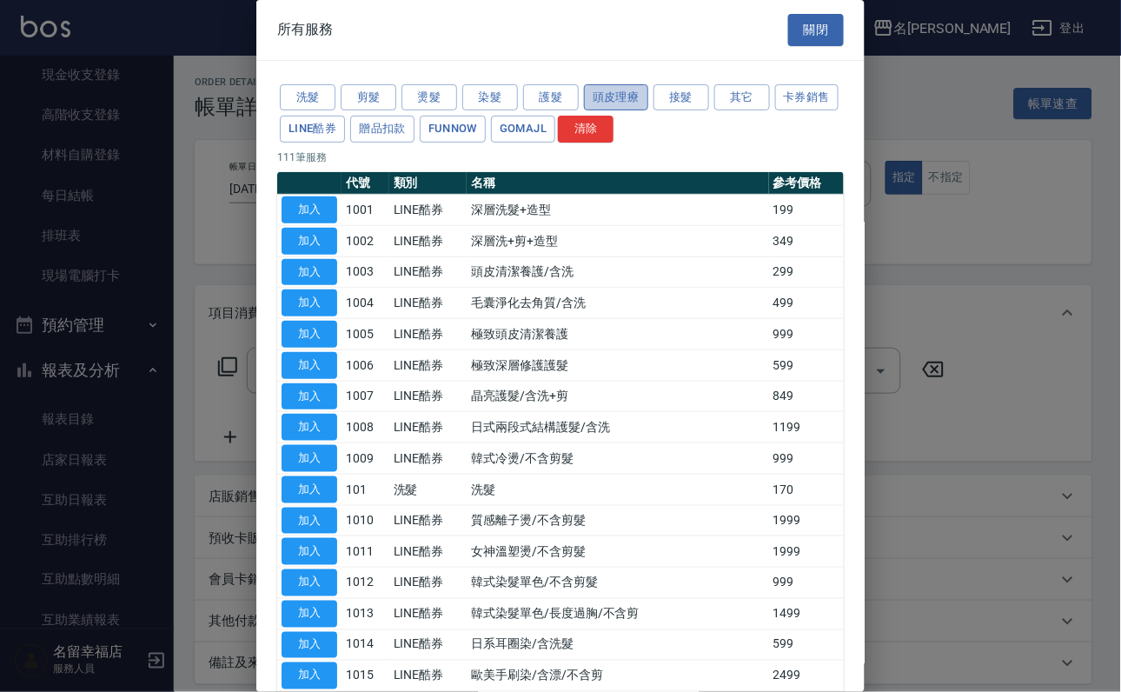
click at [648, 106] on button "頭皮理療" at bounding box center [616, 97] width 64 height 27
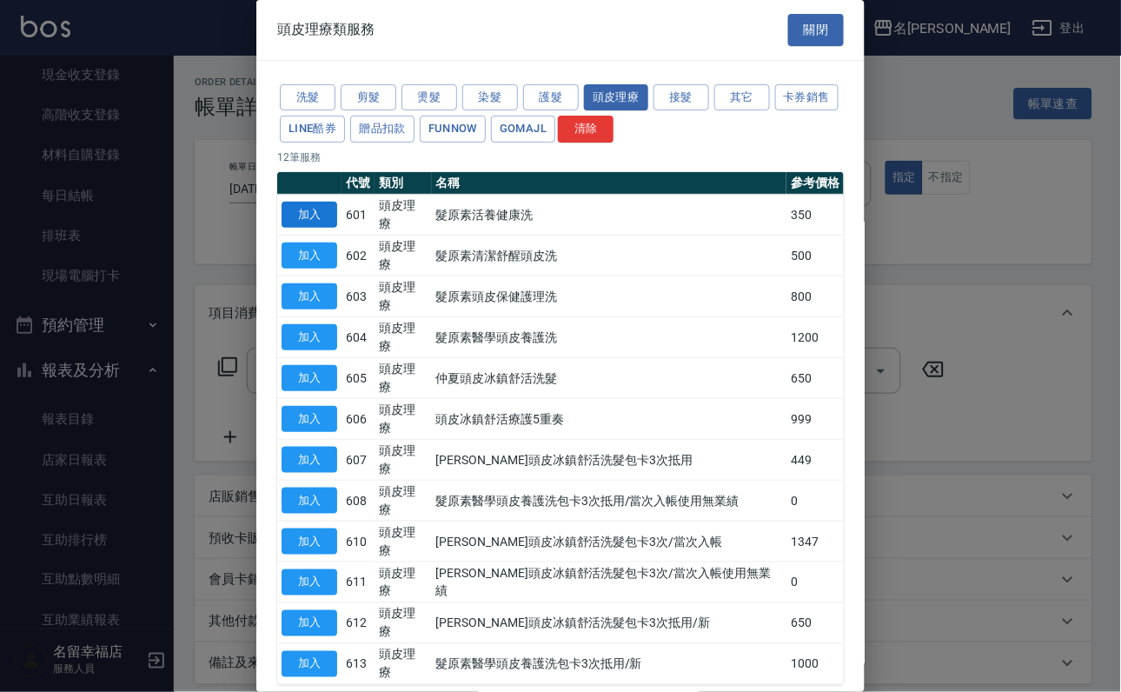
drag, startPoint x: 332, startPoint y: 249, endPoint x: 320, endPoint y: 247, distance: 12.3
click at [322, 229] on button "加入" at bounding box center [310, 215] width 56 height 27
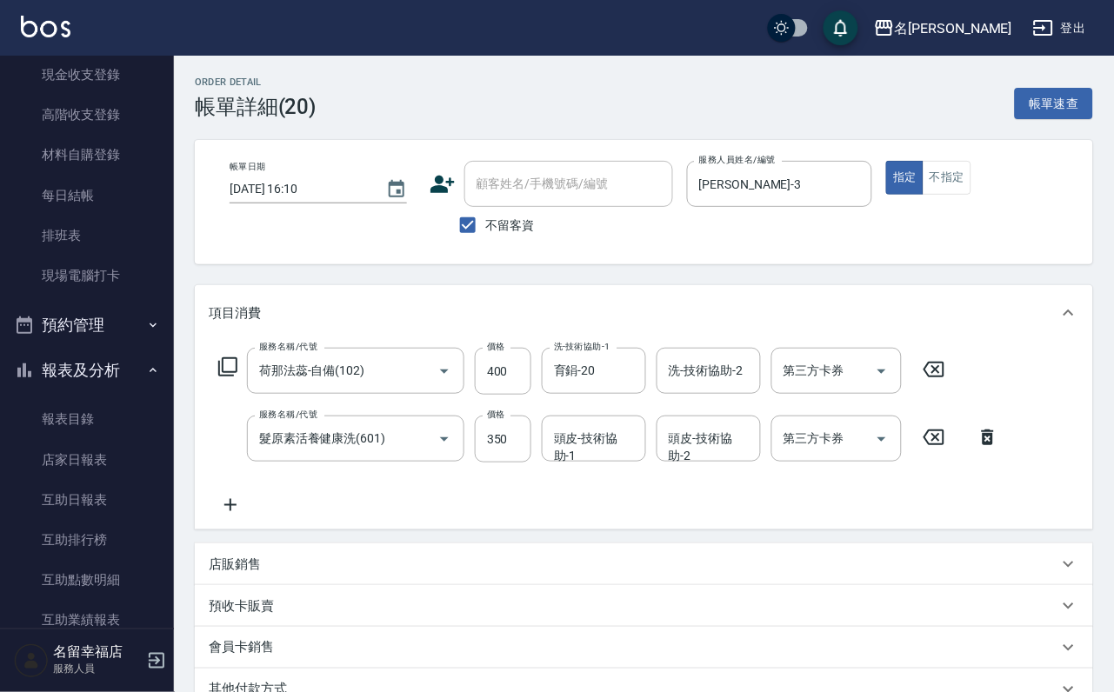
click at [954, 380] on icon at bounding box center [933, 369] width 43 height 21
click at [566, 461] on div "頭皮-技術協助-1" at bounding box center [594, 438] width 104 height 46
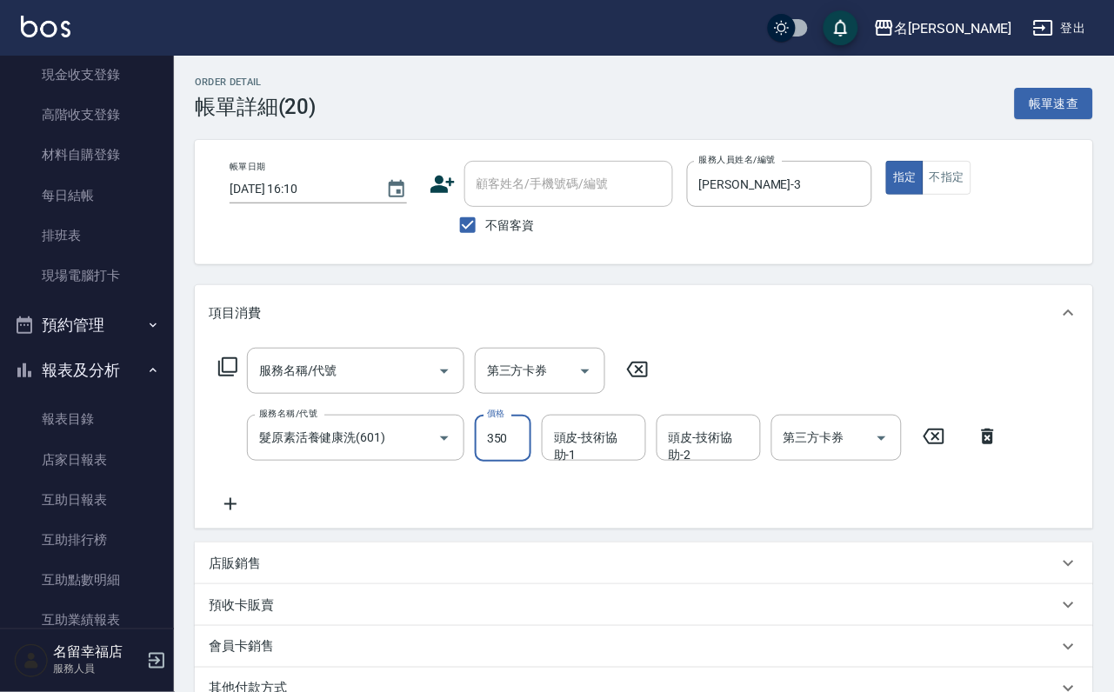
click at [524, 458] on input "350" at bounding box center [503, 438] width 57 height 47
type input "400"
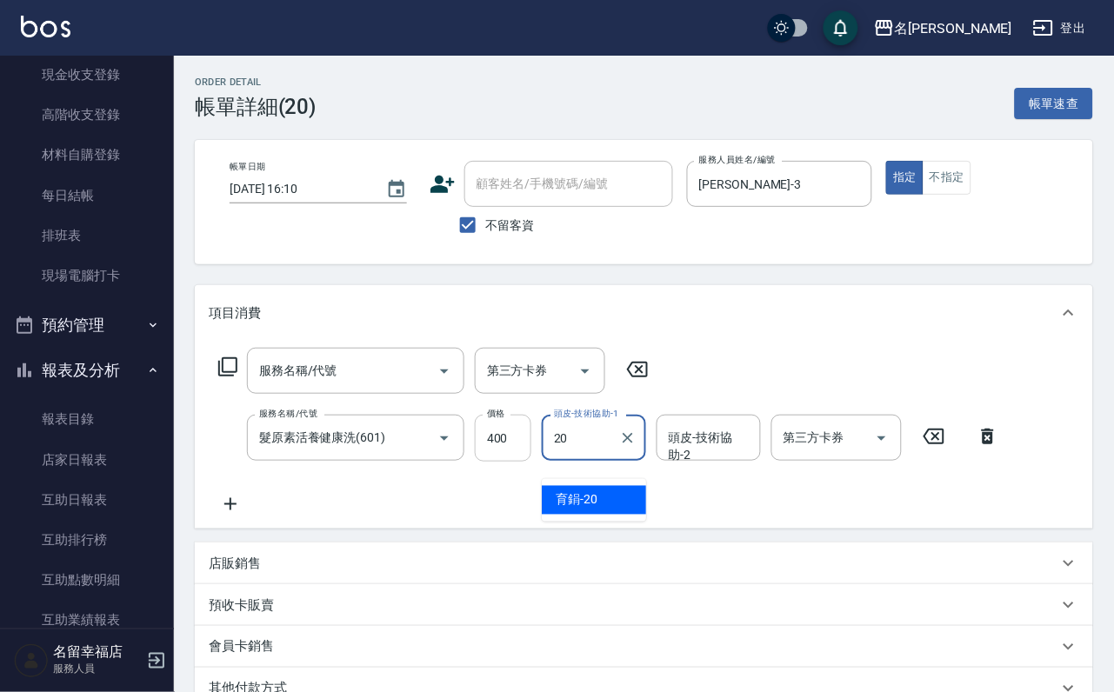
type input "育鋗-20"
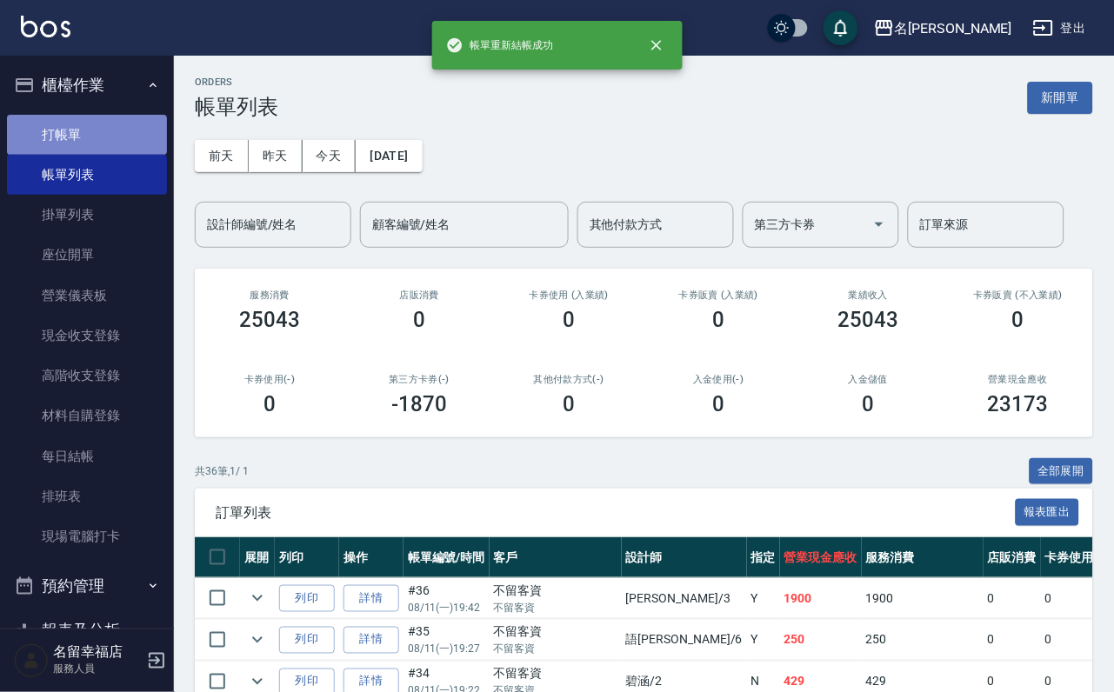
click at [87, 145] on link "打帳單" at bounding box center [87, 135] width 160 height 40
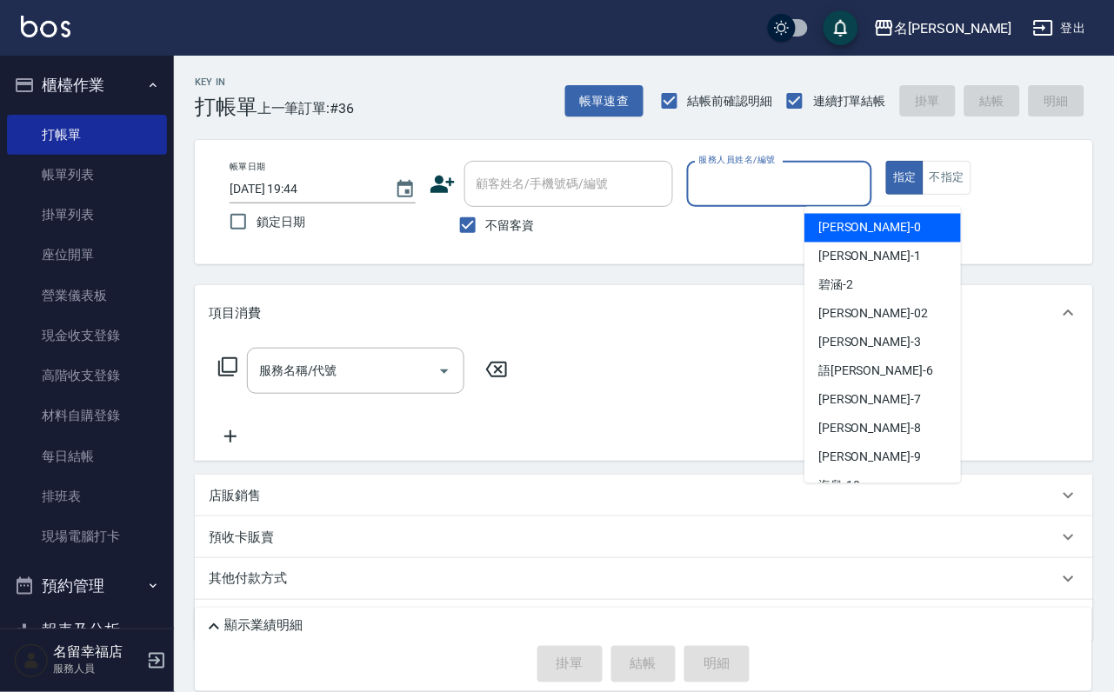
click at [865, 183] on input "服務人員姓名/編號" at bounding box center [780, 184] width 170 height 30
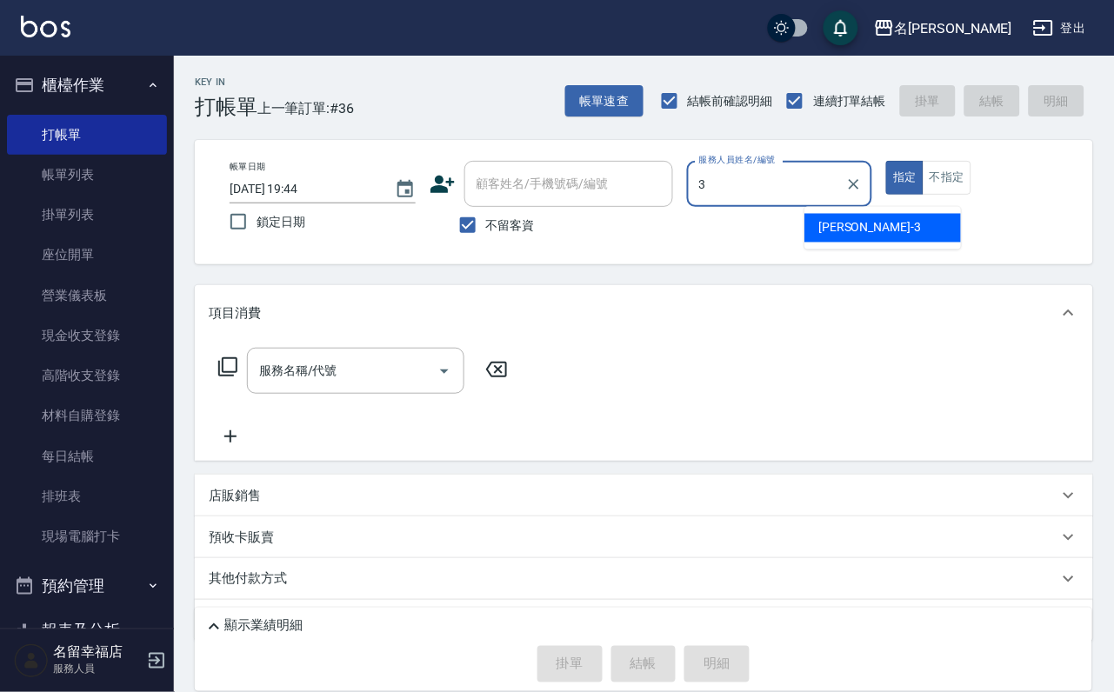
type input "[PERSON_NAME]-3"
type button "true"
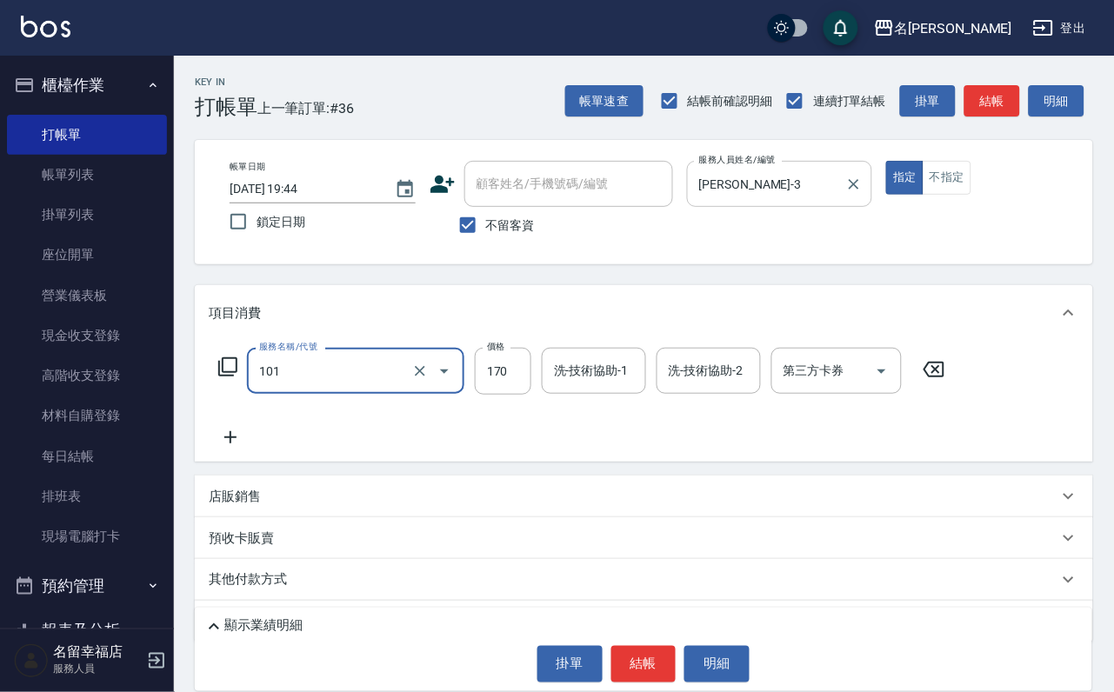
type input "洗髮(101)"
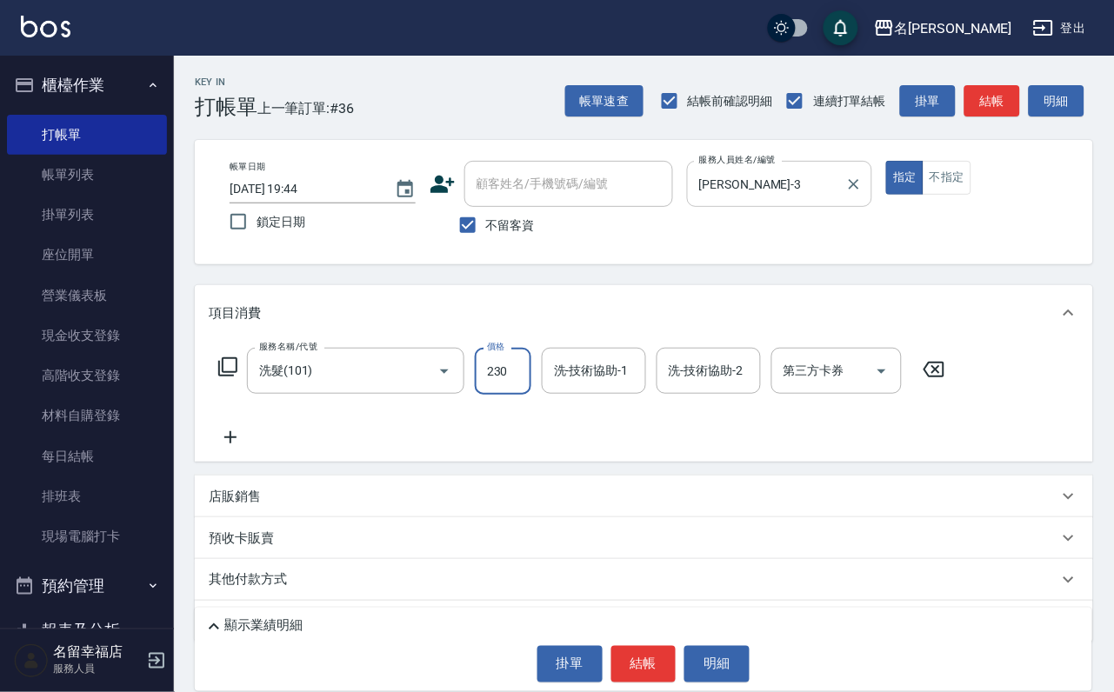
type input "230"
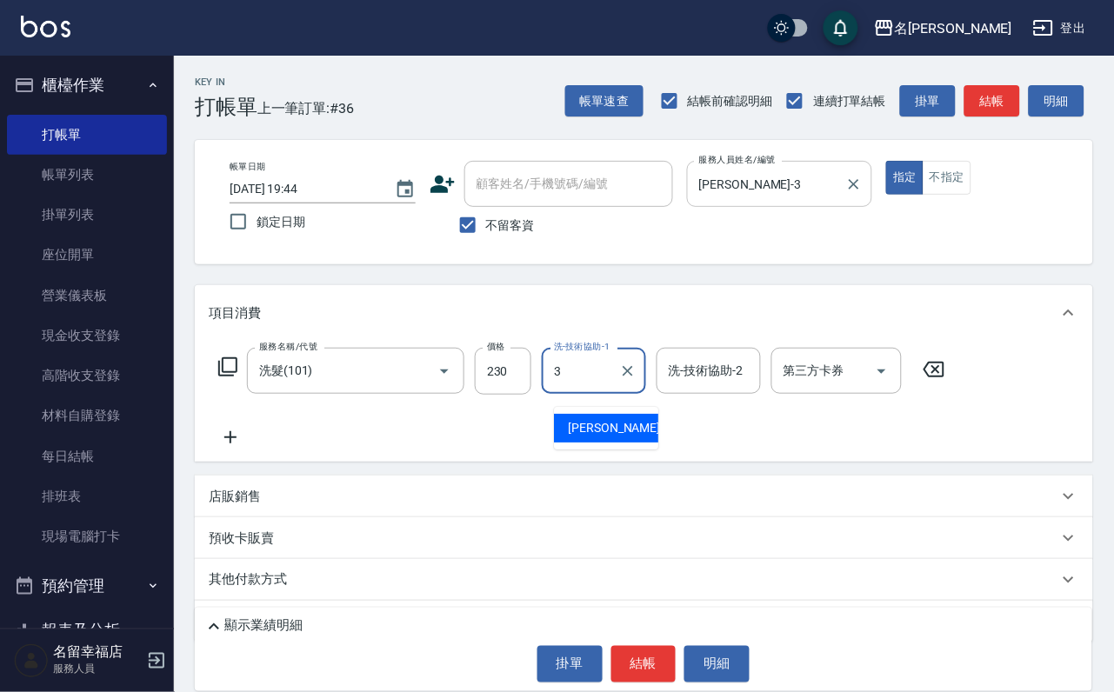
type input "[PERSON_NAME]-3"
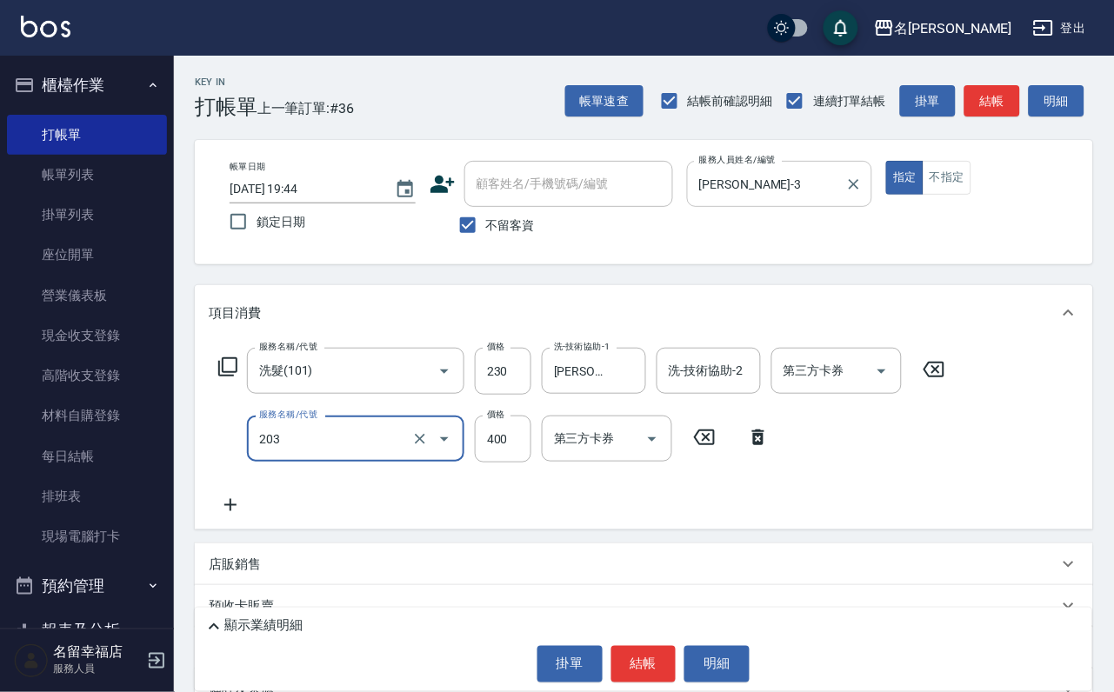
type input "指定單剪(203)"
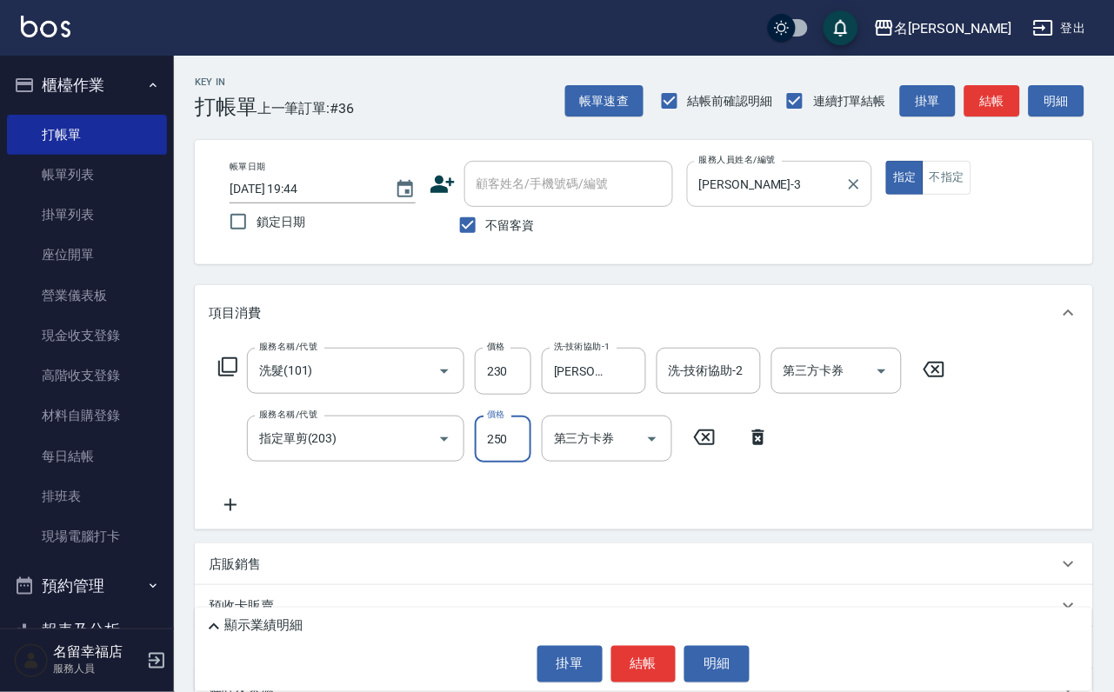
type input "250"
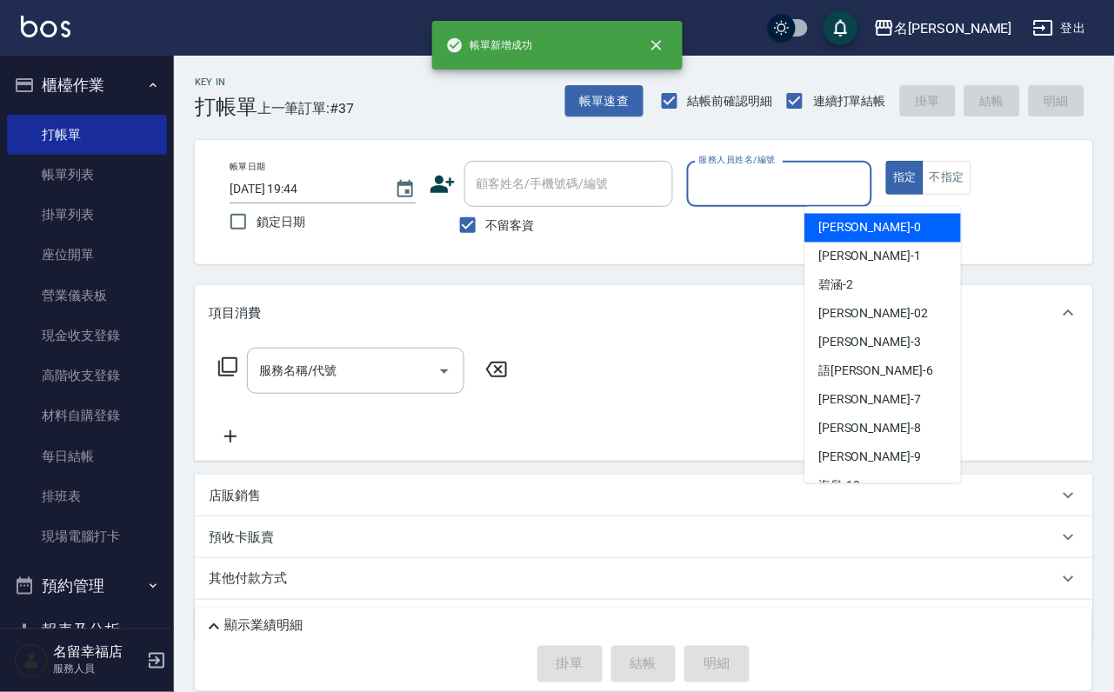
click at [865, 176] on input "服務人員姓名/編號" at bounding box center [780, 184] width 170 height 30
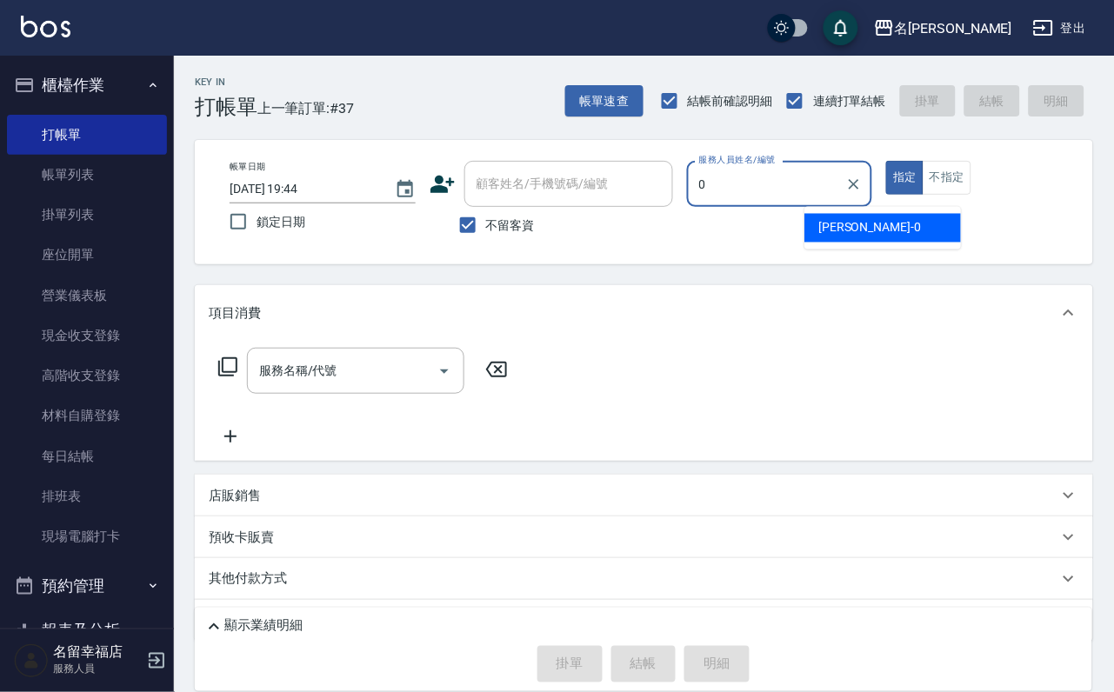
type input "小靜-0"
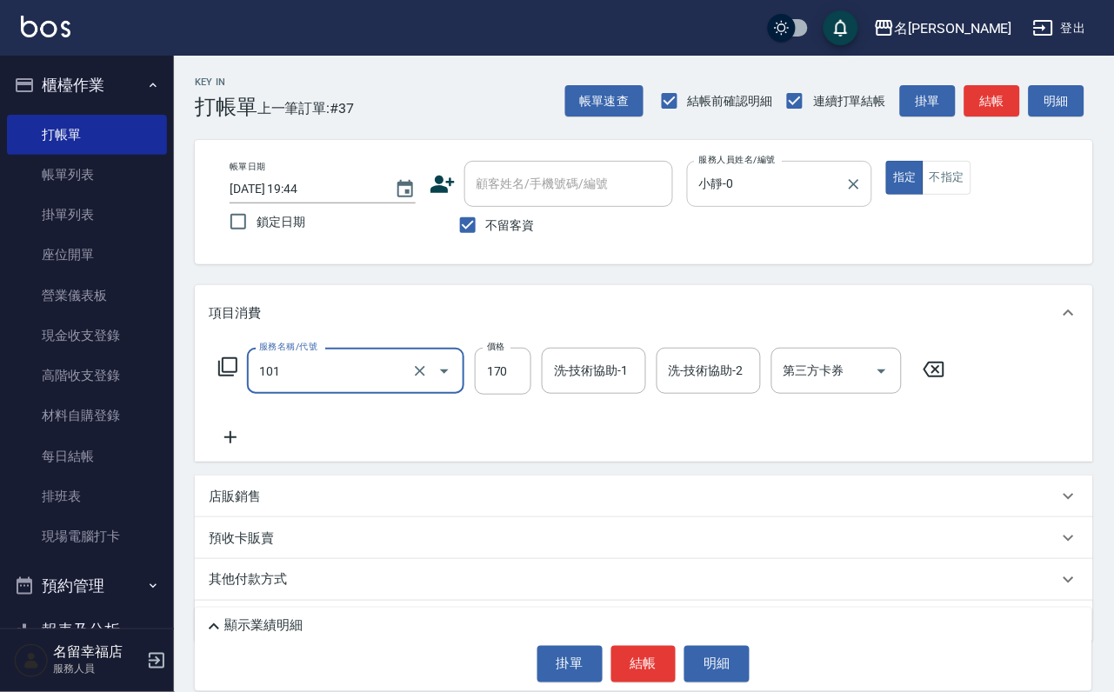
type input "洗髮(101)"
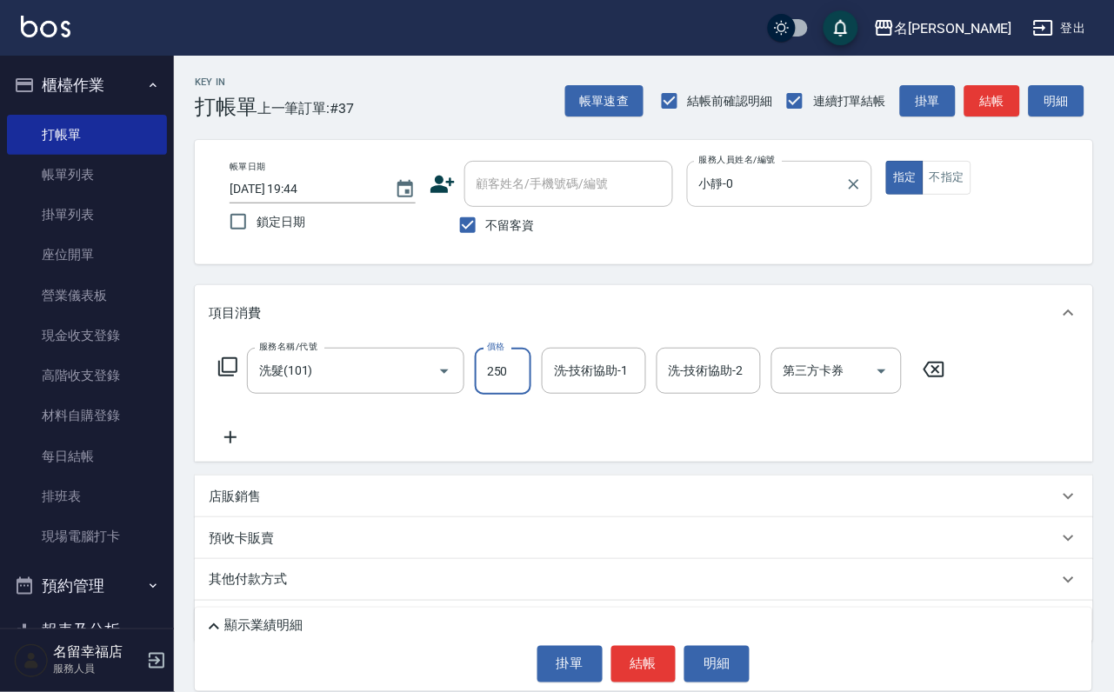
type input "250"
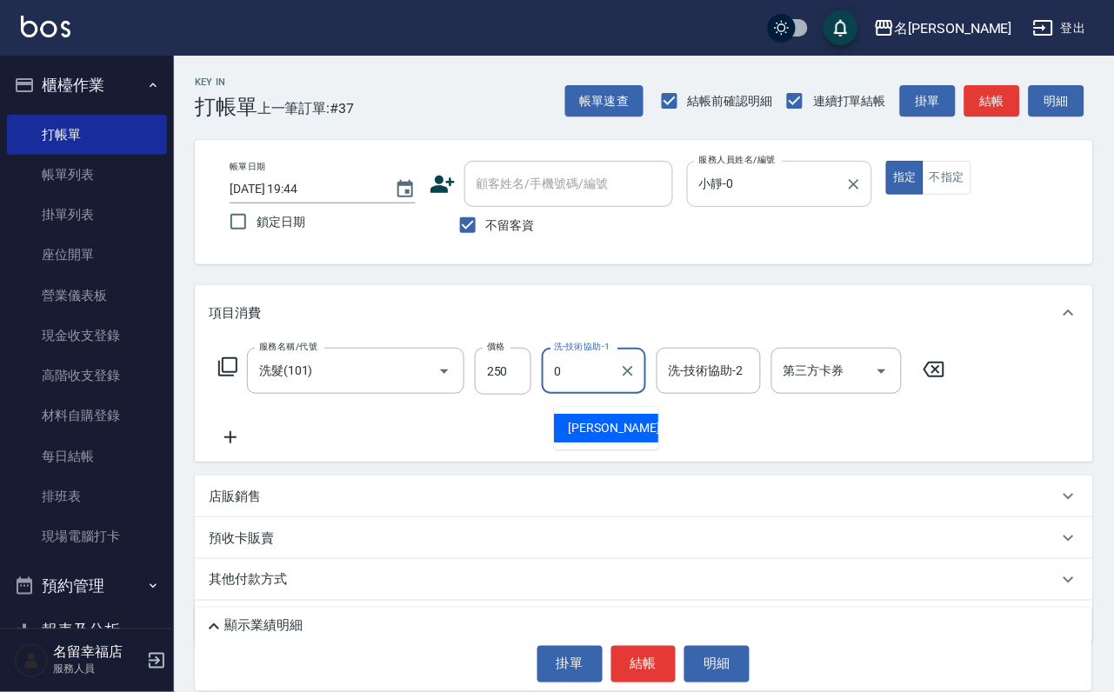
type input "小靜-0"
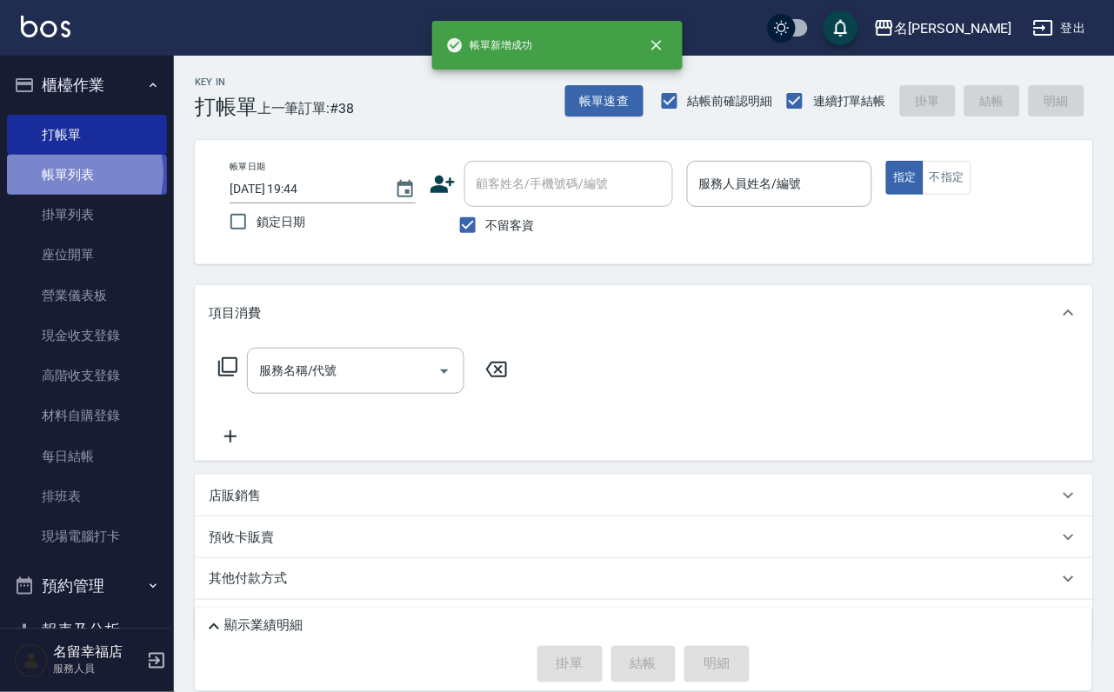
click at [70, 182] on link "帳單列表" at bounding box center [87, 175] width 160 height 40
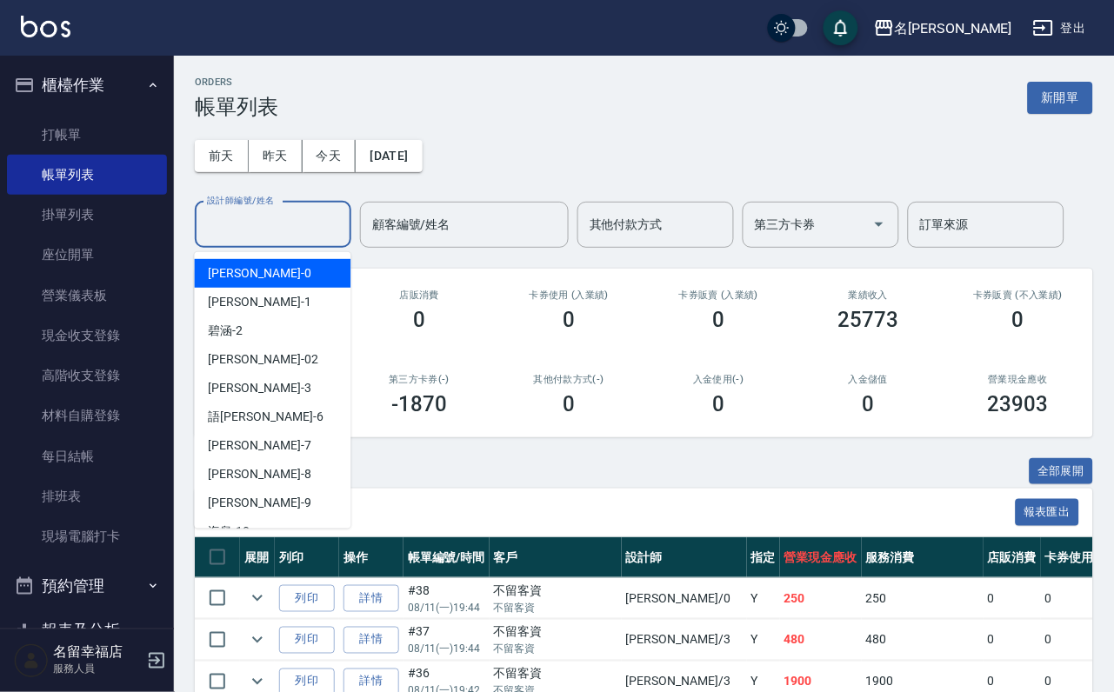
click at [276, 224] on div "設計師編號/姓名 設計師編號/姓名" at bounding box center [273, 225] width 156 height 46
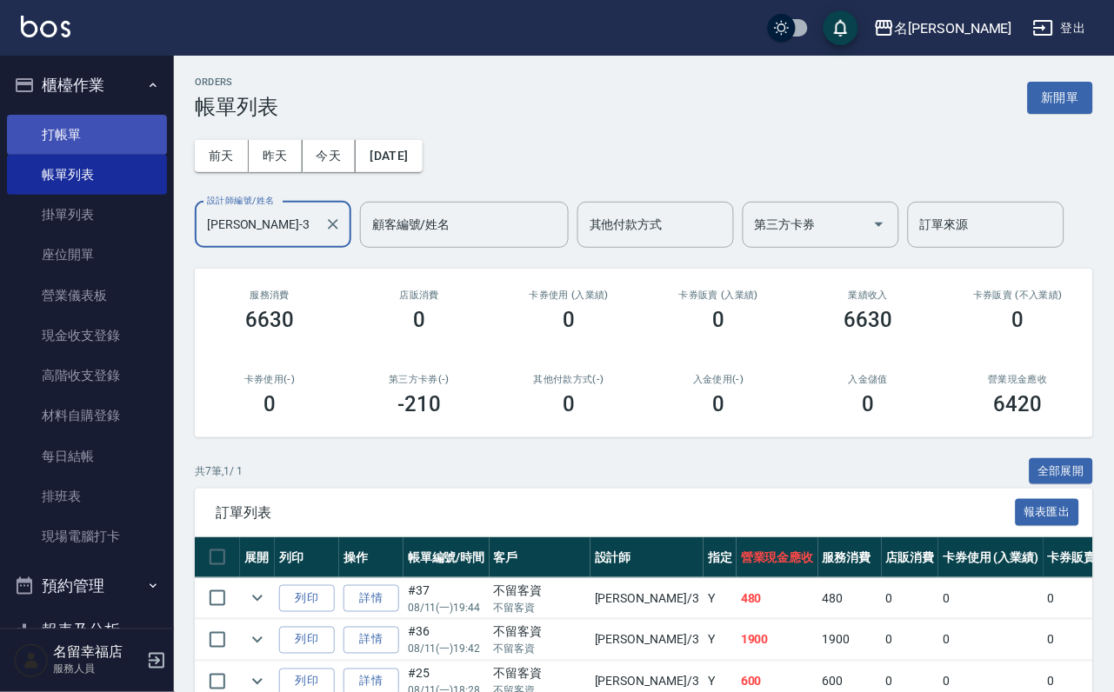
type input "[PERSON_NAME]-3"
click at [73, 146] on link "打帳單" at bounding box center [87, 135] width 160 height 40
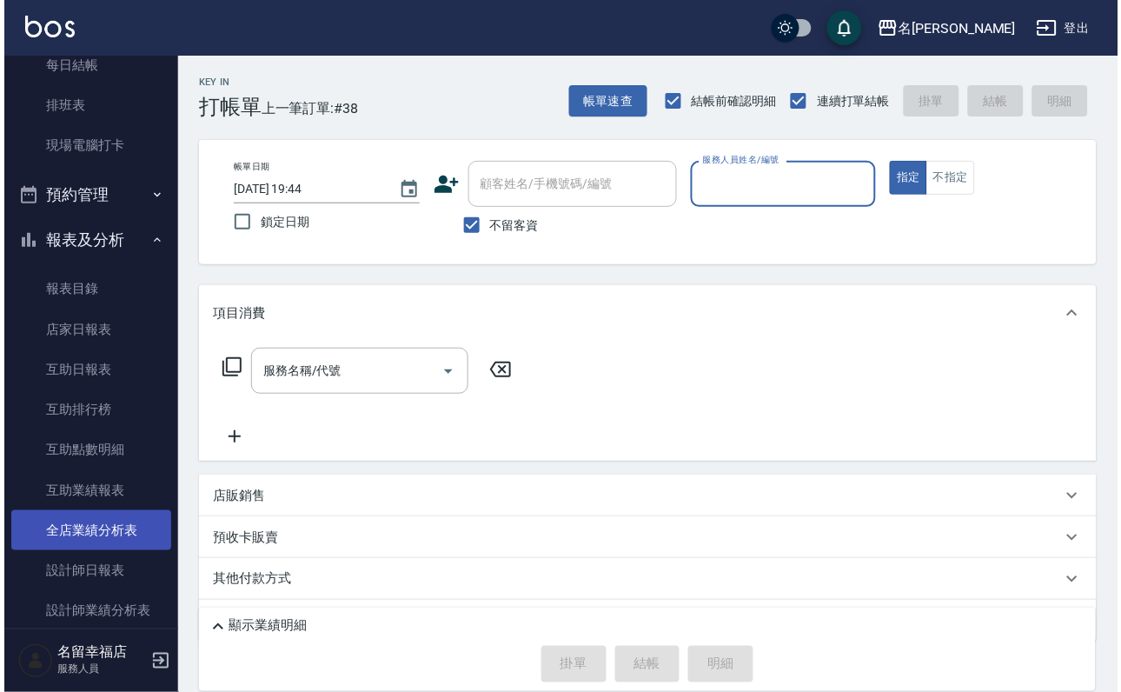
scroll to position [913, 0]
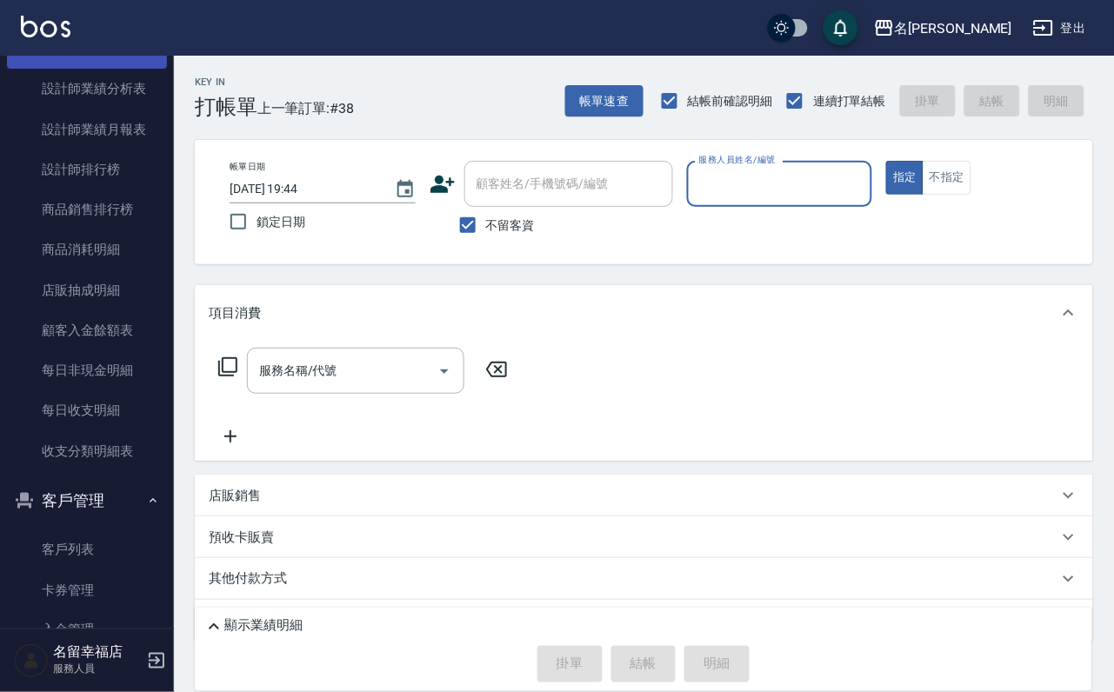
click at [61, 69] on link "設計師日報表" at bounding box center [87, 49] width 160 height 40
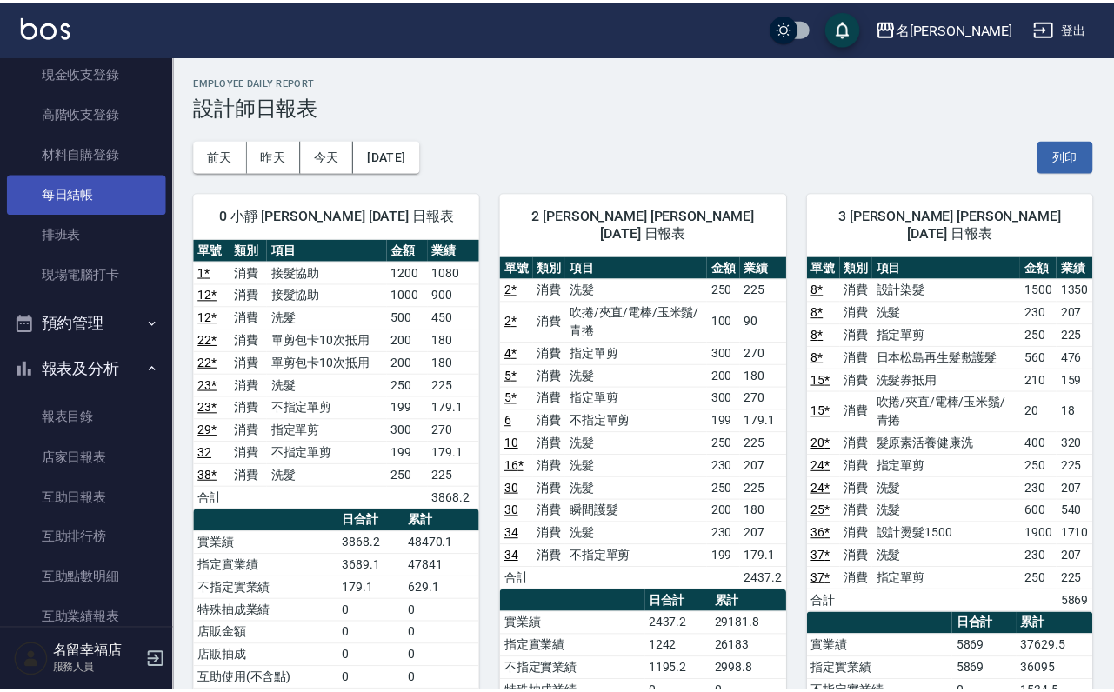
scroll to position [261, 0]
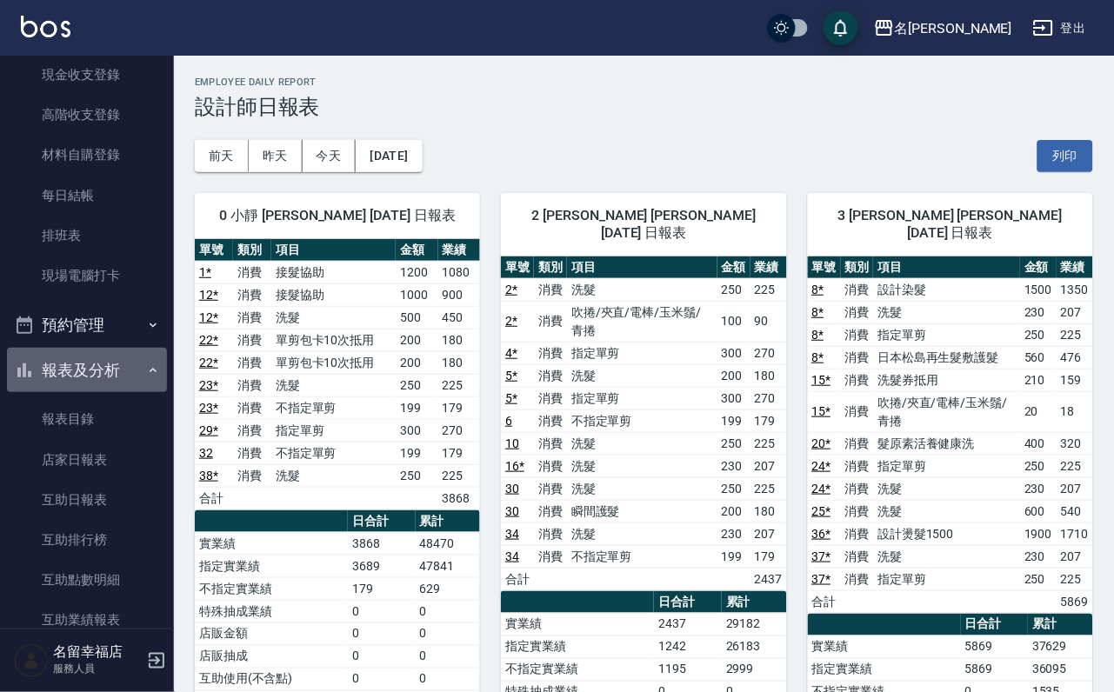
click at [103, 393] on button "報表及分析" at bounding box center [87, 370] width 160 height 45
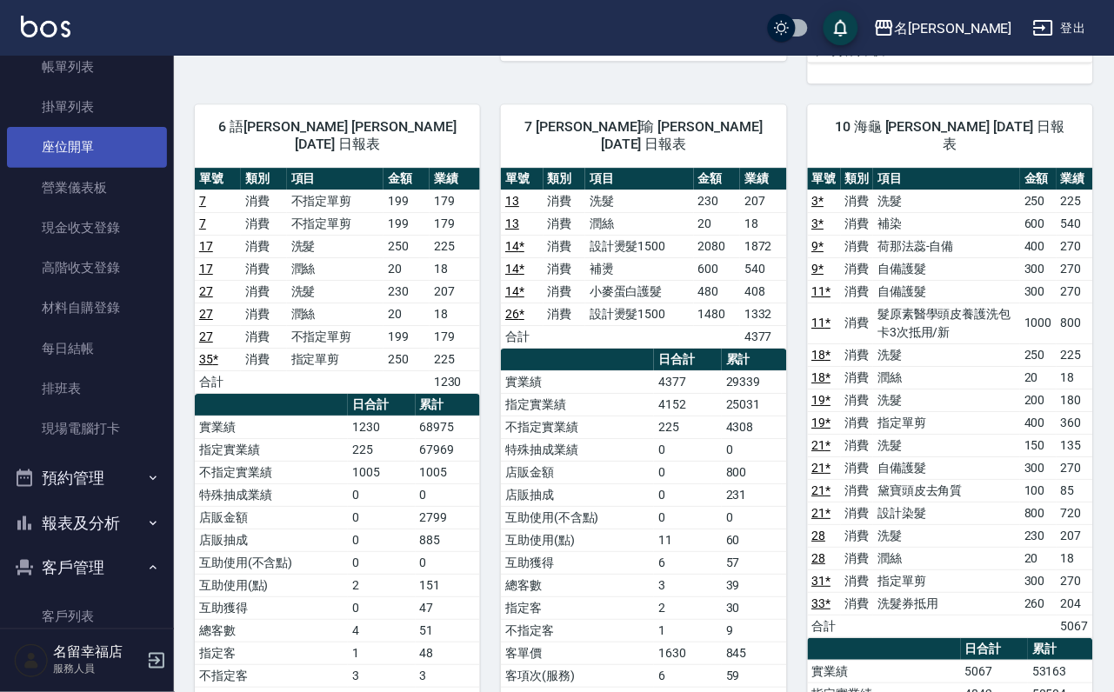
scroll to position [0, 0]
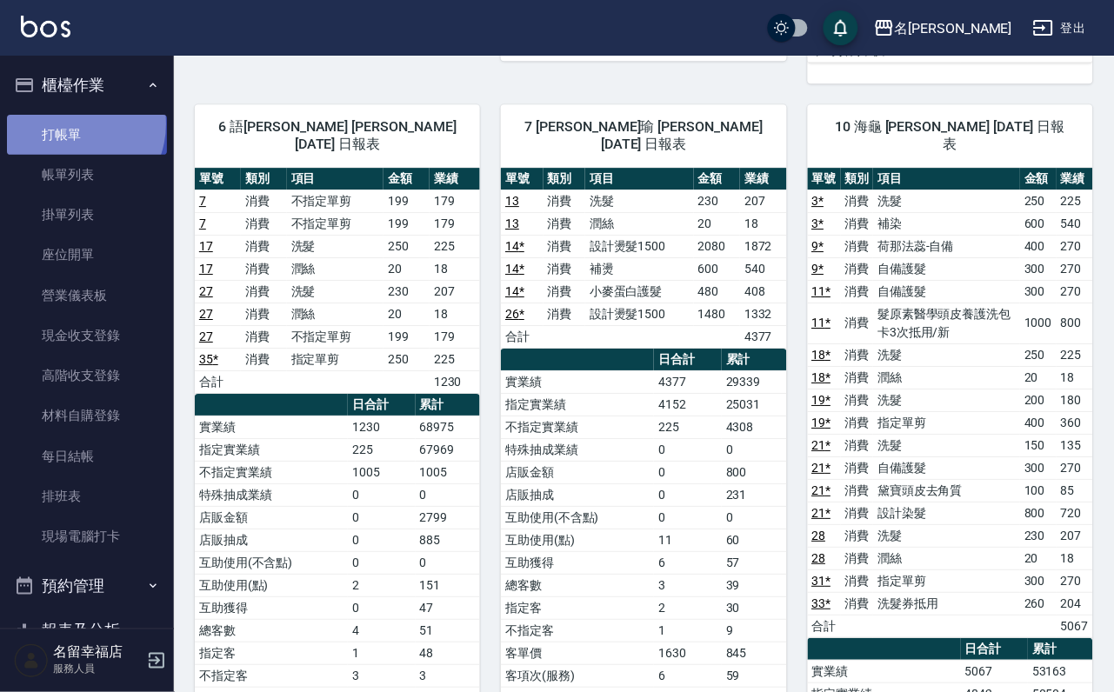
click at [70, 130] on link "打帳單" at bounding box center [87, 135] width 160 height 40
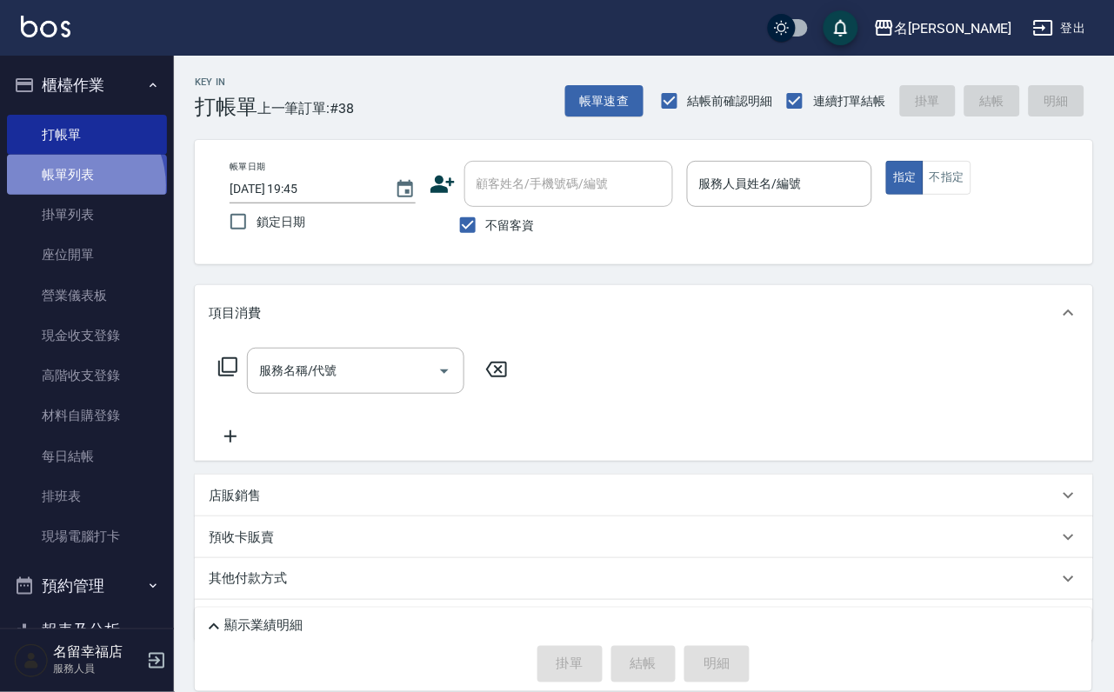
click at [71, 195] on link "帳單列表" at bounding box center [87, 175] width 160 height 40
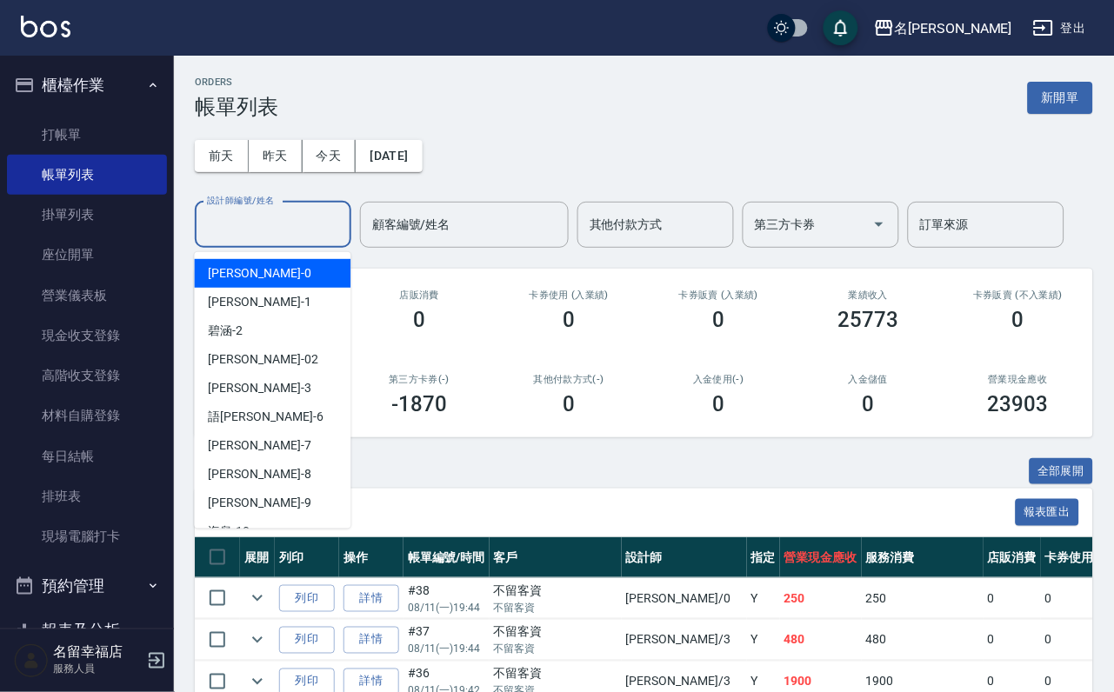
click at [283, 239] on input "設計師編號/姓名" at bounding box center [273, 224] width 141 height 30
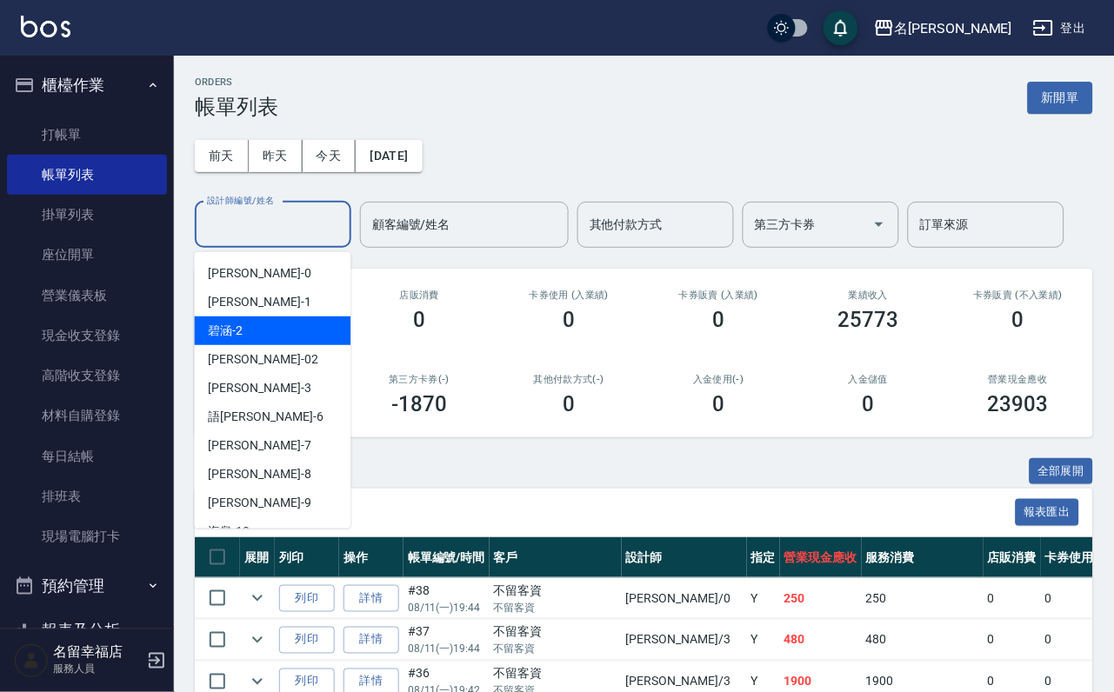
click at [256, 333] on div "[PERSON_NAME] -2" at bounding box center [273, 330] width 156 height 29
type input "碧涵-2"
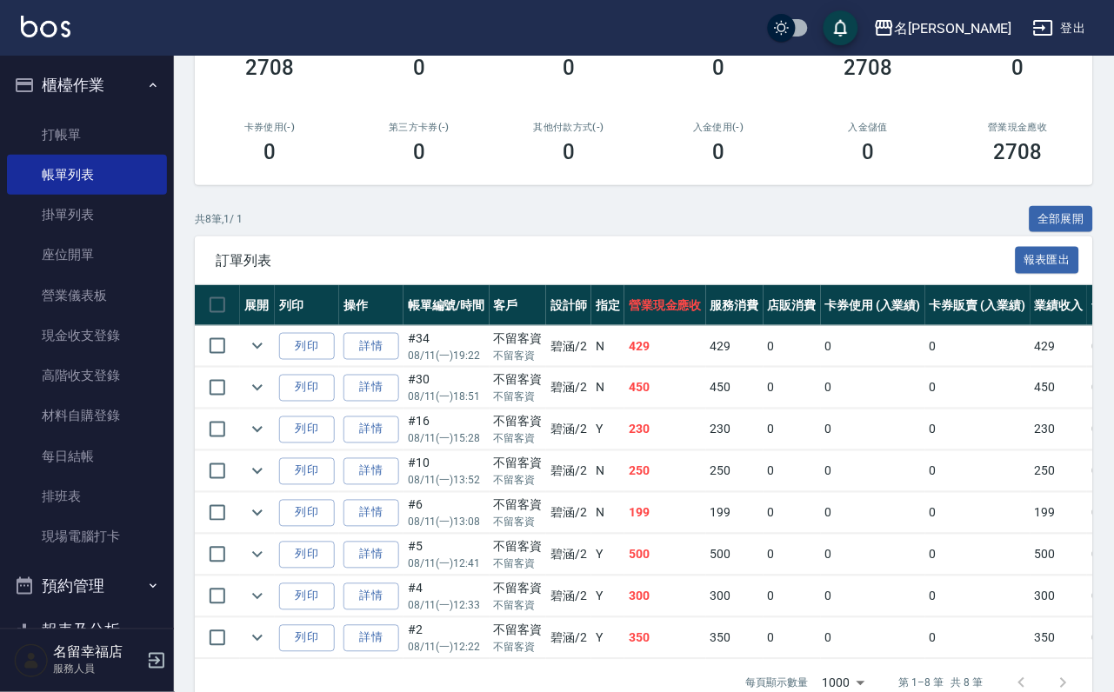
scroll to position [261, 0]
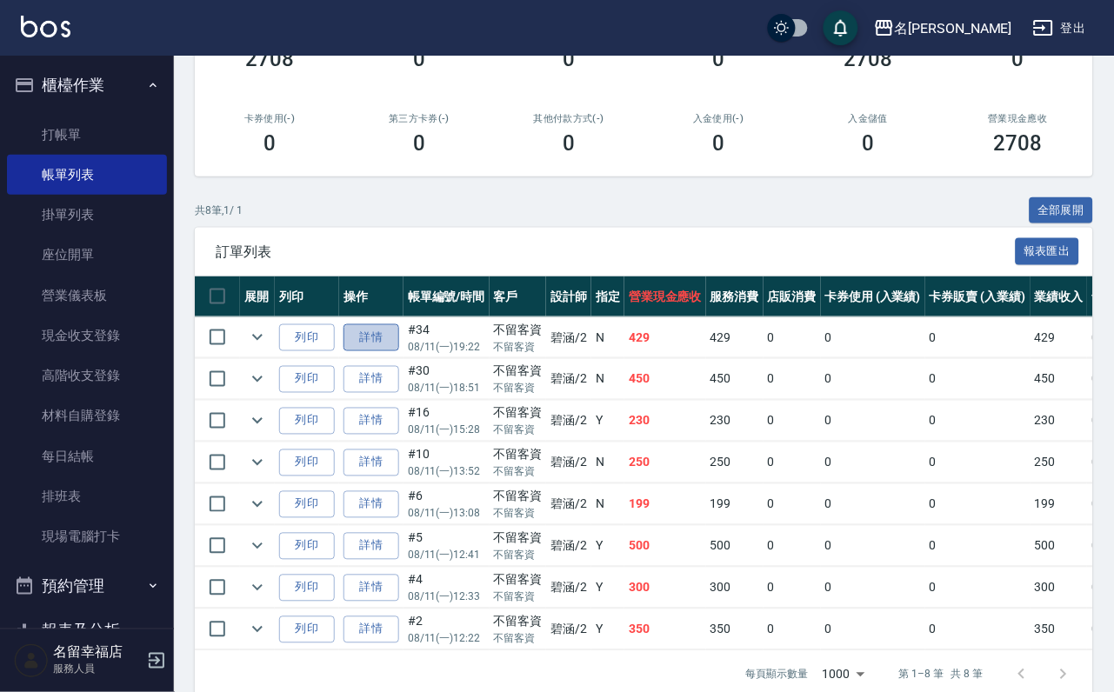
click at [395, 351] on link "詳情" at bounding box center [371, 337] width 56 height 27
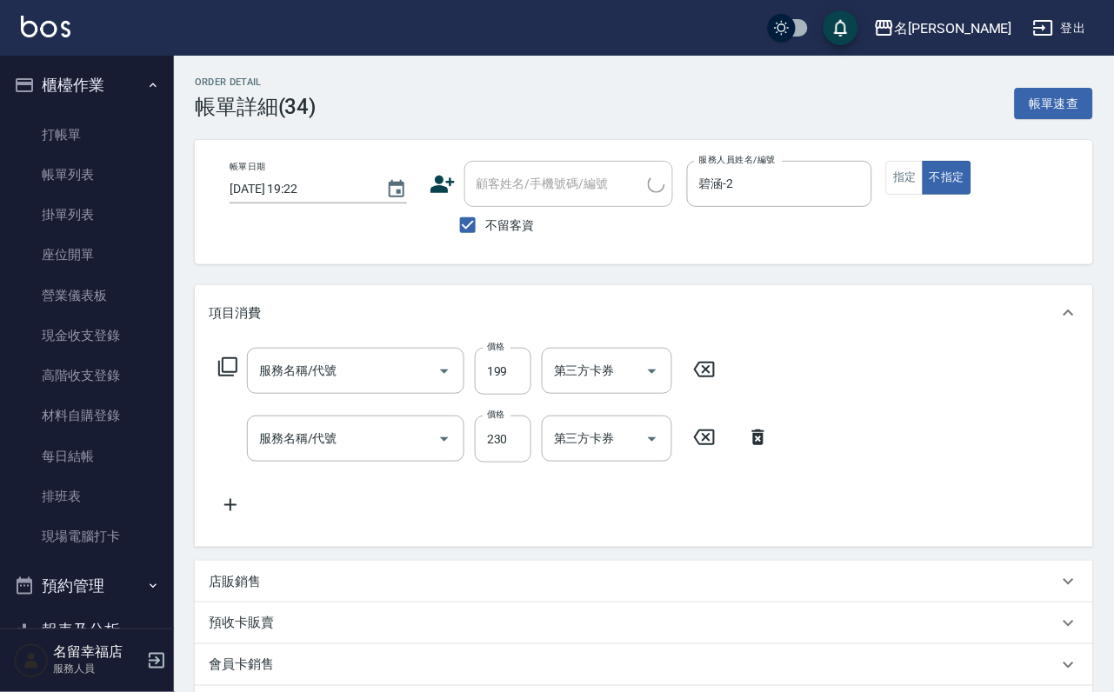
type input "[DATE] 19:22"
checkbox input "true"
type input "碧涵-2"
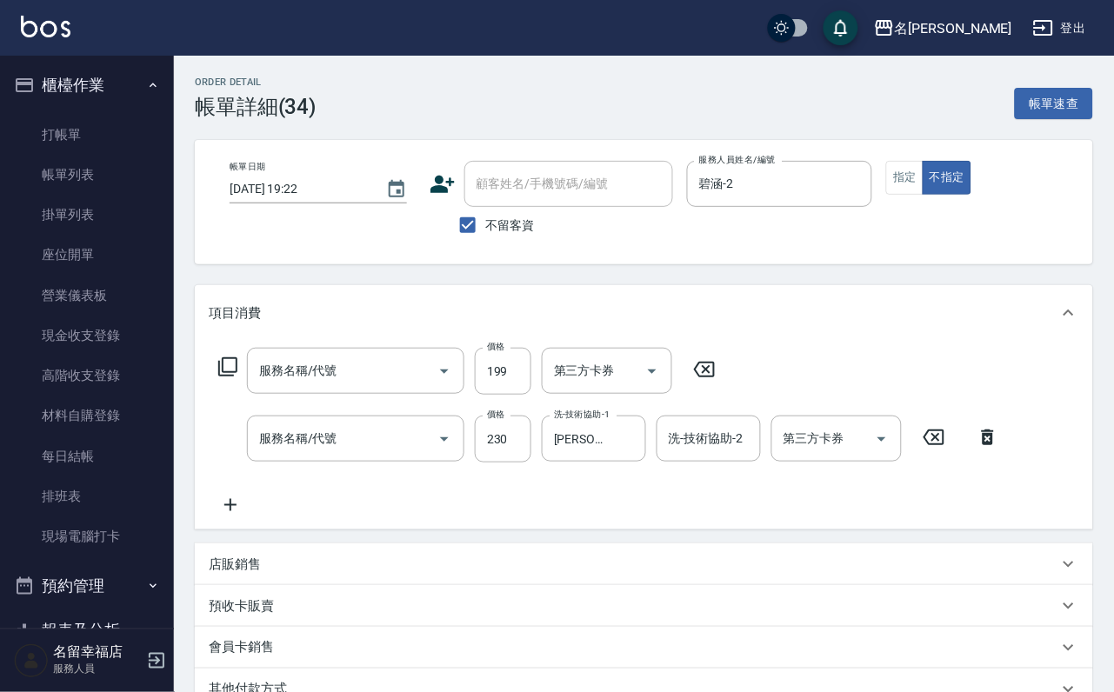
type input "不指定單剪(202)"
type input "洗髮(101)"
click at [525, 385] on input "199" at bounding box center [503, 371] width 57 height 47
type input "300"
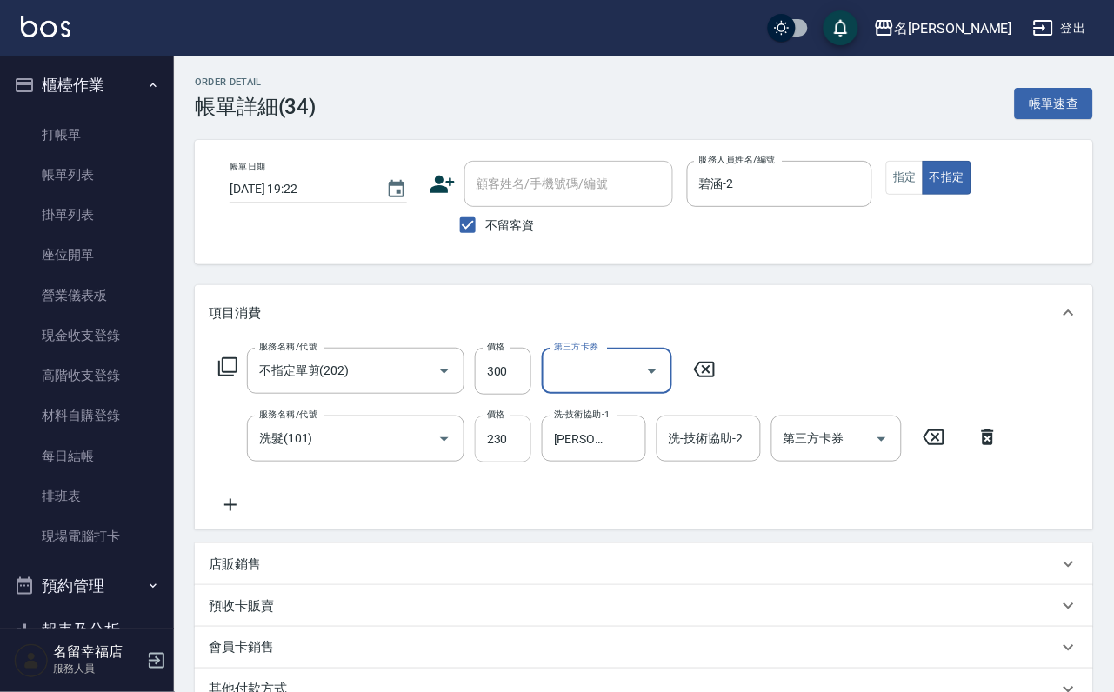
click at [523, 462] on input "230" at bounding box center [503, 439] width 57 height 47
type input "200"
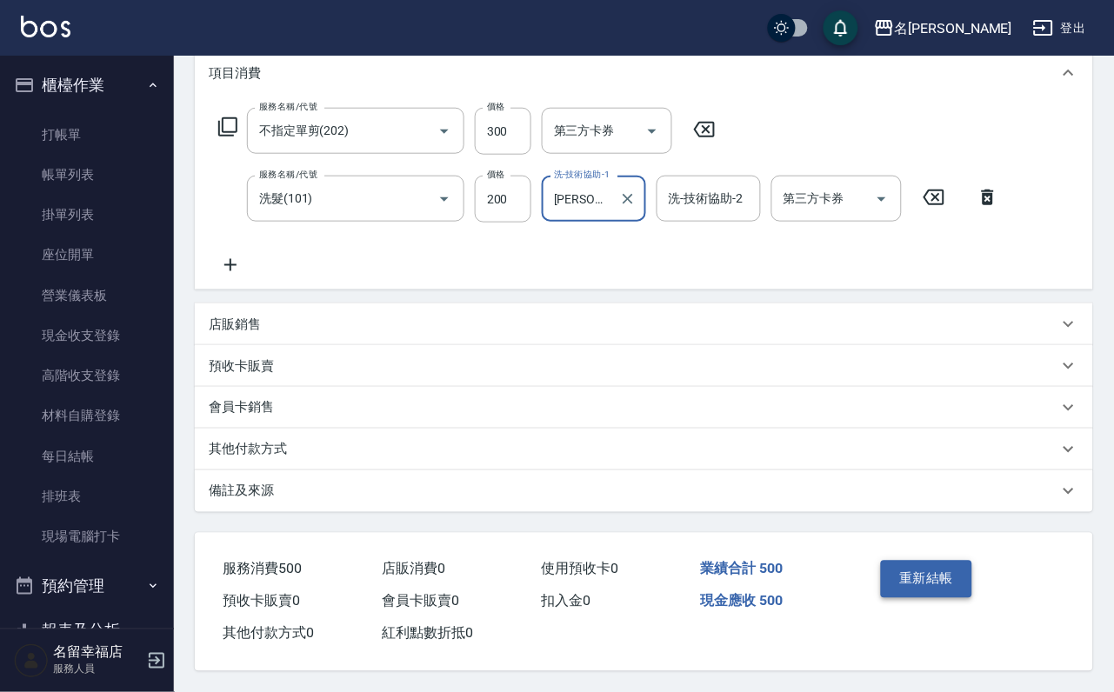
click at [903, 597] on button "重新結帳" at bounding box center [927, 579] width 92 height 37
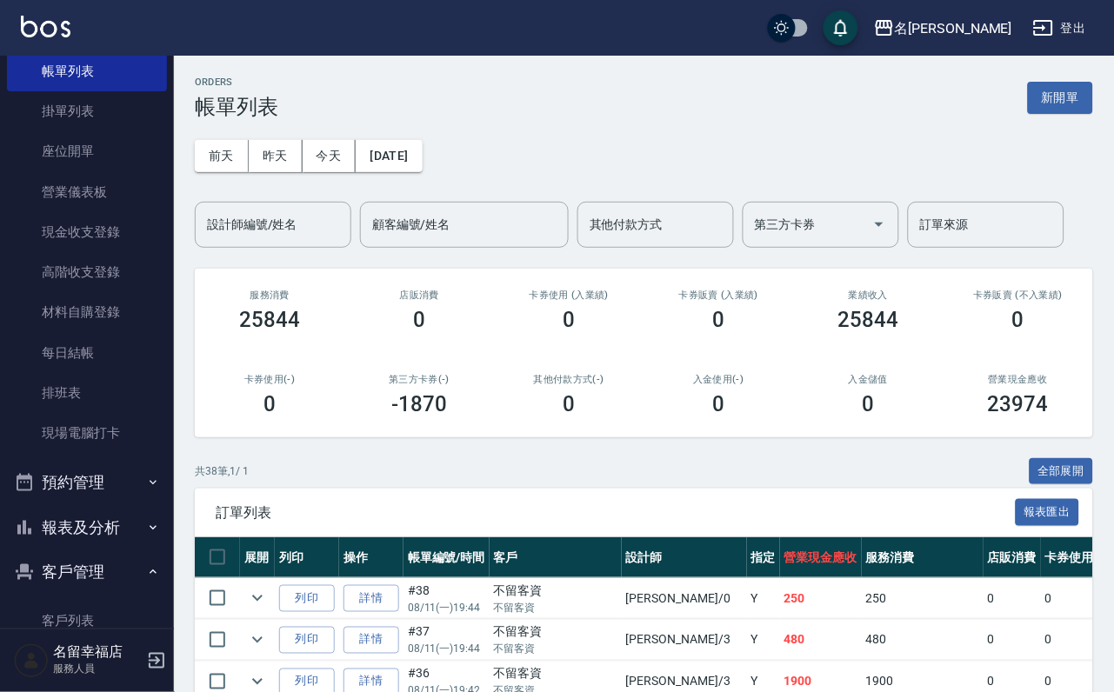
scroll to position [342, 0]
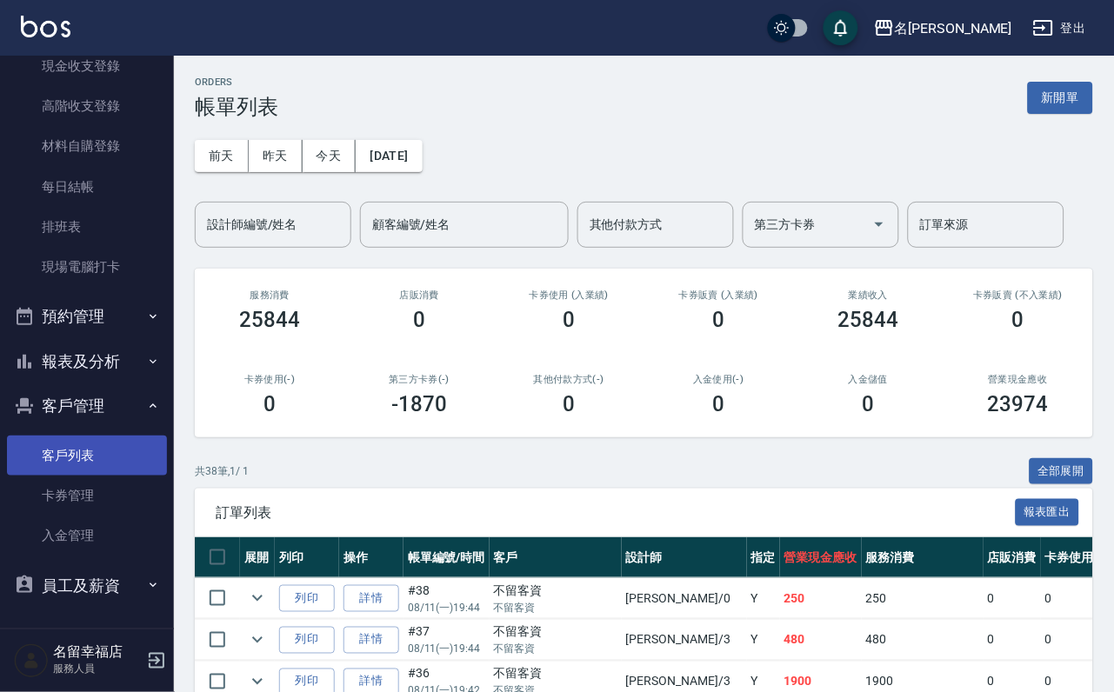
click at [86, 462] on link "客戶列表" at bounding box center [87, 456] width 160 height 40
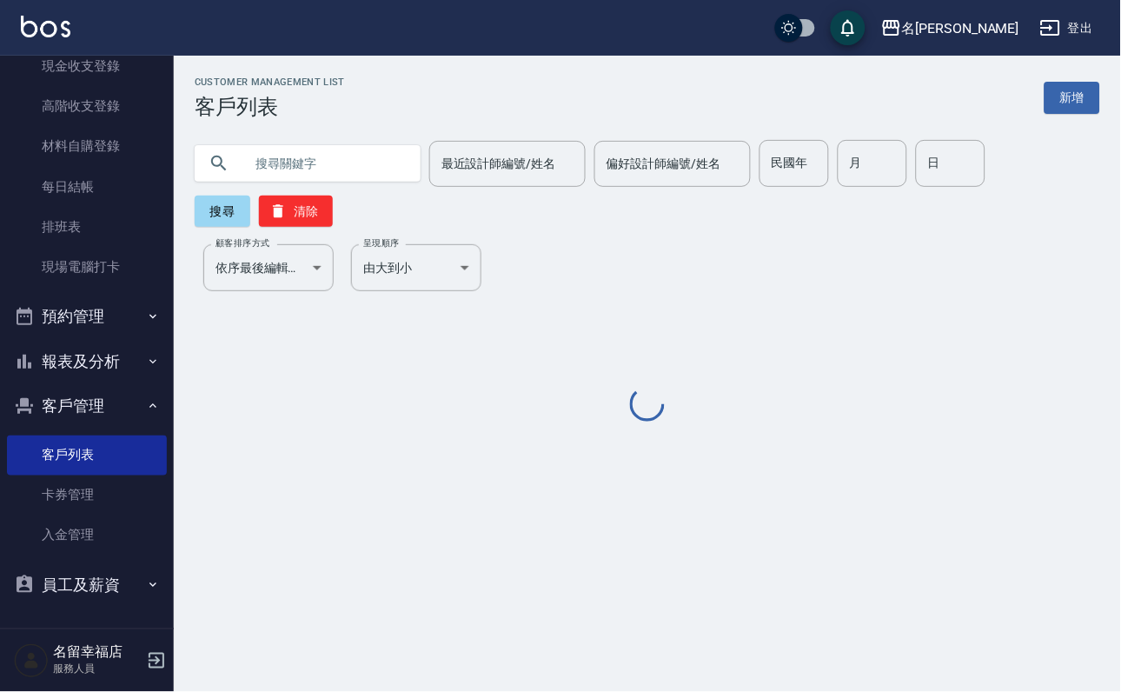
click at [387, 169] on input "text" at bounding box center [324, 163] width 163 height 47
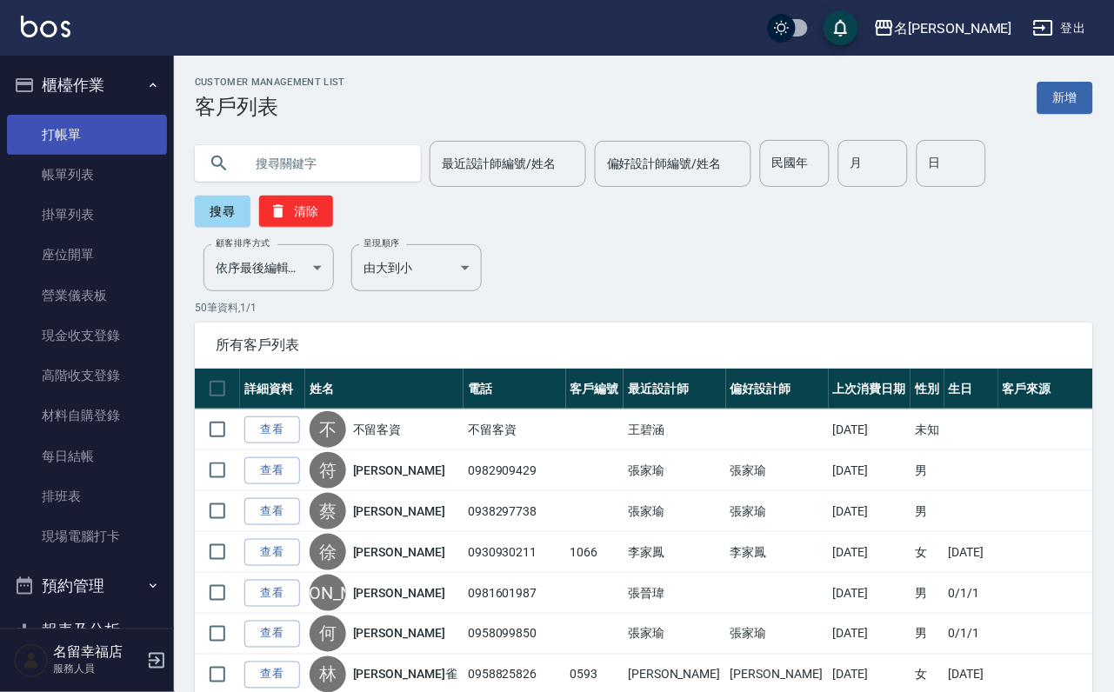
click at [115, 143] on link "打帳單" at bounding box center [87, 135] width 160 height 40
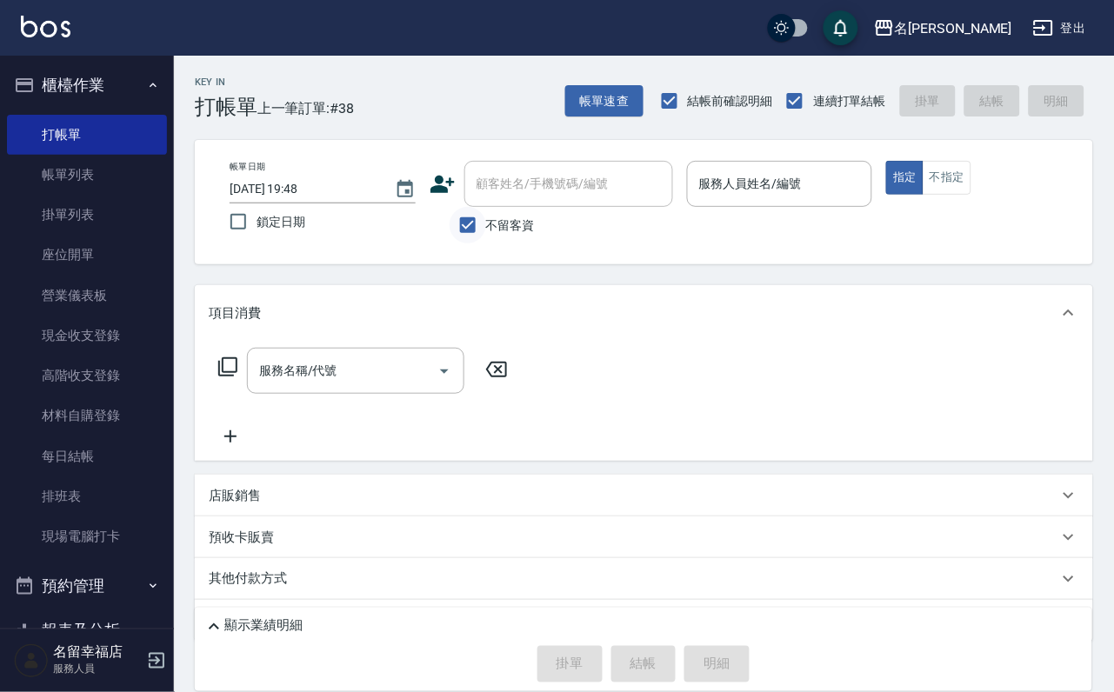
click at [475, 243] on input "不留客資" at bounding box center [467, 225] width 37 height 37
checkbox input "false"
click at [518, 186] on input "顧客姓名/手機號碼/編號" at bounding box center [555, 184] width 167 height 30
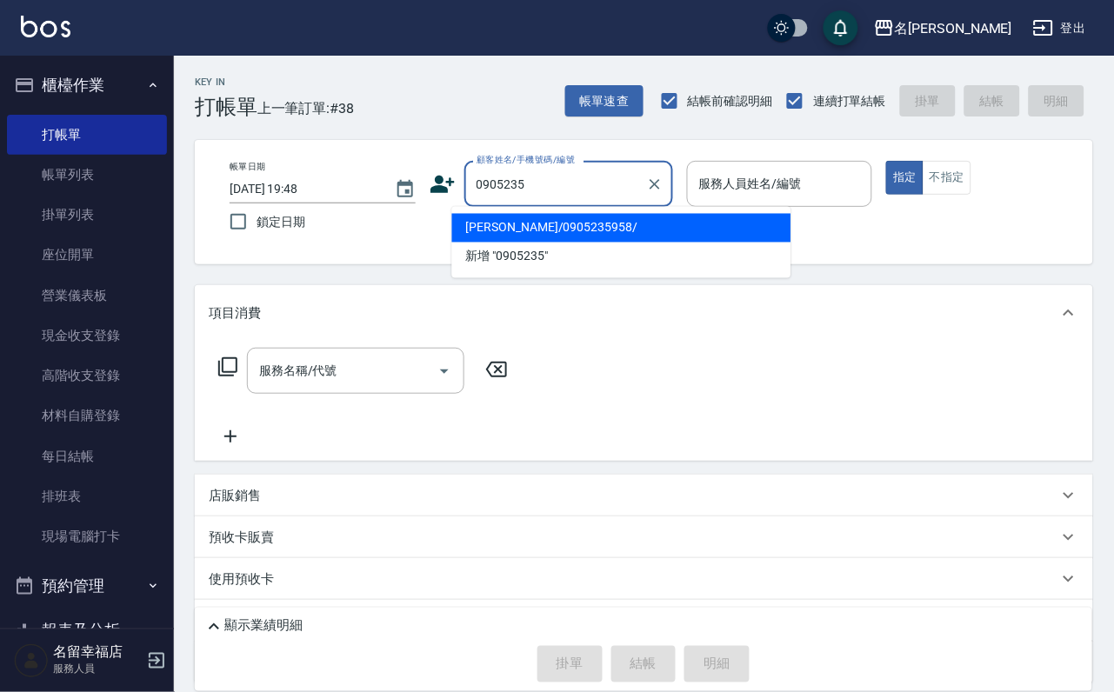
click at [548, 221] on li "[PERSON_NAME]/0905235958/" at bounding box center [621, 228] width 339 height 29
type input "[PERSON_NAME]/0905235958/"
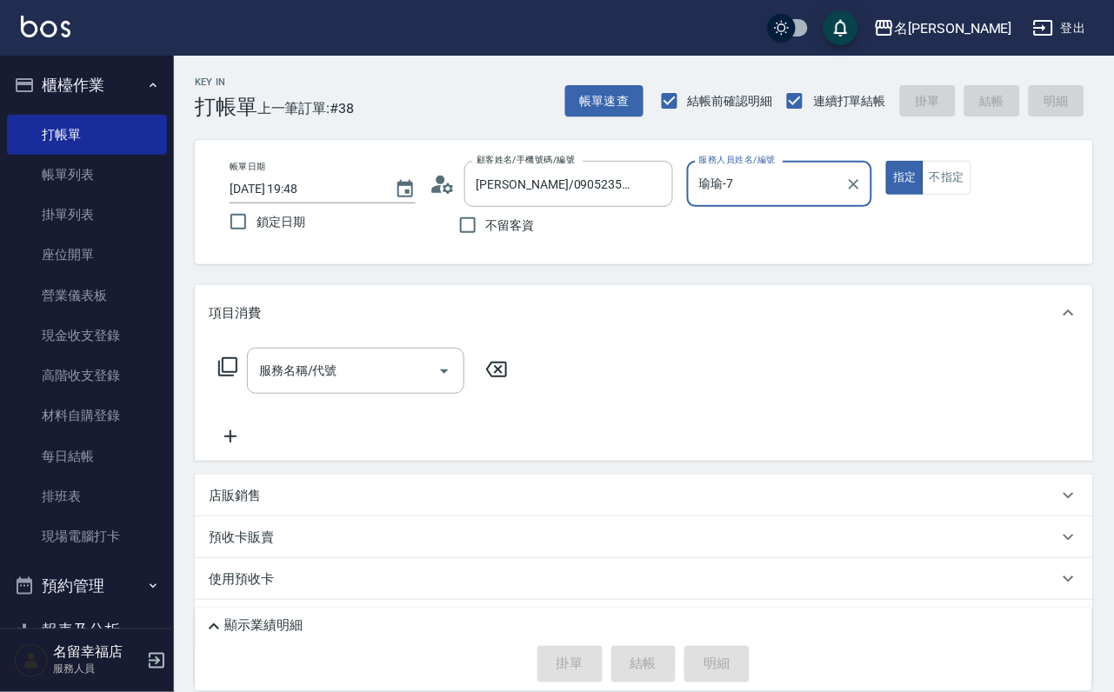
type input "瑜瑜-7"
click at [377, 386] on input "服務名稱/代號" at bounding box center [343, 371] width 176 height 30
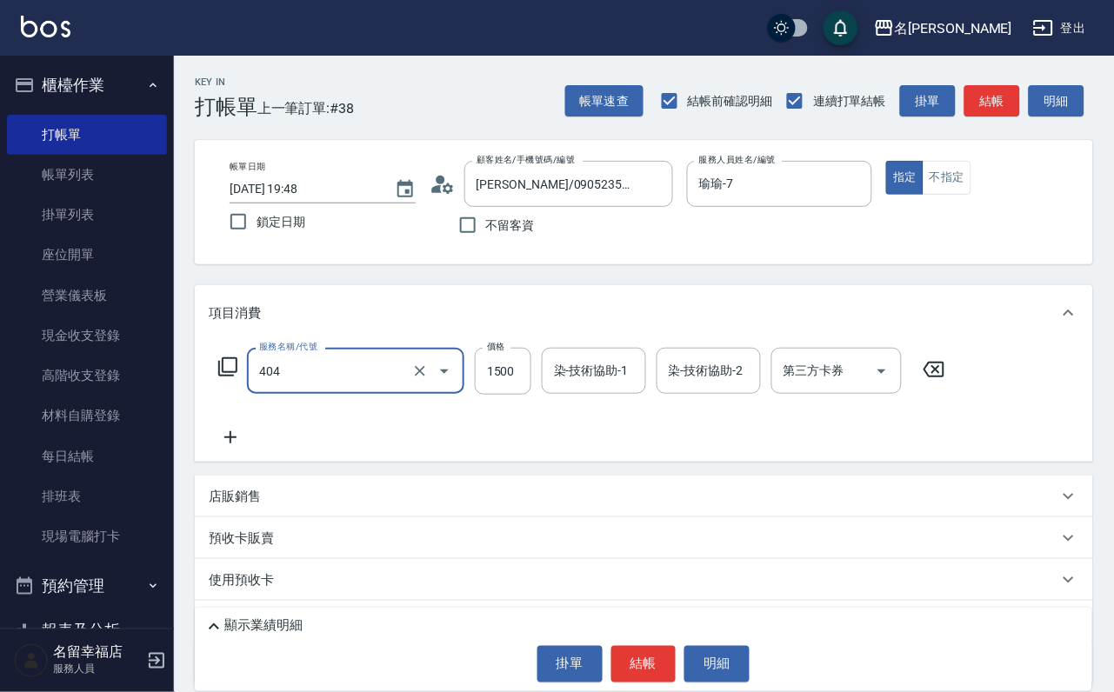
type input "設計染髮(404)"
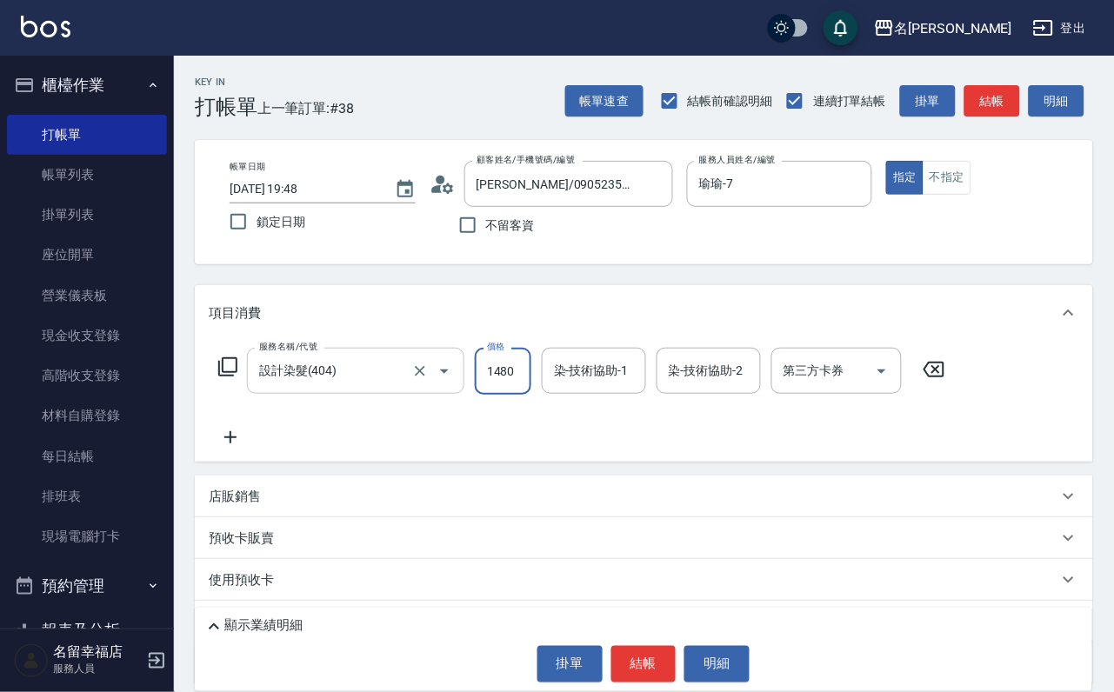
scroll to position [0, 1]
type input "1480"
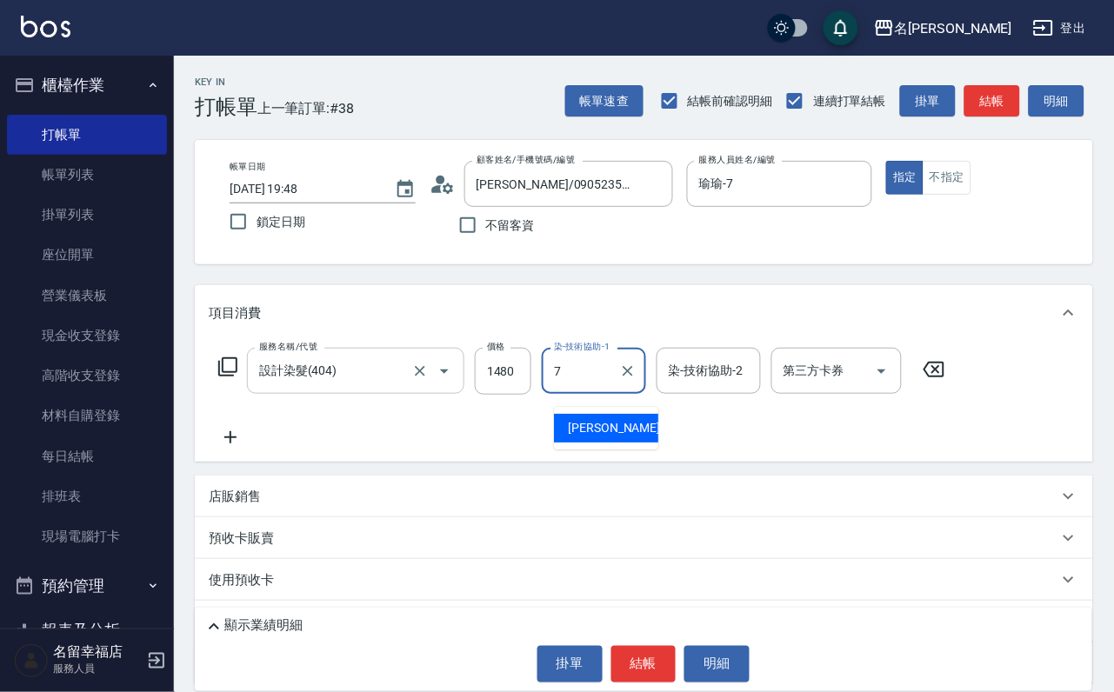
type input "瑜瑜-7"
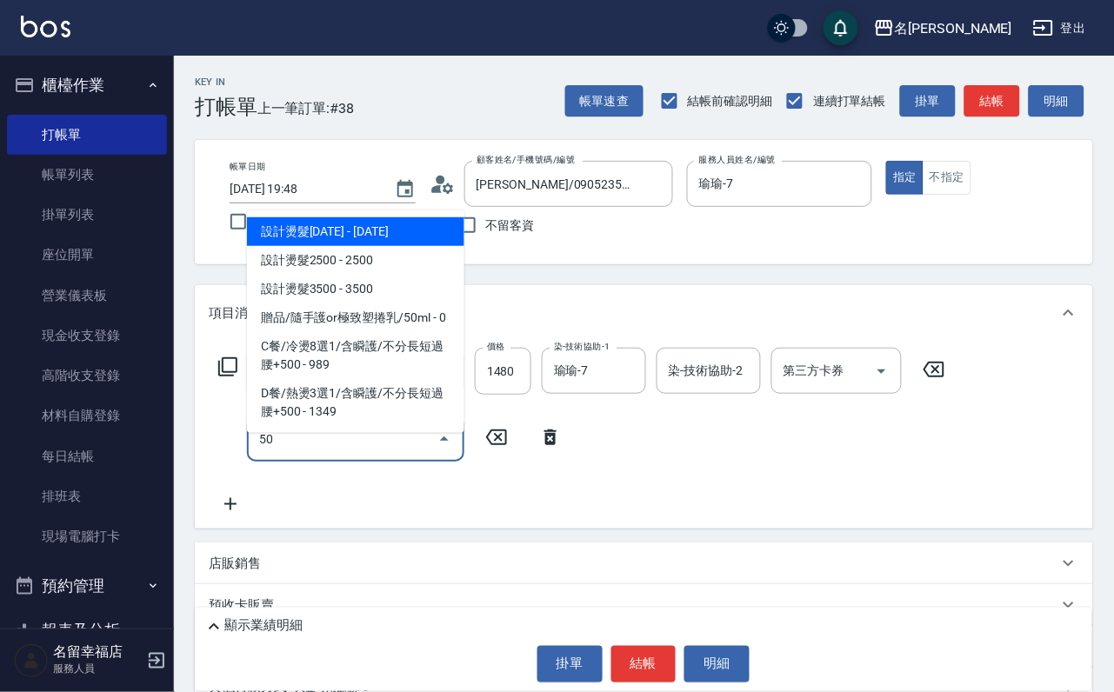
type input "503"
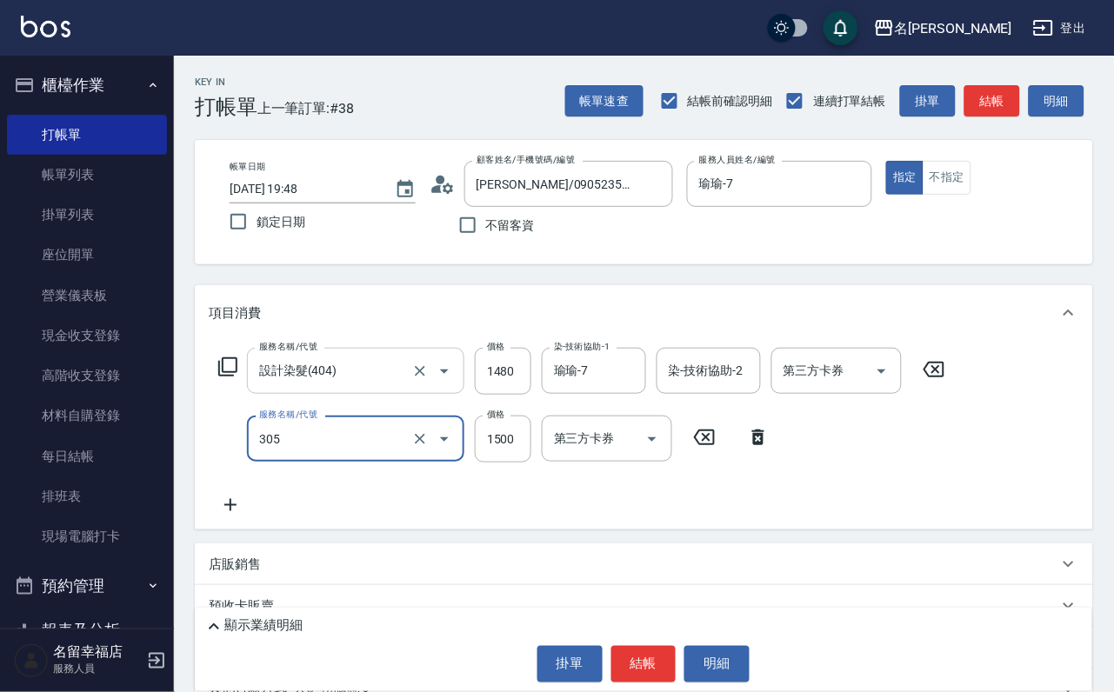
type input "設計燙髮1500(305)"
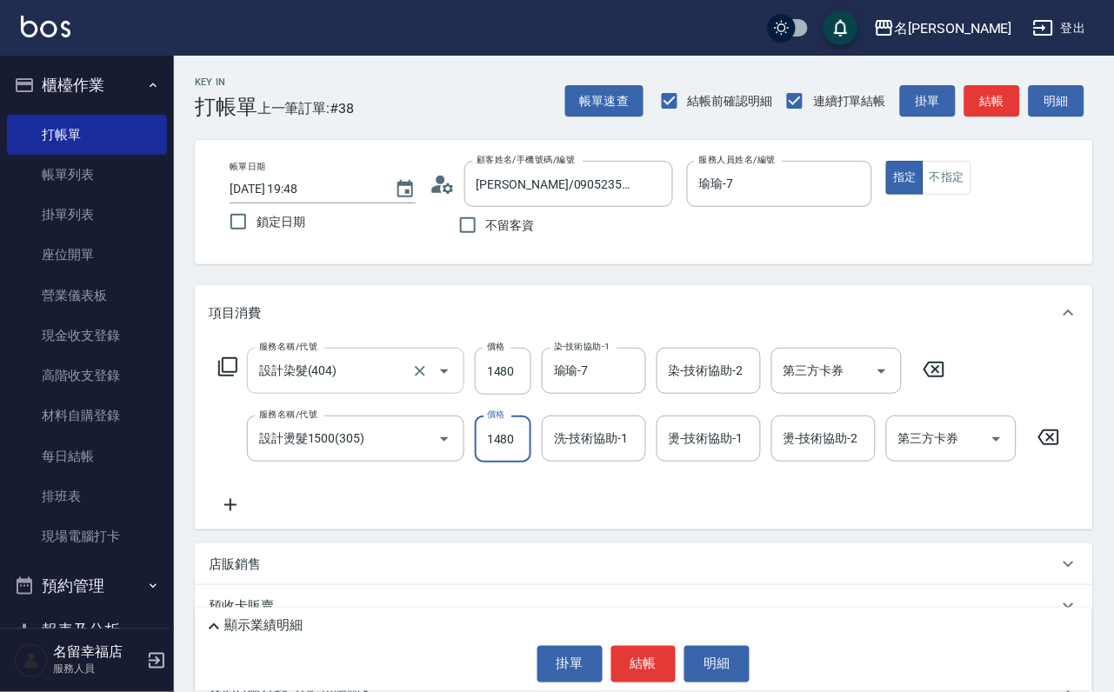
scroll to position [0, 1]
type input "1480"
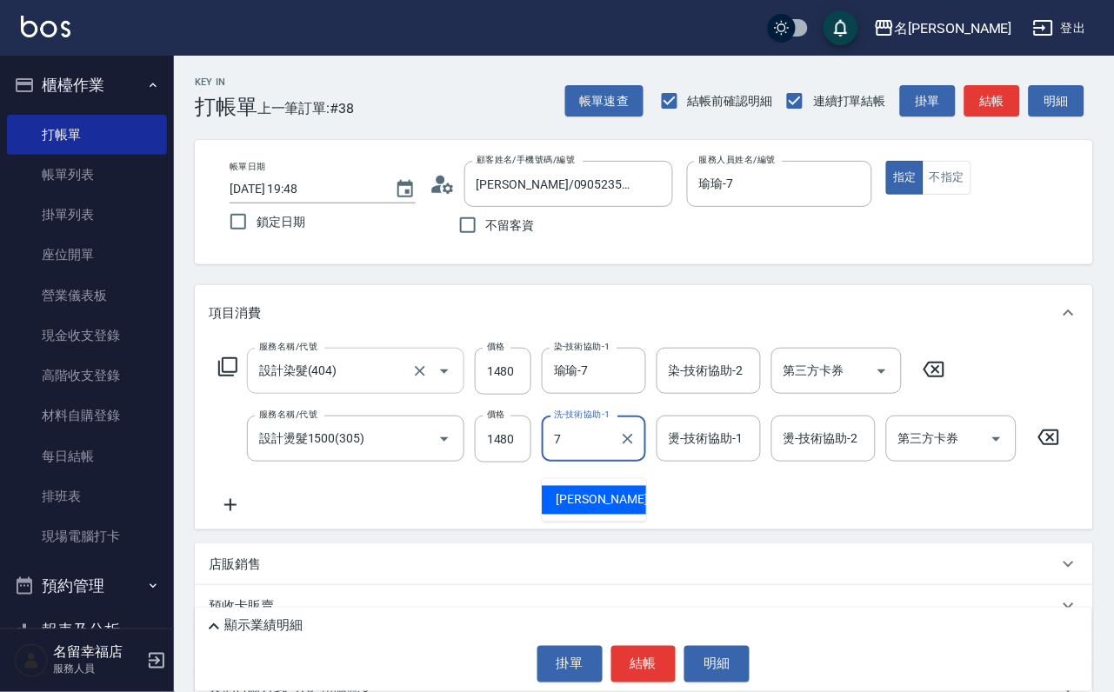
type input "瑜瑜-7"
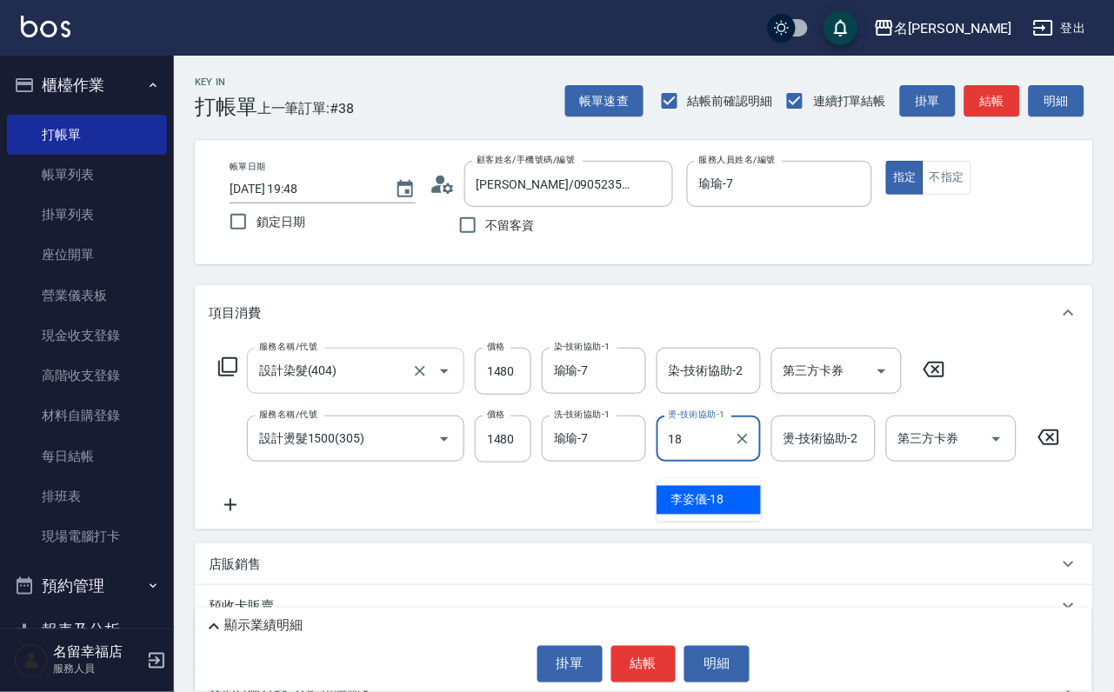
type input "[PERSON_NAME]-18"
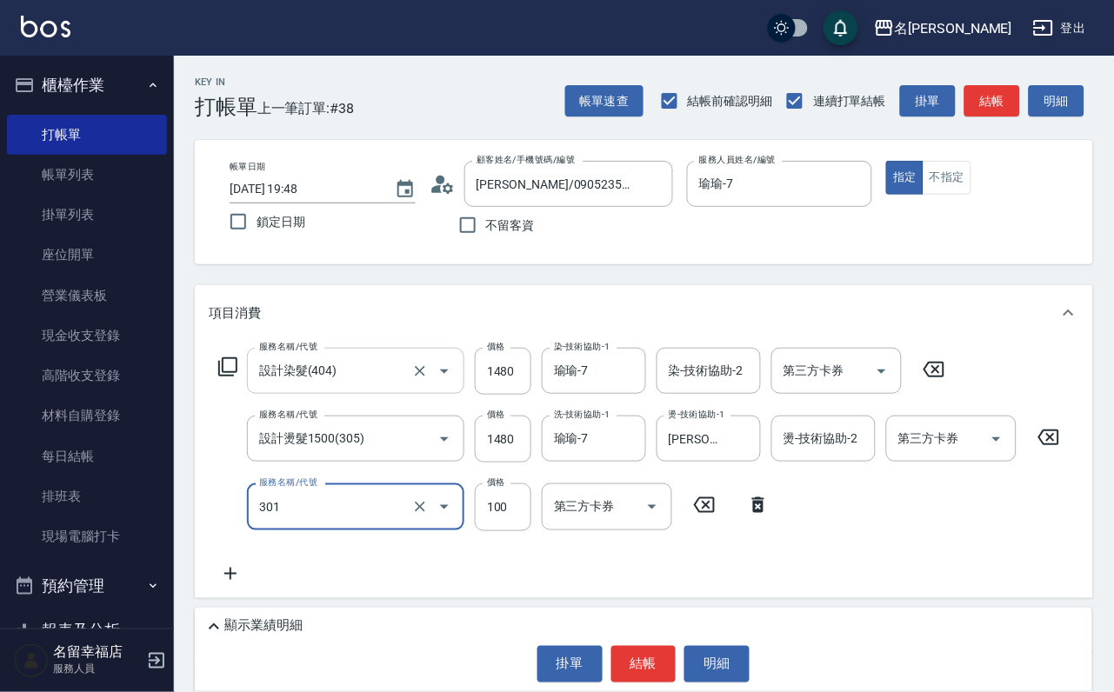
type input "補燙(301)"
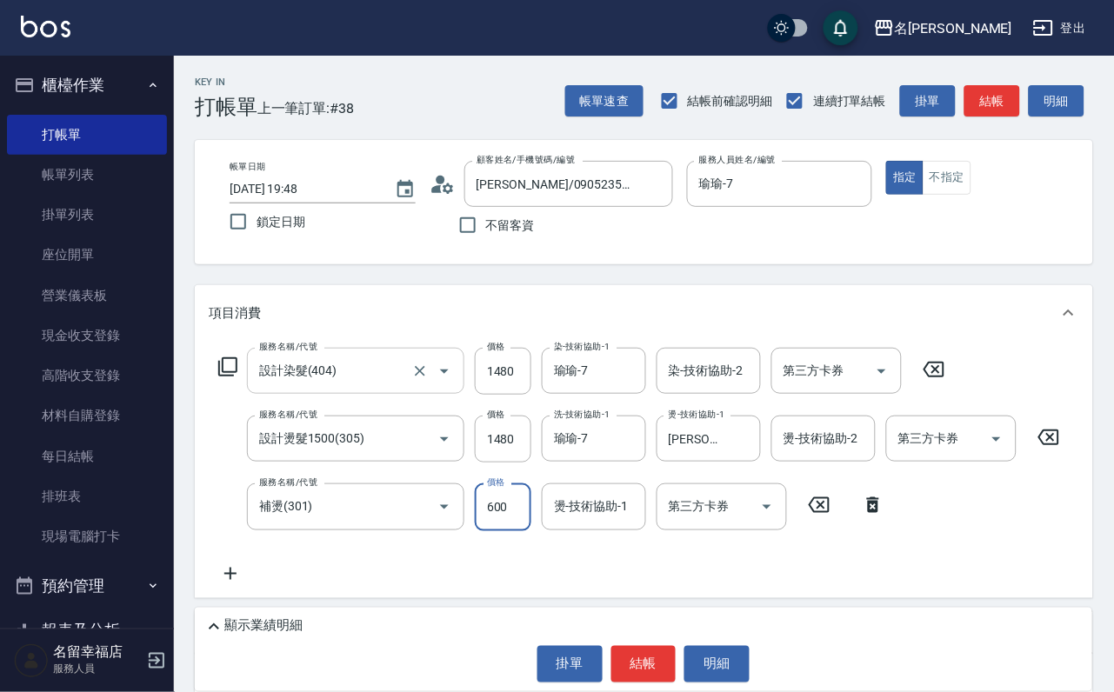
type input "600"
type input "瑜瑜-7"
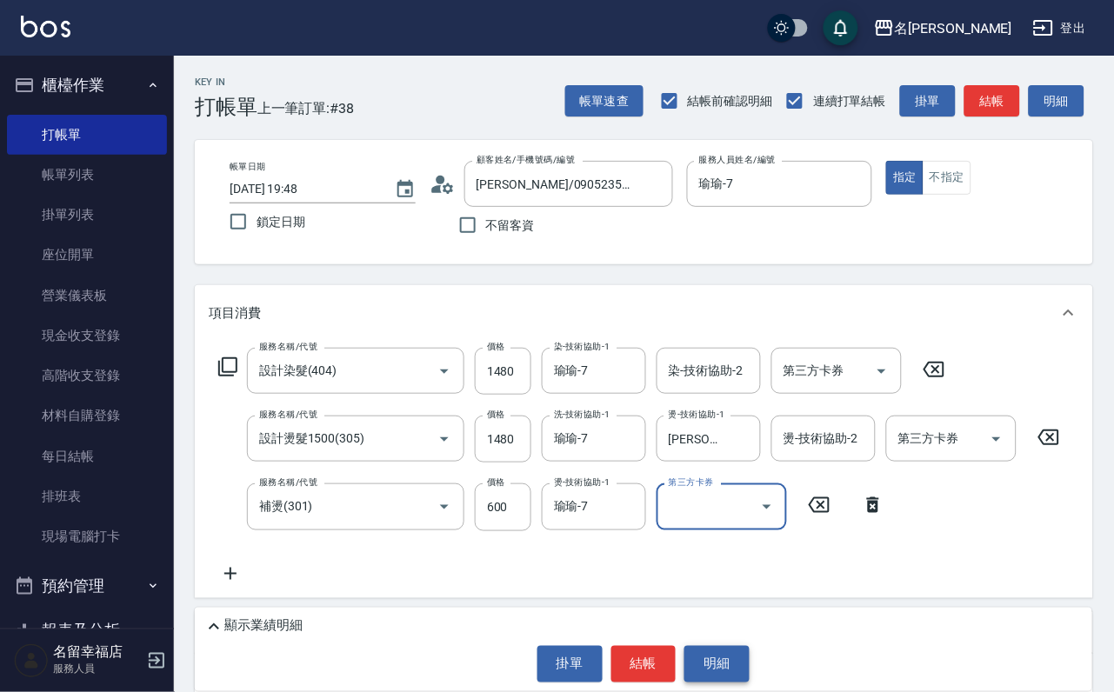
click at [743, 658] on button "明細" at bounding box center [716, 664] width 65 height 37
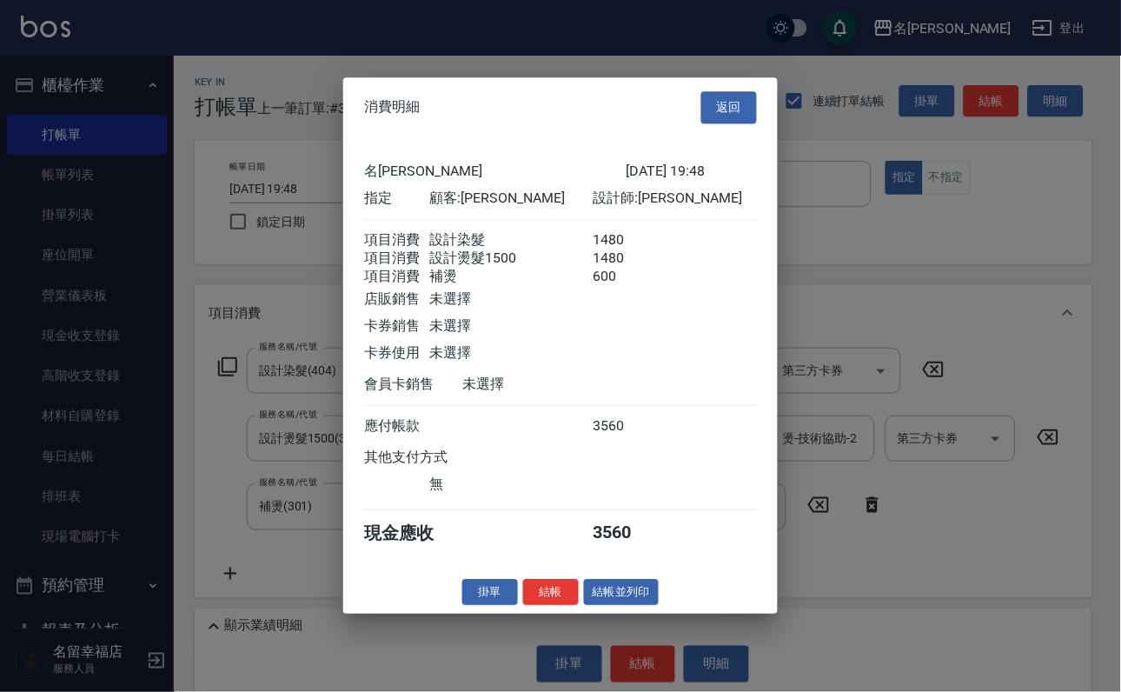
scroll to position [344, 0]
drag, startPoint x: 884, startPoint y: 526, endPoint x: 868, endPoint y: 535, distance: 19.1
click at [886, 526] on div at bounding box center [560, 346] width 1121 height 692
click at [959, 437] on div at bounding box center [560, 346] width 1121 height 692
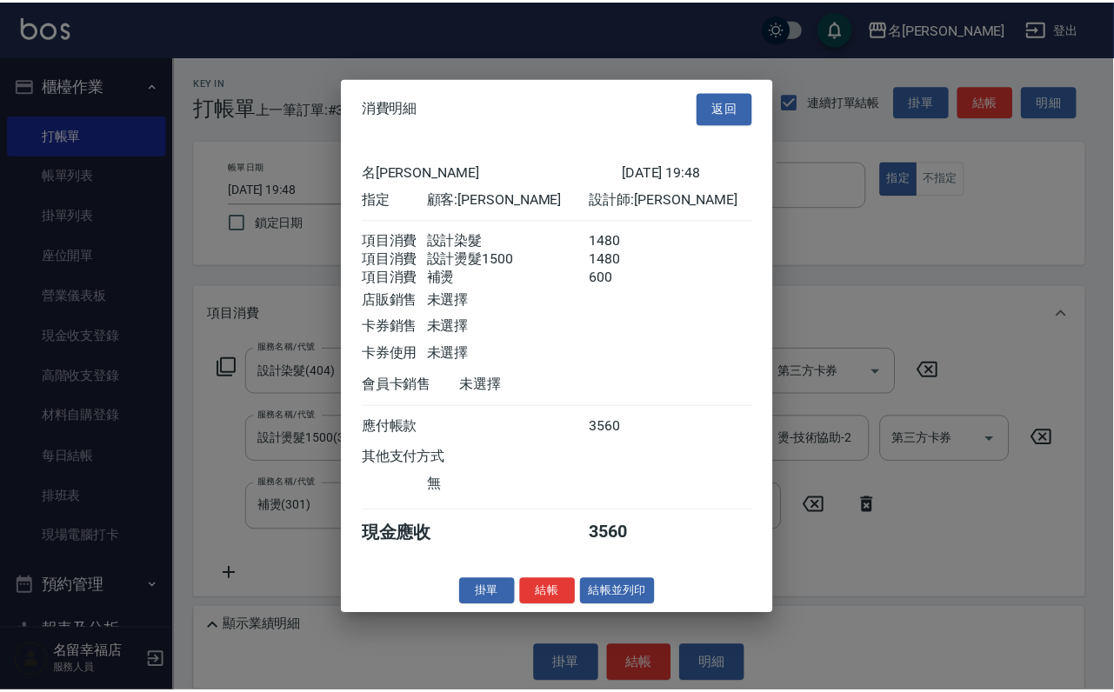
scroll to position [0, 0]
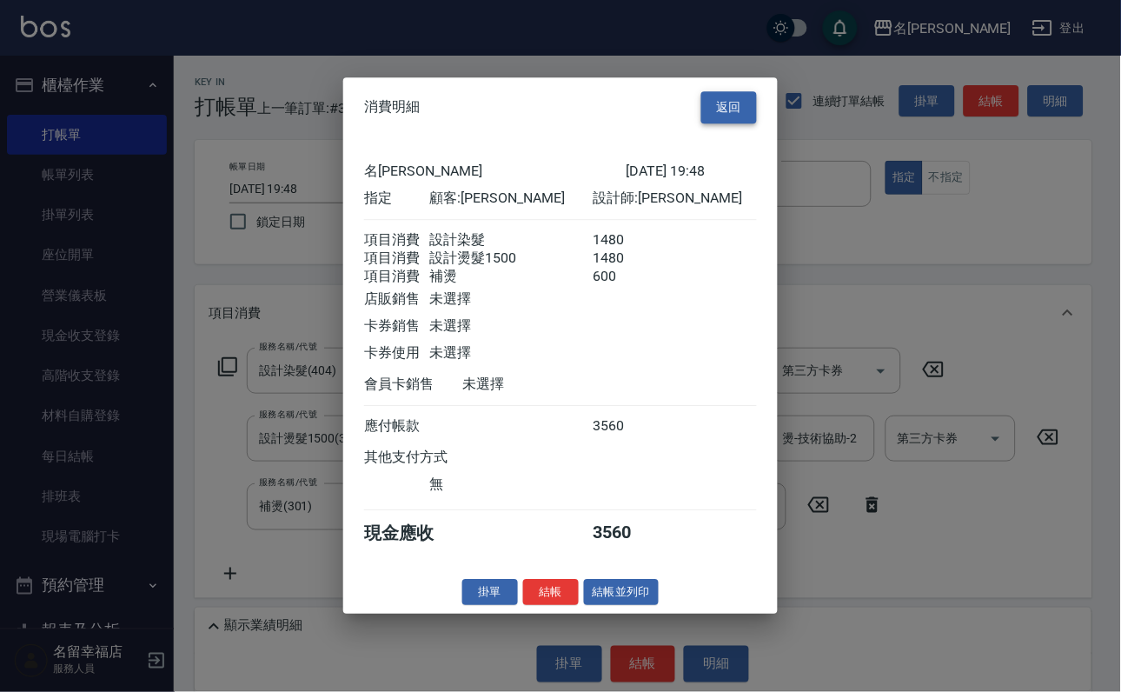
drag, startPoint x: 728, startPoint y: 23, endPoint x: 677, endPoint y: 150, distance: 135.8
click at [729, 91] on button "返回" at bounding box center [729, 107] width 56 height 32
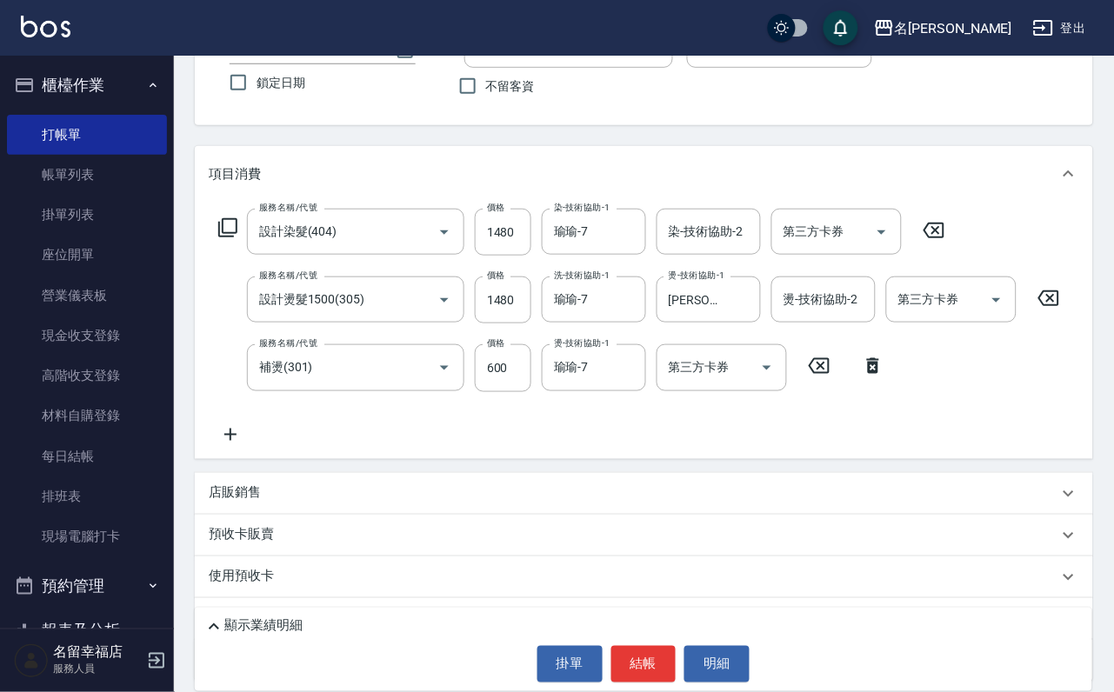
scroll to position [300, 0]
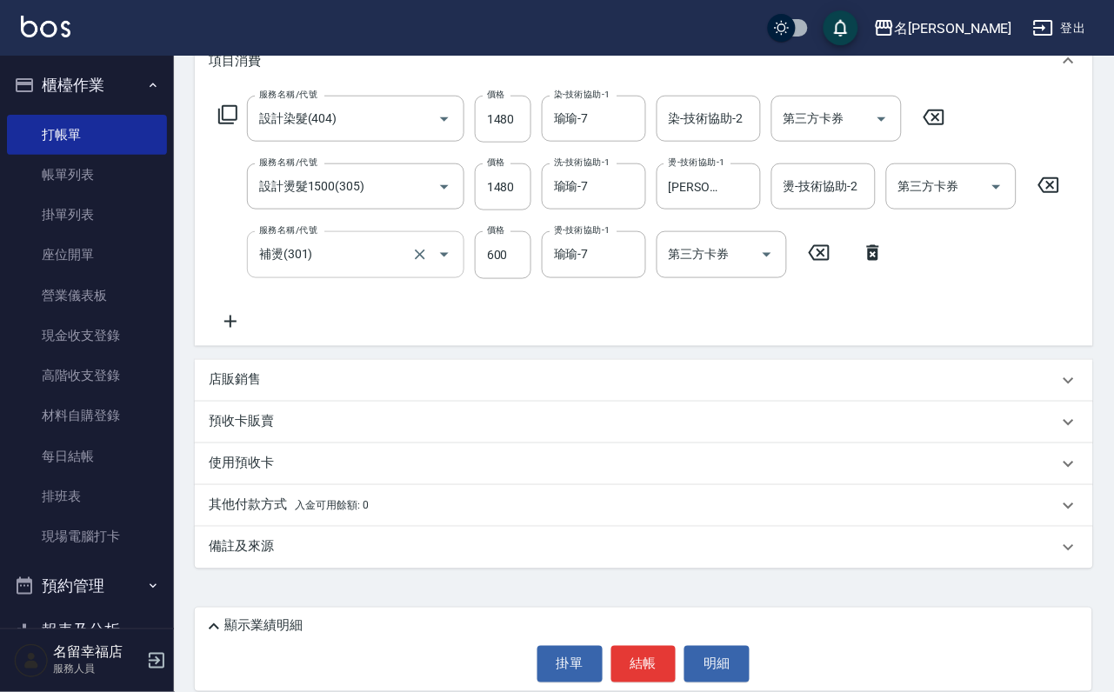
click at [363, 239] on input "補燙(301)" at bounding box center [331, 254] width 153 height 30
click at [627, 246] on icon "Clear" at bounding box center [627, 254] width 17 height 17
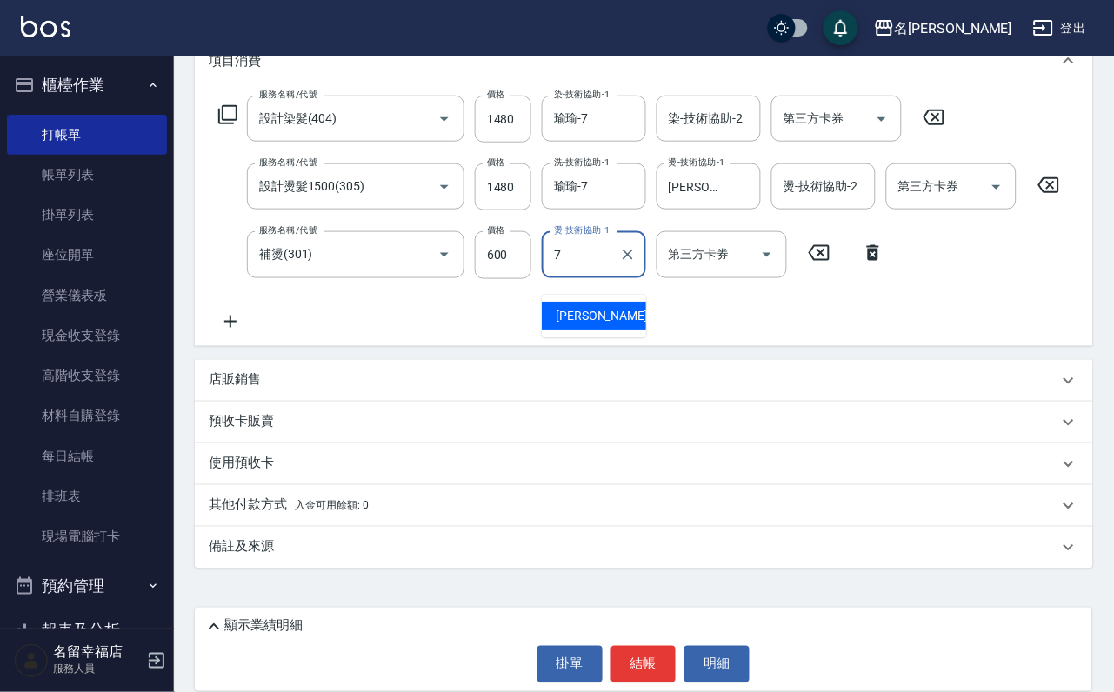
type input "瑜瑜-7"
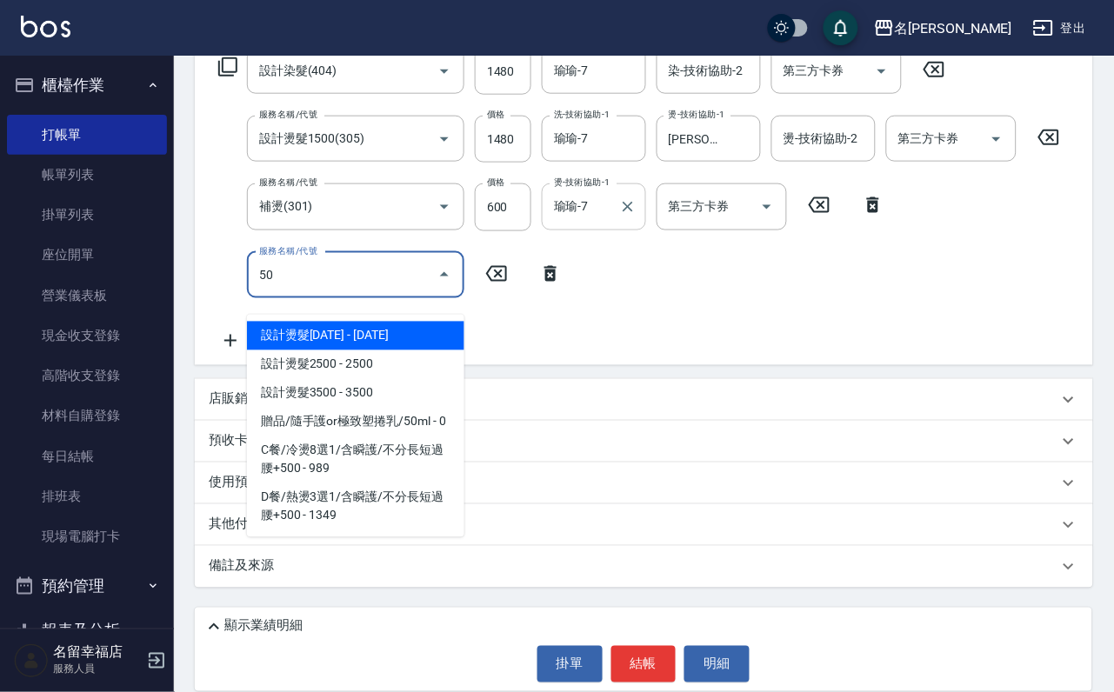
type input "506"
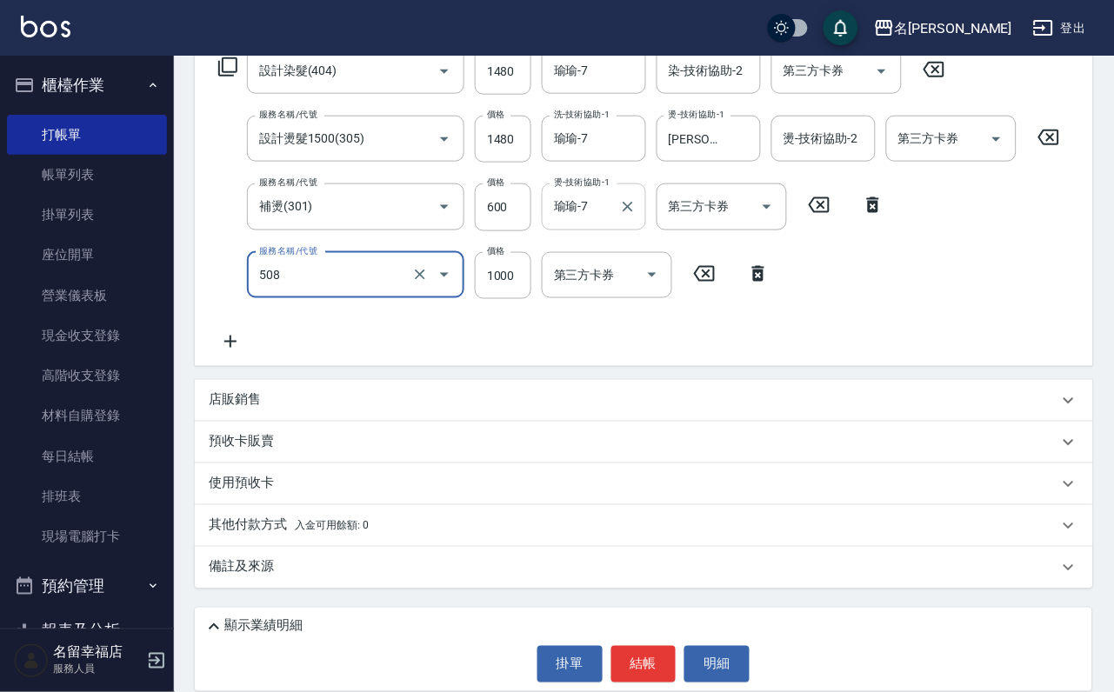
type input "PH.5髪療重建護髮(508)"
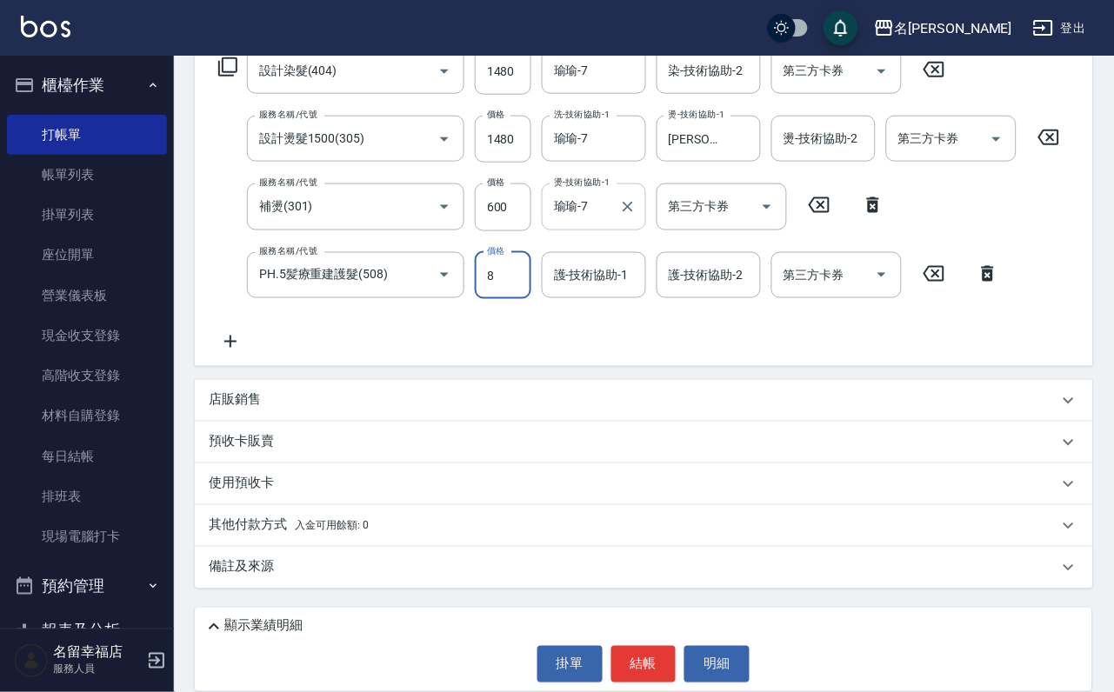
scroll to position [0, 0]
type input "800"
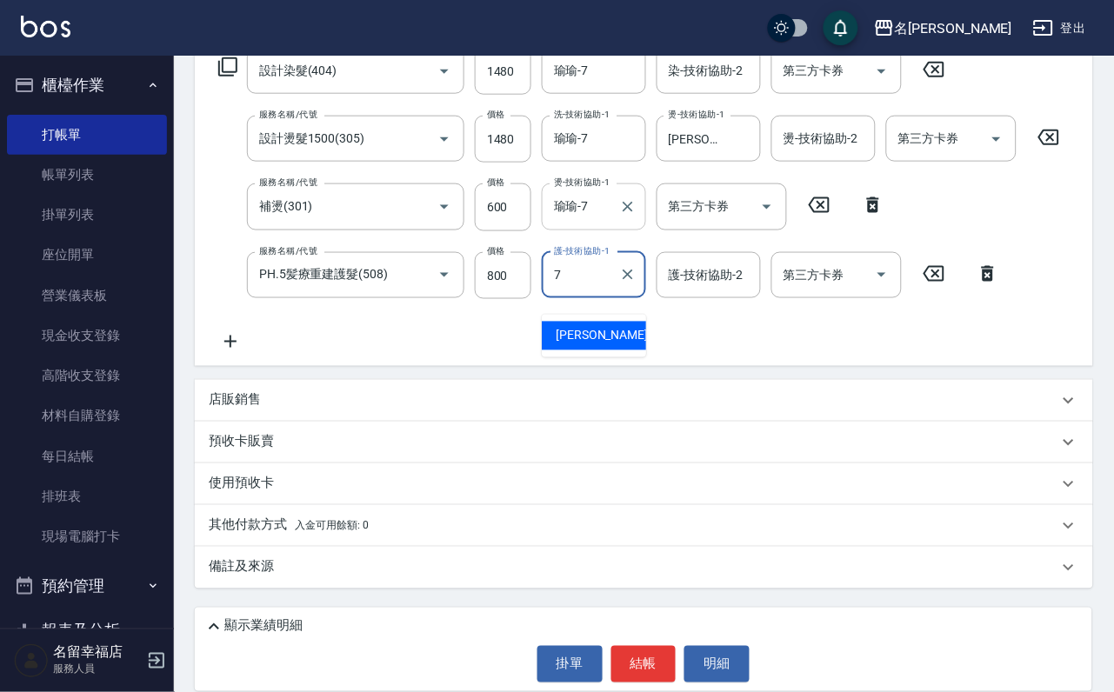
type input "瑜瑜-7"
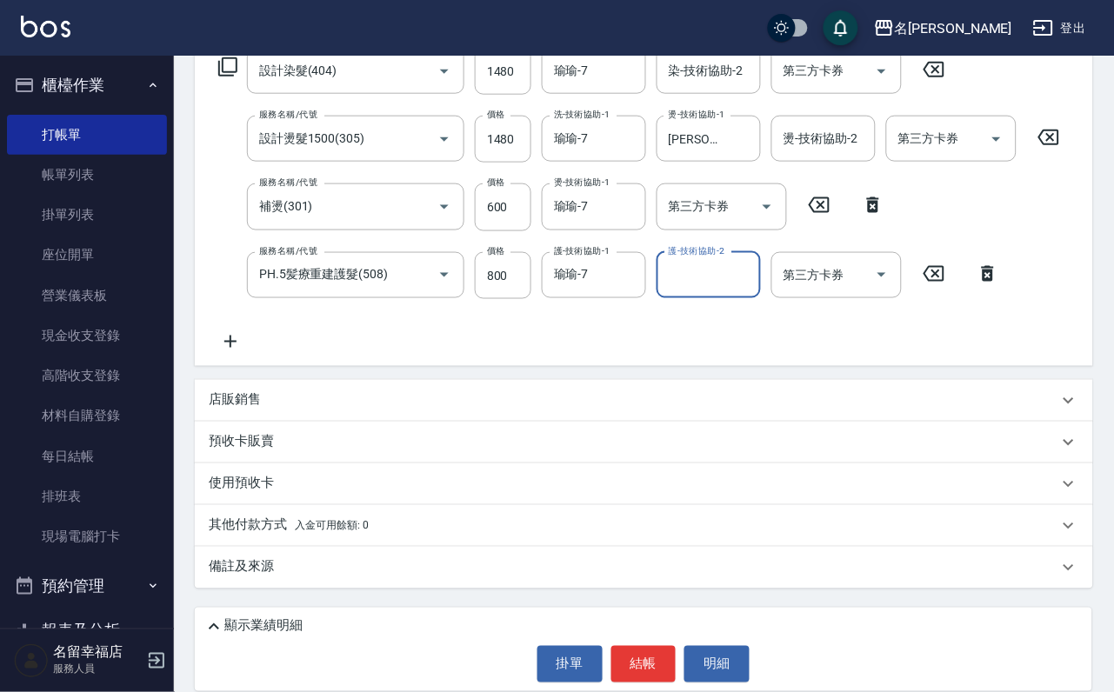
scroll to position [170, 0]
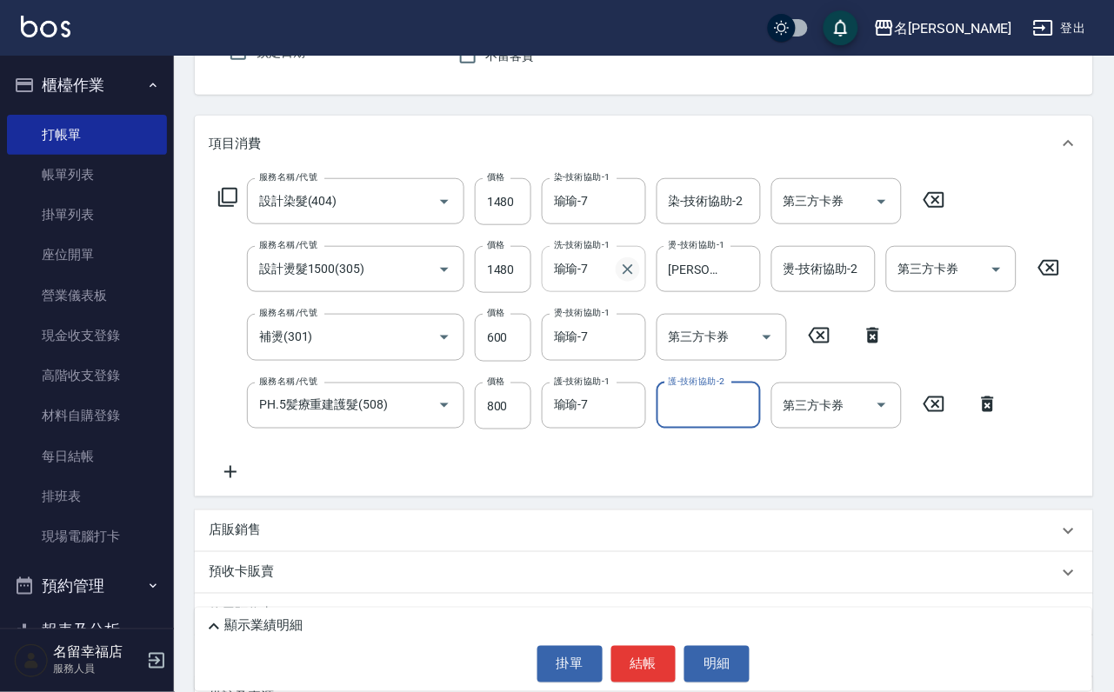
click at [615, 282] on button "Clear" at bounding box center [627, 269] width 24 height 24
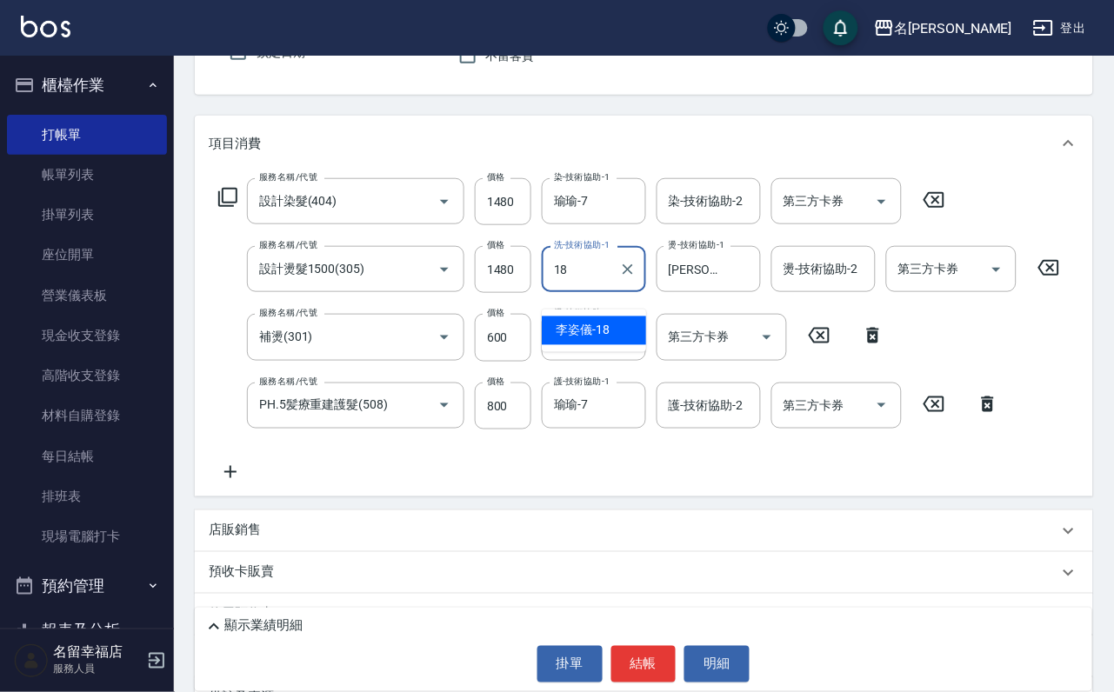
type input "[PERSON_NAME]-18"
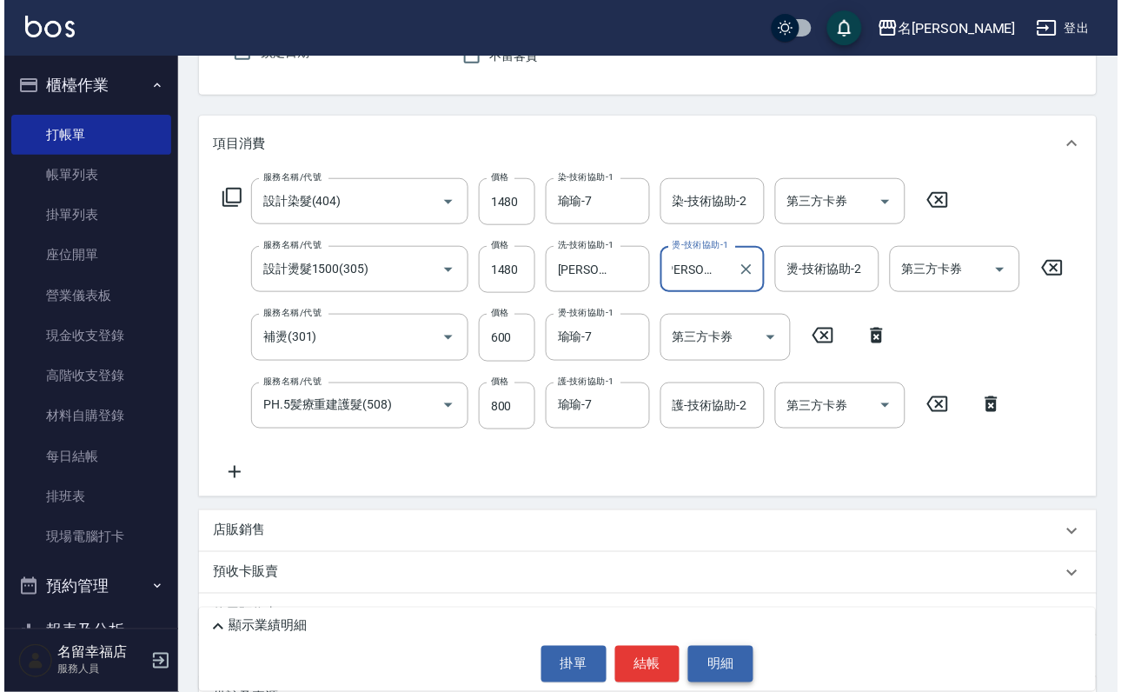
scroll to position [0, 0]
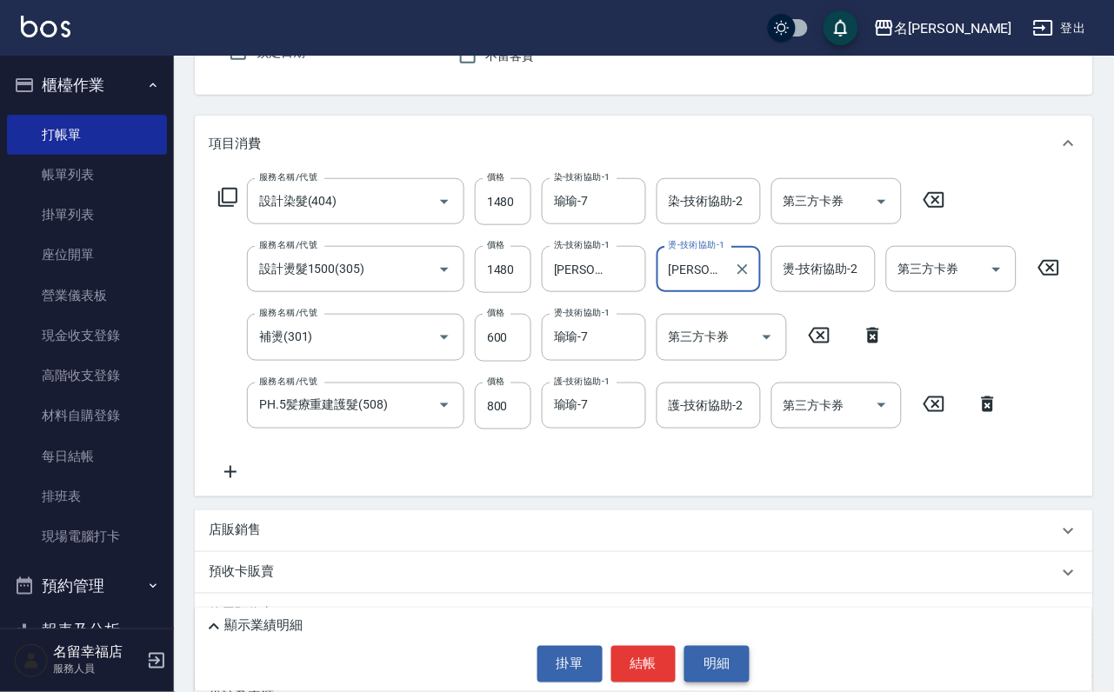
click at [727, 646] on button "明細" at bounding box center [716, 664] width 65 height 37
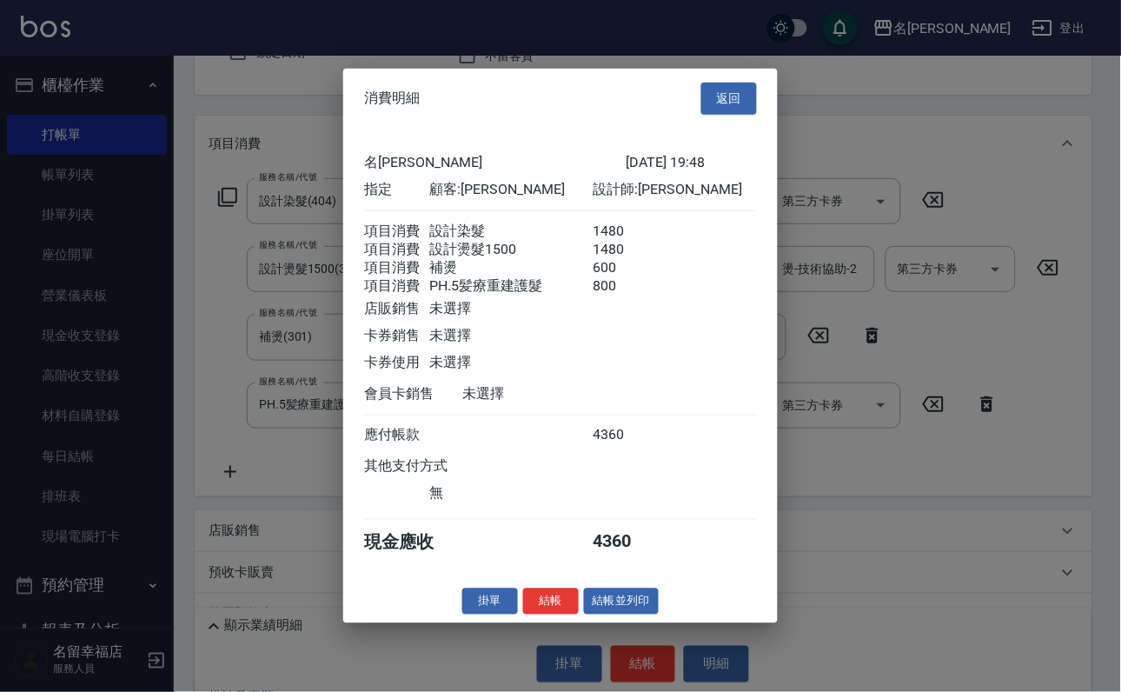
scroll to position [409, 0]
click at [632, 615] on button "結帳並列印" at bounding box center [622, 601] width 76 height 27
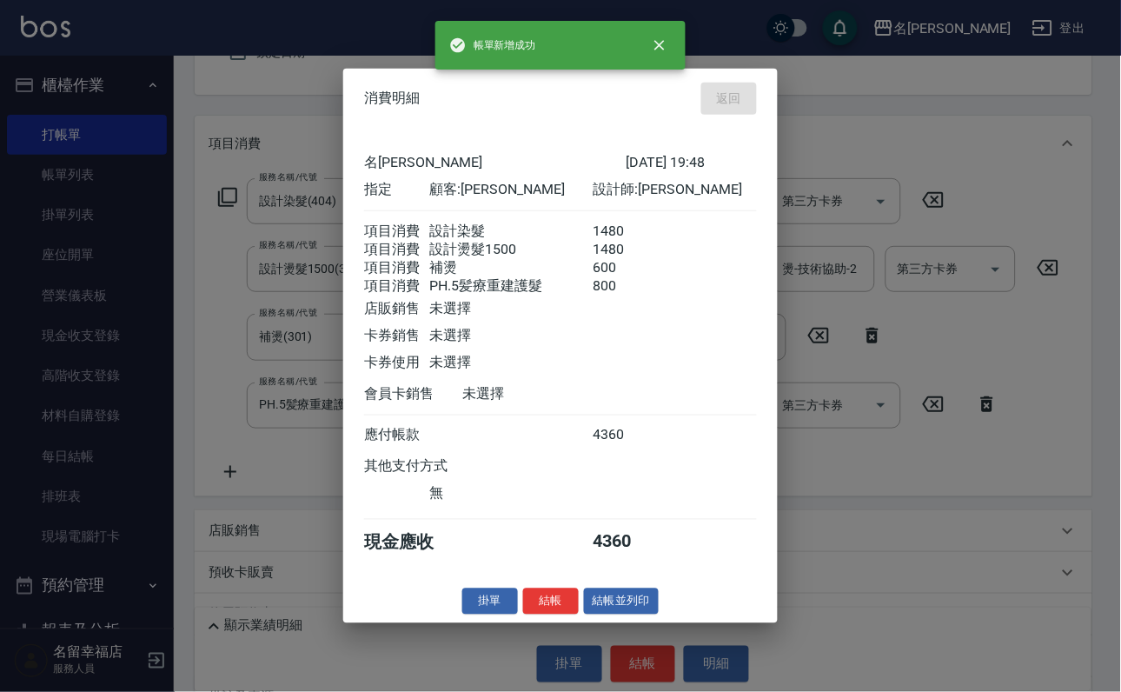
type input "[DATE] 19:49"
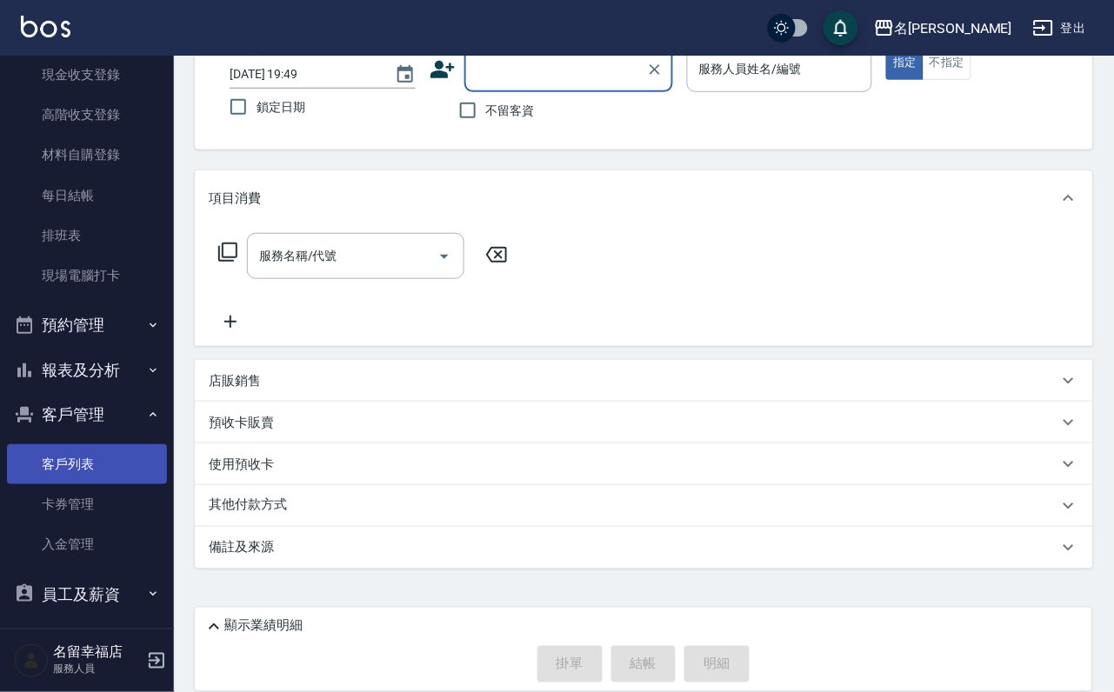
scroll to position [342, 0]
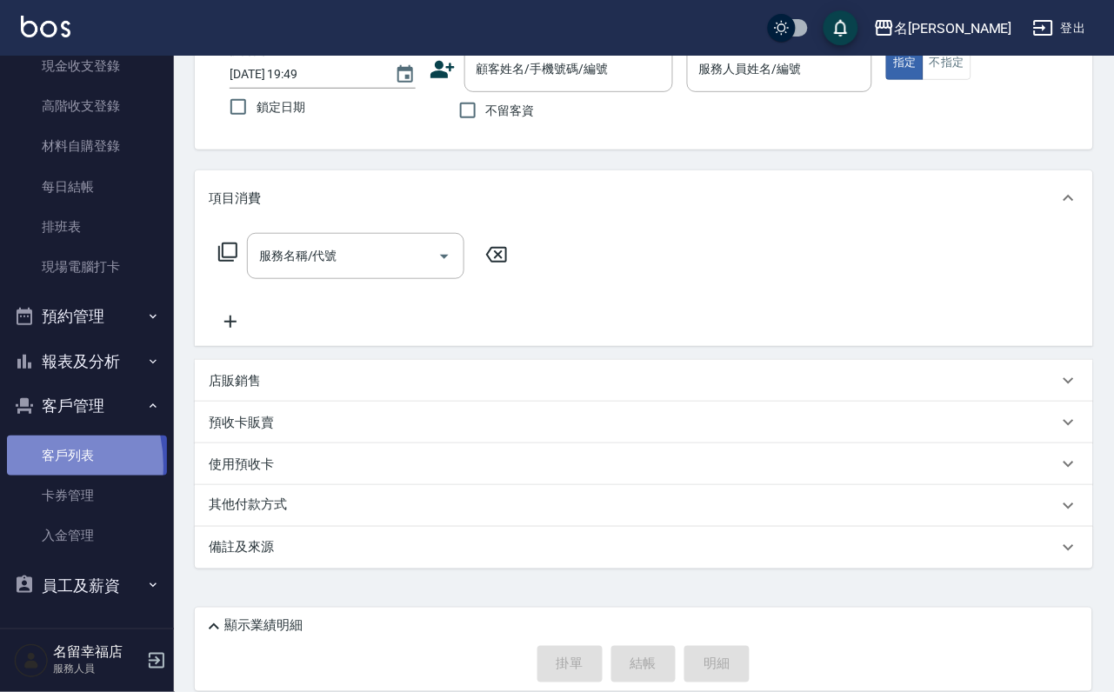
click at [17, 451] on link "客戶列表" at bounding box center [87, 456] width 160 height 40
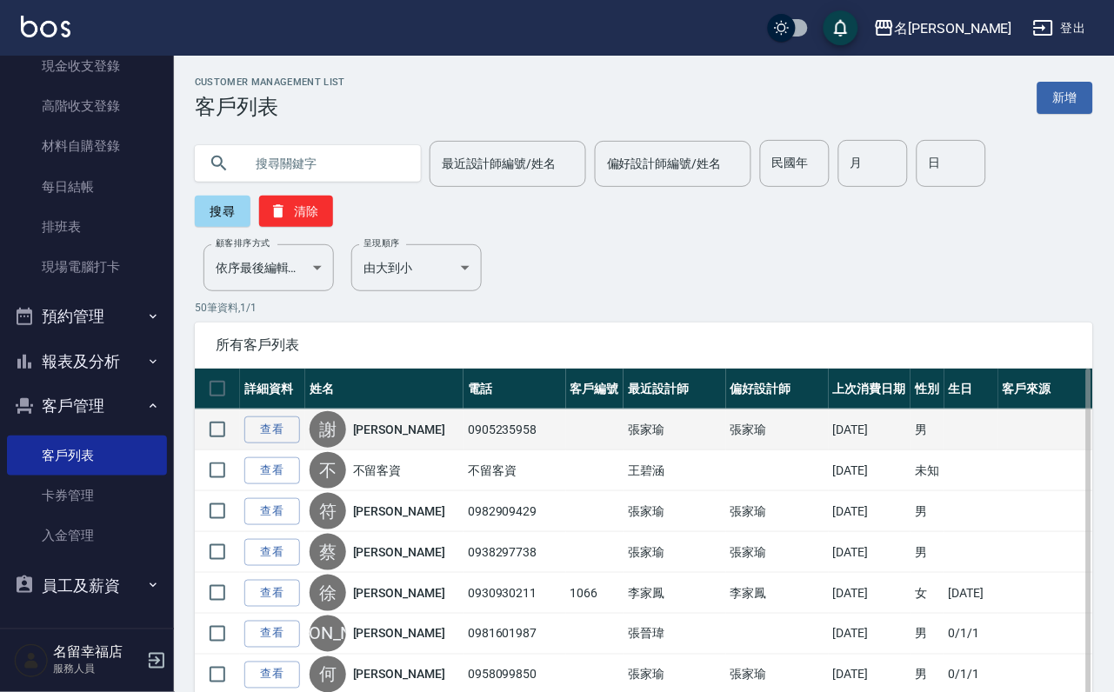
click at [390, 438] on link "[PERSON_NAME]" at bounding box center [399, 429] width 92 height 17
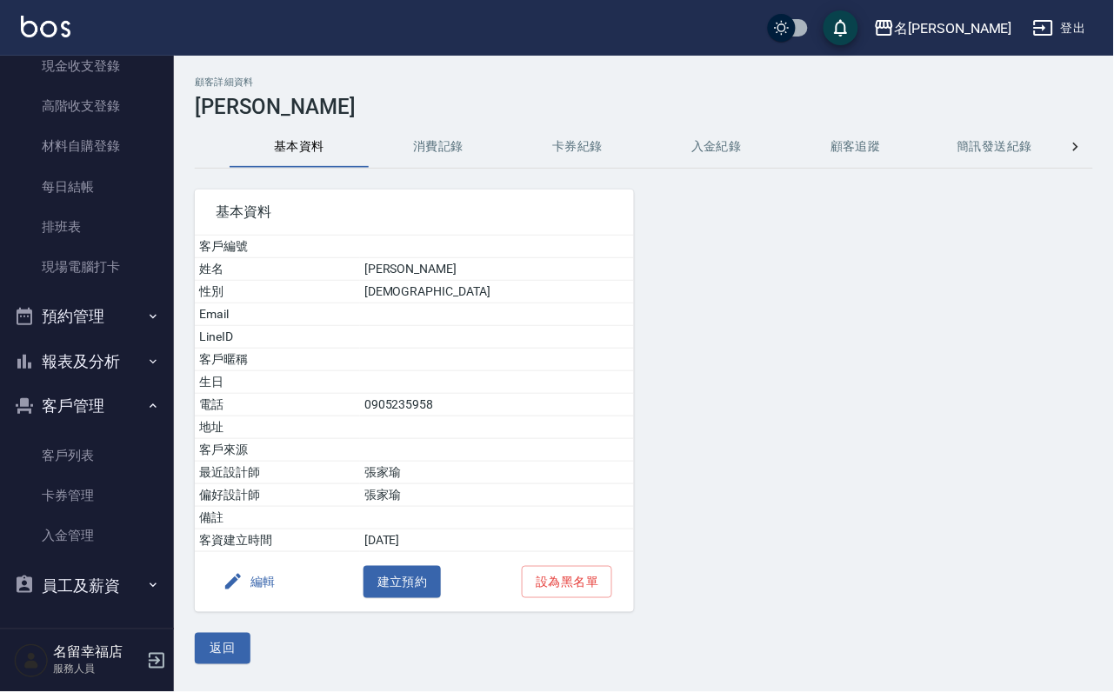
click at [450, 156] on button "消費記錄" at bounding box center [438, 147] width 139 height 42
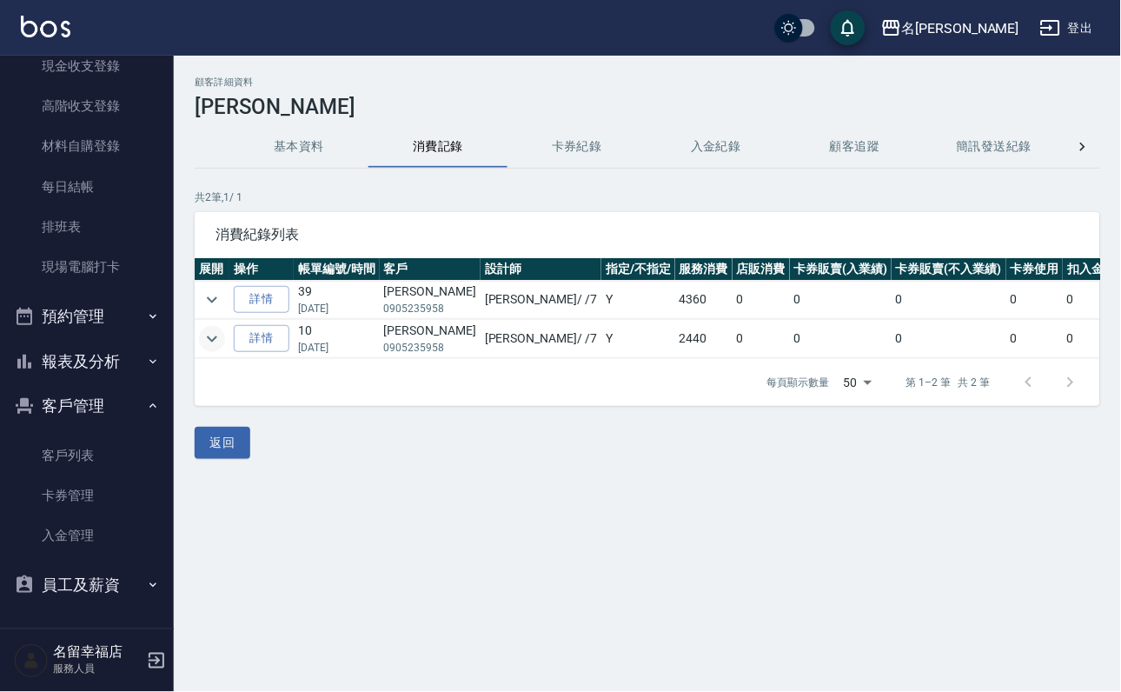
click at [217, 342] on icon "expand row" at bounding box center [212, 339] width 10 height 6
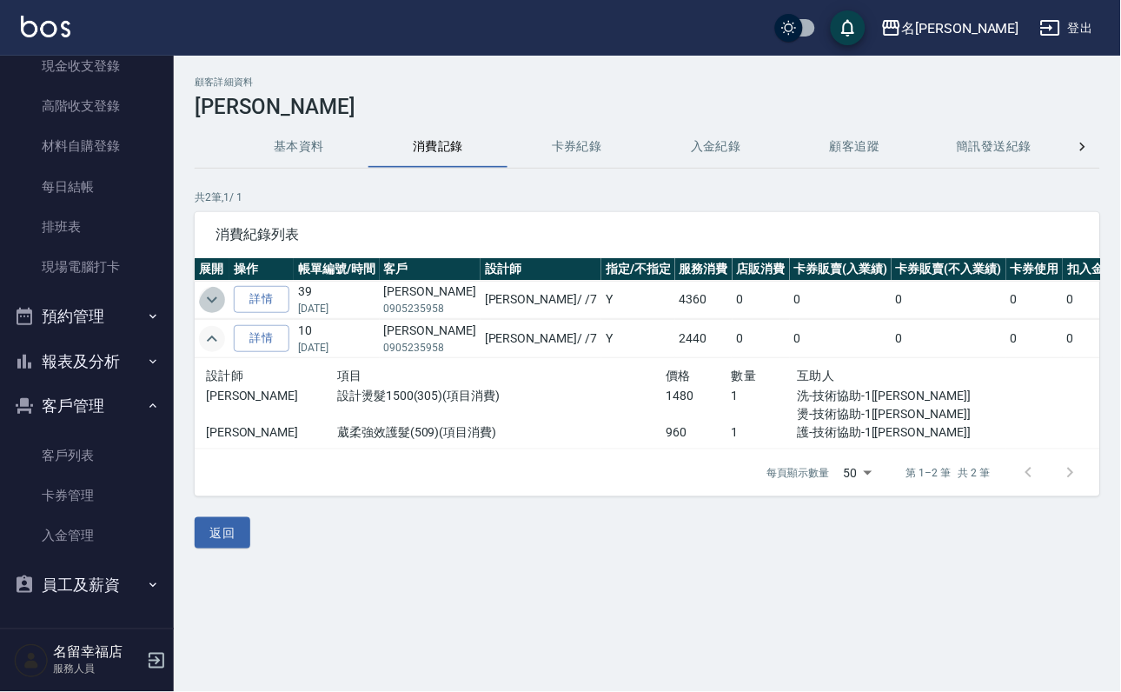
click at [220, 301] on icon "expand row" at bounding box center [212, 299] width 21 height 21
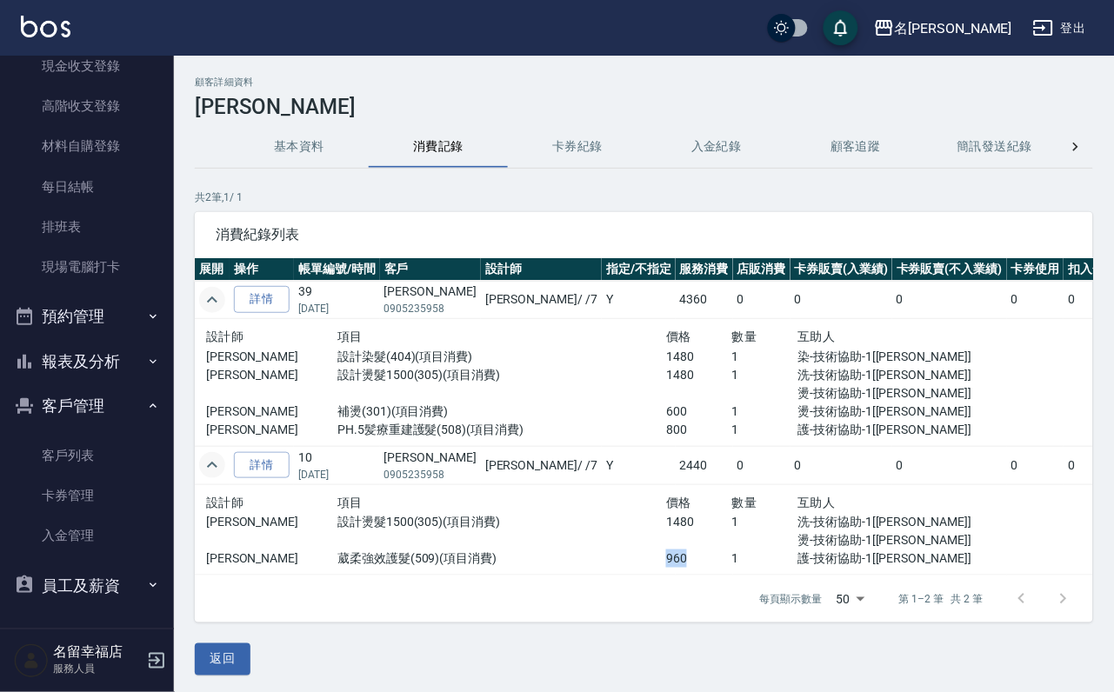
drag, startPoint x: 732, startPoint y: 580, endPoint x: 668, endPoint y: 583, distance: 64.4
click at [668, 568] on div "瑜[PERSON_NAME]柔強效護髮(509)(項目消費) 960 1 護-技術協助-1[[PERSON_NAME]]" at bounding box center [600, 558] width 789 height 18
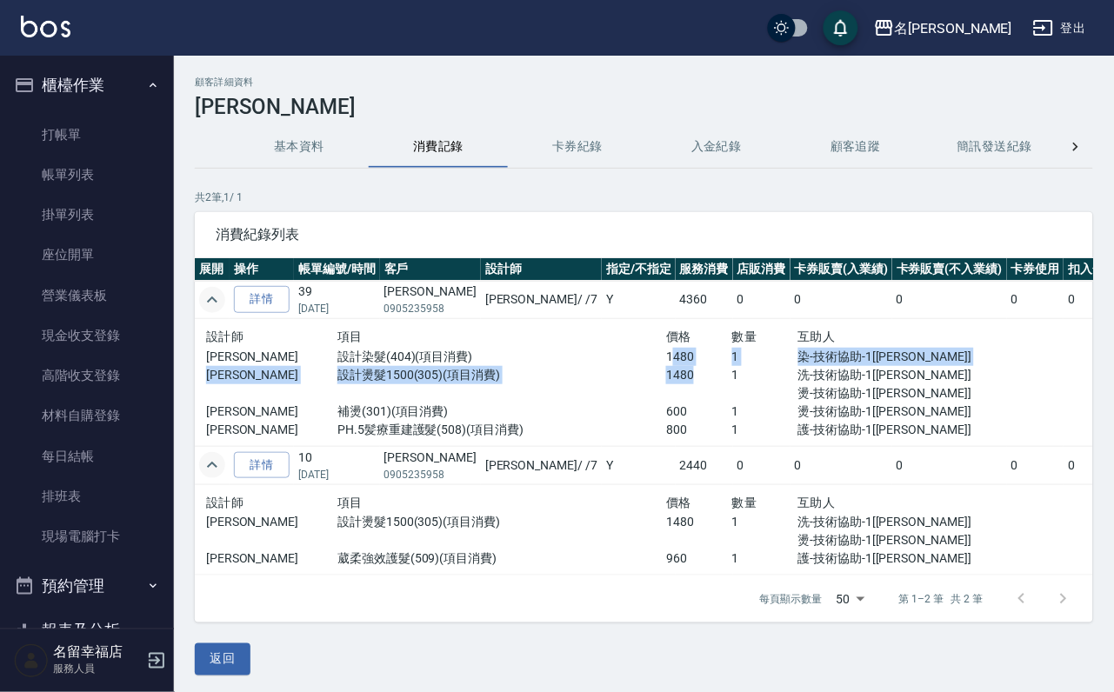
drag, startPoint x: 728, startPoint y: 377, endPoint x: 695, endPoint y: 363, distance: 35.0
click at [695, 363] on div "設計師 項目 價格 數量 互助人 瑜瑜 設計染髮(404)(項目消費) 1480 1 染-技術協助-1[瑜瑜] [PERSON_NAME]瑜 設計燙髮1500…" at bounding box center [600, 382] width 789 height 113
click at [732, 384] on p "1480" at bounding box center [699, 375] width 66 height 18
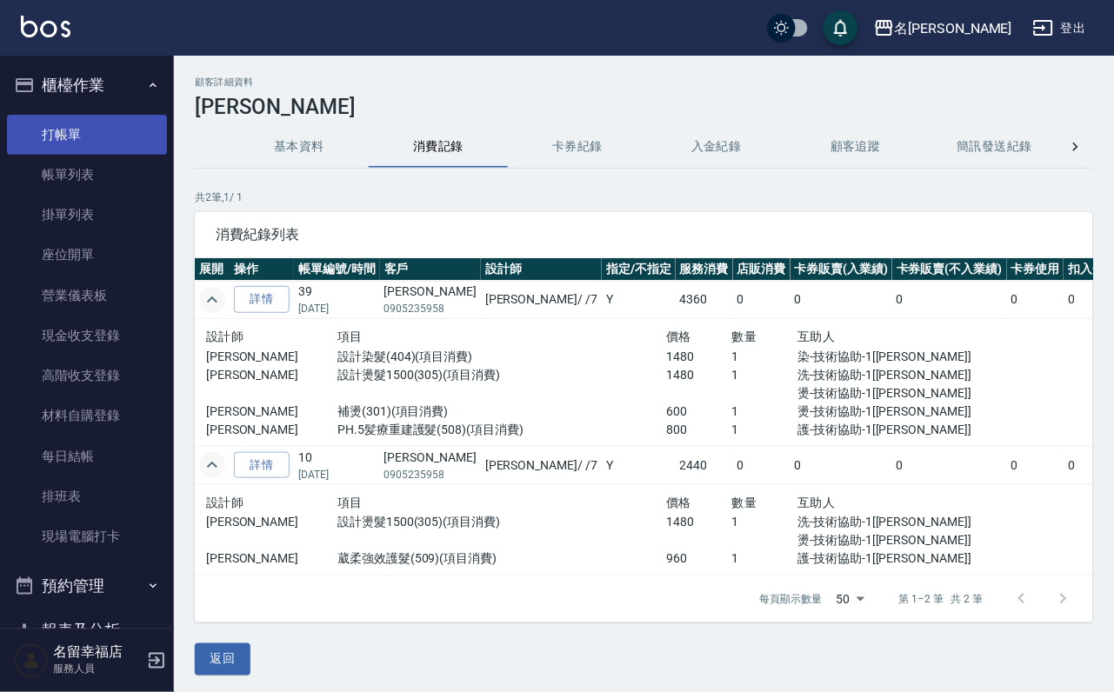
click at [87, 146] on link "打帳單" at bounding box center [87, 135] width 160 height 40
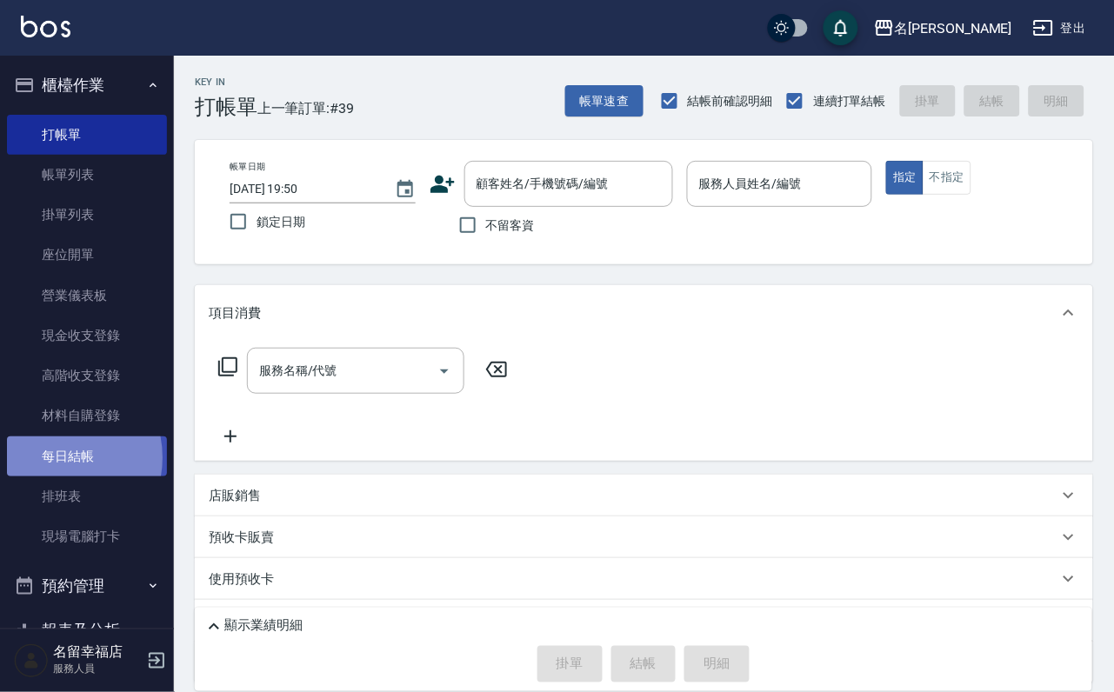
click at [49, 476] on link "每日結帳" at bounding box center [87, 456] width 160 height 40
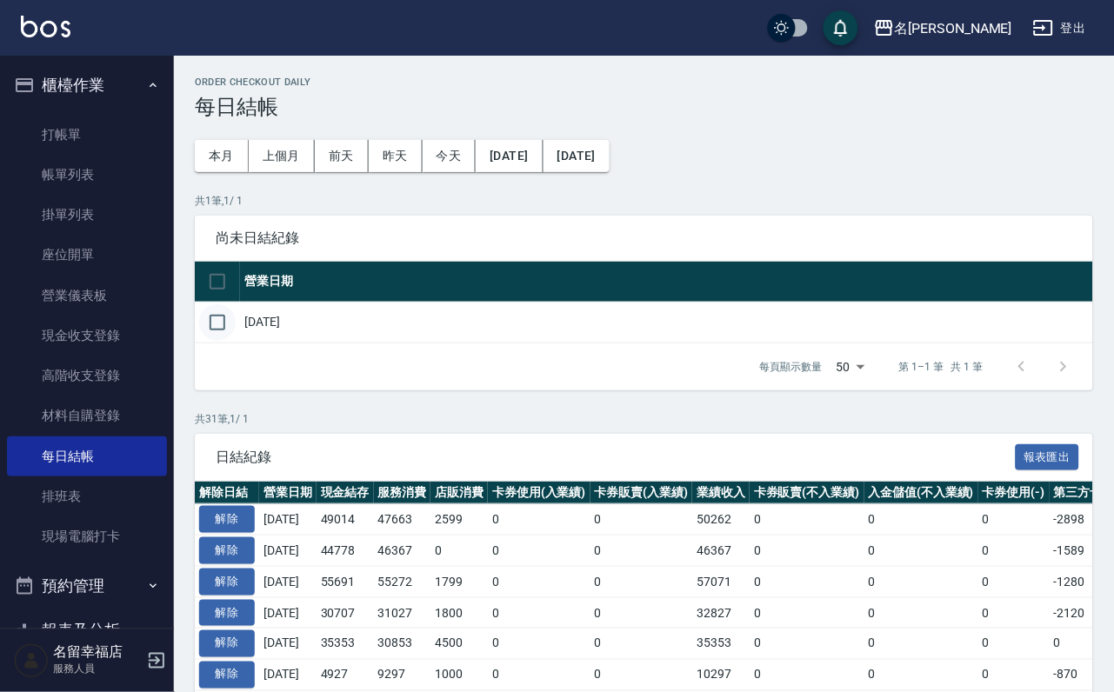
click at [229, 341] on input "checkbox" at bounding box center [217, 322] width 37 height 37
checkbox input "true"
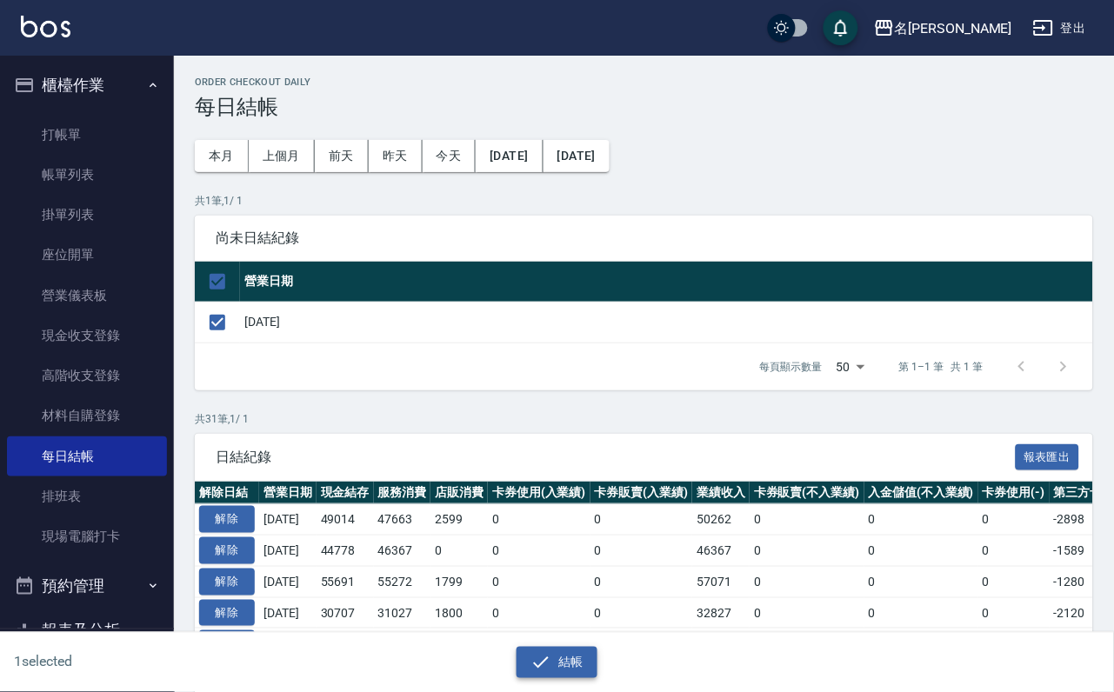
click at [545, 670] on icon "button" at bounding box center [540, 662] width 21 height 21
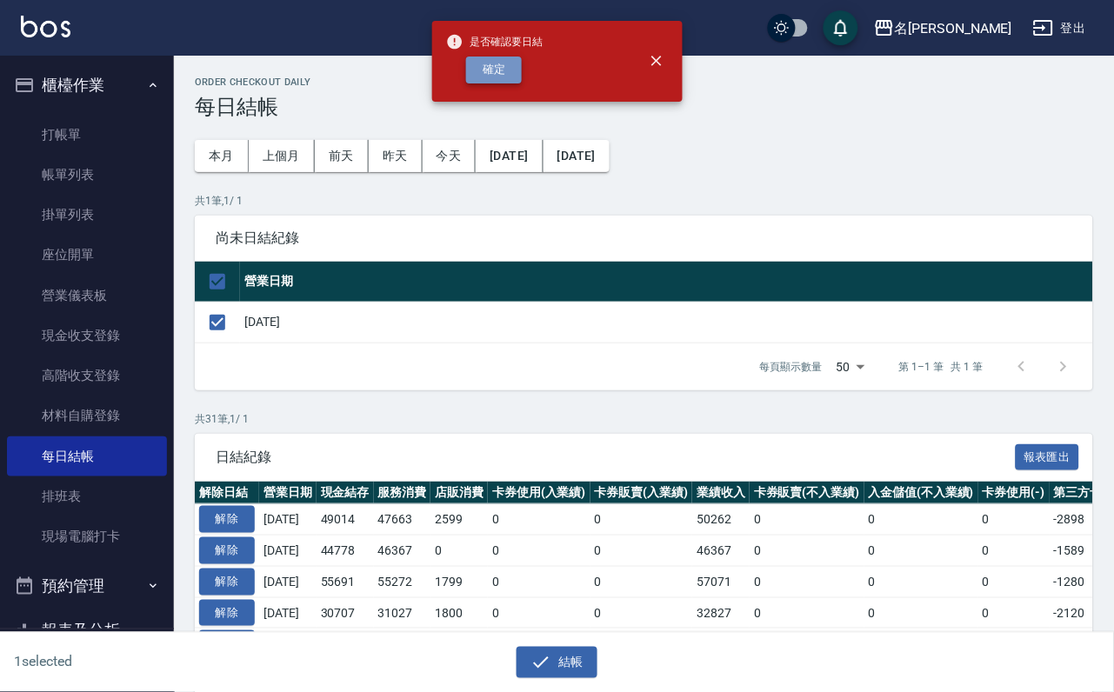
click at [519, 83] on button "確定" at bounding box center [494, 70] width 56 height 27
checkbox input "false"
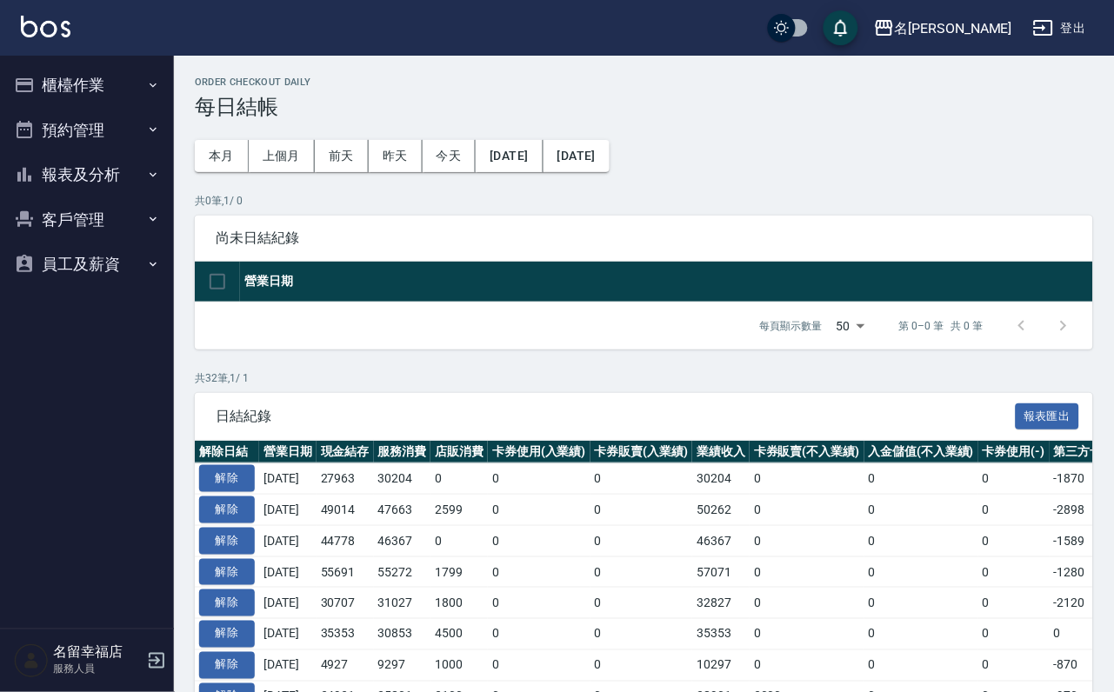
click at [61, 82] on button "櫃檯作業" at bounding box center [87, 85] width 160 height 45
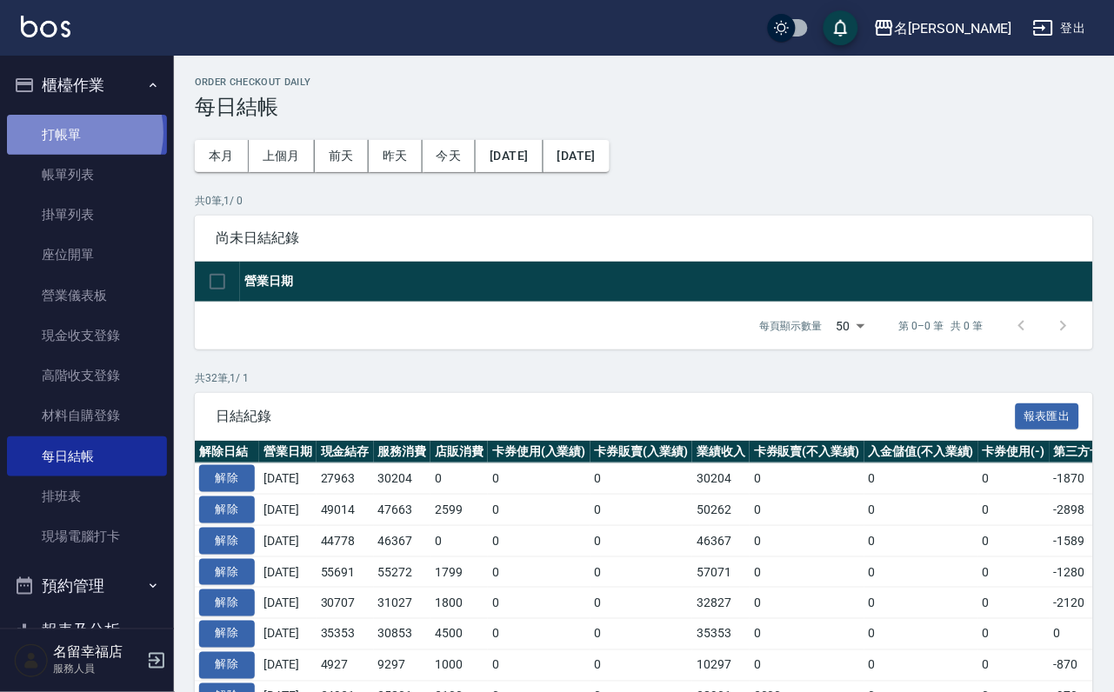
click at [73, 139] on link "打帳單" at bounding box center [87, 135] width 160 height 40
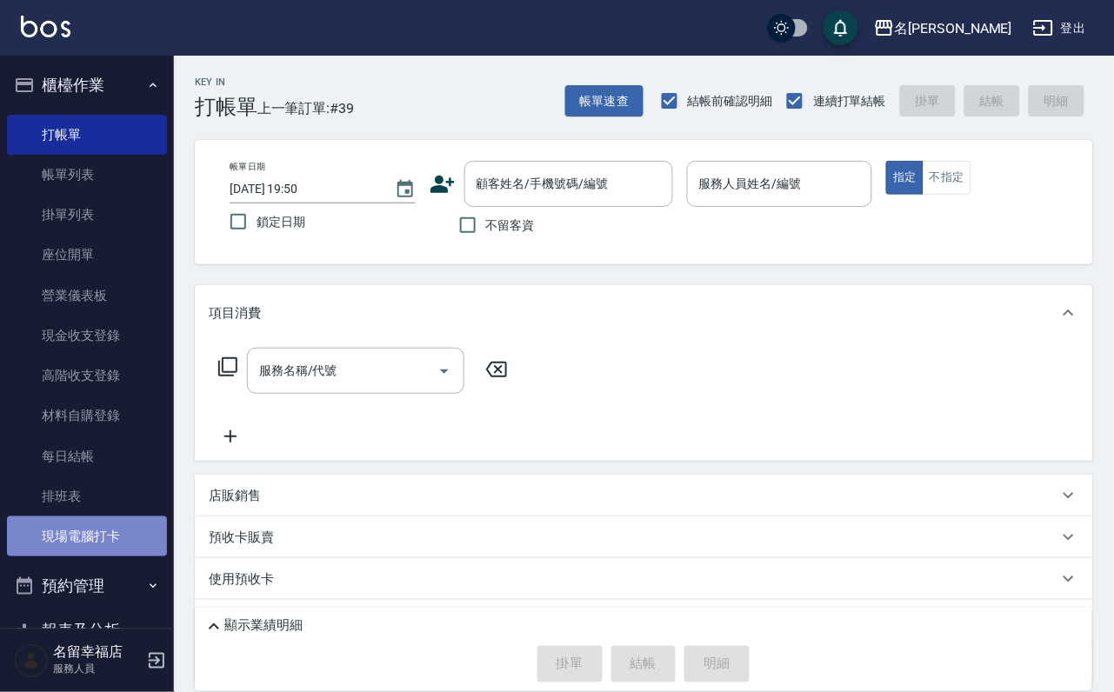
click at [113, 556] on link "現場電腦打卡" at bounding box center [87, 536] width 160 height 40
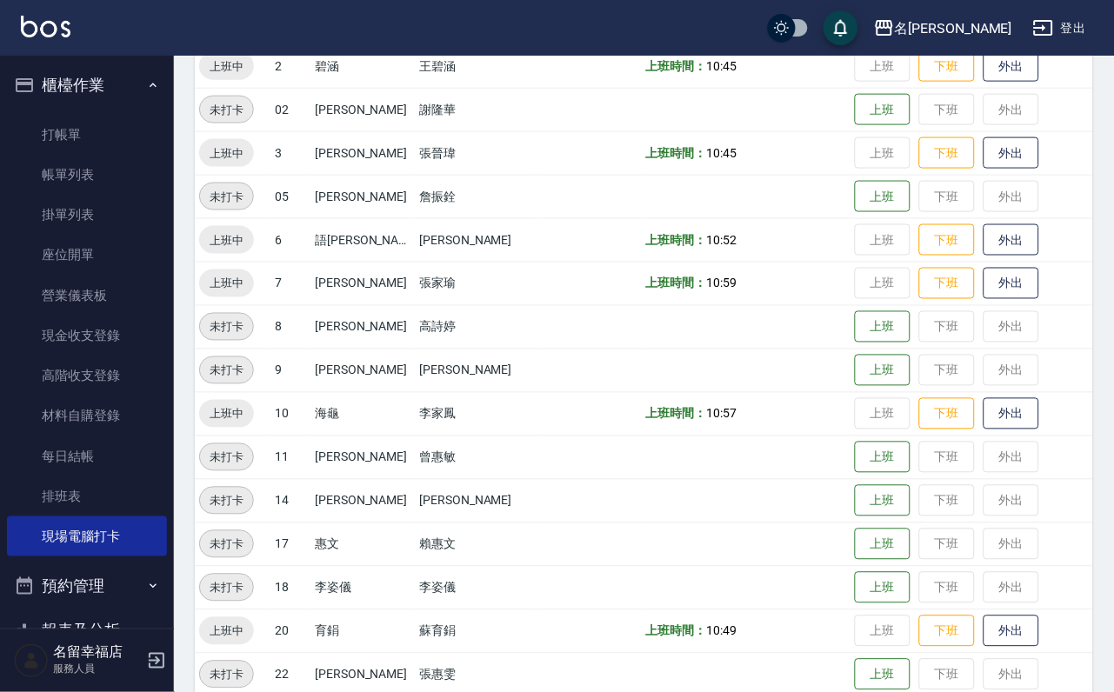
scroll to position [569, 0]
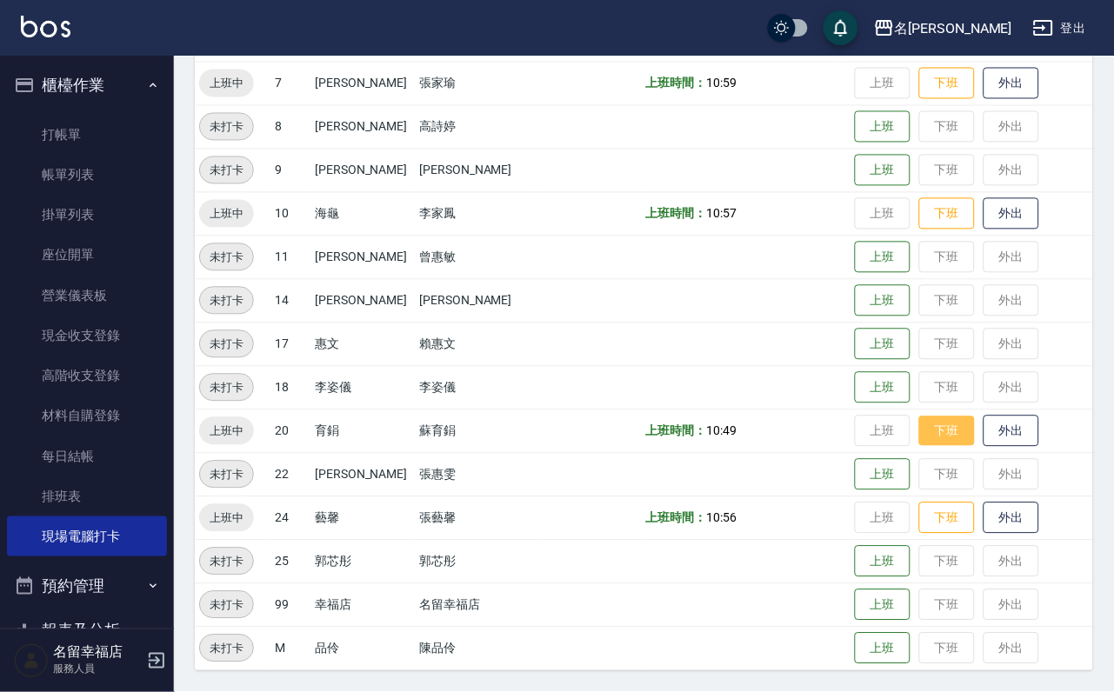
click at [921, 431] on button "下班" at bounding box center [947, 431] width 56 height 30
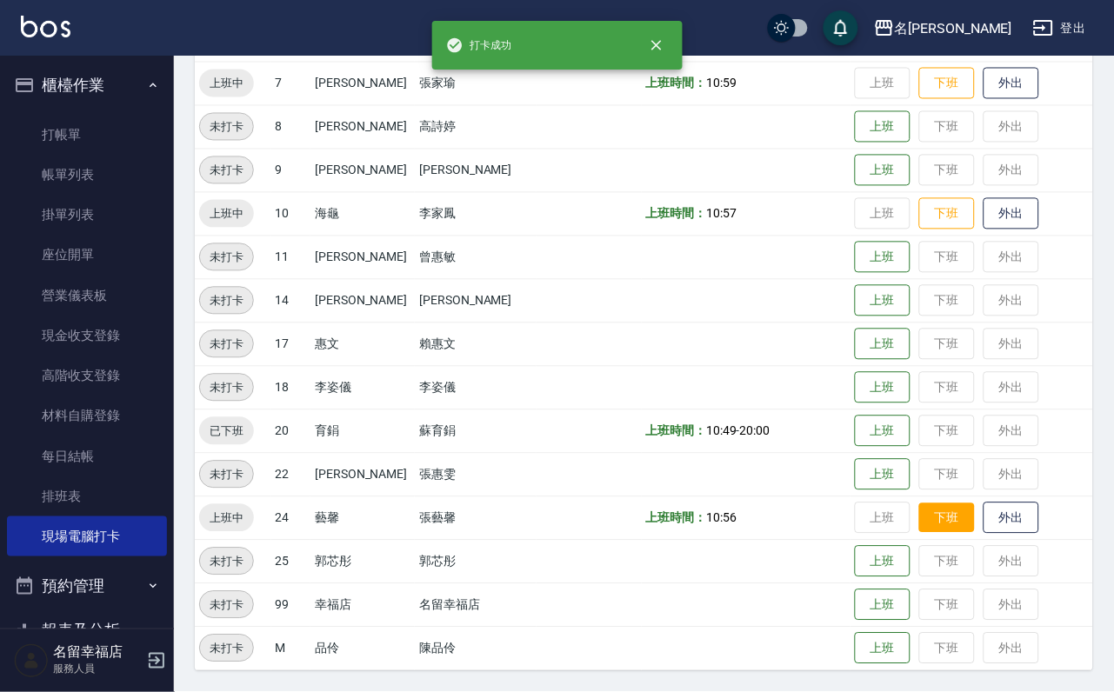
click at [946, 516] on button "下班" at bounding box center [947, 518] width 56 height 30
